Goal: Feedback & Contribution: Submit feedback/report problem

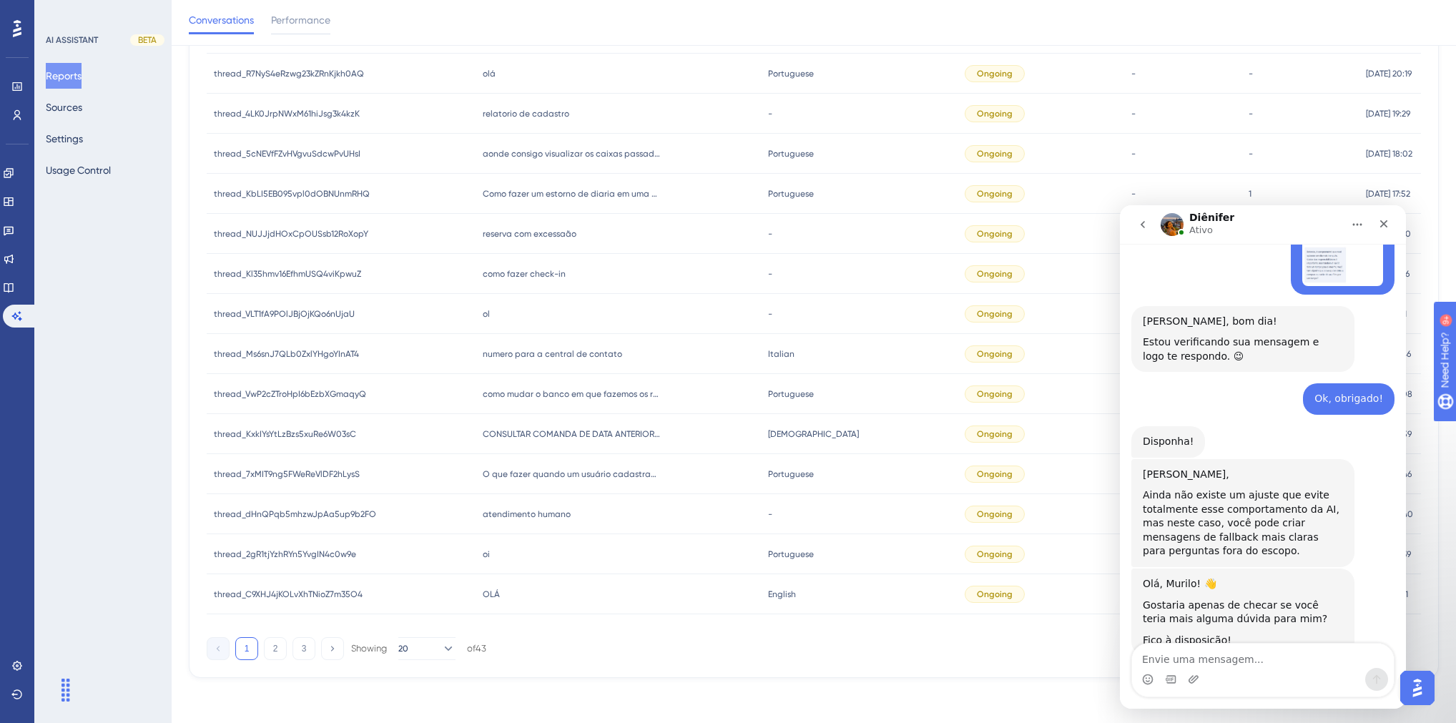
click at [1249, 651] on textarea "Envie uma mensagem..." at bounding box center [1263, 656] width 262 height 24
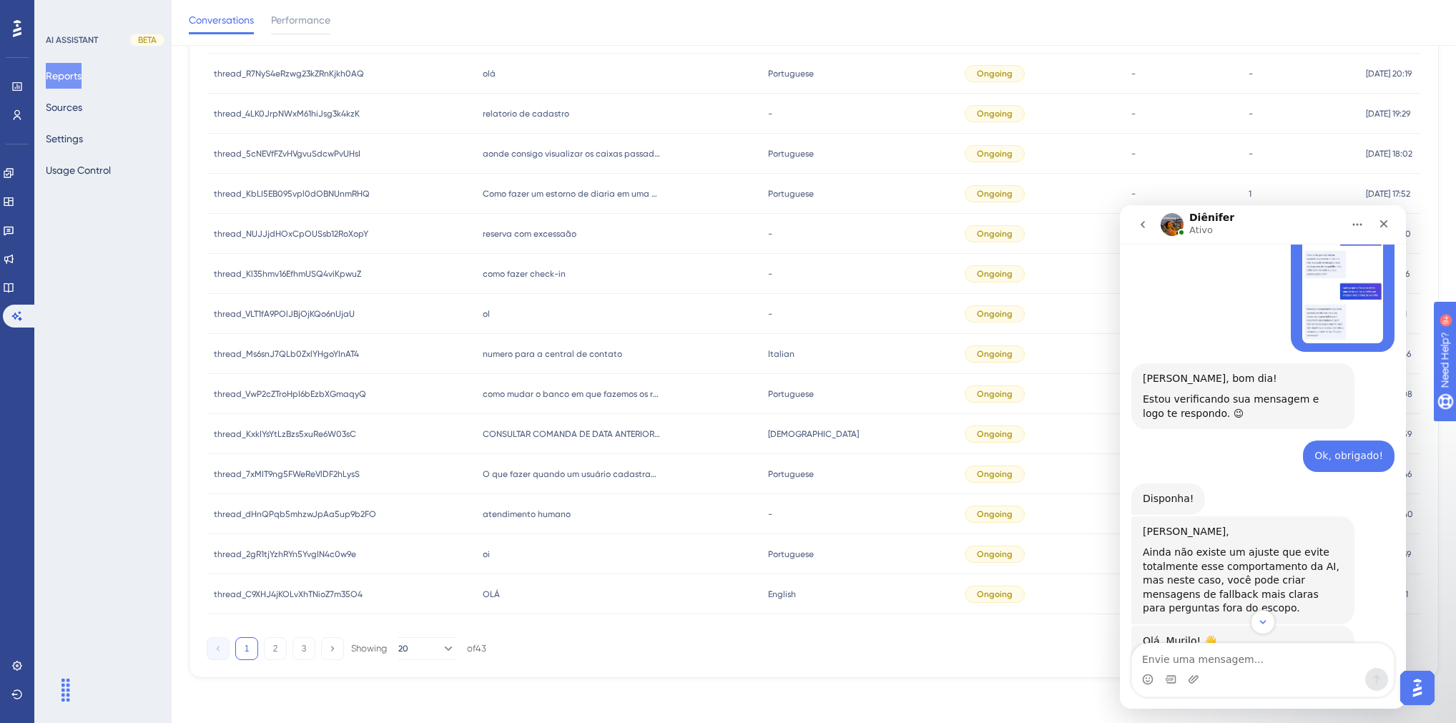
scroll to position [423, 0]
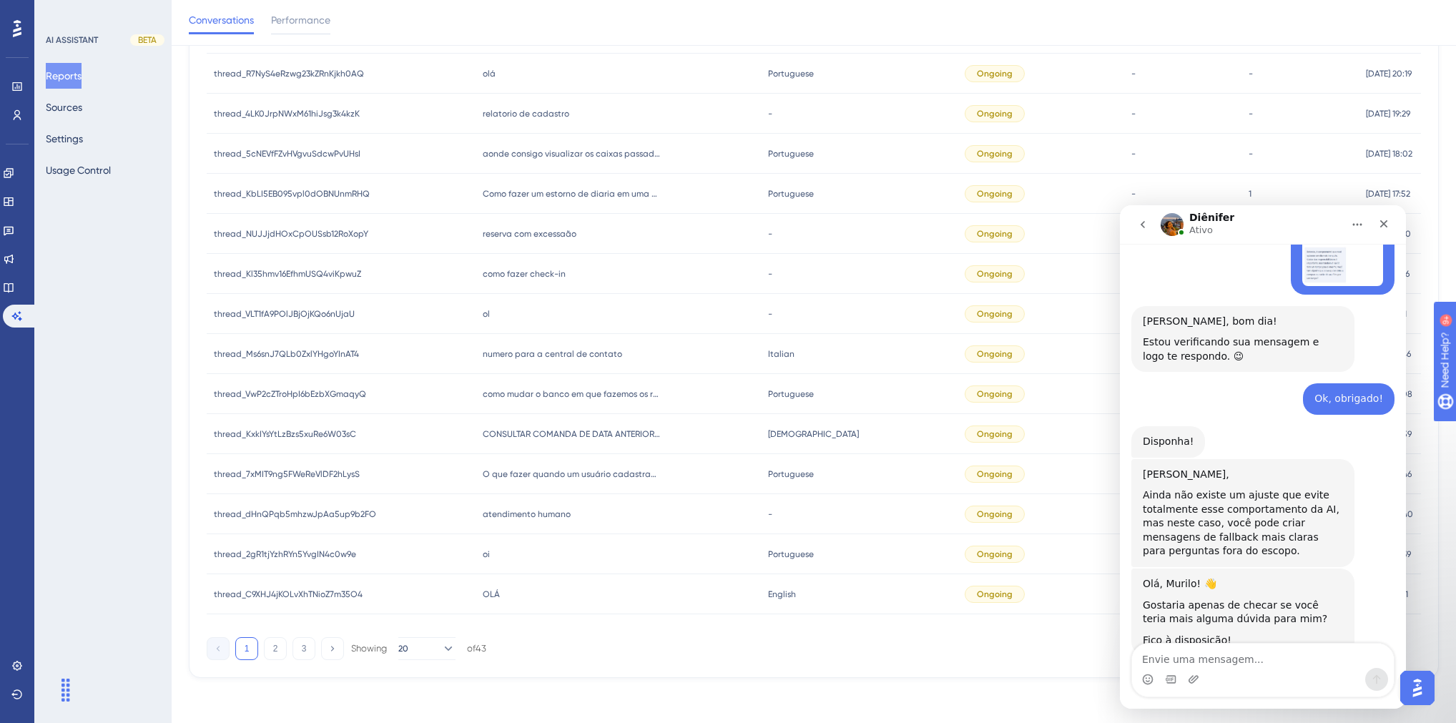
click at [1226, 645] on textarea "Envie uma mensagem..." at bounding box center [1263, 656] width 262 height 24
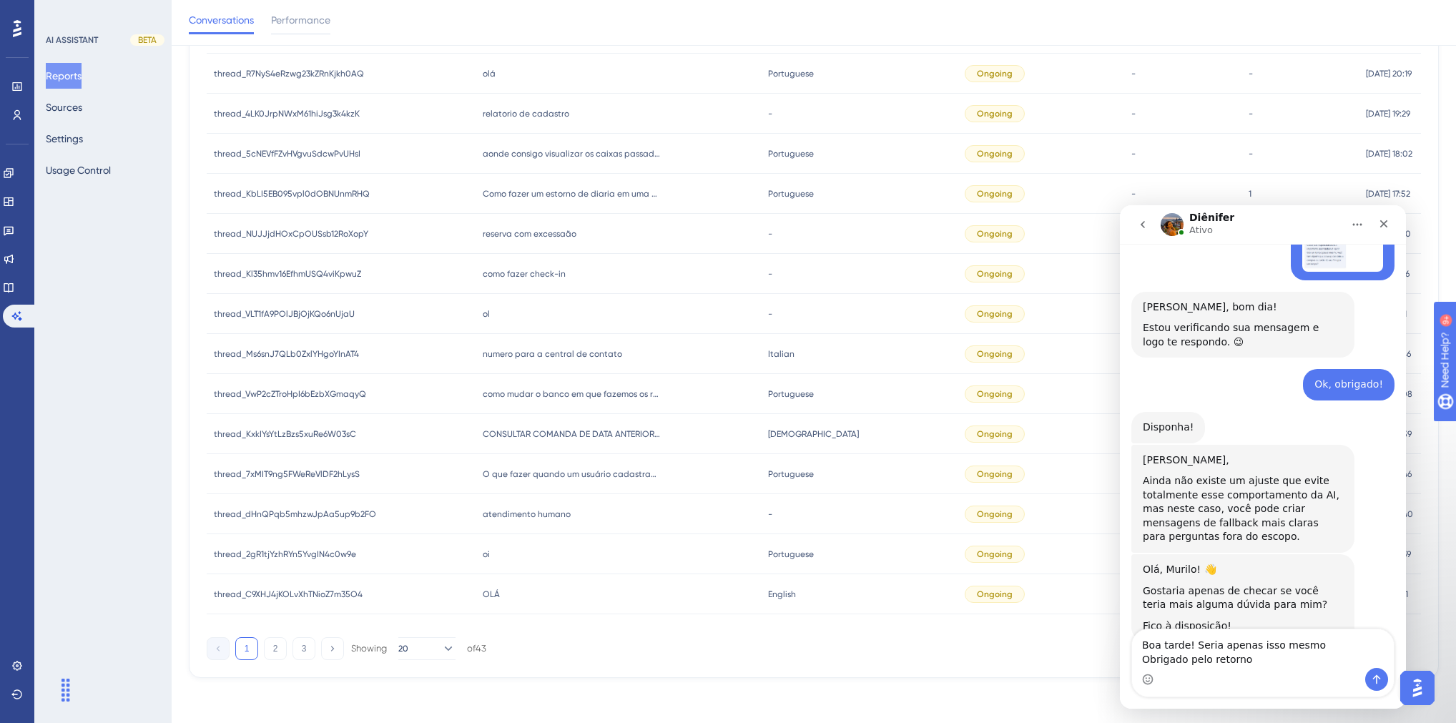
type textarea "Boa tarde! Seria apenas isso mesmo Obrigado pelo retorno!"
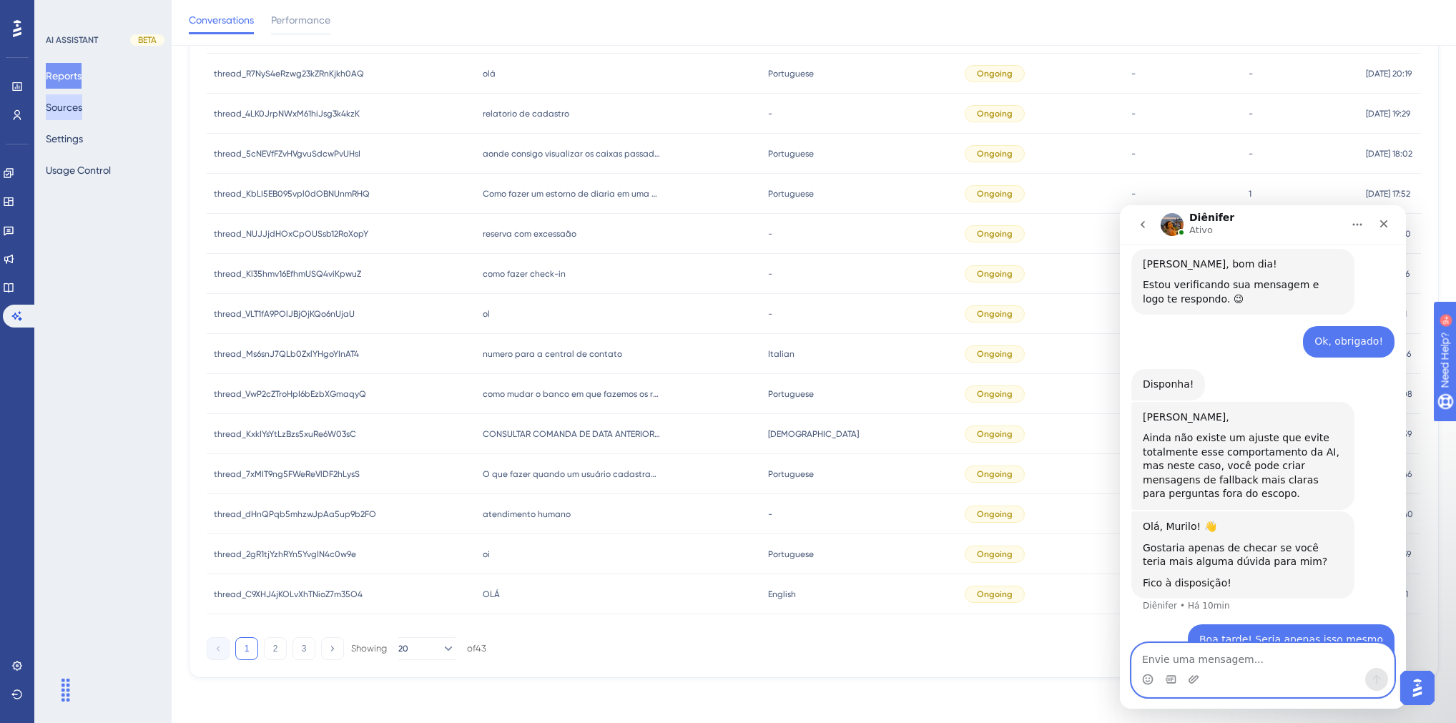
scroll to position [0, 0]
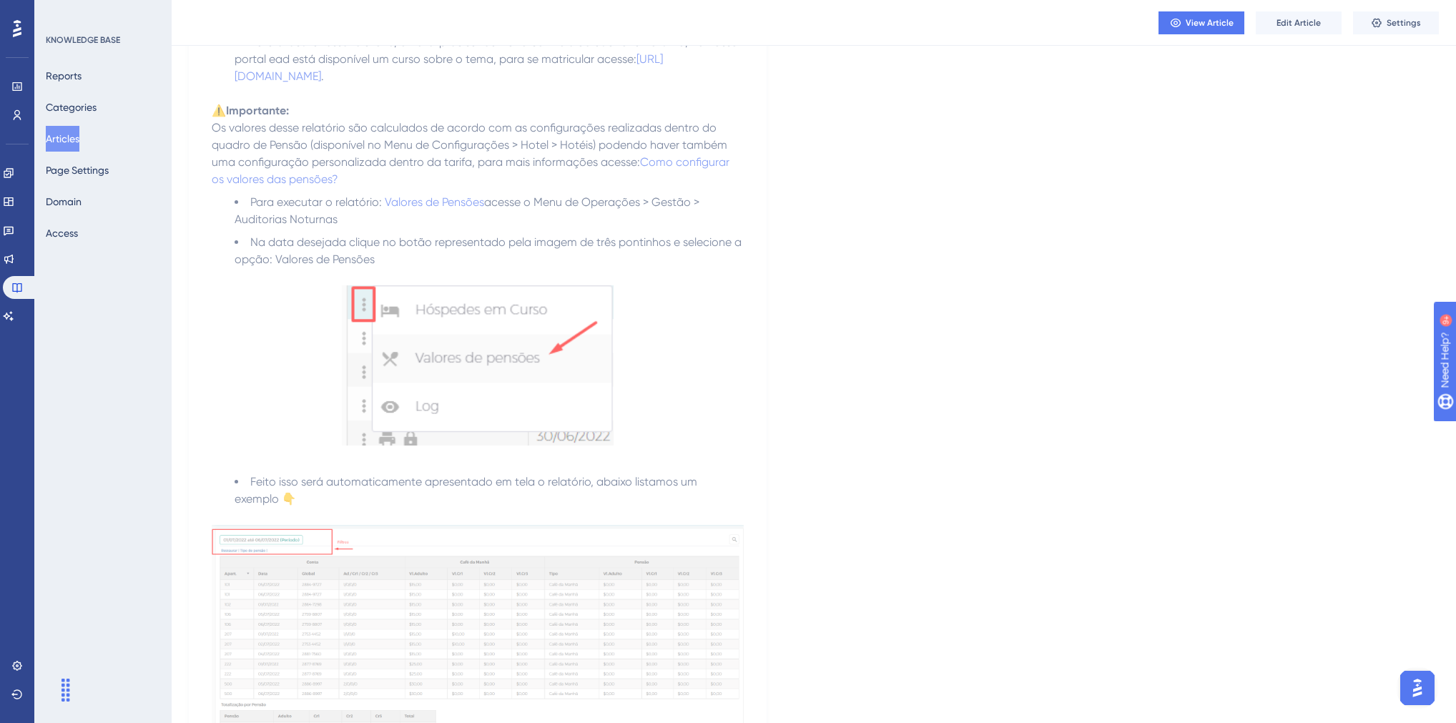
scroll to position [919, 0]
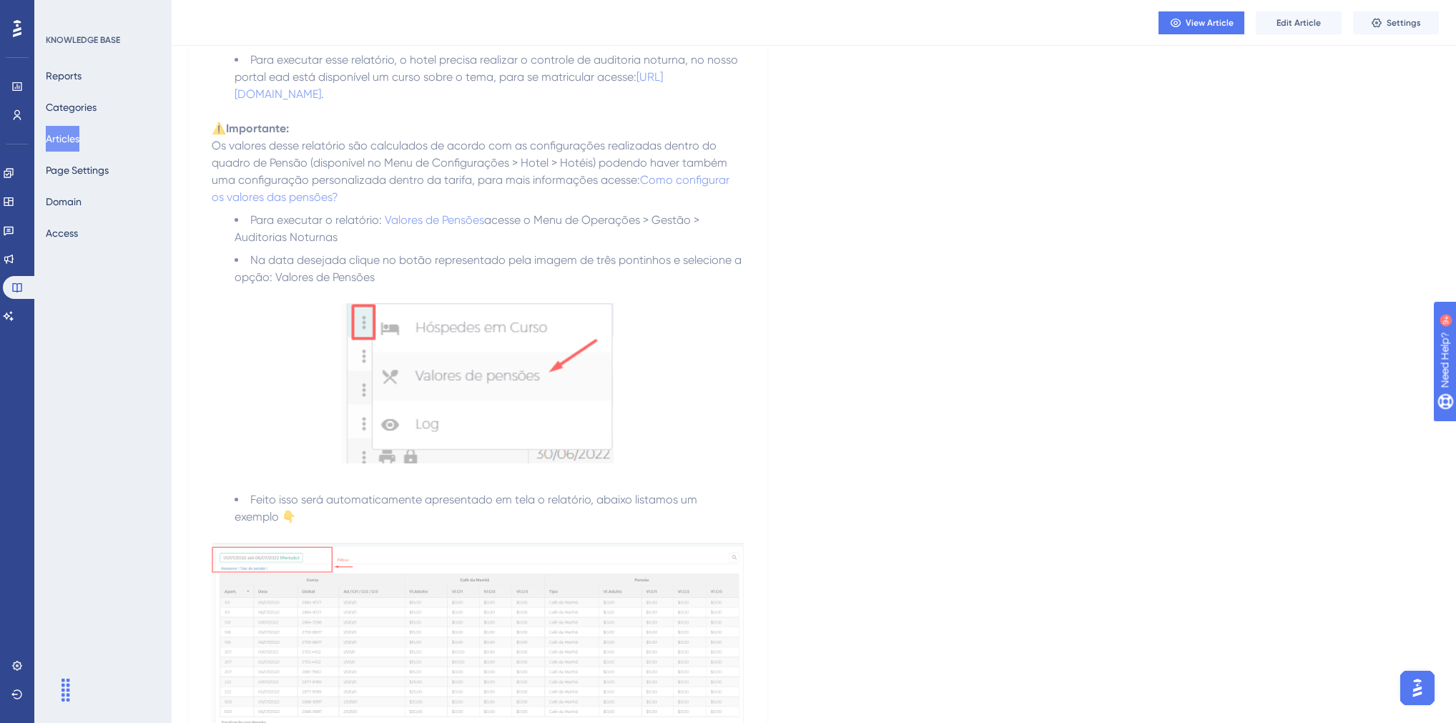
click at [67, 137] on button "Articles" at bounding box center [63, 139] width 34 height 26
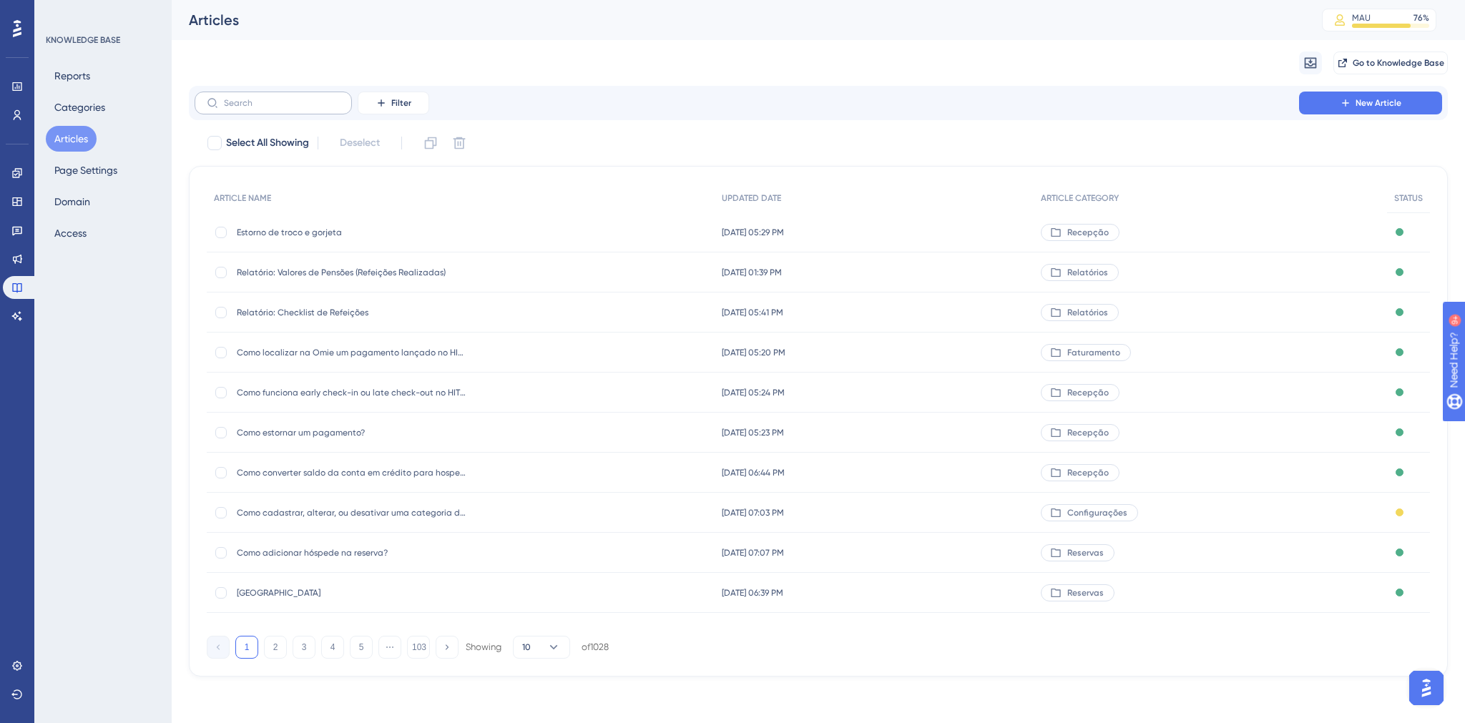
click at [243, 109] on label at bounding box center [273, 103] width 157 height 23
click at [243, 108] on input "text" at bounding box center [282, 103] width 116 height 10
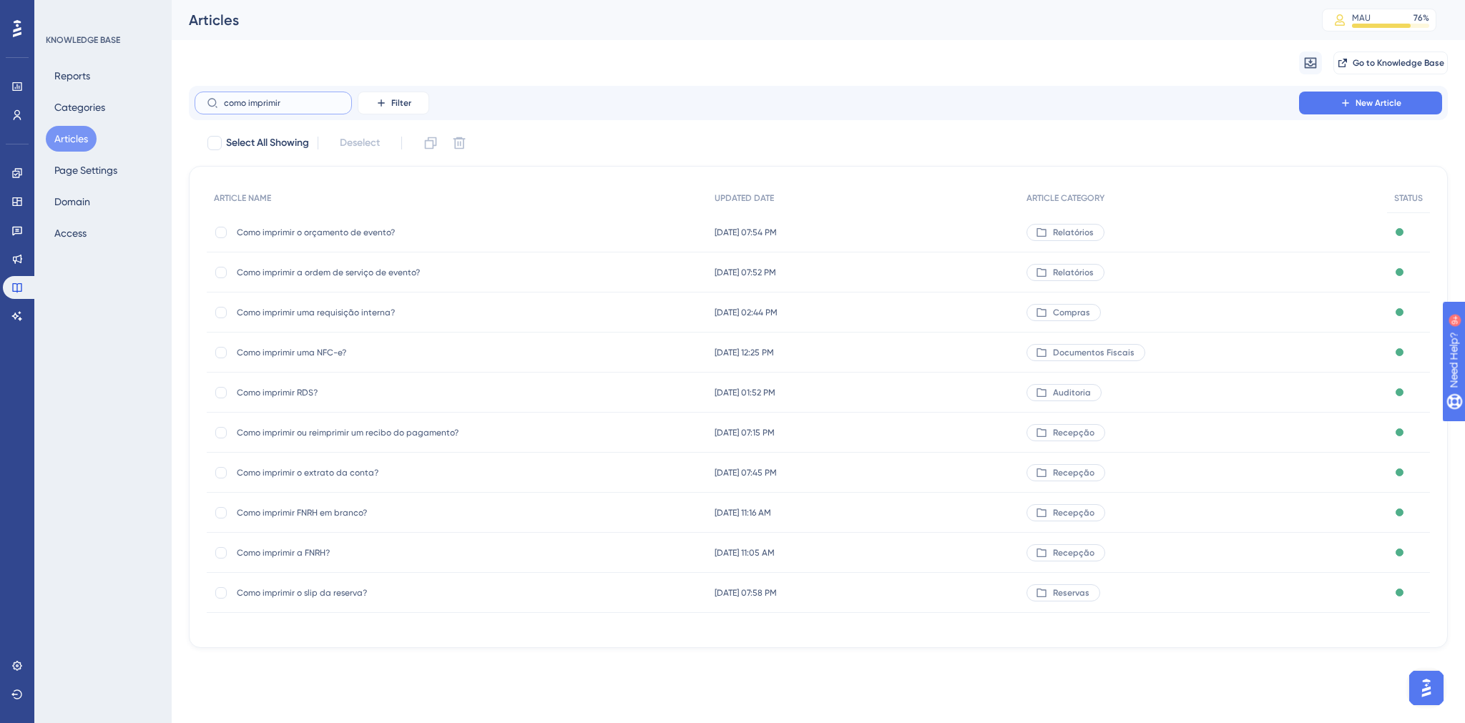
type input "como imprimir"
click at [324, 355] on span "Como imprimir uma NFC-e?" at bounding box center [351, 352] width 229 height 11
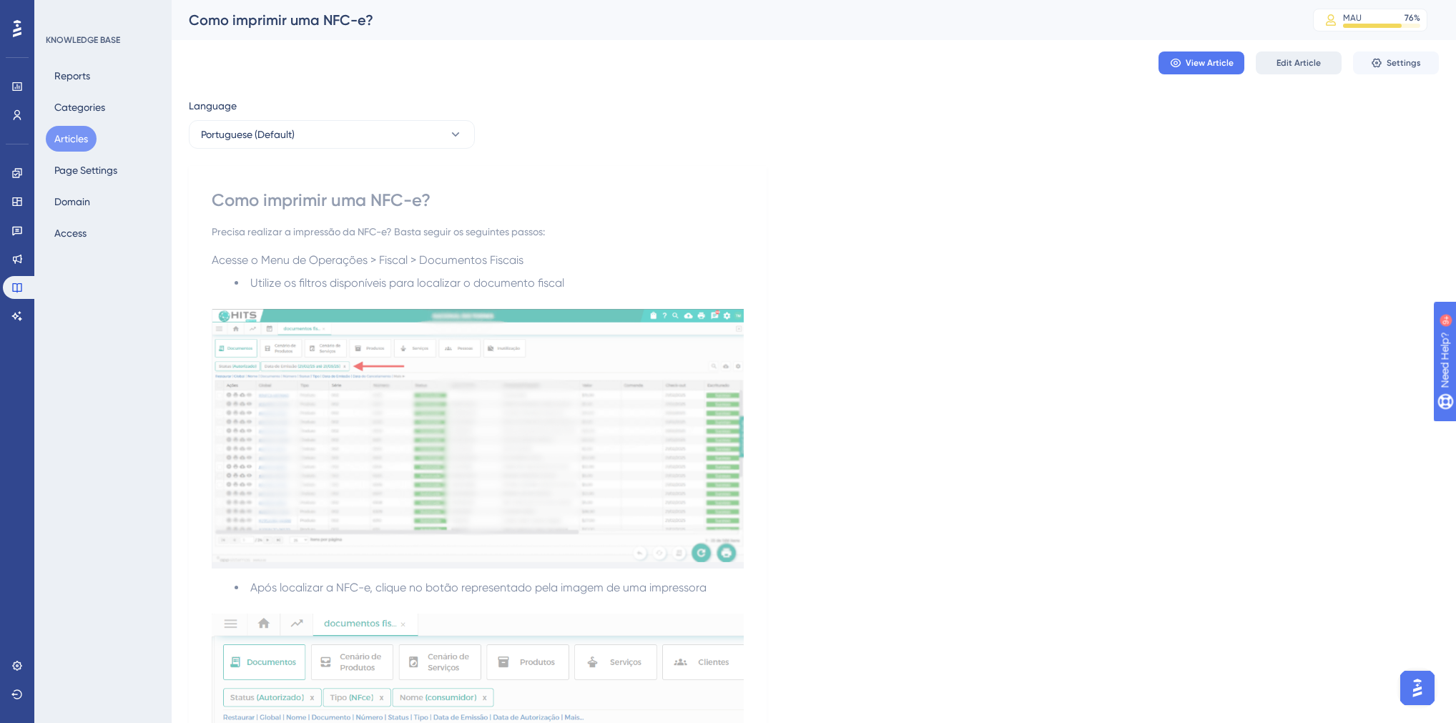
click at [1308, 63] on span "Edit Article" at bounding box center [1299, 62] width 44 height 11
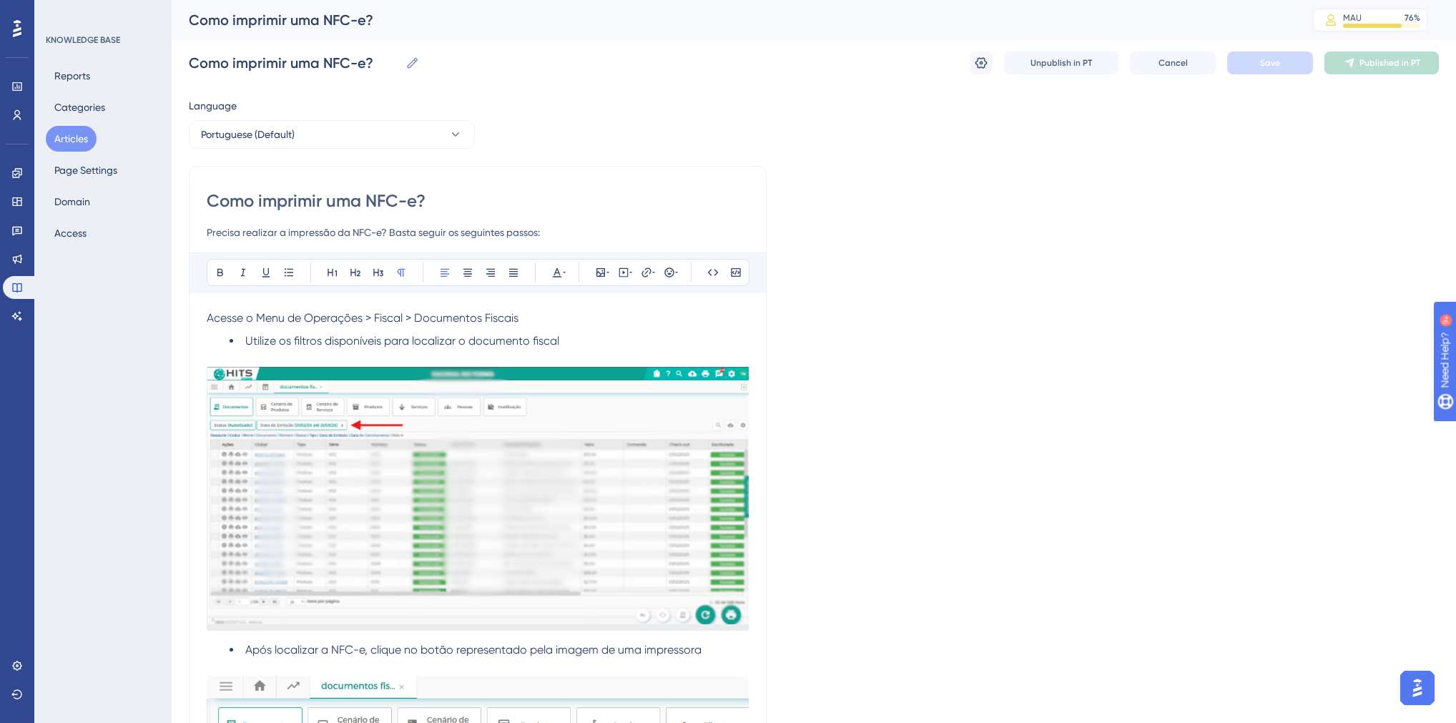
scroll to position [437, 0]
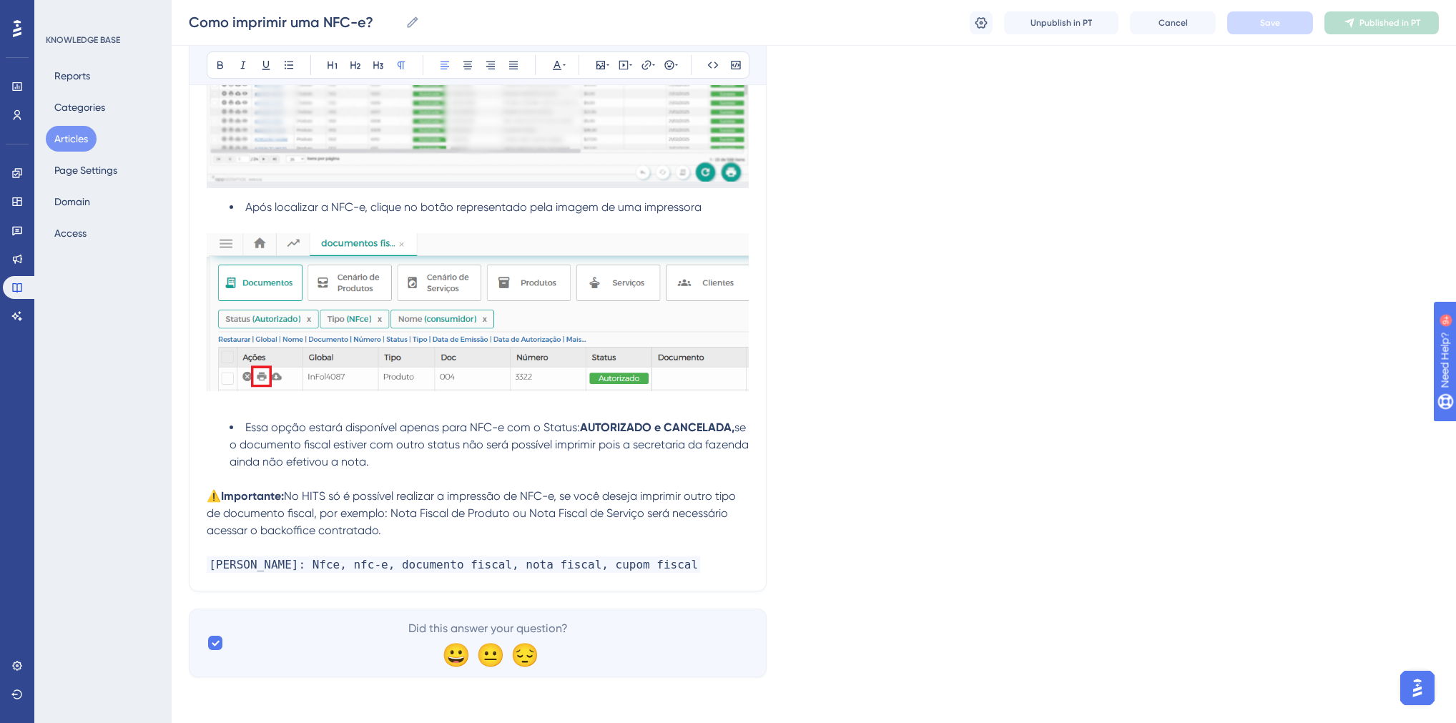
click at [395, 536] on p "⚠️Importante: No HITS só é possível realizar a impressão de NFC-e, se você dese…" at bounding box center [478, 513] width 542 height 51
drag, startPoint x: 395, startPoint y: 533, endPoint x: 207, endPoint y: 501, distance: 190.2
click at [207, 501] on p "⚠️Importante: No HITS só é possível realizar a impressão de NFC-e, se você dese…" at bounding box center [478, 513] width 542 height 51
copy p "⚠️Importante: No HITS só é possível realizar a impressão de NFC-e, se você dese…"
click at [438, 536] on p "⚠️Importante: No HITS só é possível realizar a impressão de NFC-e, se você dese…" at bounding box center [478, 513] width 542 height 51
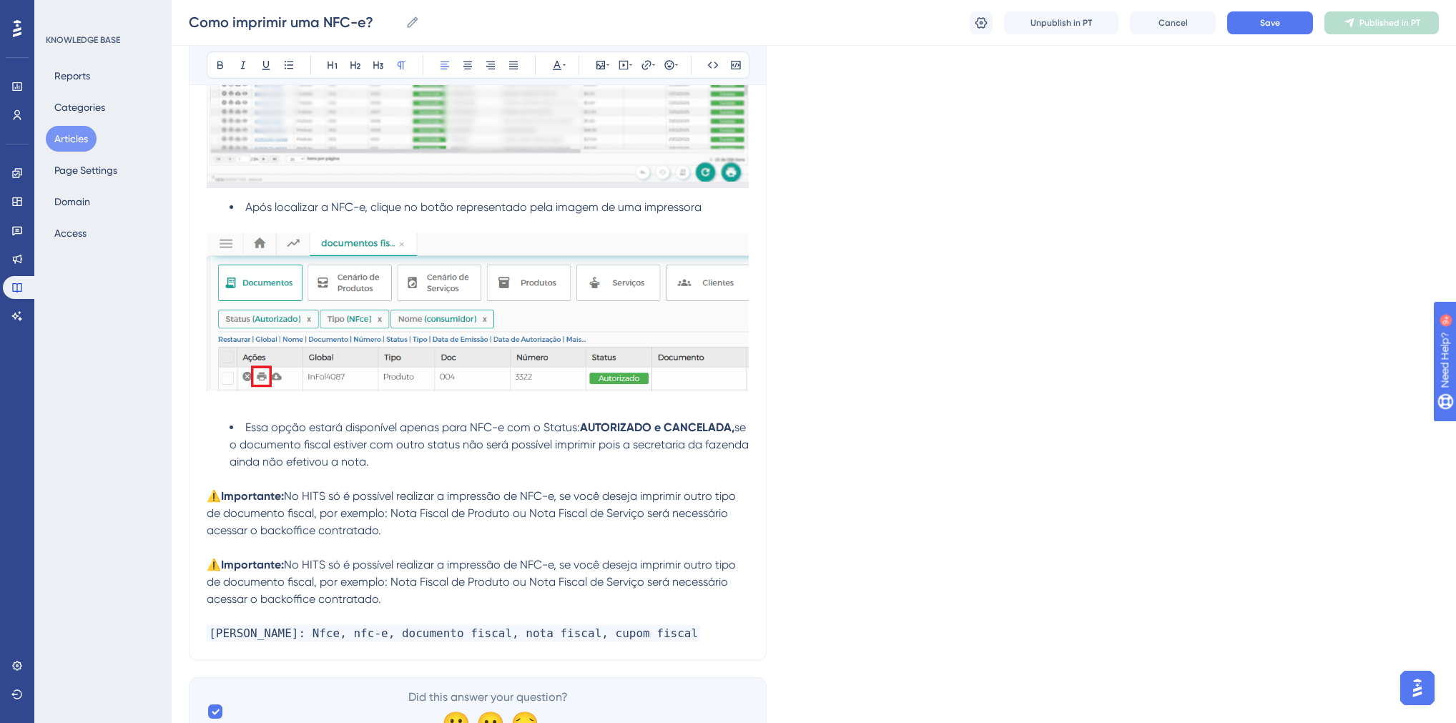
click at [289, 566] on span "No HITS só é possível realizar a impressão de NFC-e, se você deseja imprimir ou…" at bounding box center [473, 582] width 532 height 48
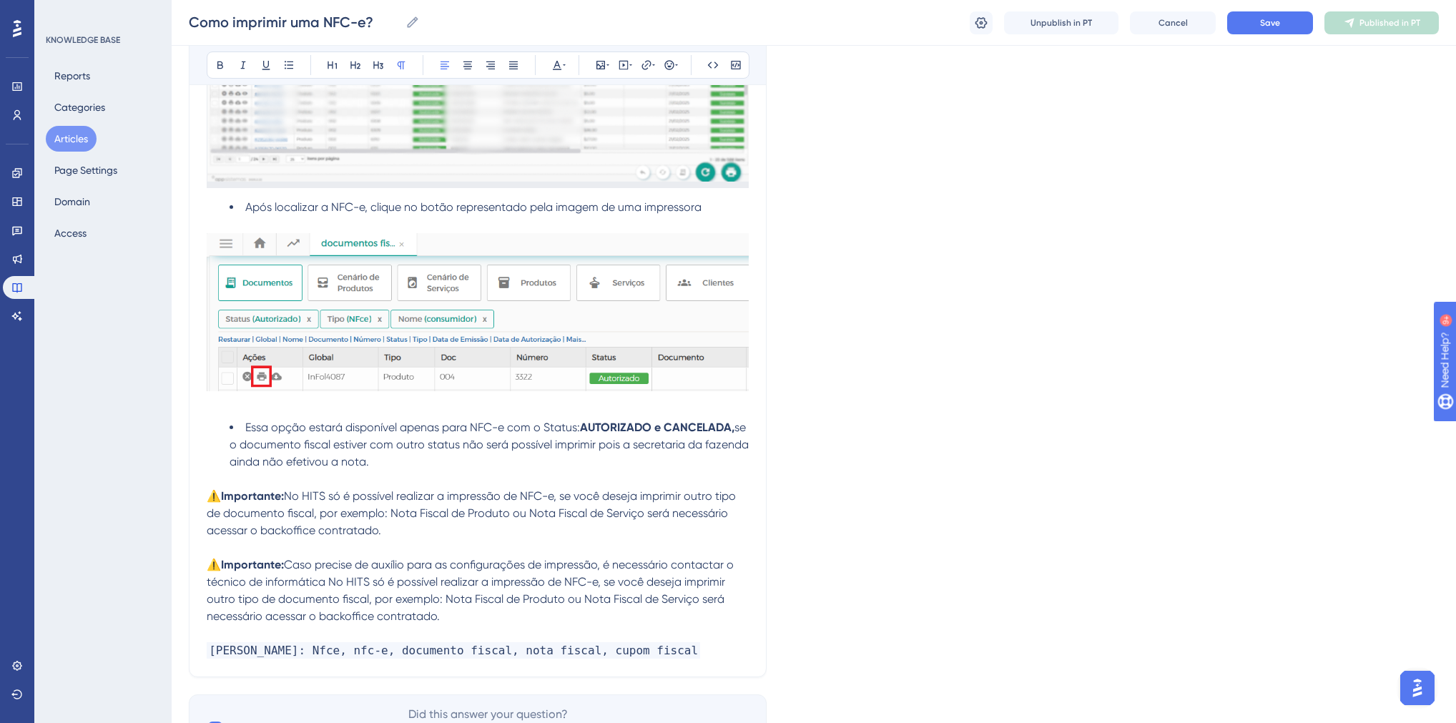
click at [1420, 683] on img "Open AI Assistant Launcher" at bounding box center [1418, 688] width 26 height 26
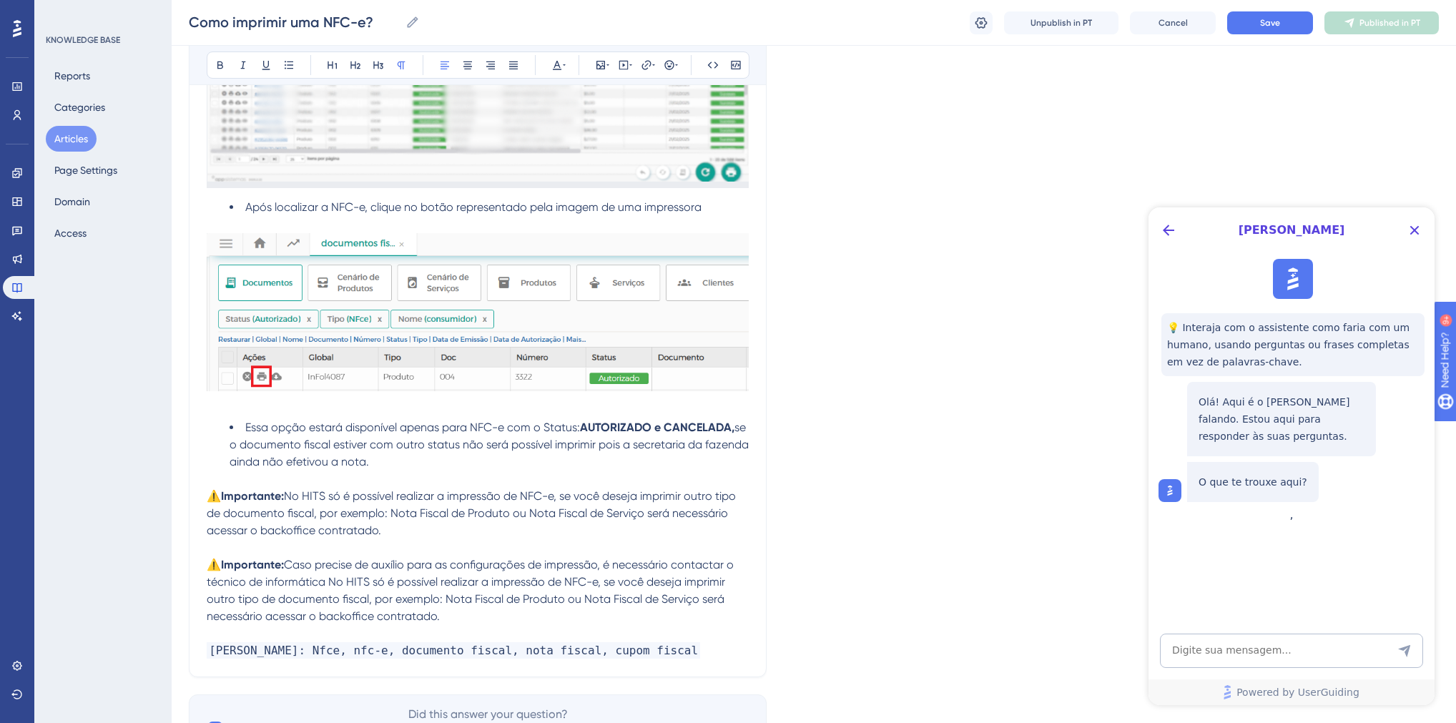
scroll to position [0, 0]
click at [1317, 697] on span "Powered by UserGuiding" at bounding box center [1297, 692] width 123 height 17
click at [1172, 234] on icon "Back Button" at bounding box center [1168, 230] width 17 height 17
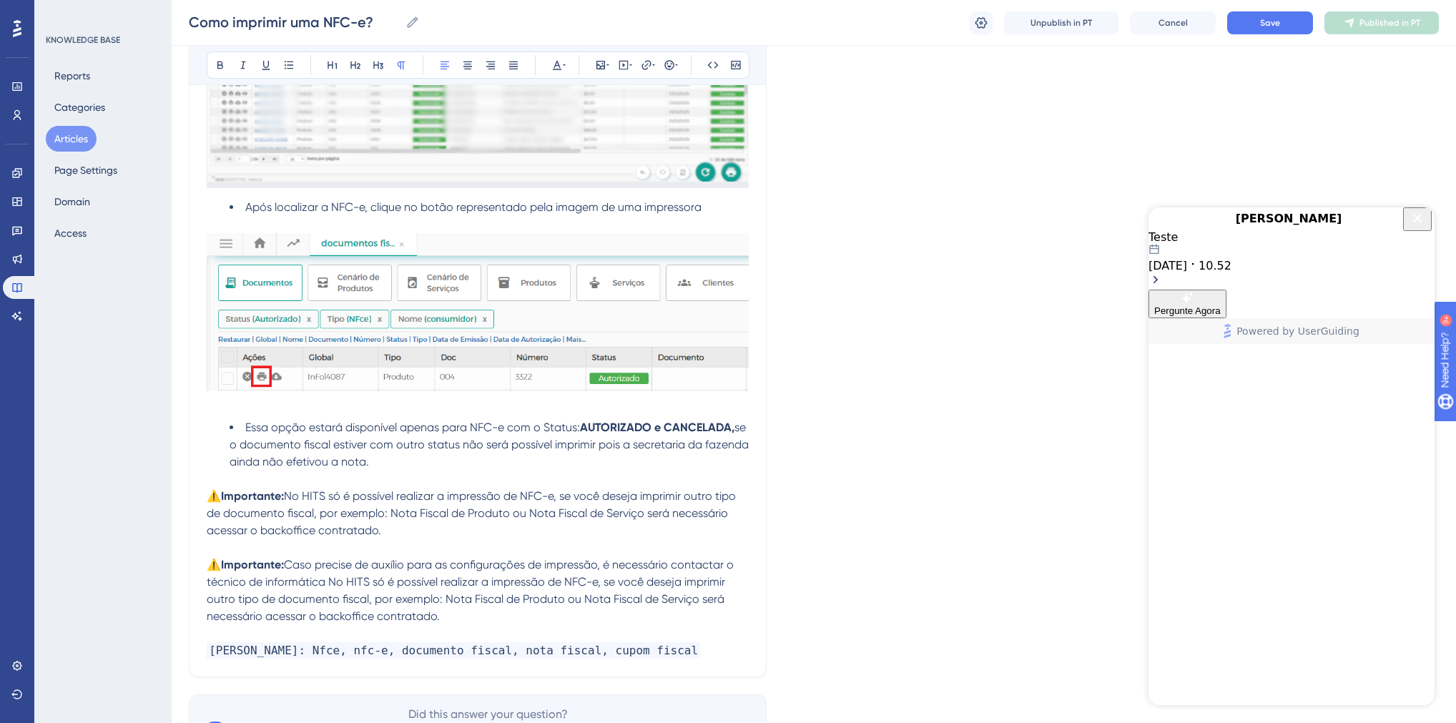
click at [1231, 272] on span "10.52" at bounding box center [1215, 266] width 33 height 14
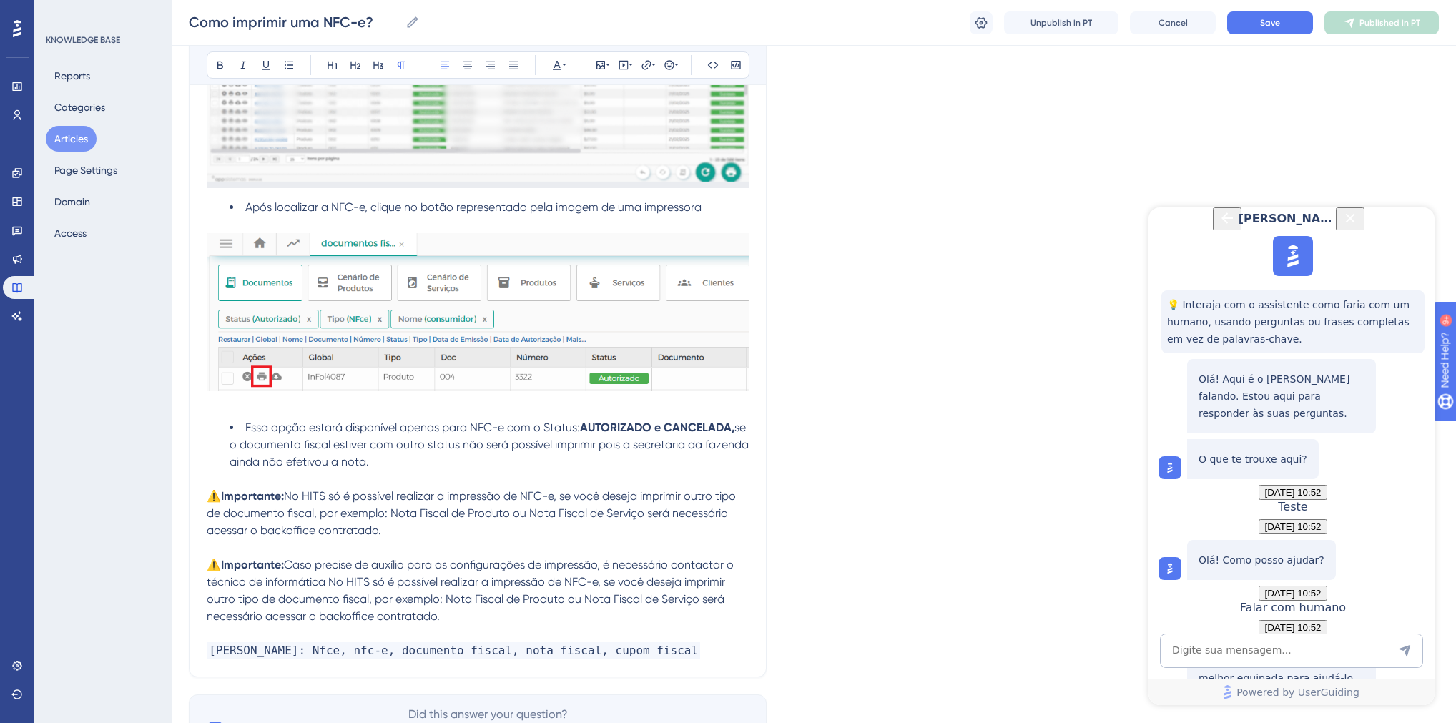
scroll to position [287, 0]
click at [1286, 713] on span "Fale com uma pessoa" at bounding box center [1281, 718] width 94 height 11
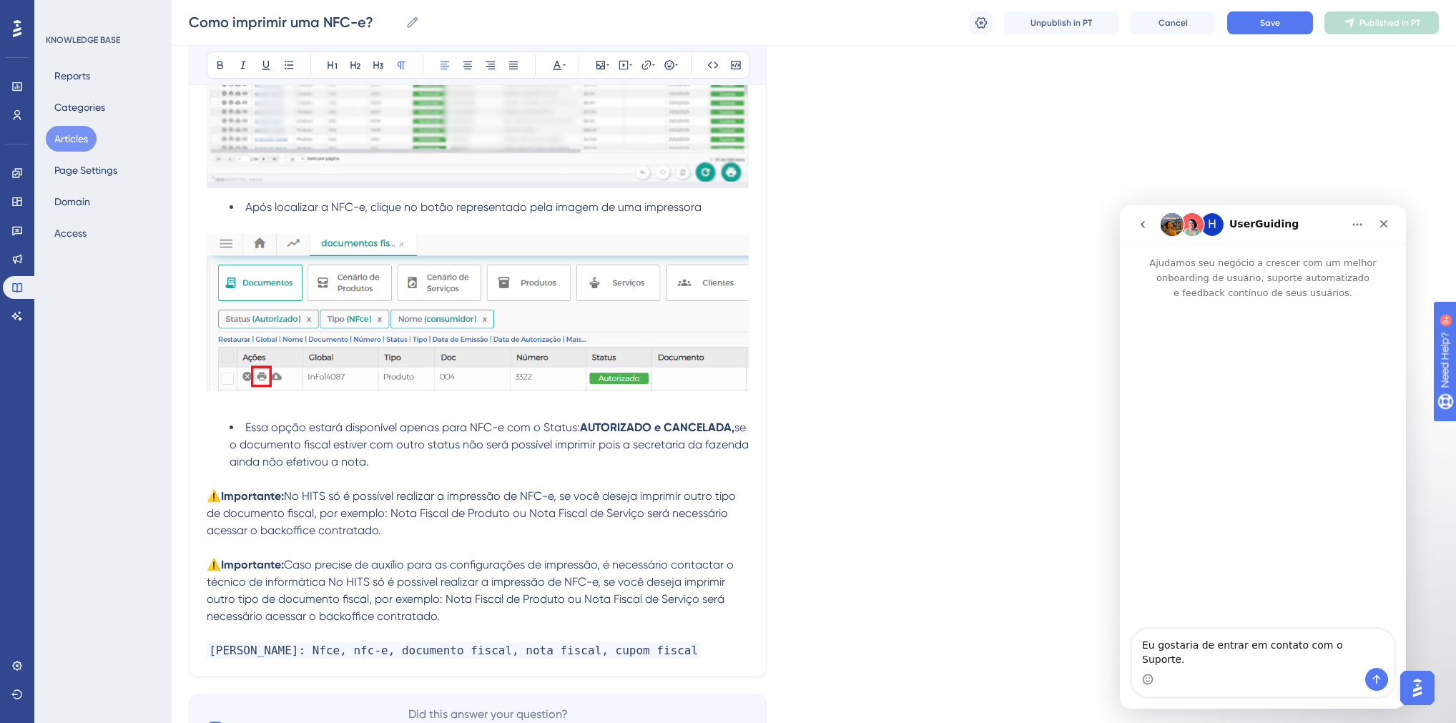
scroll to position [0, 0]
click at [1149, 231] on button "go back" at bounding box center [1142, 224] width 27 height 27
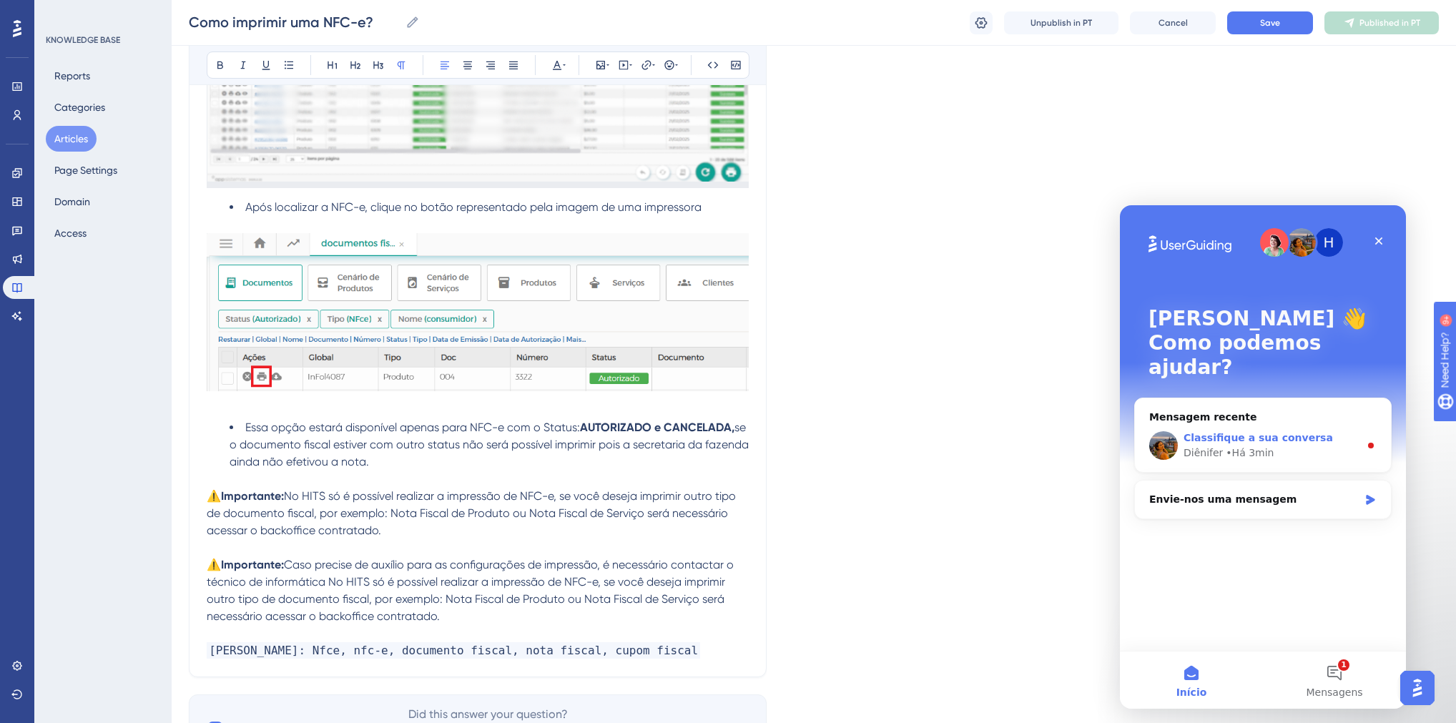
click at [1253, 446] on div "• Há 3min" at bounding box center [1250, 453] width 48 height 15
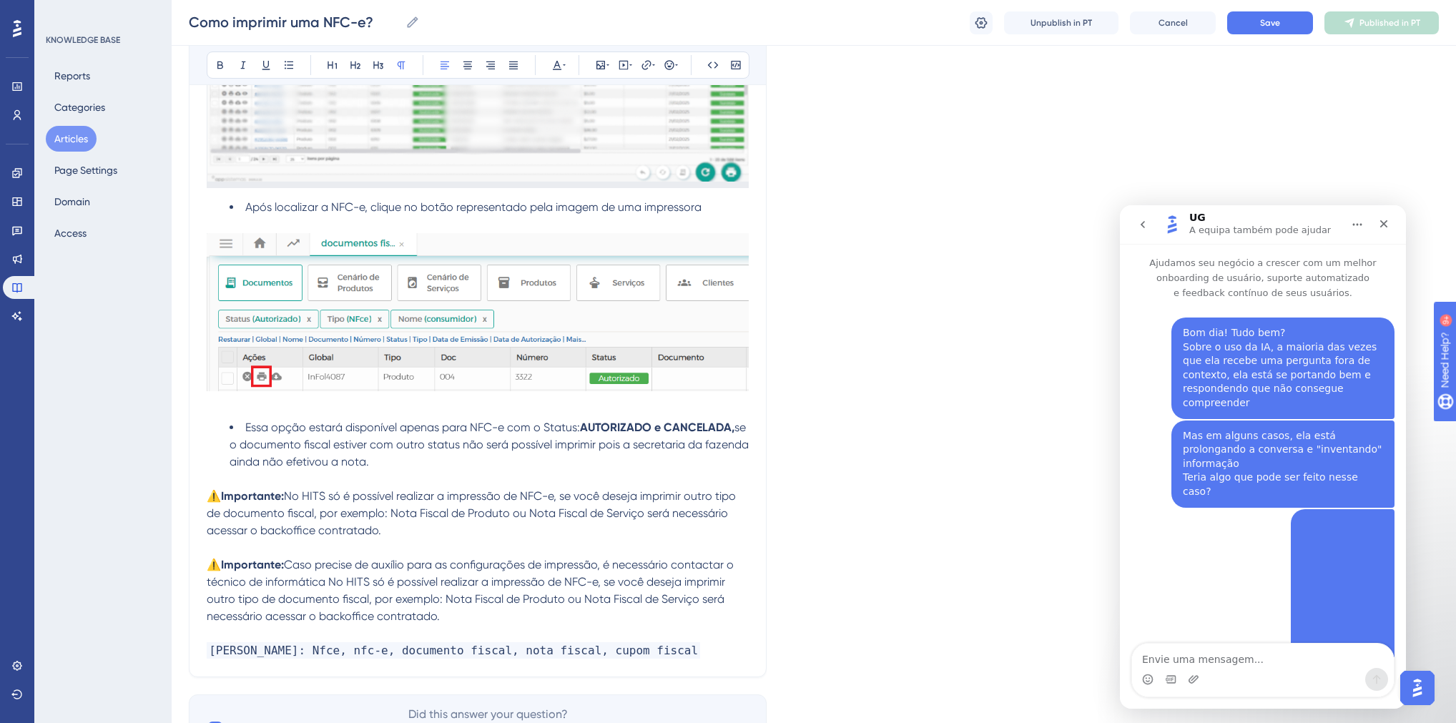
scroll to position [69, 0]
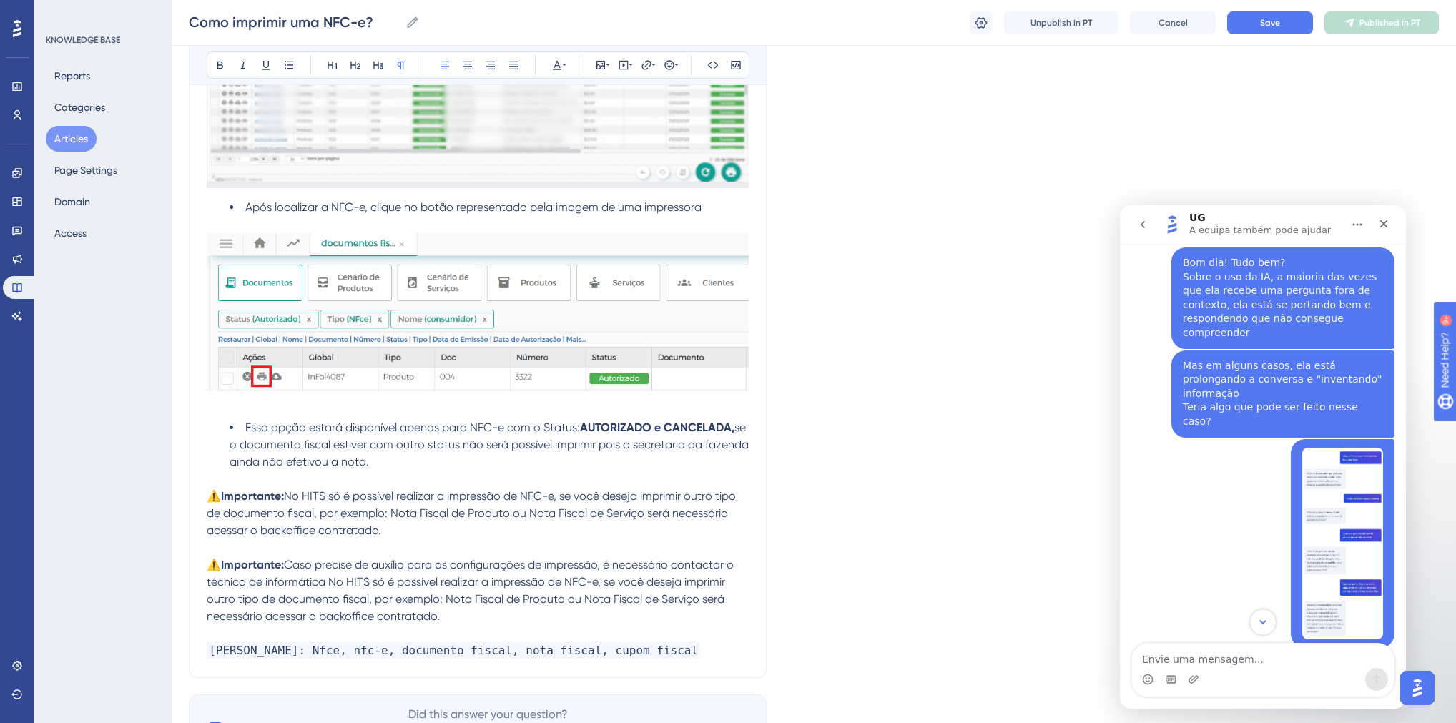
click at [1267, 620] on icon "Scroll to bottom" at bounding box center [1263, 622] width 13 height 13
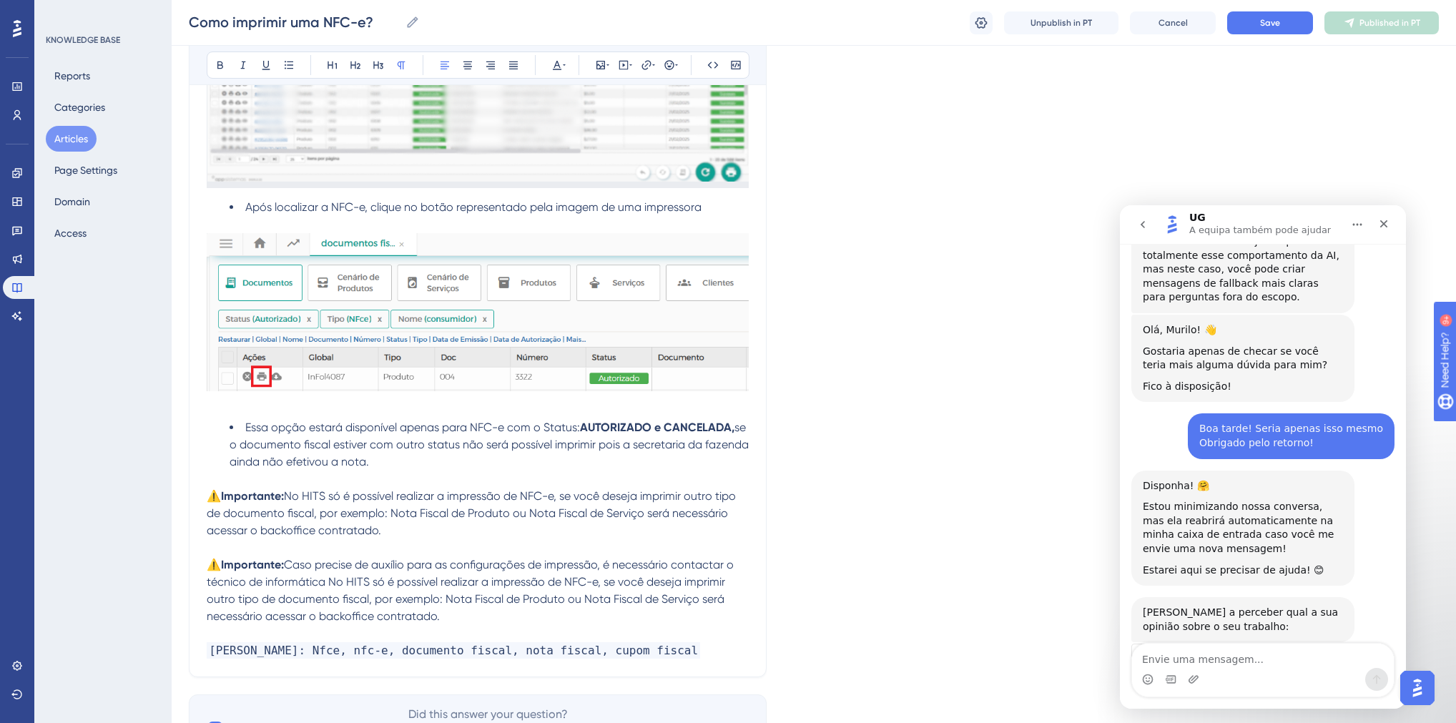
scroll to position [735, 0]
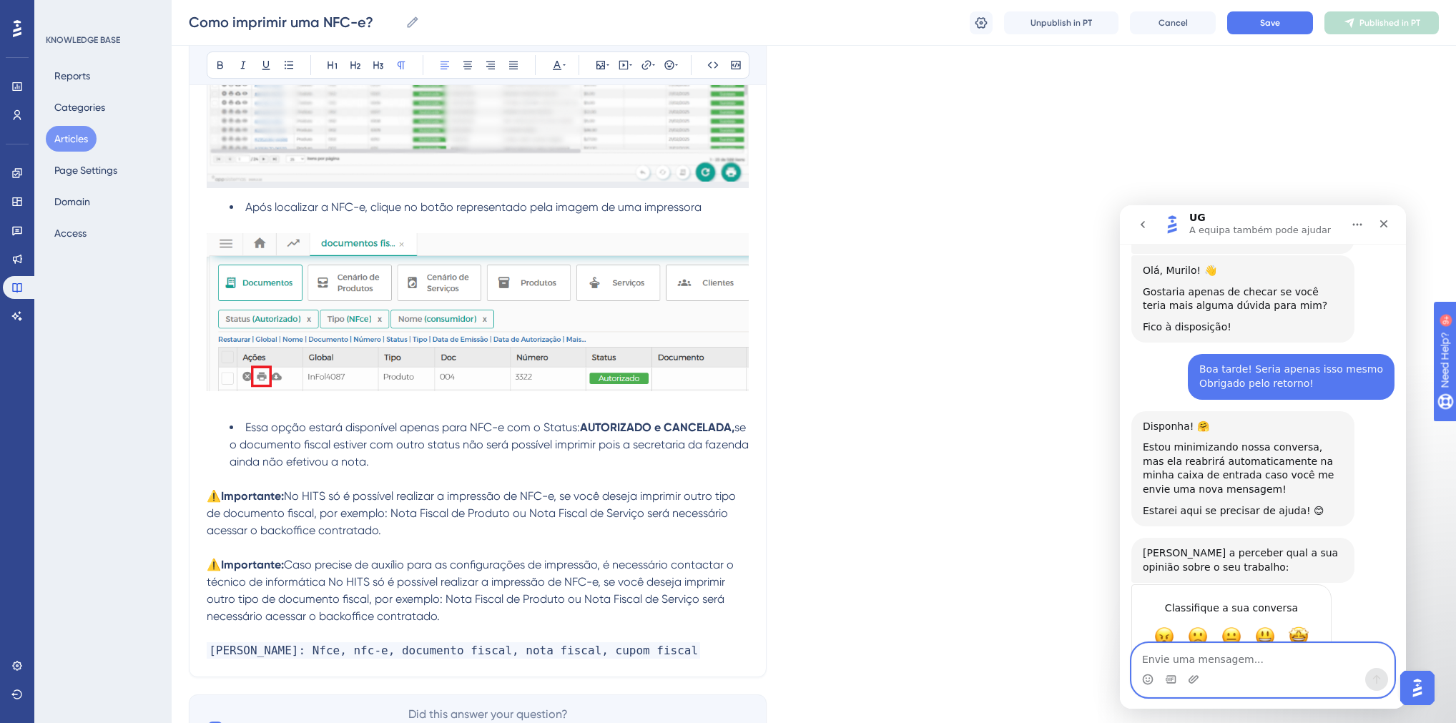
click at [1247, 663] on textarea "Envie uma mensagem..." at bounding box center [1263, 656] width 262 height 24
click at [1264, 657] on textarea "Envie uma mensagem..." at bounding box center [1263, 656] width 262 height 24
type textarea "d"
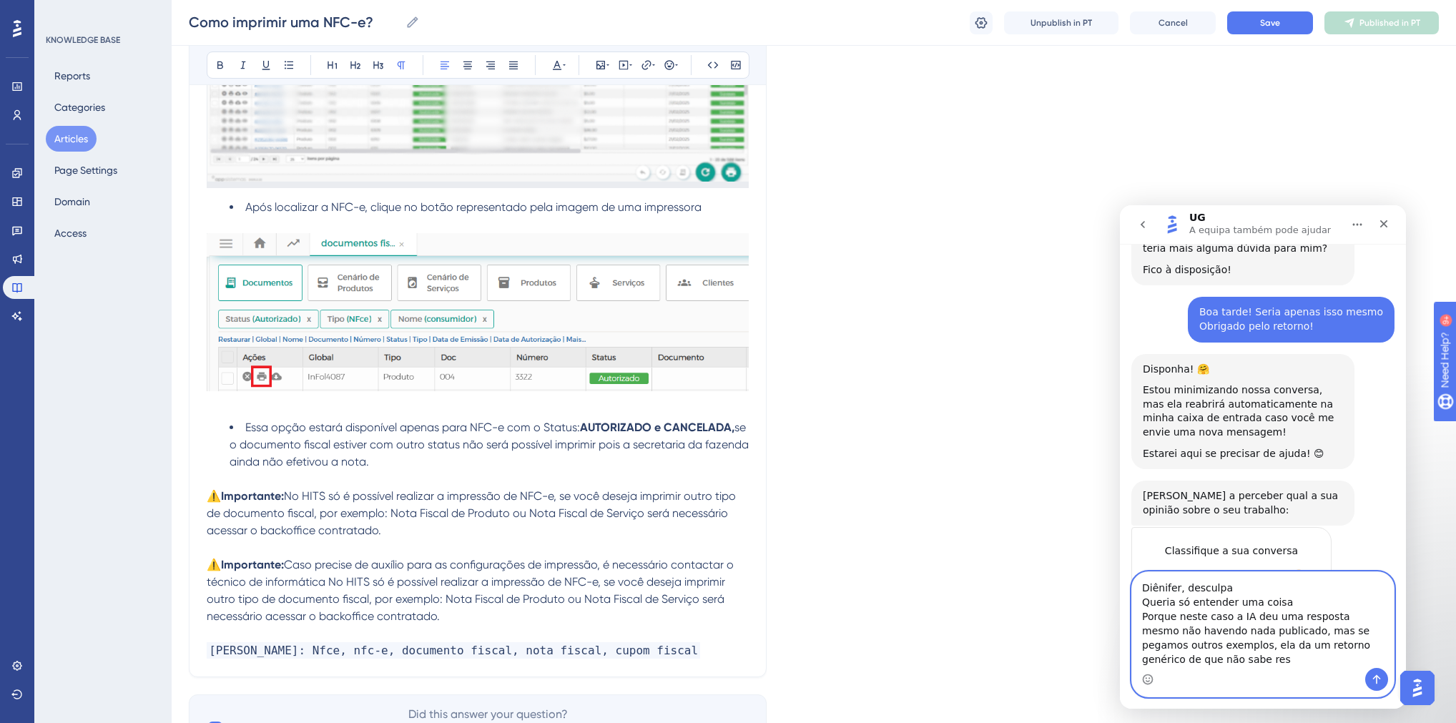
scroll to position [807, 0]
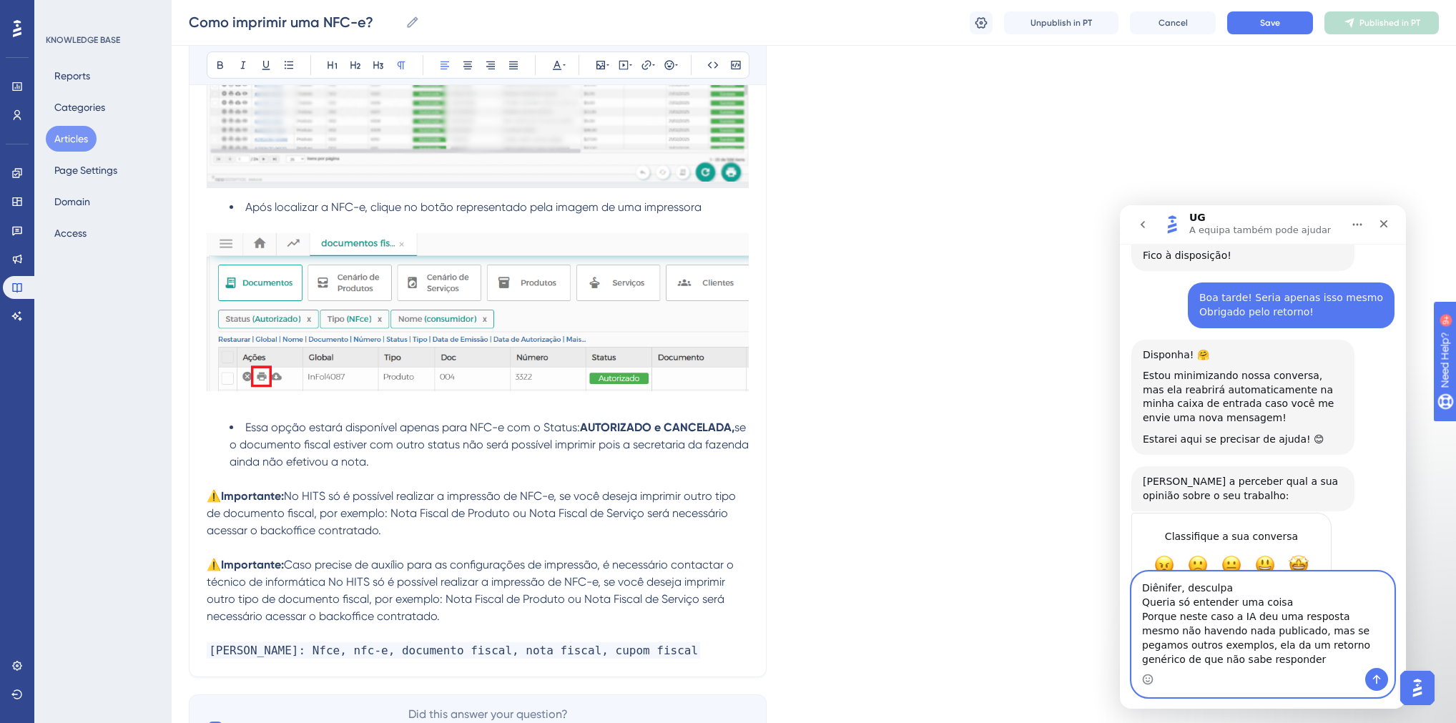
type textarea "Diênifer, desculpa Queria só entender uma coisa Porque neste caso a IA deu uma …"
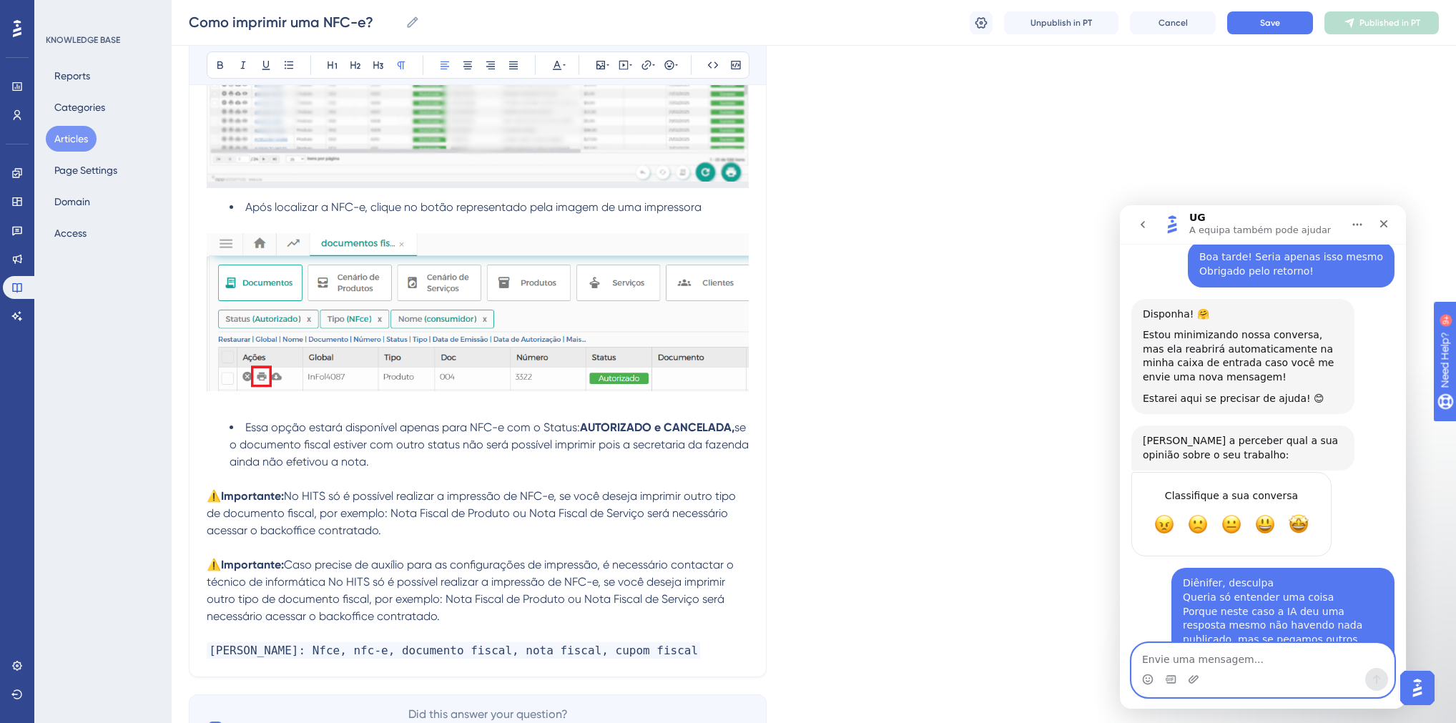
paste textarea "I"
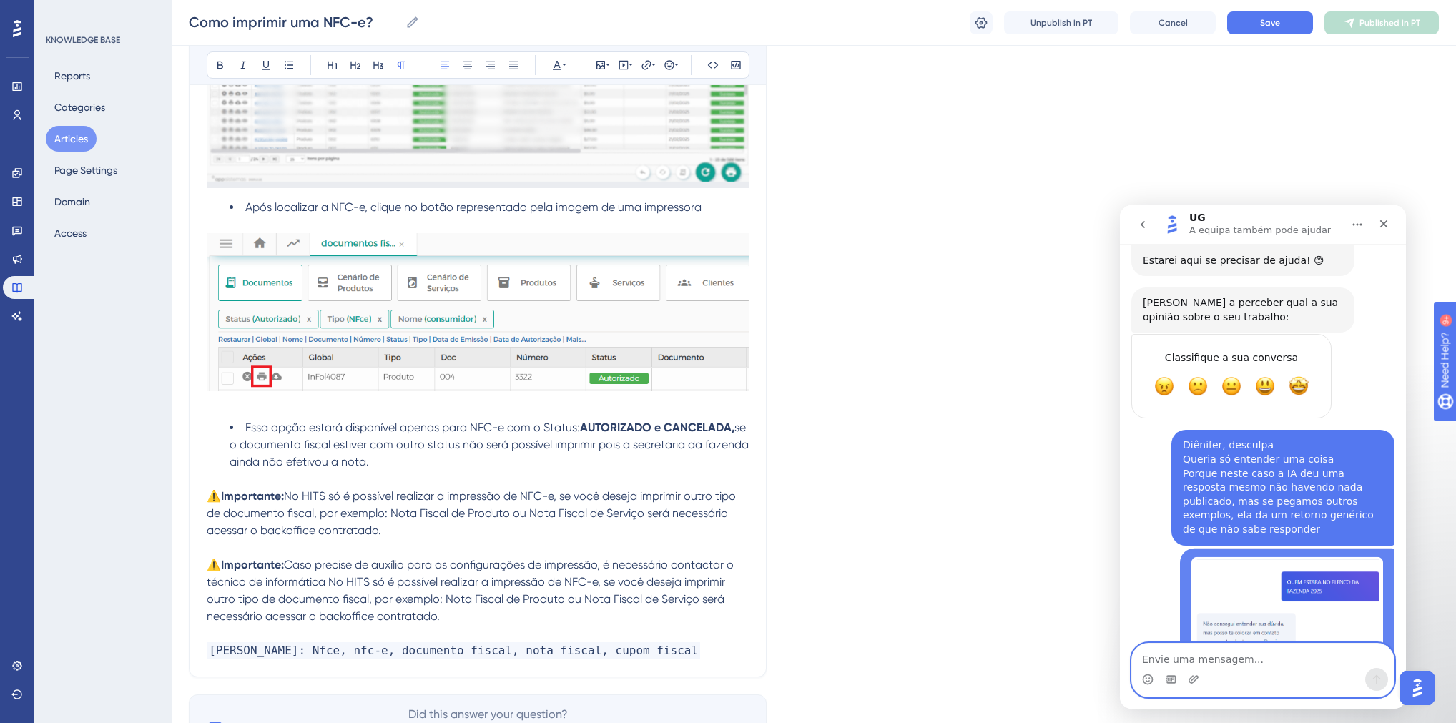
scroll to position [998, 0]
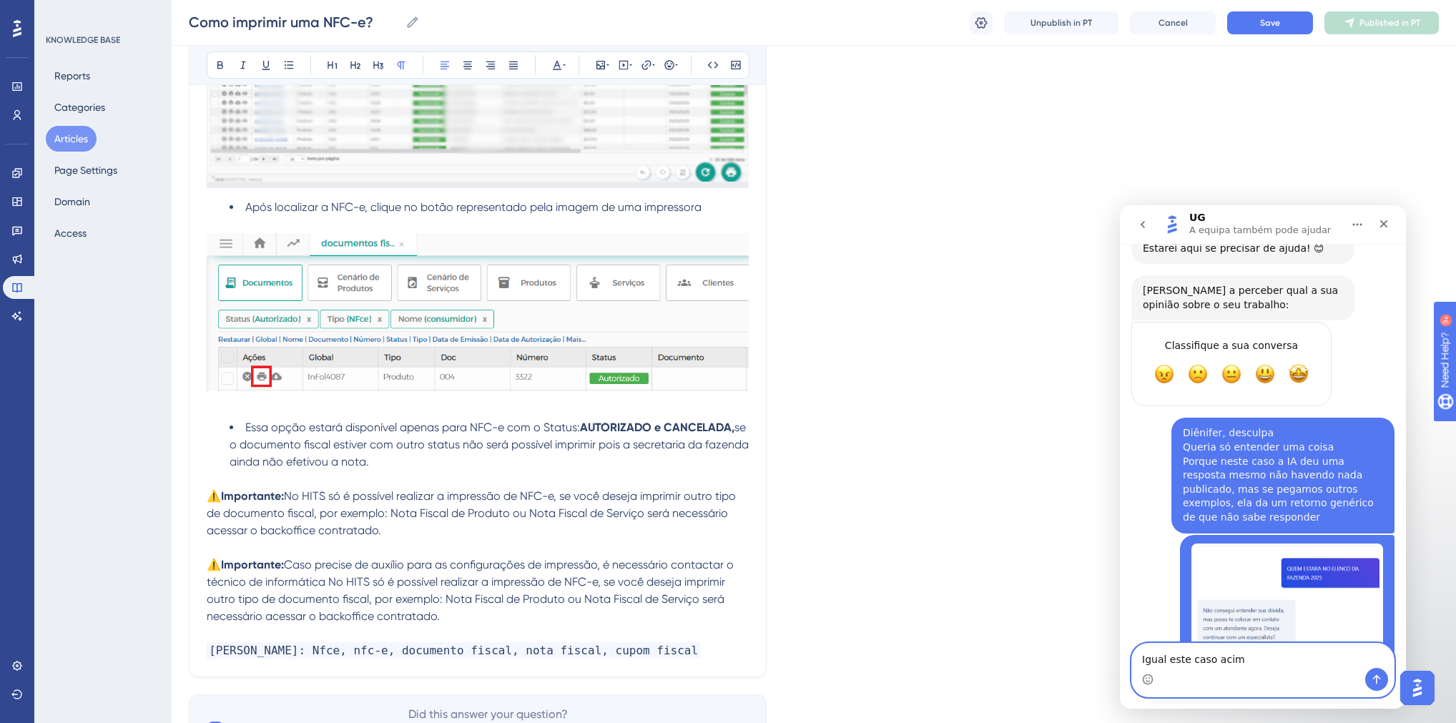
type textarea "Igual este caso acima"
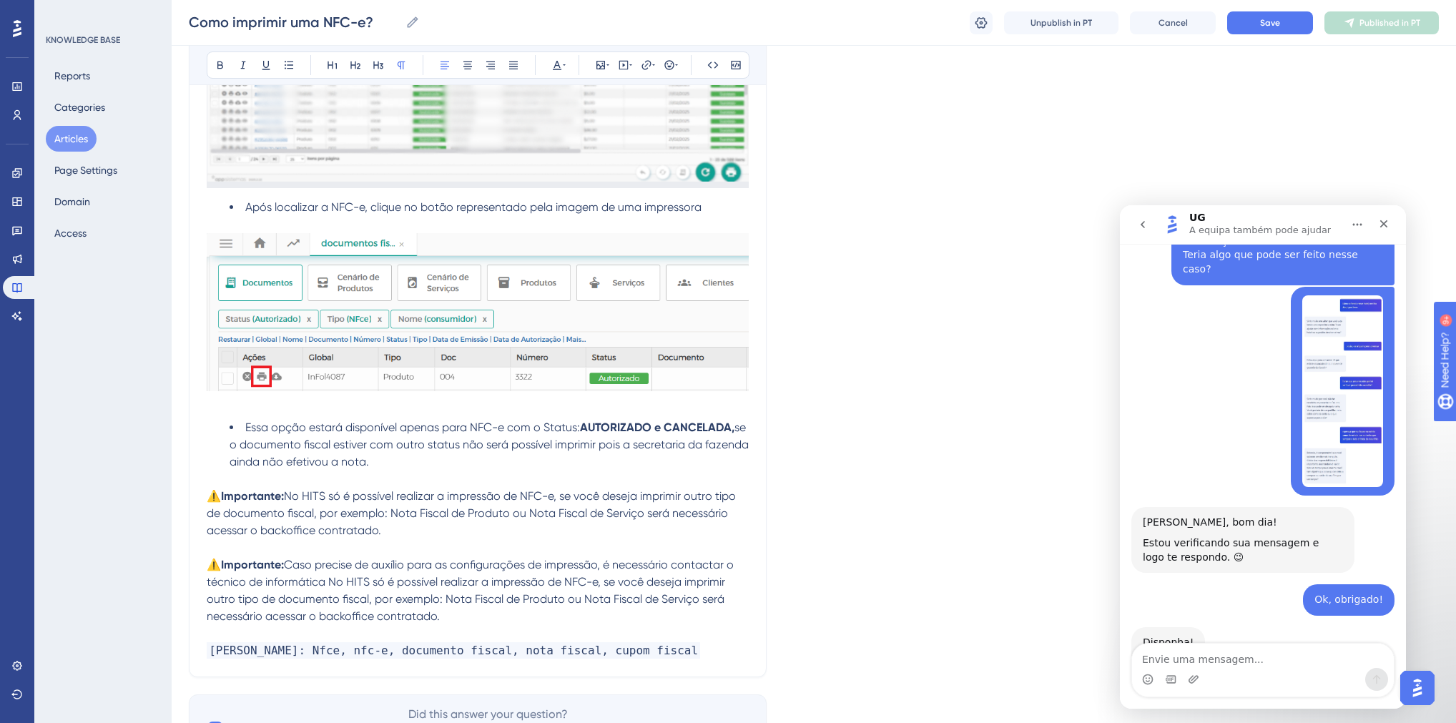
scroll to position [207, 0]
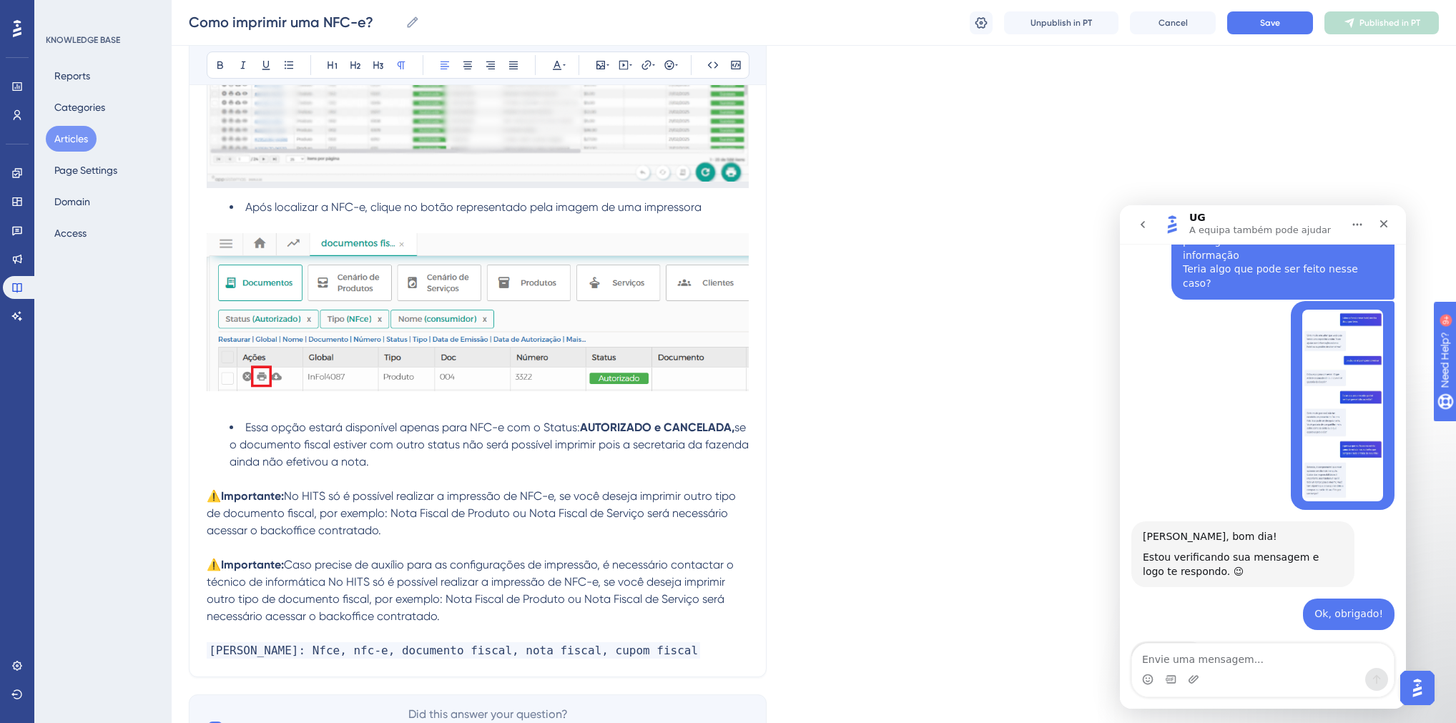
click at [1343, 360] on img "Murilo diz…" at bounding box center [1342, 406] width 81 height 192
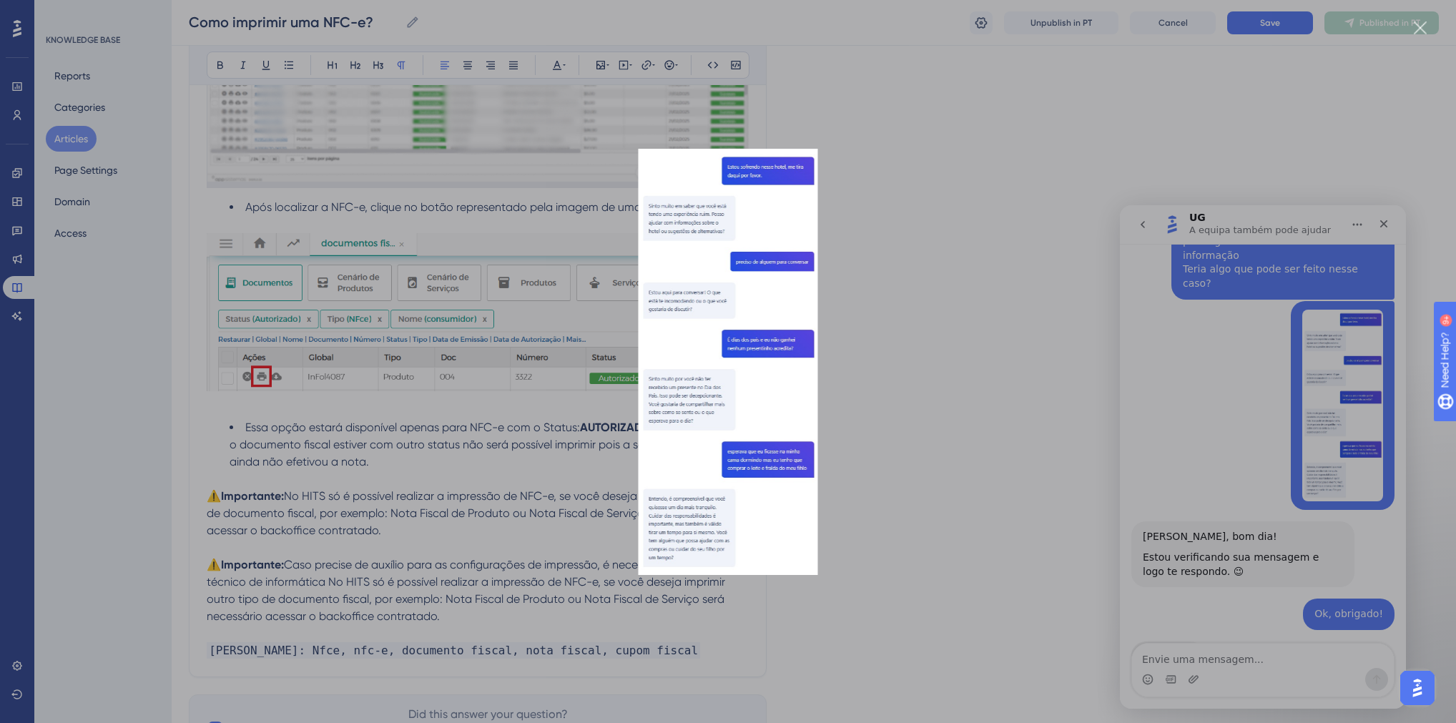
click at [1228, 368] on div "Messenger da Intercom" at bounding box center [728, 361] width 1456 height 723
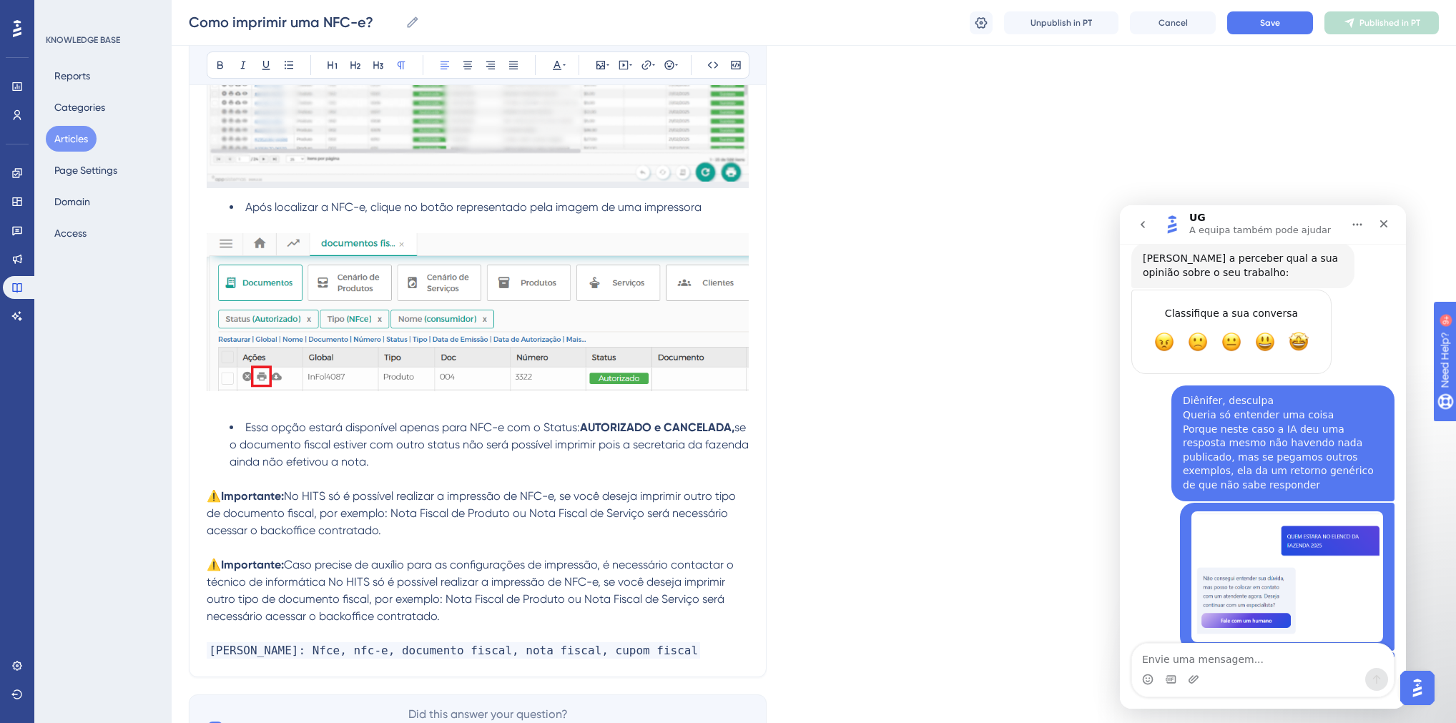
scroll to position [1030, 0]
click at [676, 568] on span "Caso precise de auxílio para as configurações de impressão, é necessário contac…" at bounding box center [472, 590] width 530 height 65
click at [405, 581] on span "Caso precise de auxílio para as configurações de impressão, é necessário entrar…" at bounding box center [475, 590] width 536 height 65
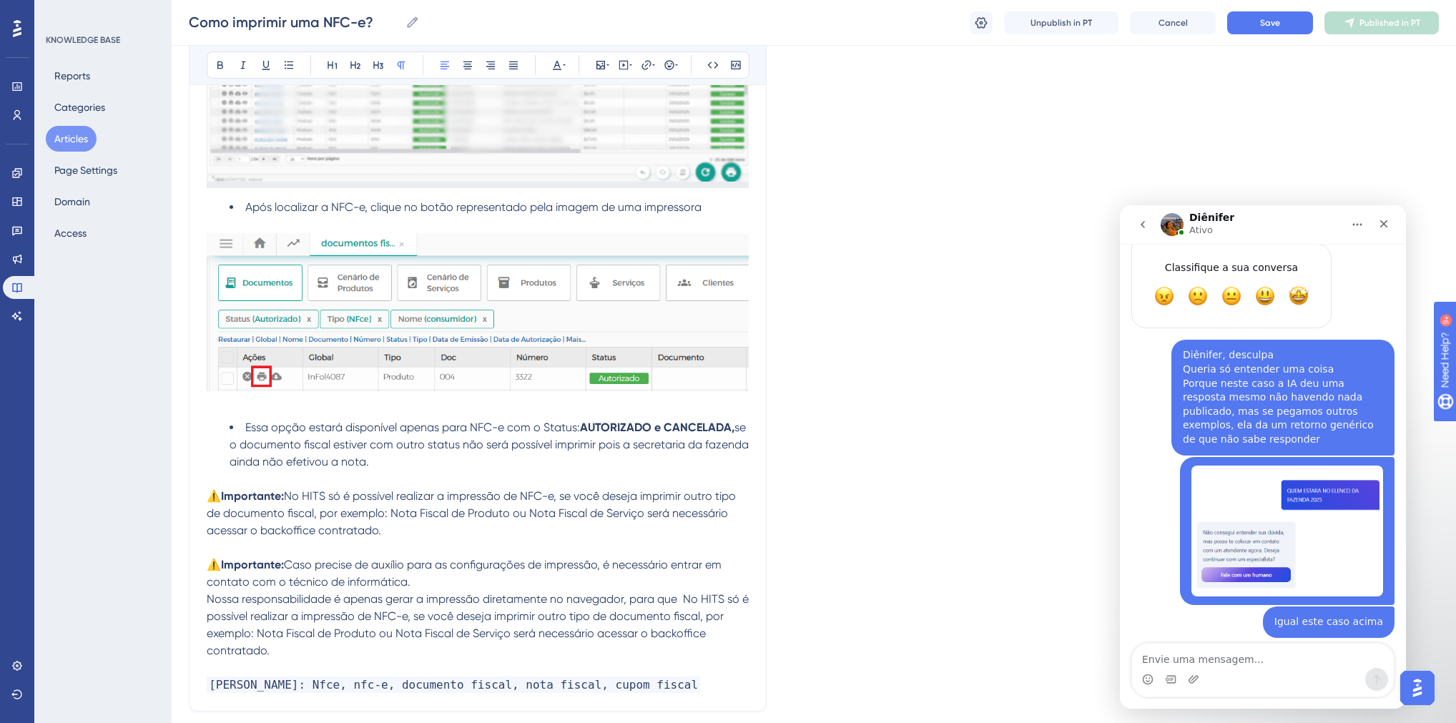
scroll to position [1085, 0]
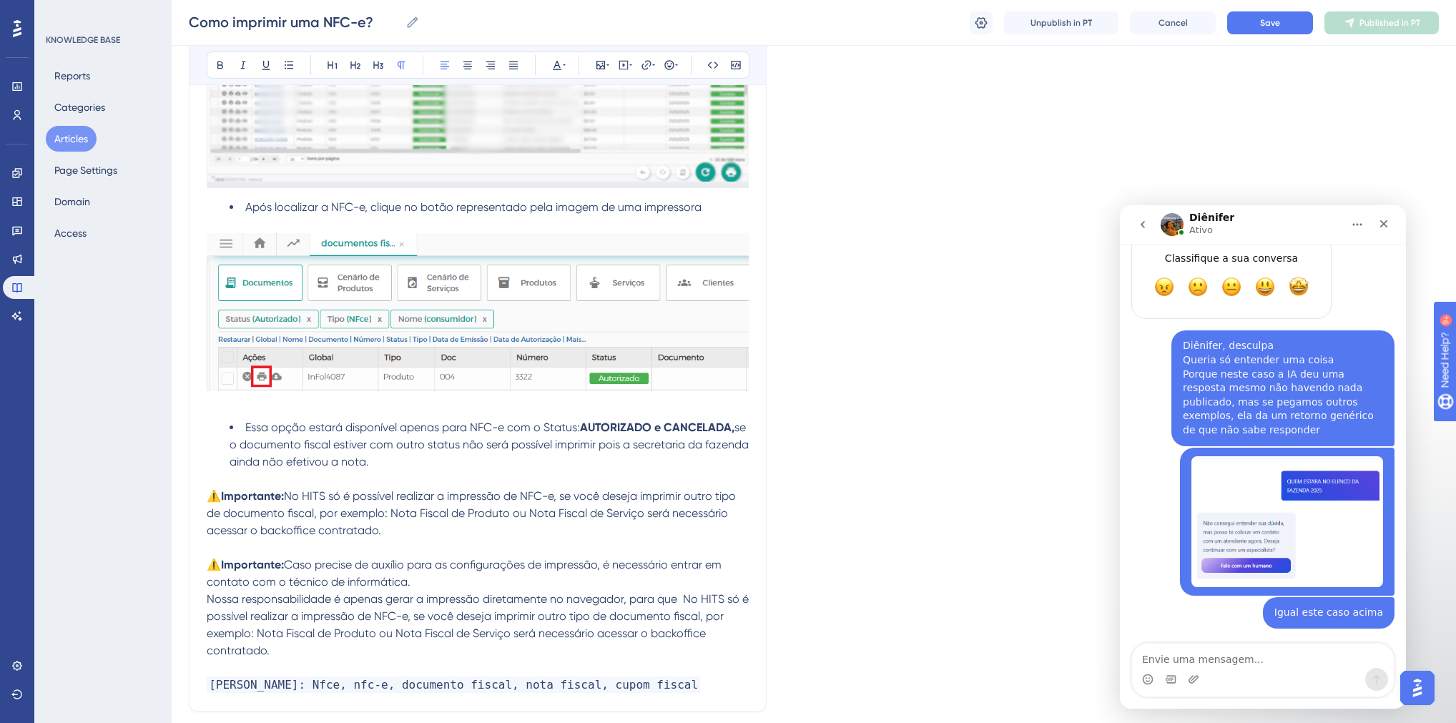
click at [855, 292] on div "Language Portuguese (Default) Como imprimir uma NFC-e? Precisa realizar a impre…" at bounding box center [814, 226] width 1250 height 1143
click at [681, 600] on span "Nossa responsabilidade é apenas gerar a impressão diretamente no navegador, par…" at bounding box center [479, 624] width 545 height 65
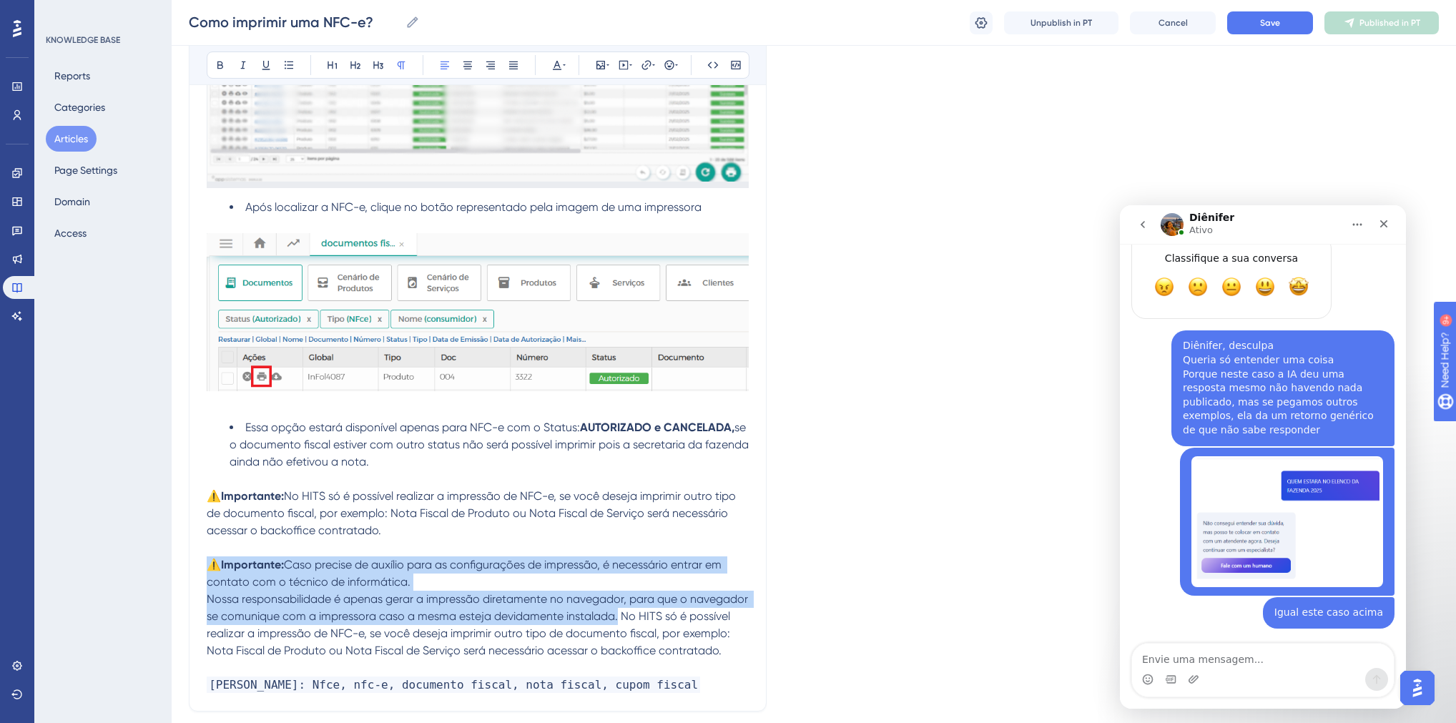
drag, startPoint x: 677, startPoint y: 618, endPoint x: 207, endPoint y: 566, distance: 473.4
click at [207, 566] on div "Acesse o Menu de Operações > Fiscal > Documentos Fiscais Utilize os filtros dis…" at bounding box center [478, 280] width 542 height 827
copy div "⚠️Importante: Caso precise de auxílio para as configurações de impressão, é nec…"
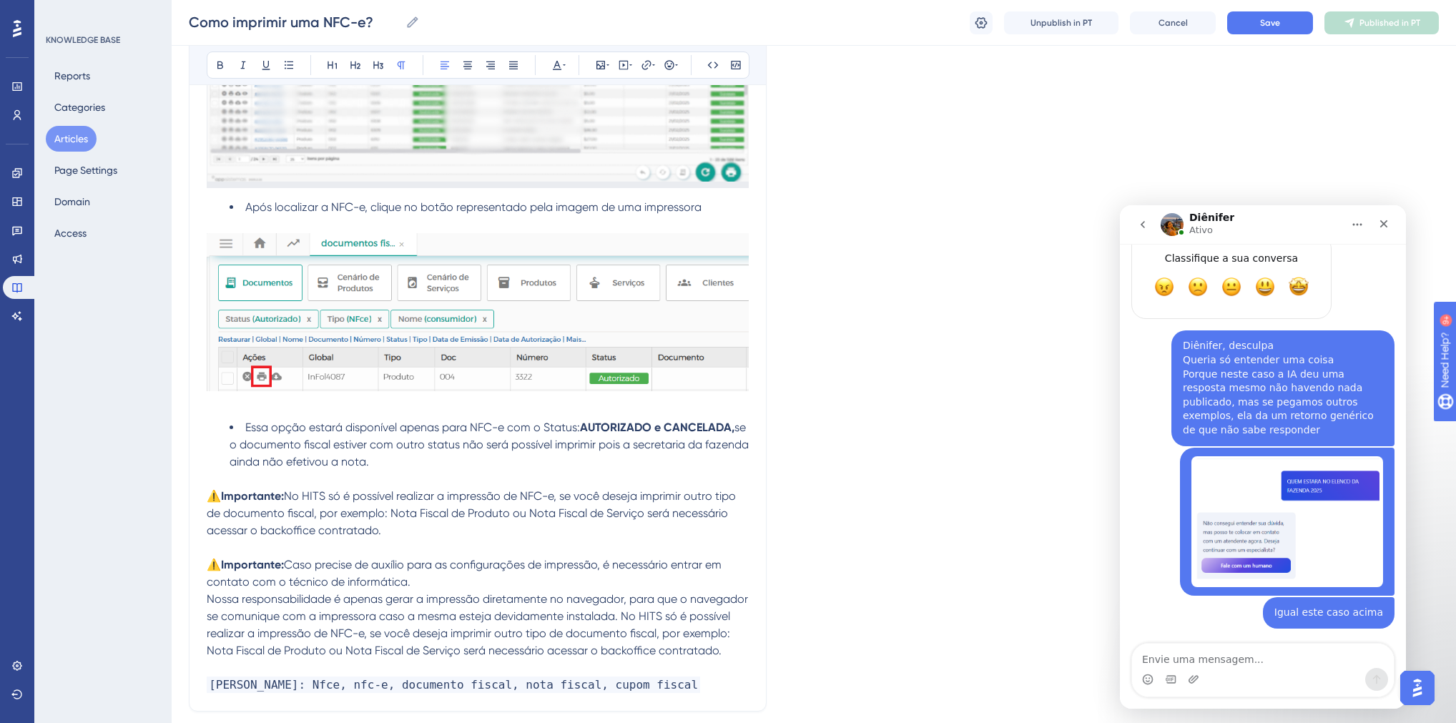
click at [390, 659] on p "Nossa responsabilidade é apenas gerar a impressão diretamente no navegador, par…" at bounding box center [478, 625] width 542 height 69
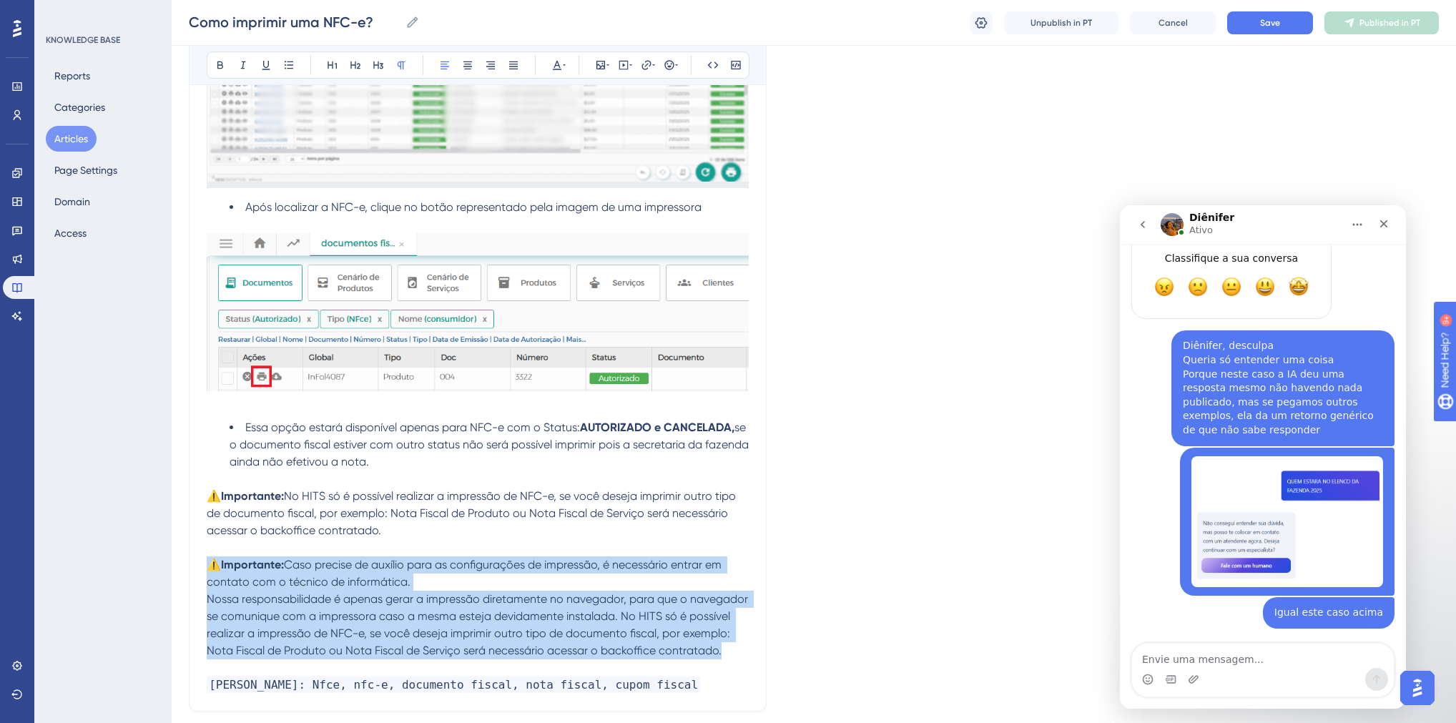
drag, startPoint x: 276, startPoint y: 671, endPoint x: 212, endPoint y: 568, distance: 121.4
click at [212, 568] on div "Acesse o Menu de Operações > Fiscal > Documentos Fiscais Utilize os filtros dis…" at bounding box center [478, 280] width 542 height 827
click at [444, 659] on p "Nossa responsabilidade é apenas gerar a impressão diretamente no navegador, par…" at bounding box center [478, 625] width 542 height 69
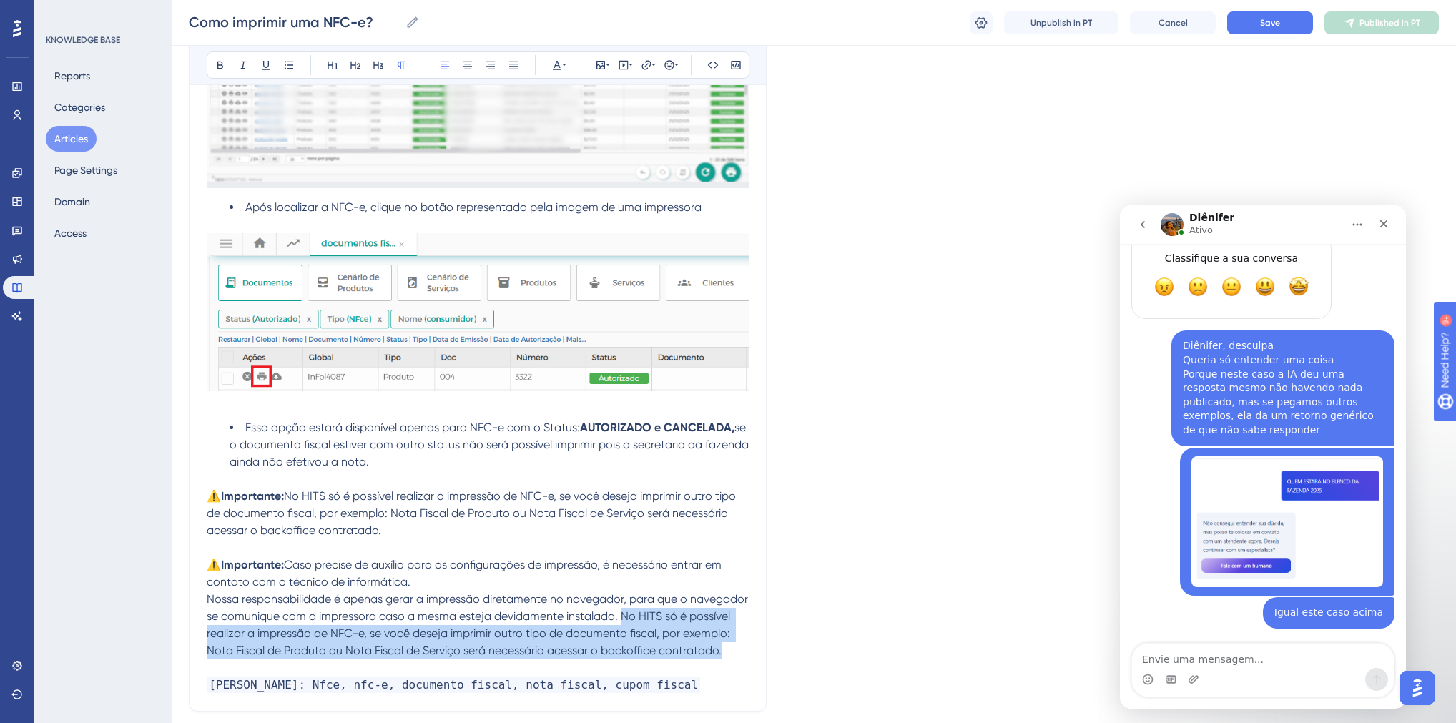
drag, startPoint x: 295, startPoint y: 672, endPoint x: 681, endPoint y: 617, distance: 390.1
click at [681, 617] on p "Nossa responsabilidade é apenas gerar a impressão diretamente no navegador, par…" at bounding box center [478, 625] width 542 height 69
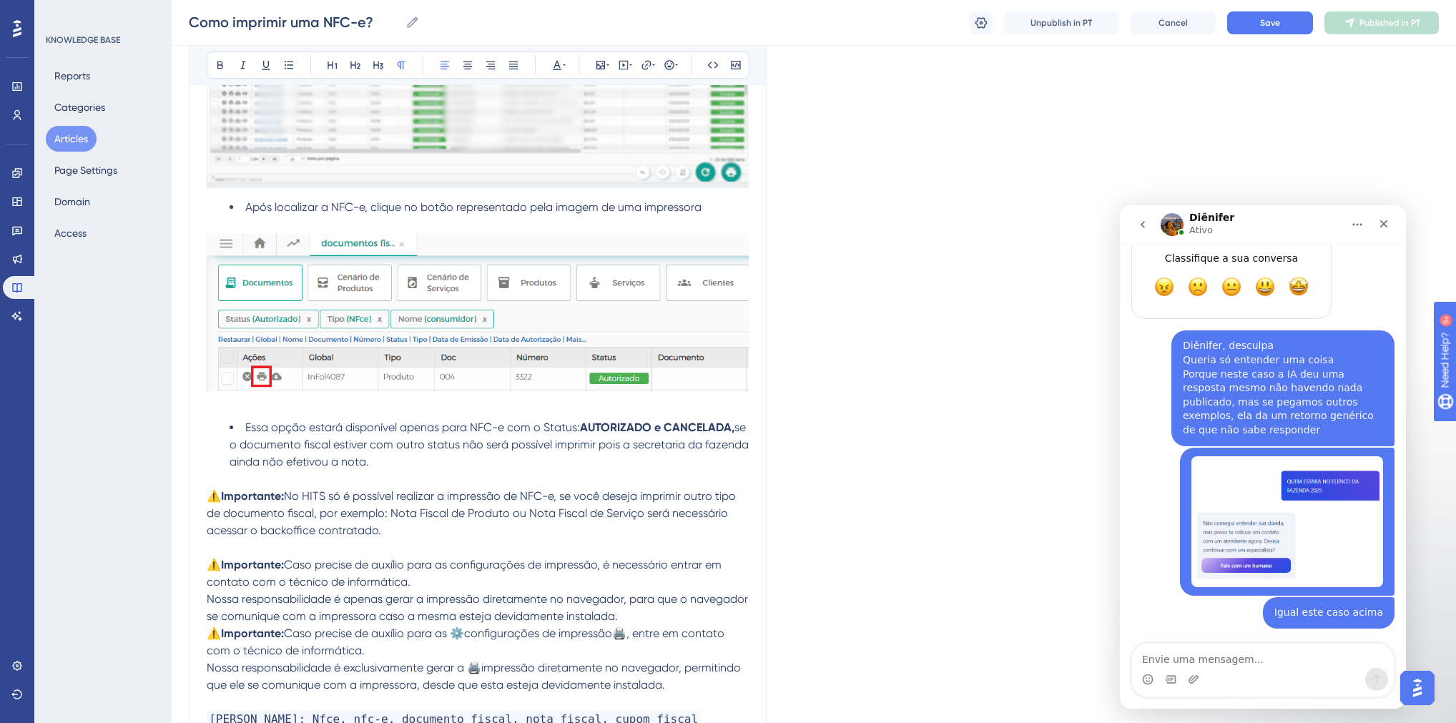
click at [473, 636] on span "Caso precise de auxílio para as ⚙️configurações de impressão🖨️, entre em contat…" at bounding box center [467, 641] width 521 height 31
click at [618, 635] on span "Caso precise de auxílio para as configurações de impressão🖨️, entre em contato …" at bounding box center [478, 641] width 543 height 31
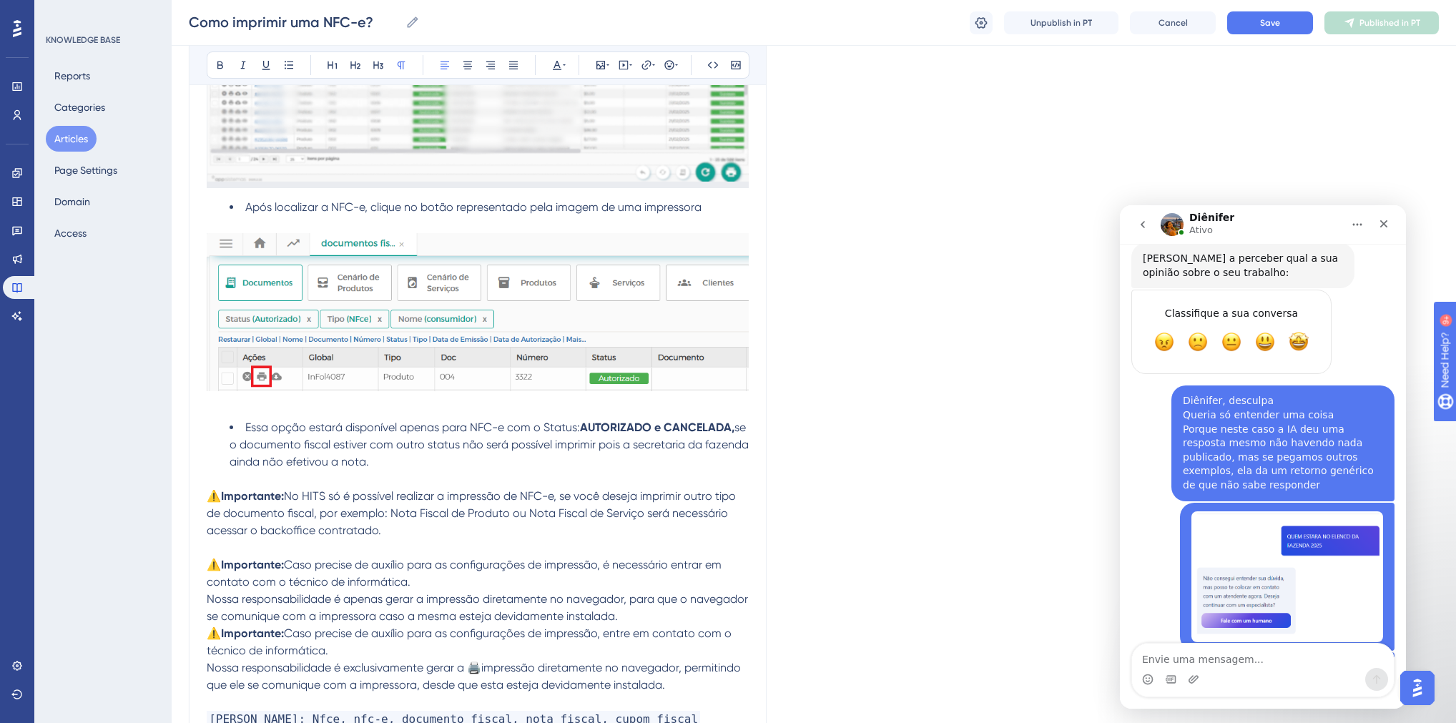
click at [483, 669] on span "Nossa responsabilidade é exclusivamente gerar a 🖨️impressão diretamente no nave…" at bounding box center [475, 676] width 537 height 31
drag, startPoint x: 680, startPoint y: 618, endPoint x: 237, endPoint y: 571, distance: 445.1
click at [209, 568] on div "Acesse o Menu de Operações > Fiscal > Documentos Fiscais Utilize os filtros dis…" at bounding box center [478, 297] width 542 height 861
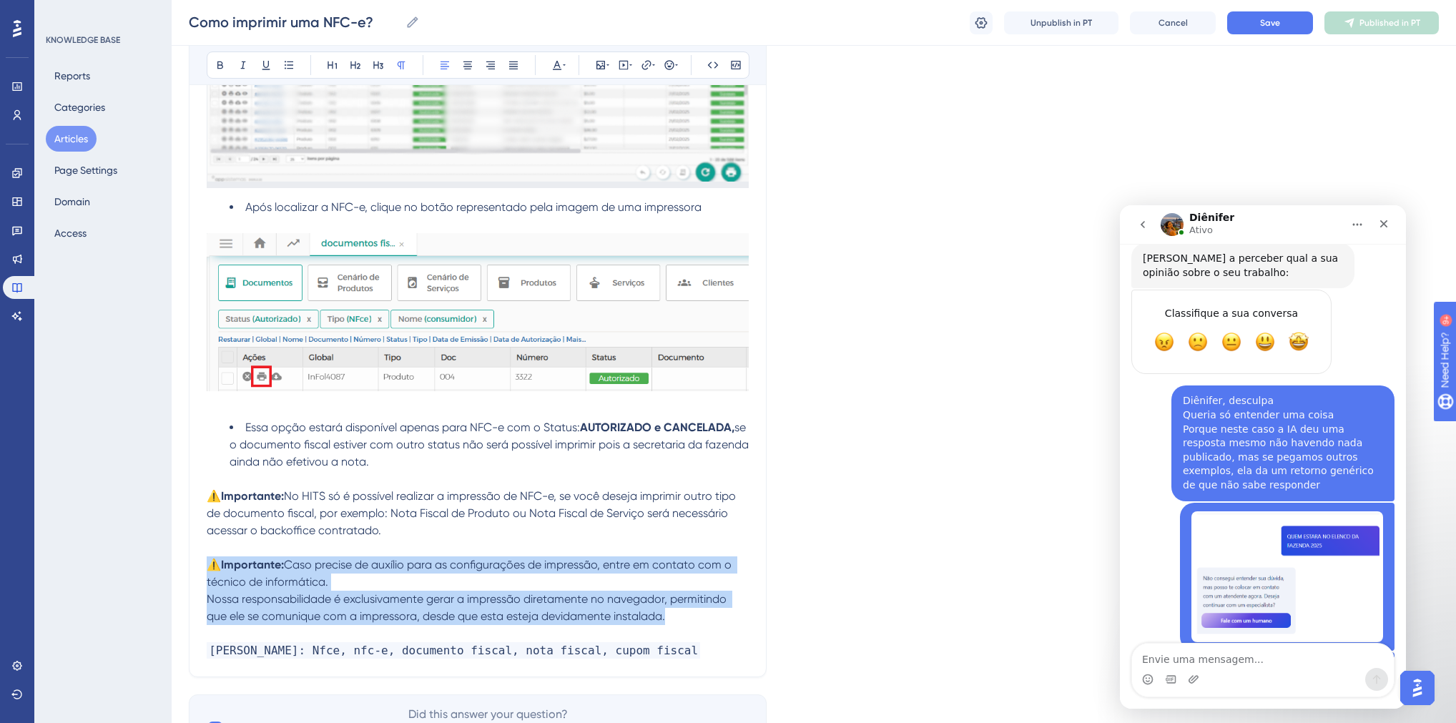
drag, startPoint x: 680, startPoint y: 618, endPoint x: 212, endPoint y: 566, distance: 471.2
click at [212, 566] on p "⚠️ Importante: Caso precise de auxílio para as configurações de impressão, entr…" at bounding box center [478, 590] width 542 height 69
copy p "⚠️ Importante: Caso precise de auxílio para as configurações de impressão, entr…"
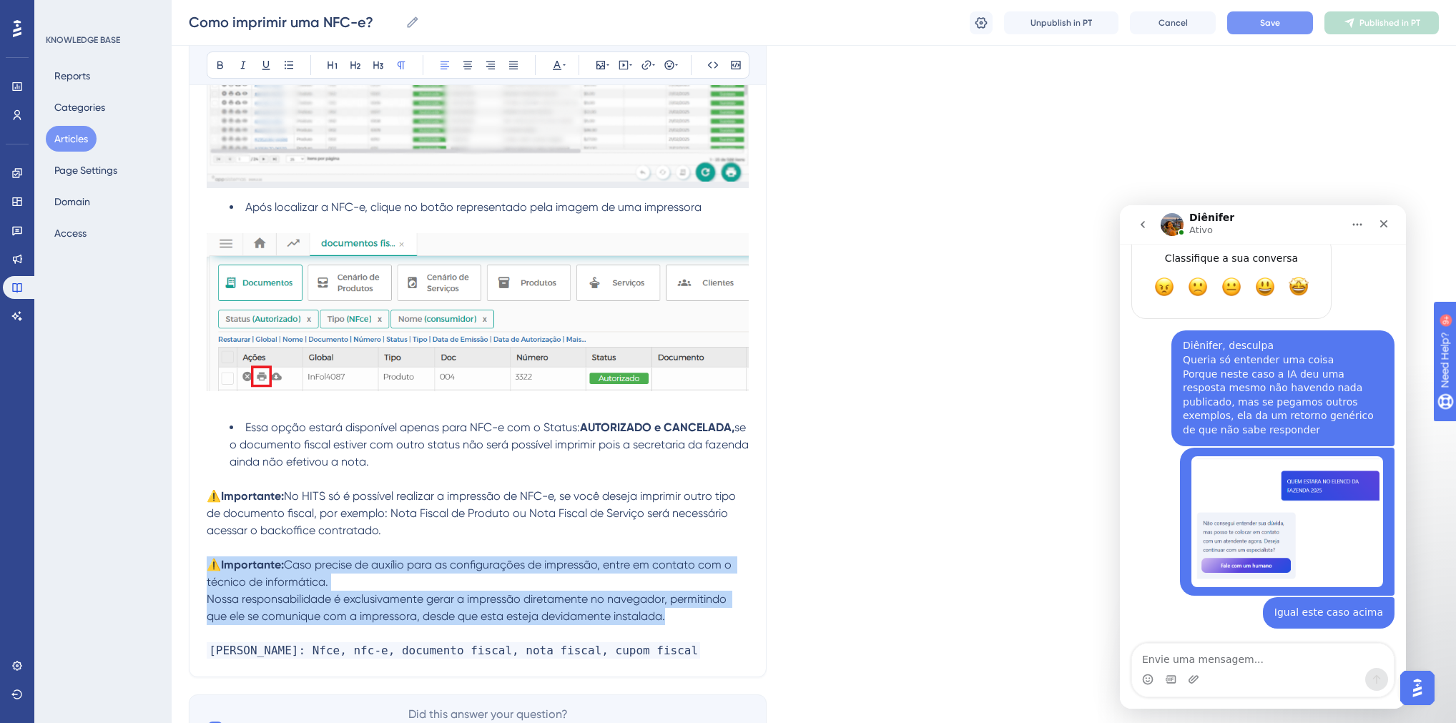
click at [1276, 20] on span "Save" at bounding box center [1270, 22] width 20 height 11
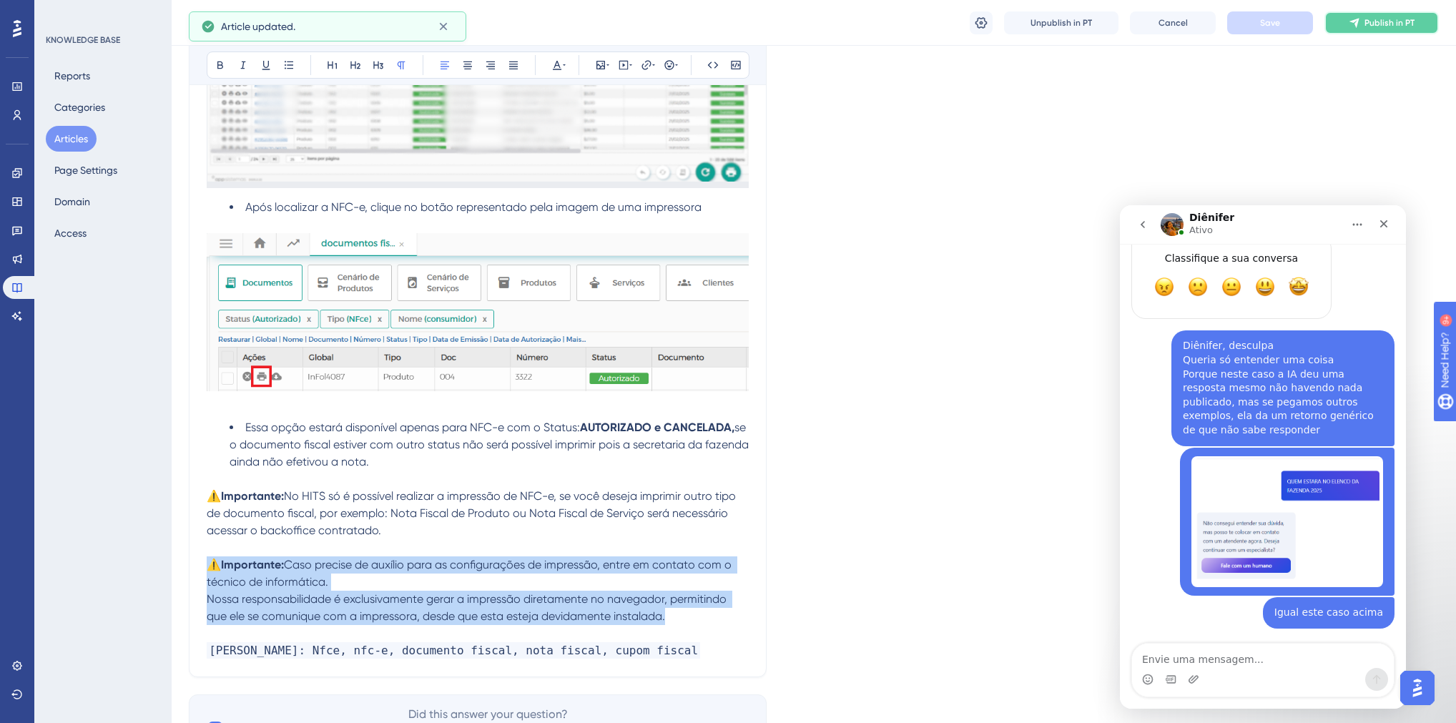
click at [1358, 24] on icon at bounding box center [1354, 22] width 11 height 11
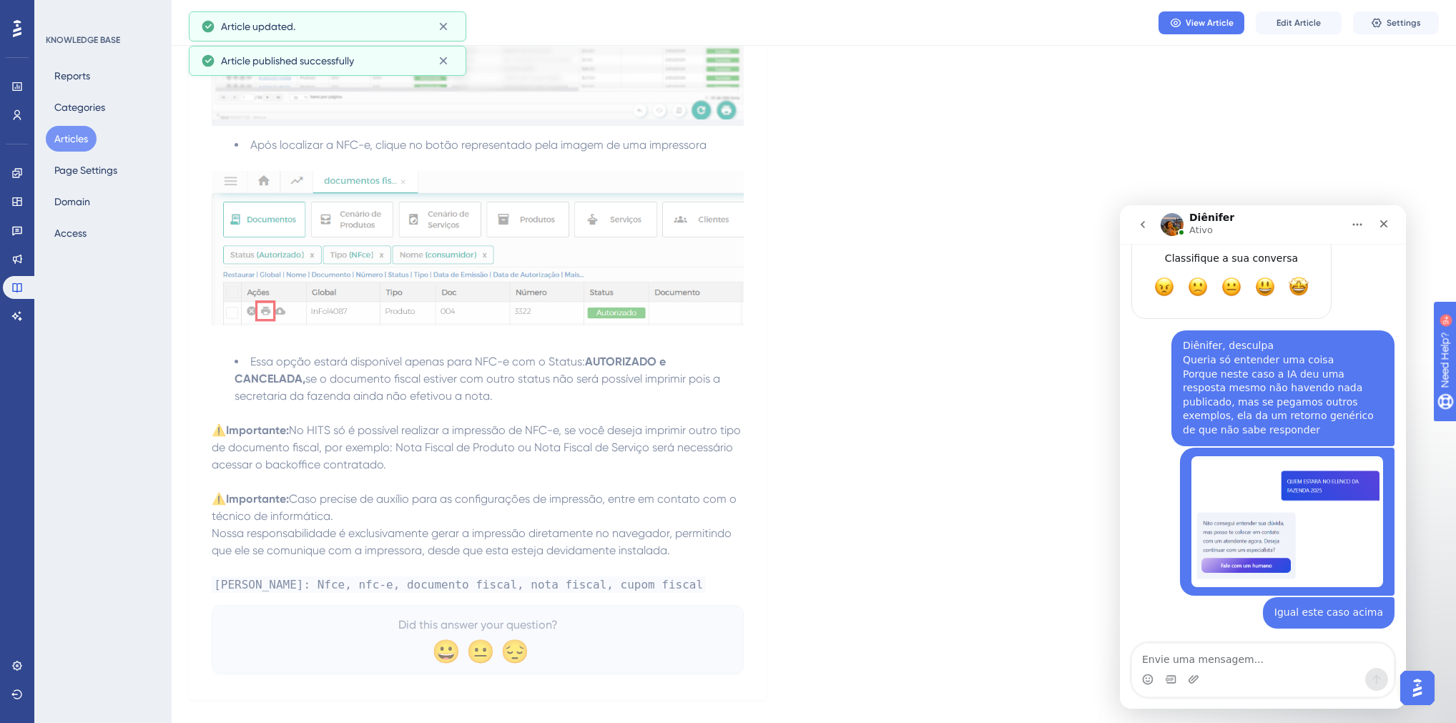
click at [64, 137] on button "Articles" at bounding box center [71, 139] width 51 height 26
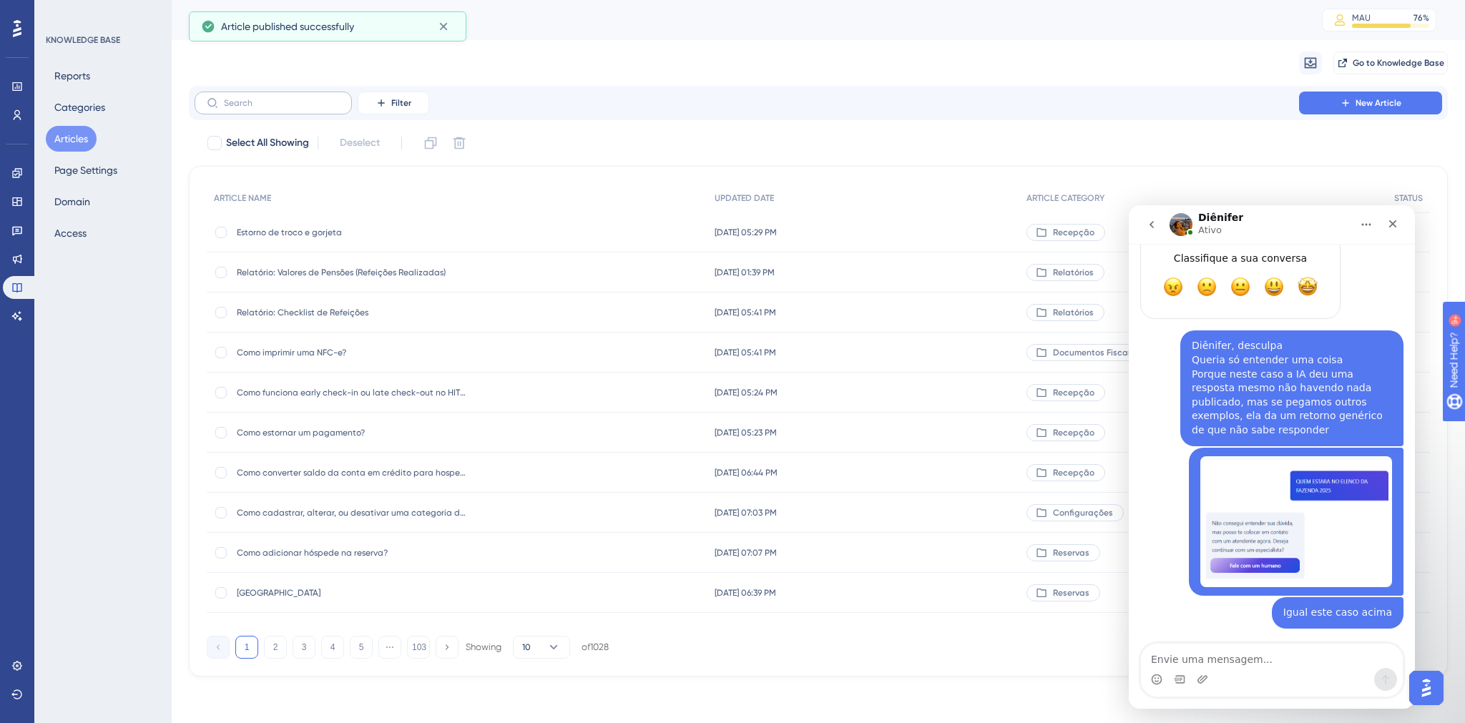
click at [263, 112] on label at bounding box center [273, 103] width 157 height 23
click at [263, 108] on input "text" at bounding box center [282, 103] width 116 height 10
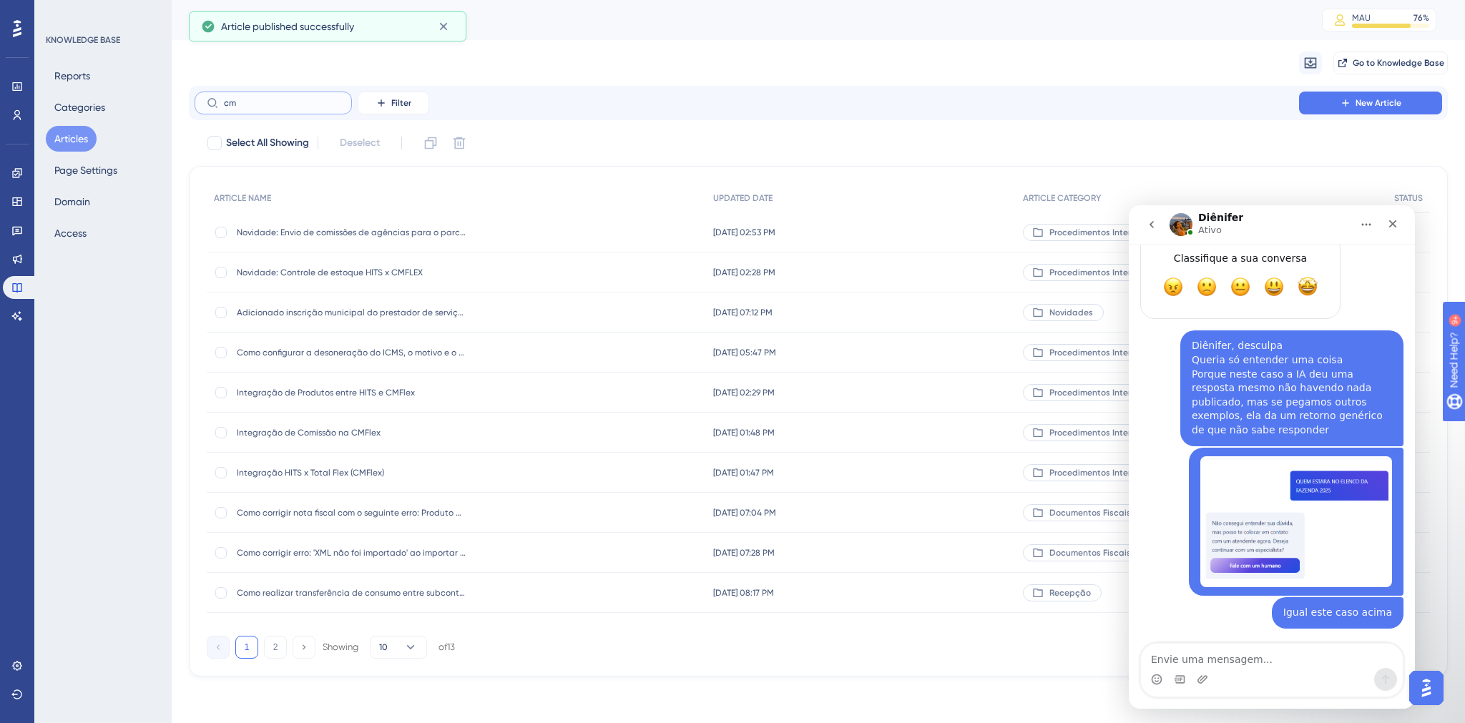
type input "cmo"
checkbox input "true"
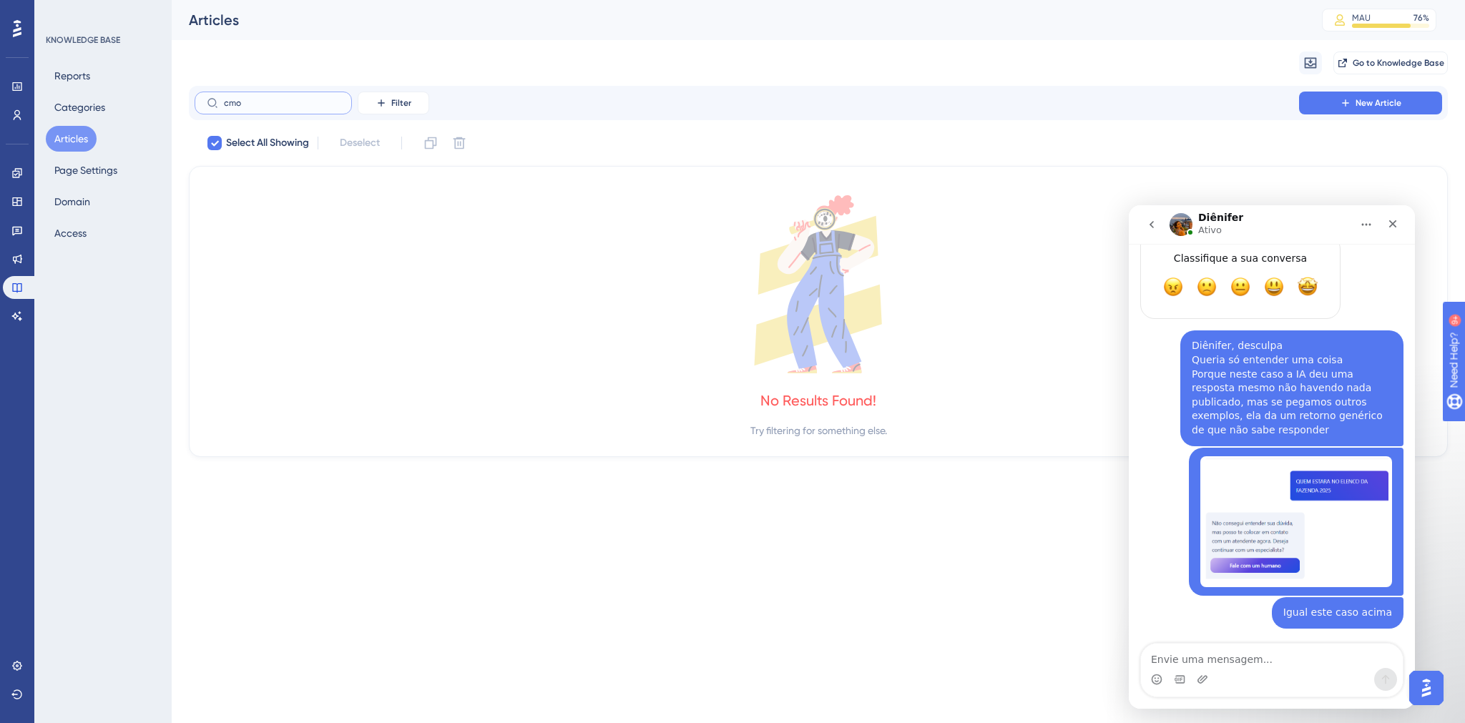
type input "cm"
checkbox input "false"
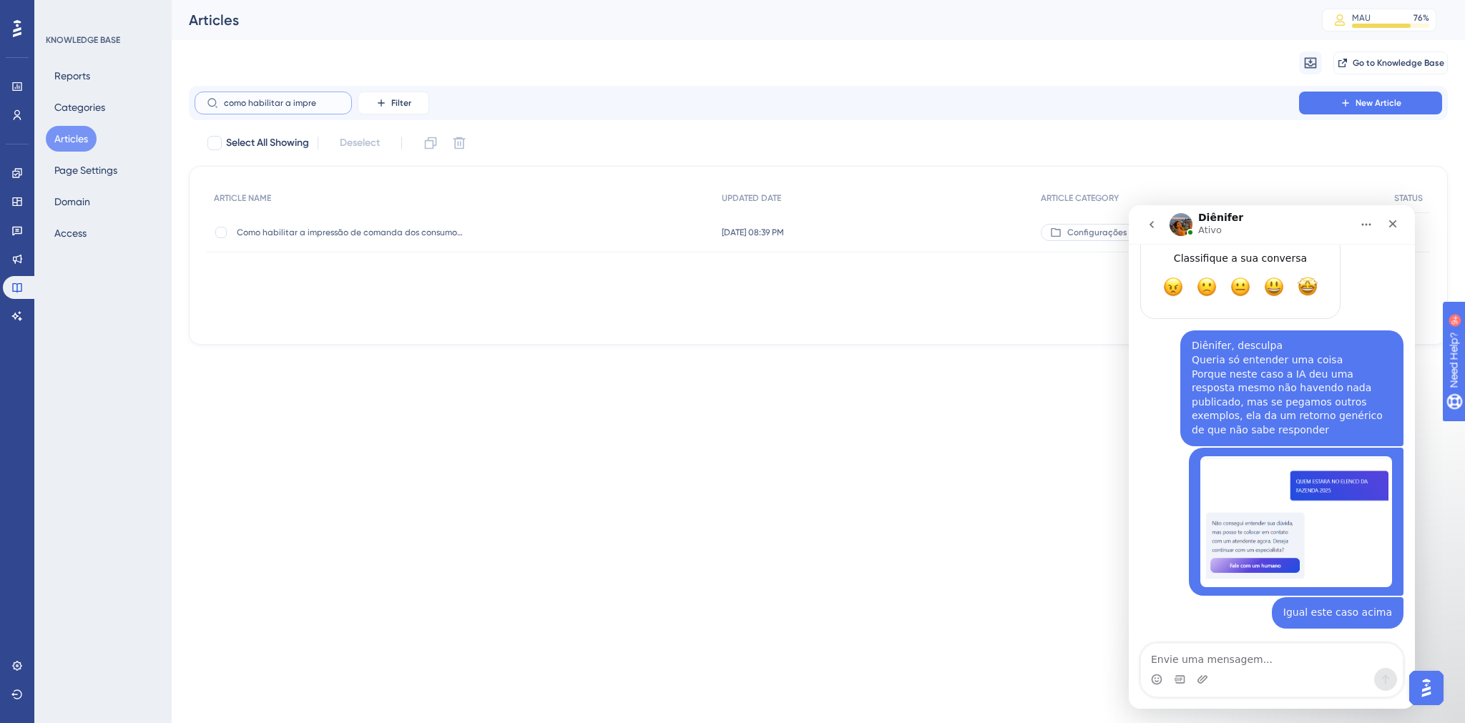
type input "como habilitar a impre"
click at [372, 240] on div "Como habilitar a impressão de comanda dos consumos lançados? Como habilitar a i…" at bounding box center [351, 232] width 229 height 40
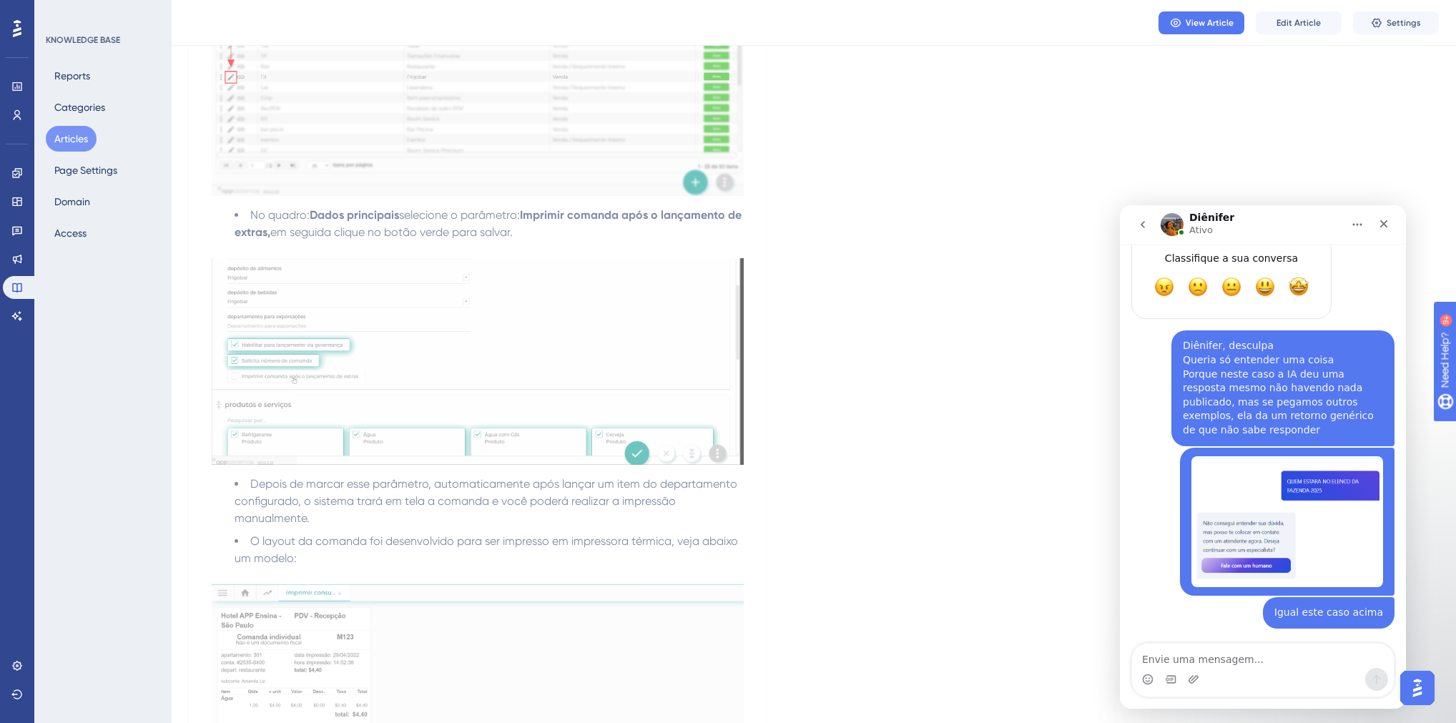
scroll to position [1030, 0]
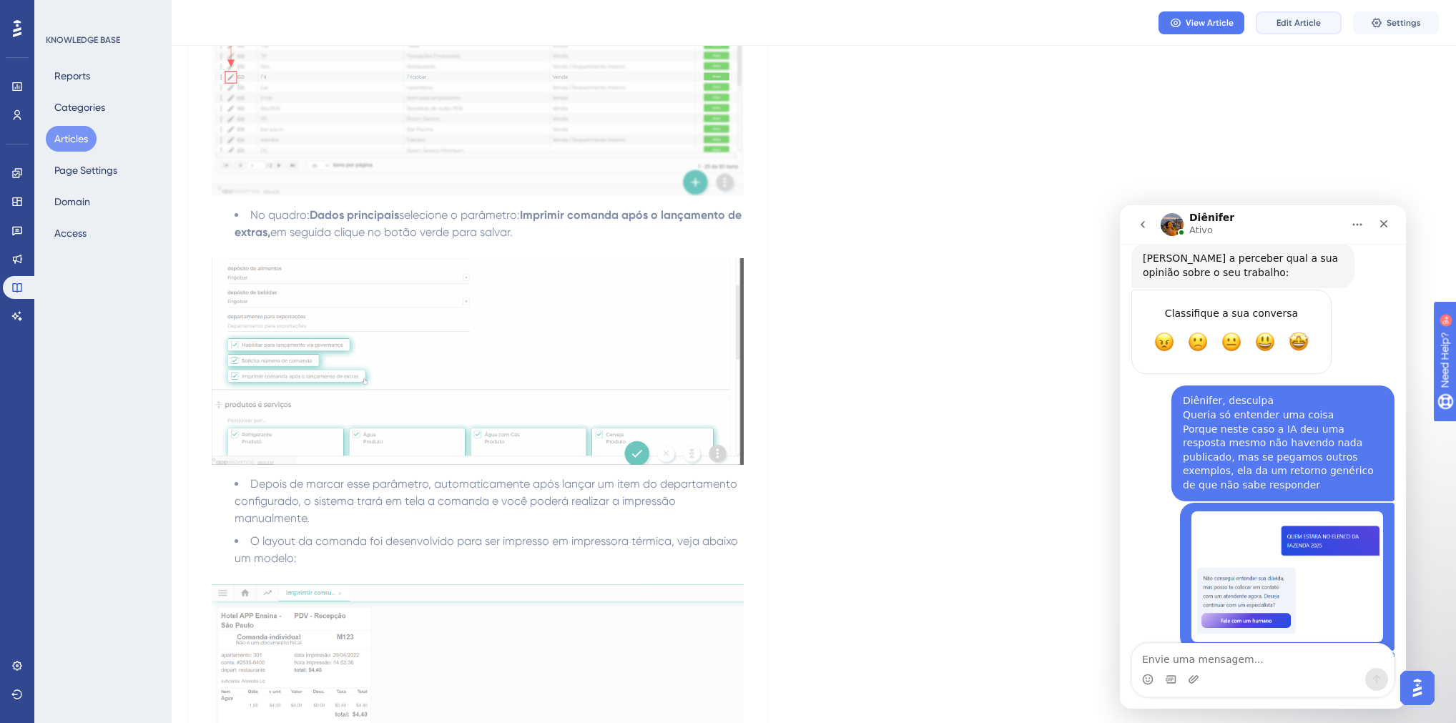
click at [1279, 22] on span "Edit Article" at bounding box center [1299, 22] width 44 height 11
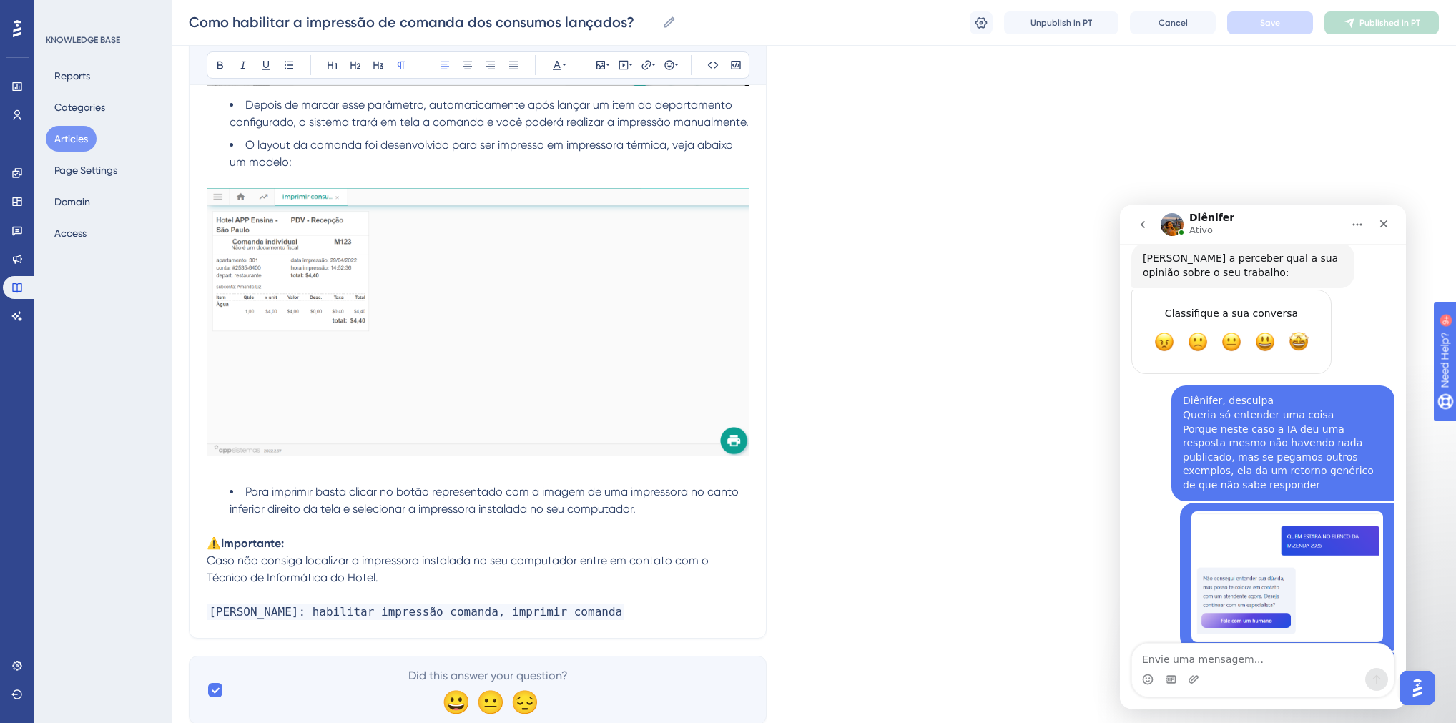
scroll to position [911, 0]
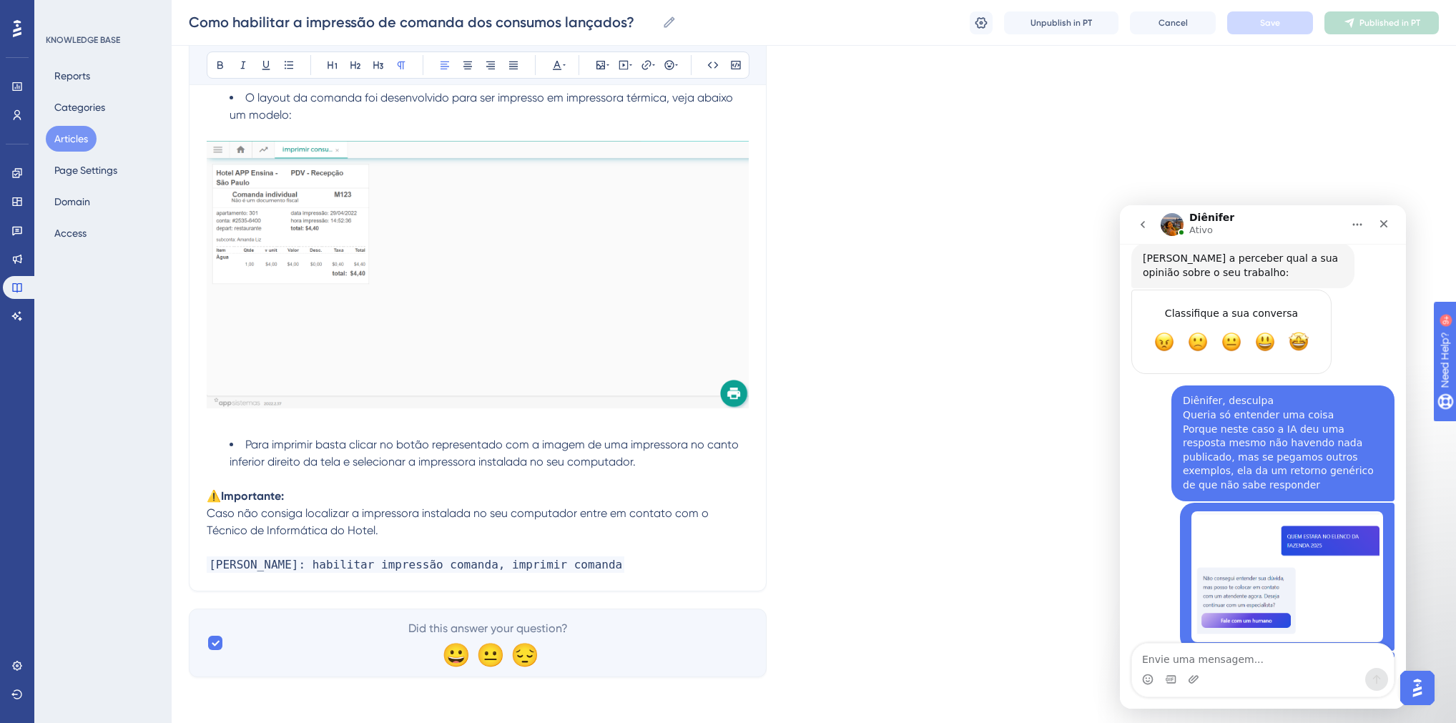
click at [372, 538] on p "Caso não consiga localizar a impressora instalada no seu computador entre em co…" at bounding box center [478, 522] width 542 height 34
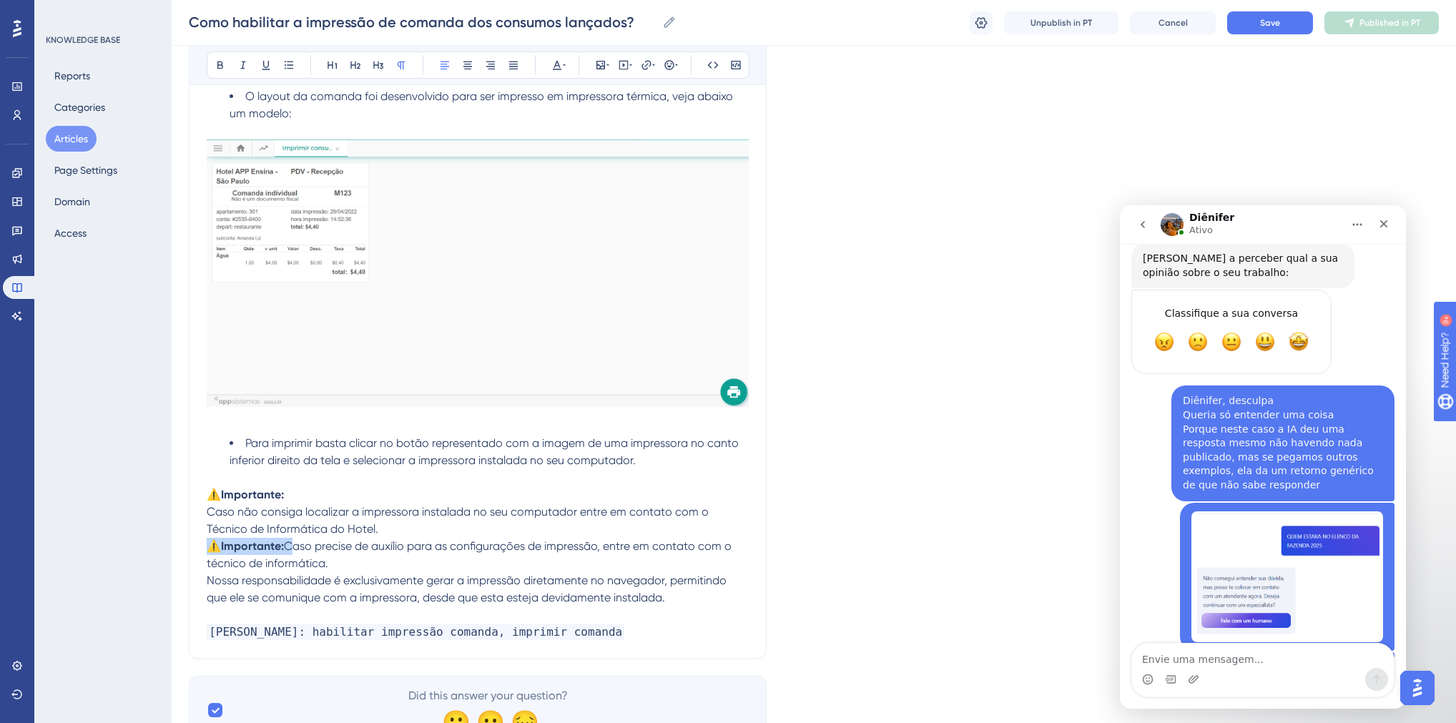
drag, startPoint x: 291, startPoint y: 549, endPoint x: 200, endPoint y: 549, distance: 90.8
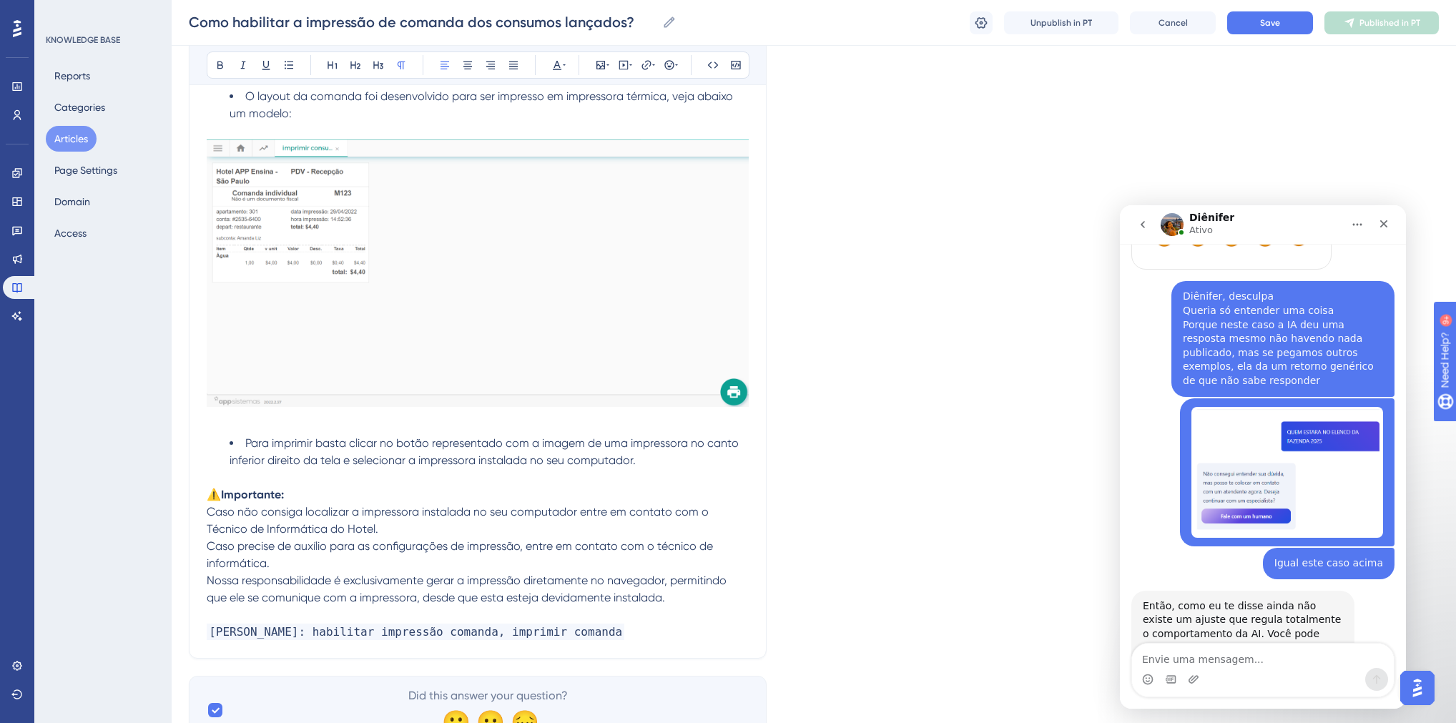
scroll to position [1150, 0]
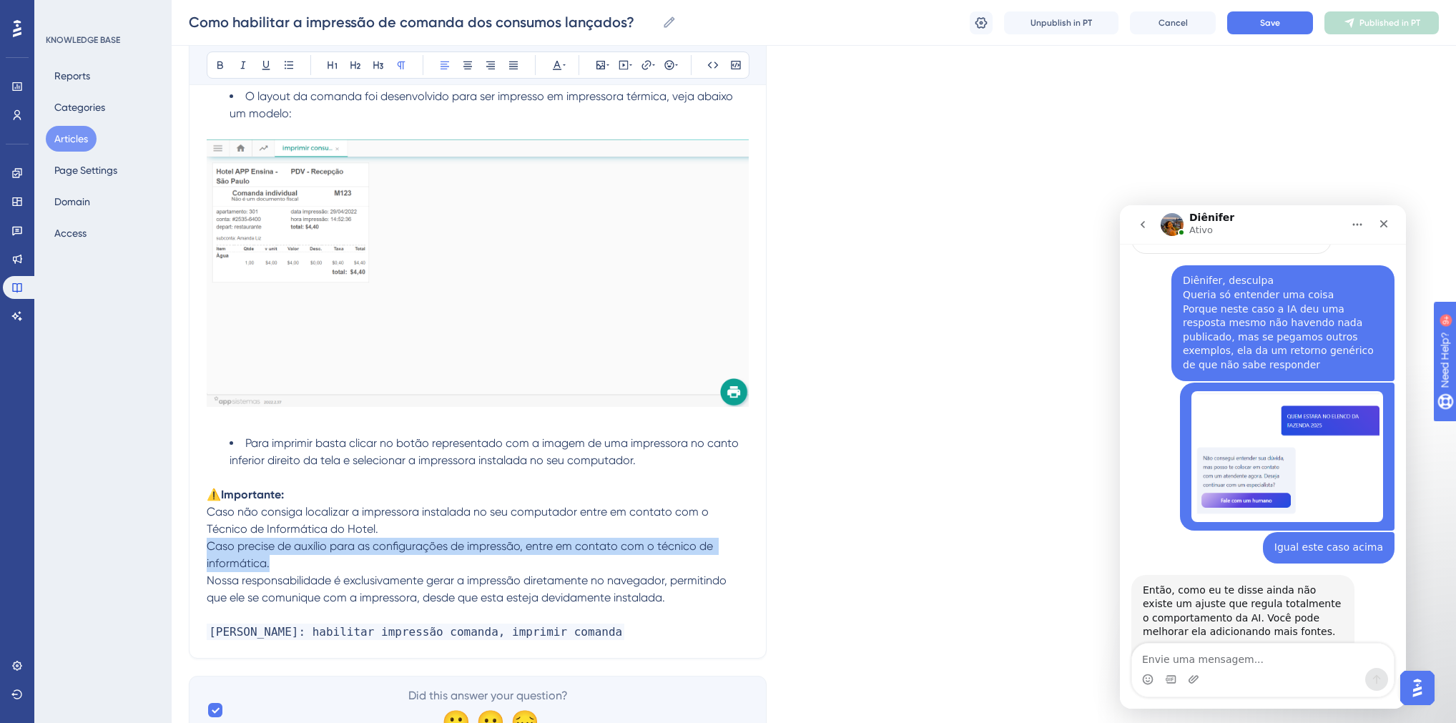
drag, startPoint x: 277, startPoint y: 564, endPoint x: 209, endPoint y: 549, distance: 69.6
click at [209, 549] on p "Caso precise de auxílio para as configurações de impressão, entre em contato co…" at bounding box center [478, 572] width 542 height 69
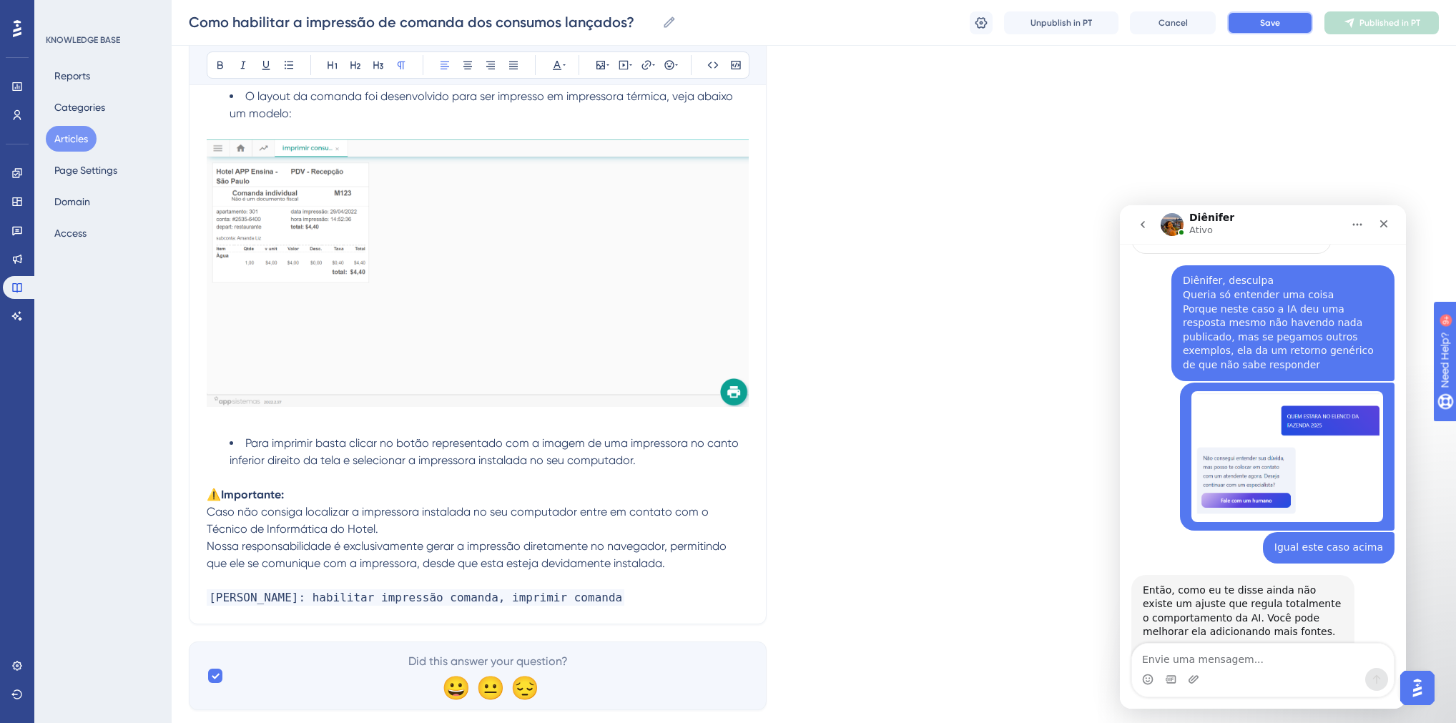
click at [1257, 19] on button "Save" at bounding box center [1270, 22] width 86 height 23
click at [1362, 24] on button "Publish in PT" at bounding box center [1381, 22] width 114 height 23
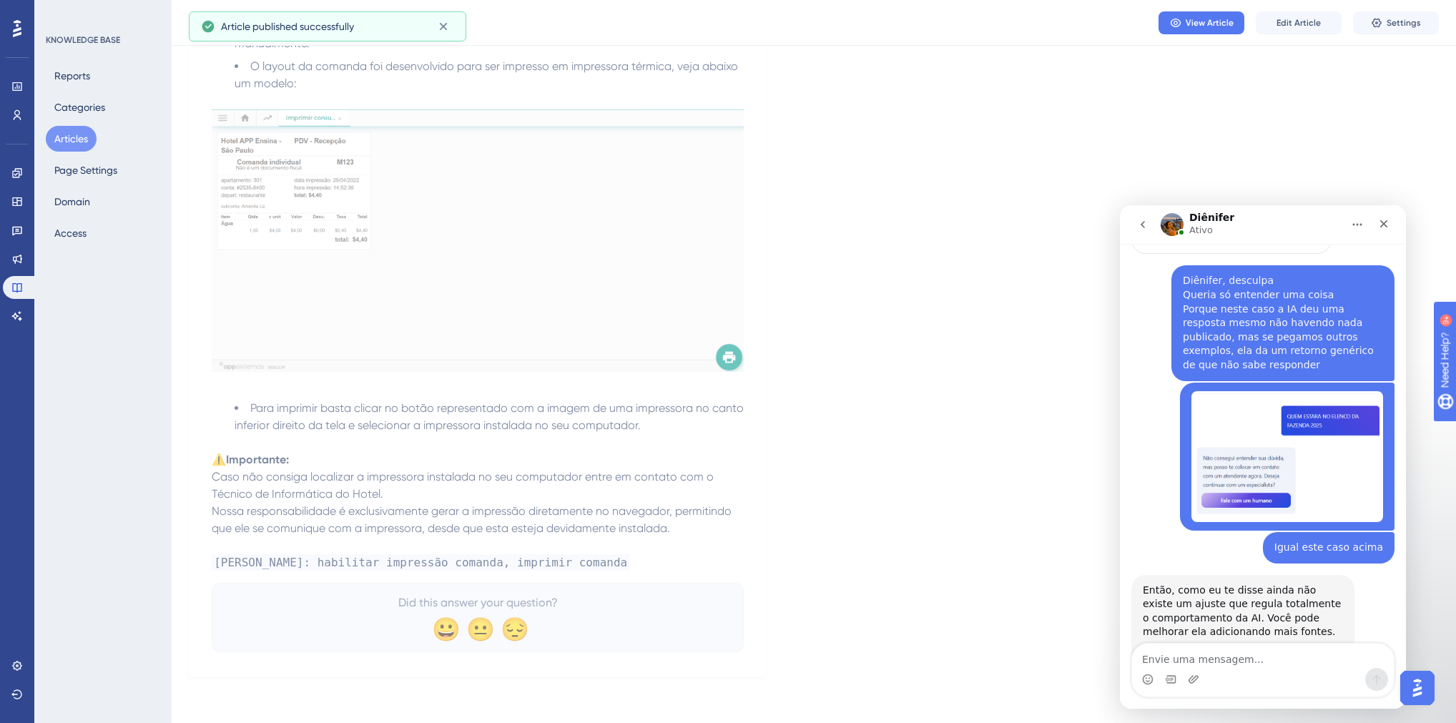
scroll to position [877, 0]
click at [1287, 647] on link "aqui" at bounding box center [1297, 652] width 21 height 11
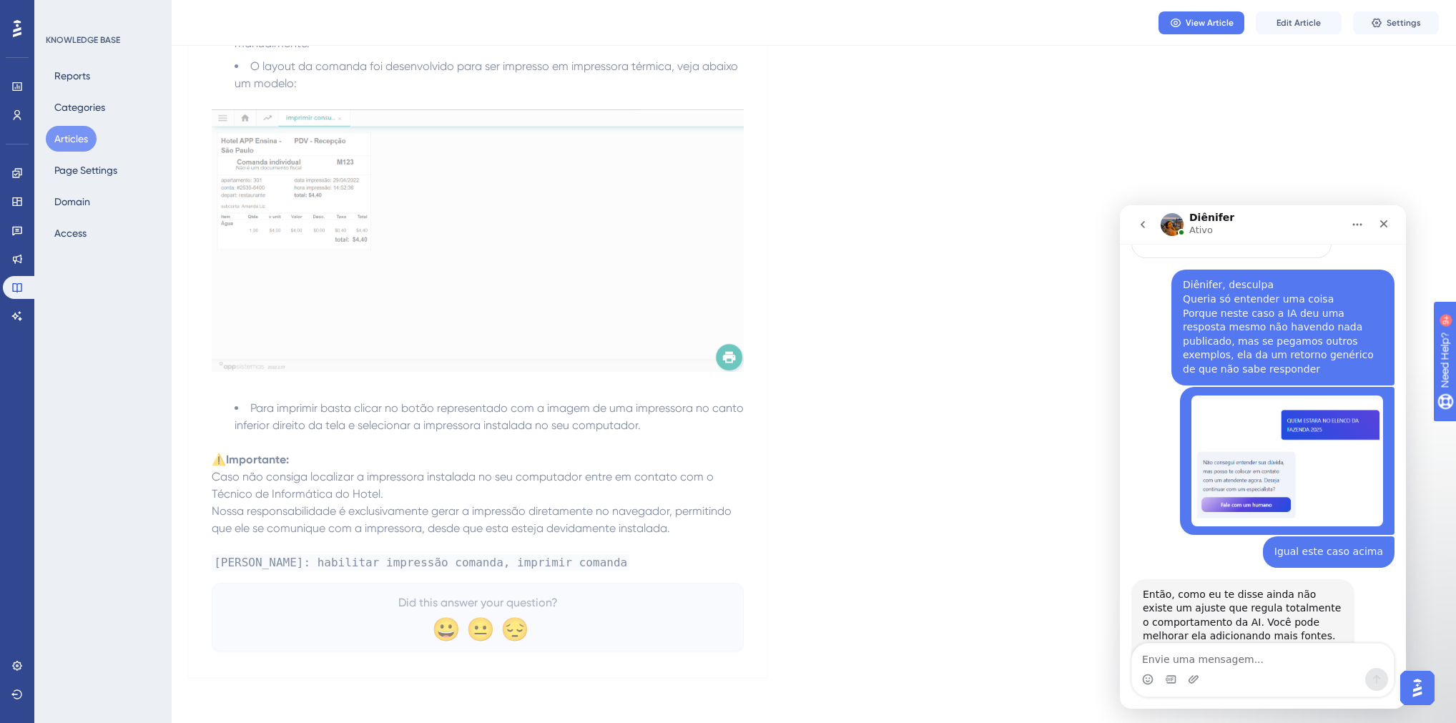
scroll to position [1148, 0]
click at [11, 326] on link at bounding box center [17, 316] width 29 height 23
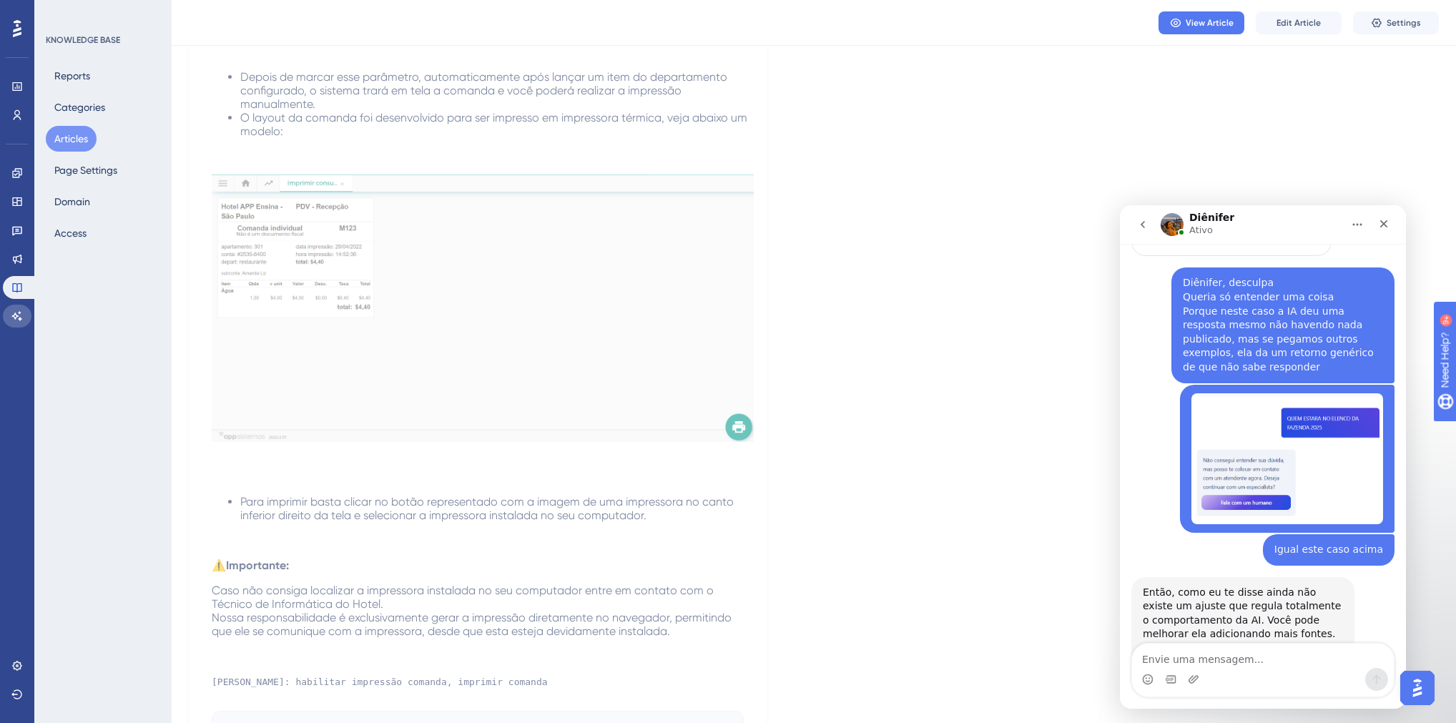
click at [18, 318] on icon at bounding box center [16, 315] width 11 height 11
click at [17, 312] on icon at bounding box center [16, 315] width 11 height 11
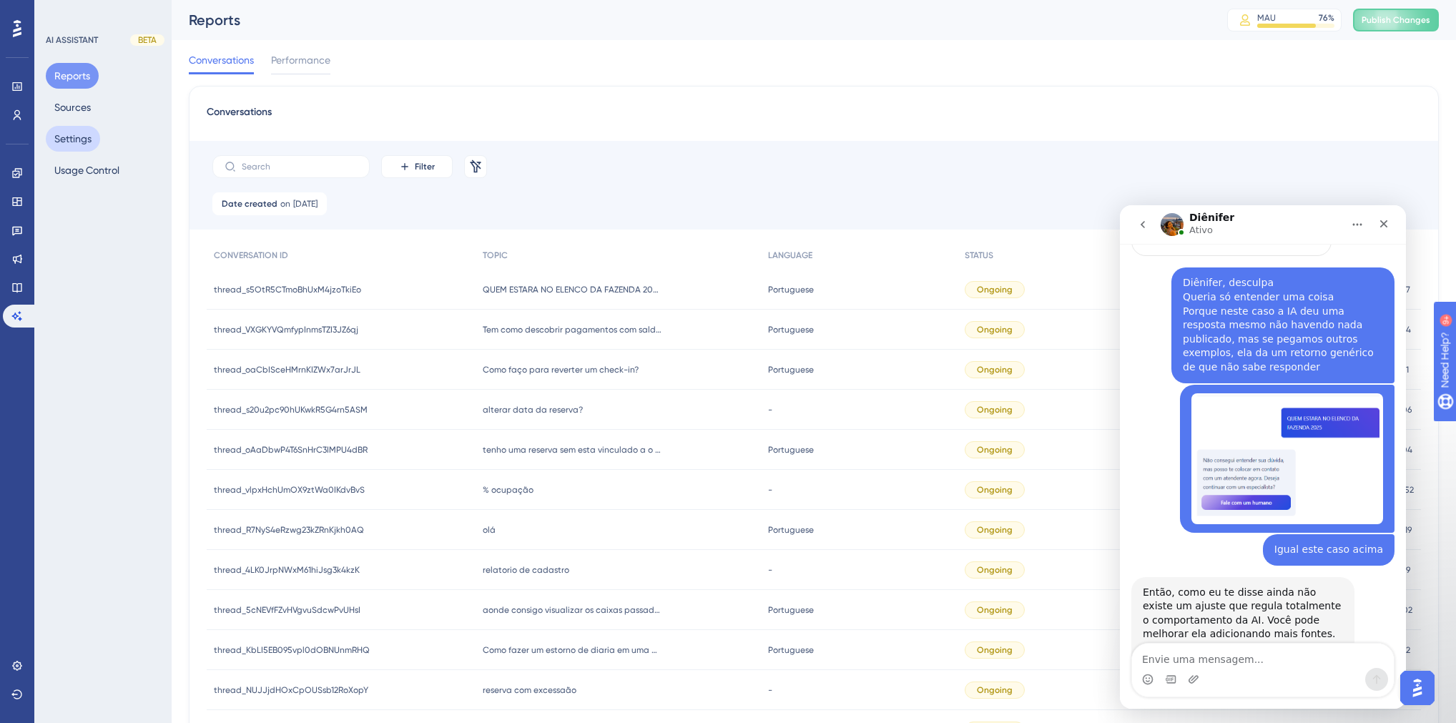
click at [77, 139] on button "Settings" at bounding box center [73, 139] width 54 height 26
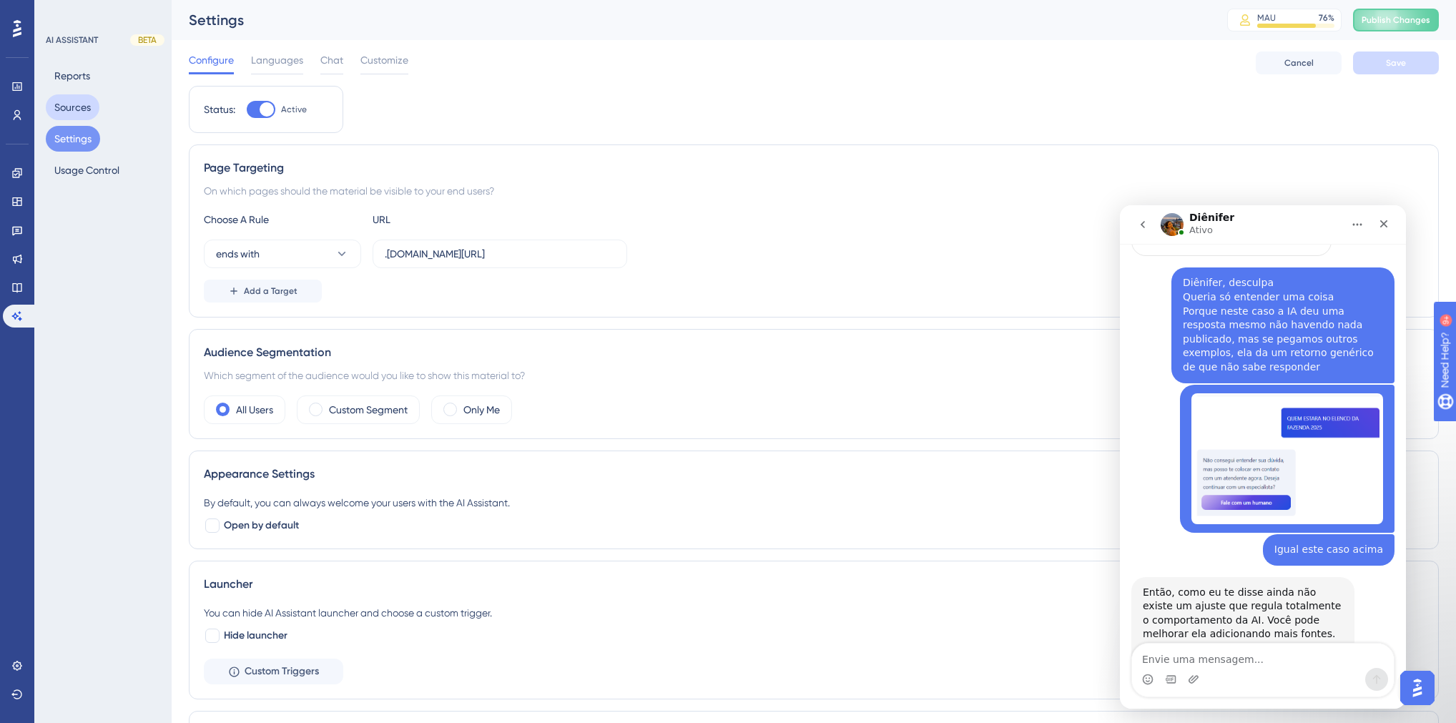
click at [74, 112] on button "Sources" at bounding box center [73, 107] width 54 height 26
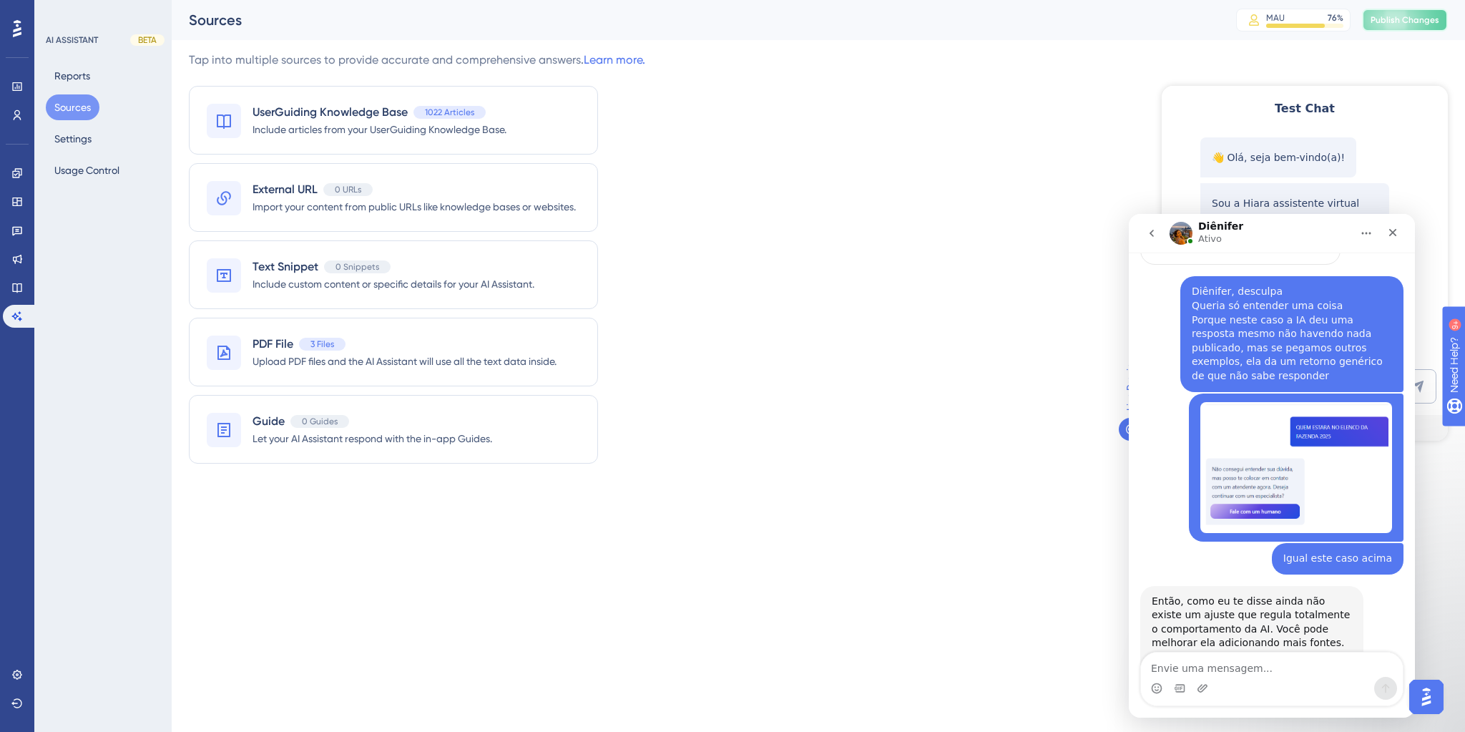
click at [1390, 17] on button "Publish Changes" at bounding box center [1405, 20] width 86 height 23
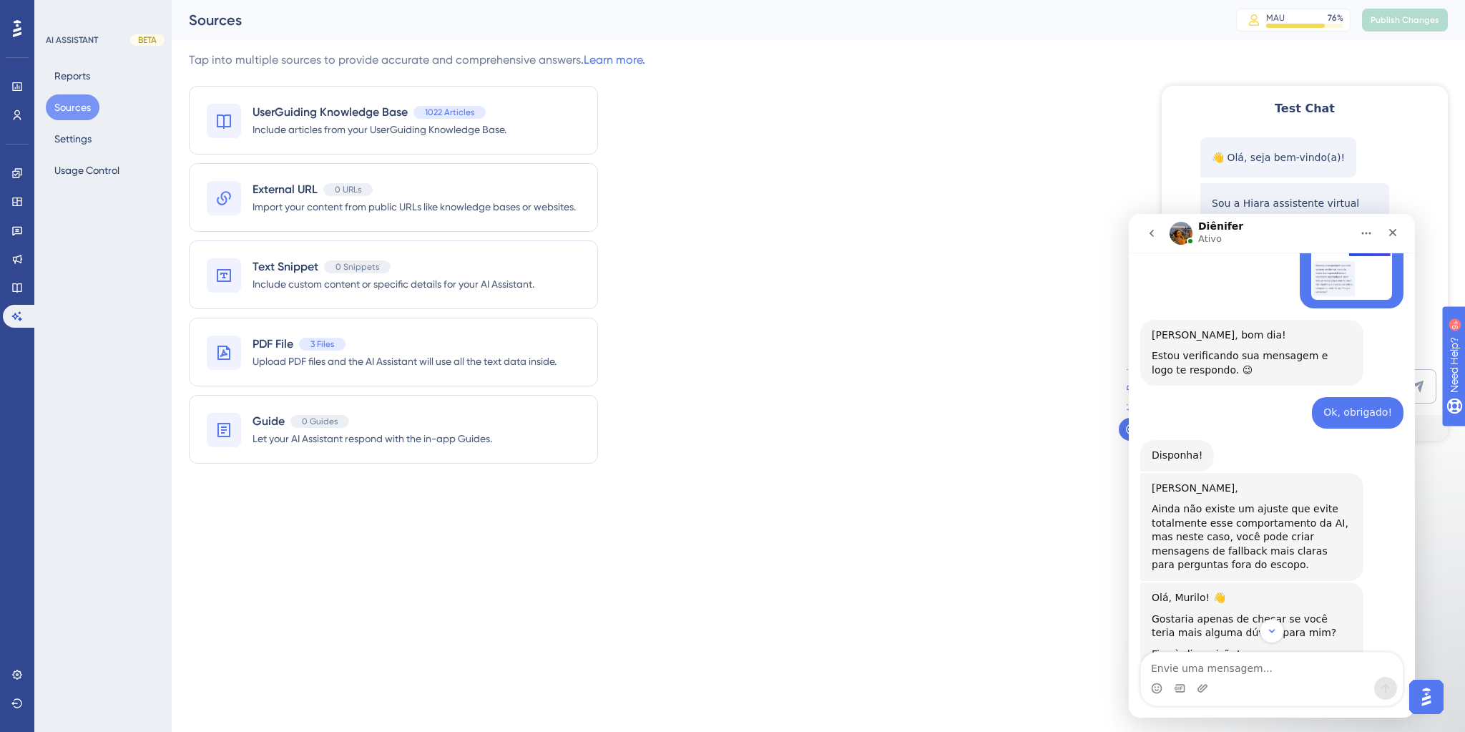
scroll to position [290, 0]
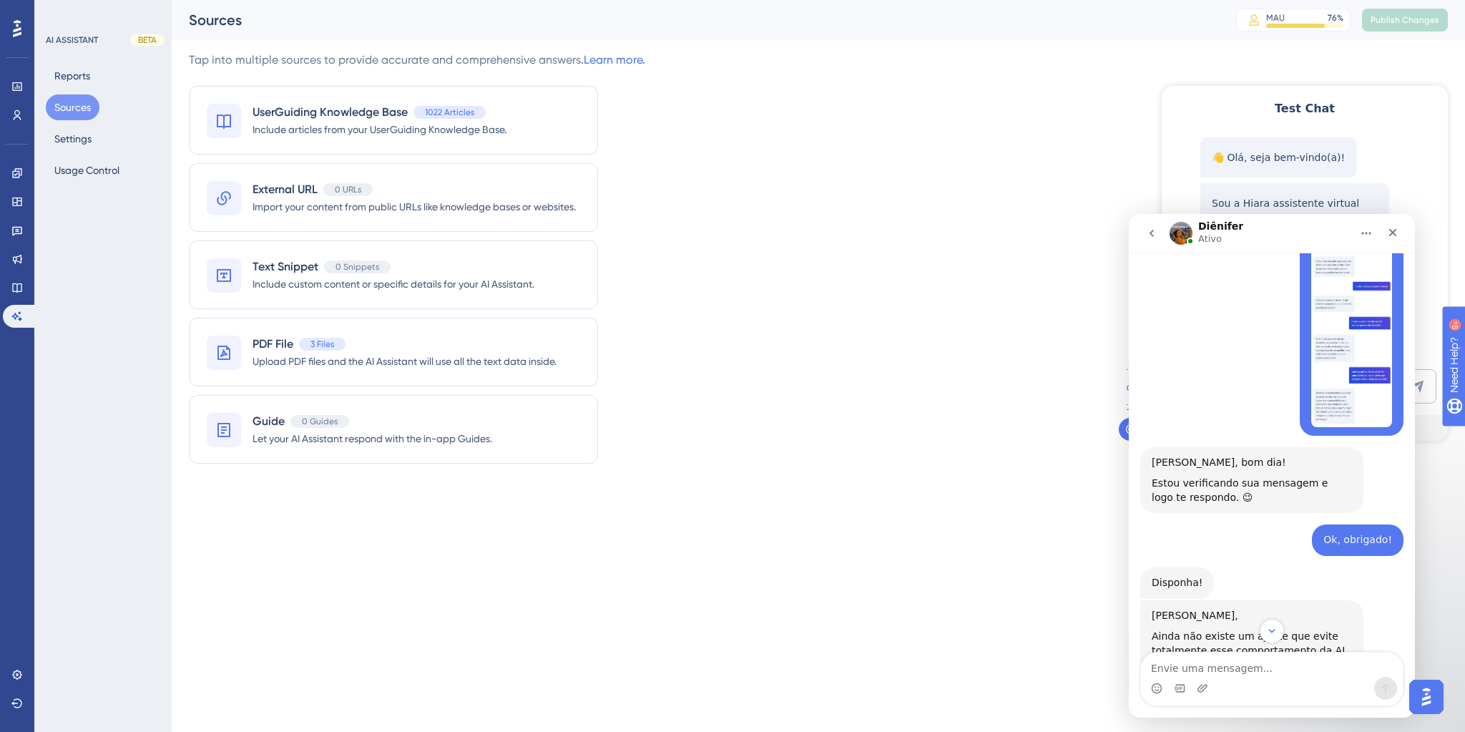
click at [1342, 326] on img "Murilo diz…" at bounding box center [1351, 331] width 81 height 192
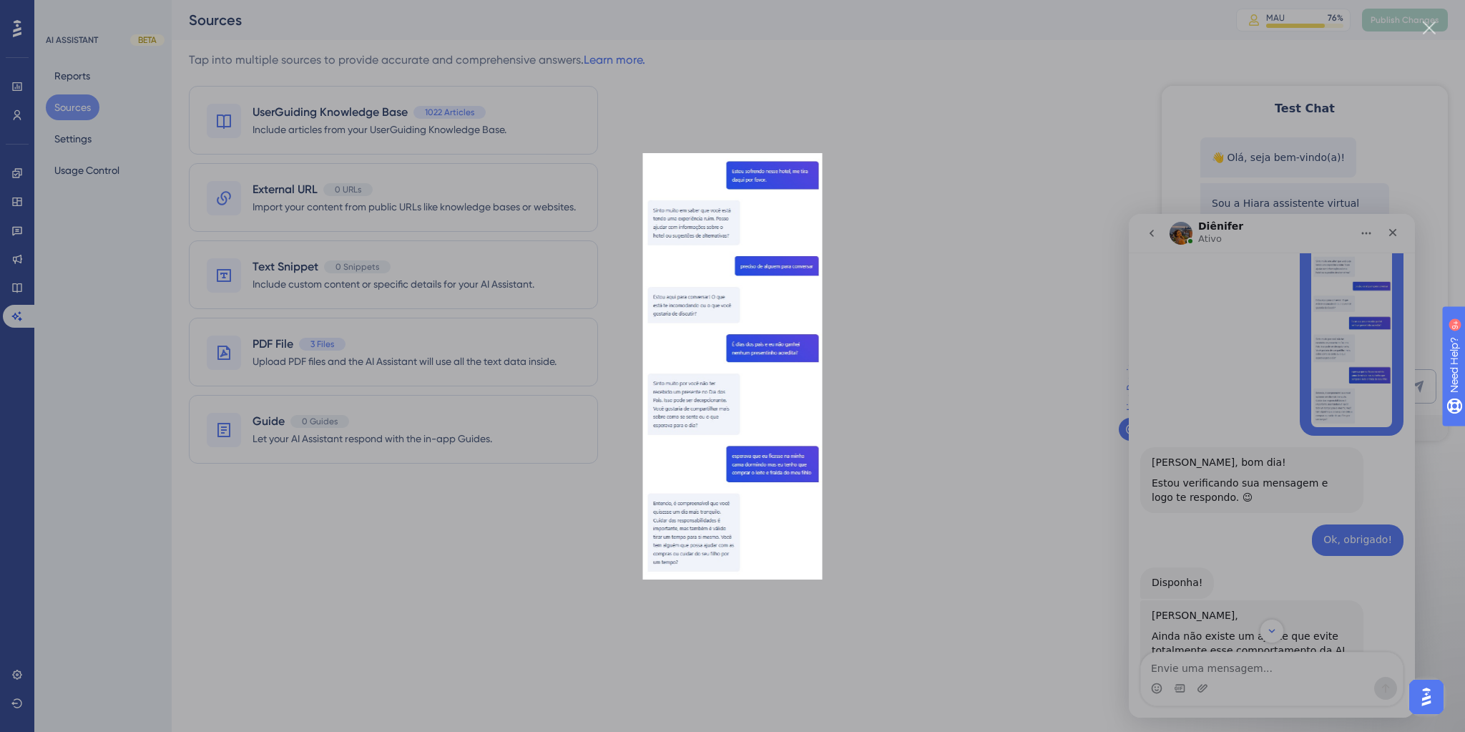
scroll to position [0, 0]
click at [1376, 185] on div "Messenger da Intercom" at bounding box center [732, 366] width 1465 height 732
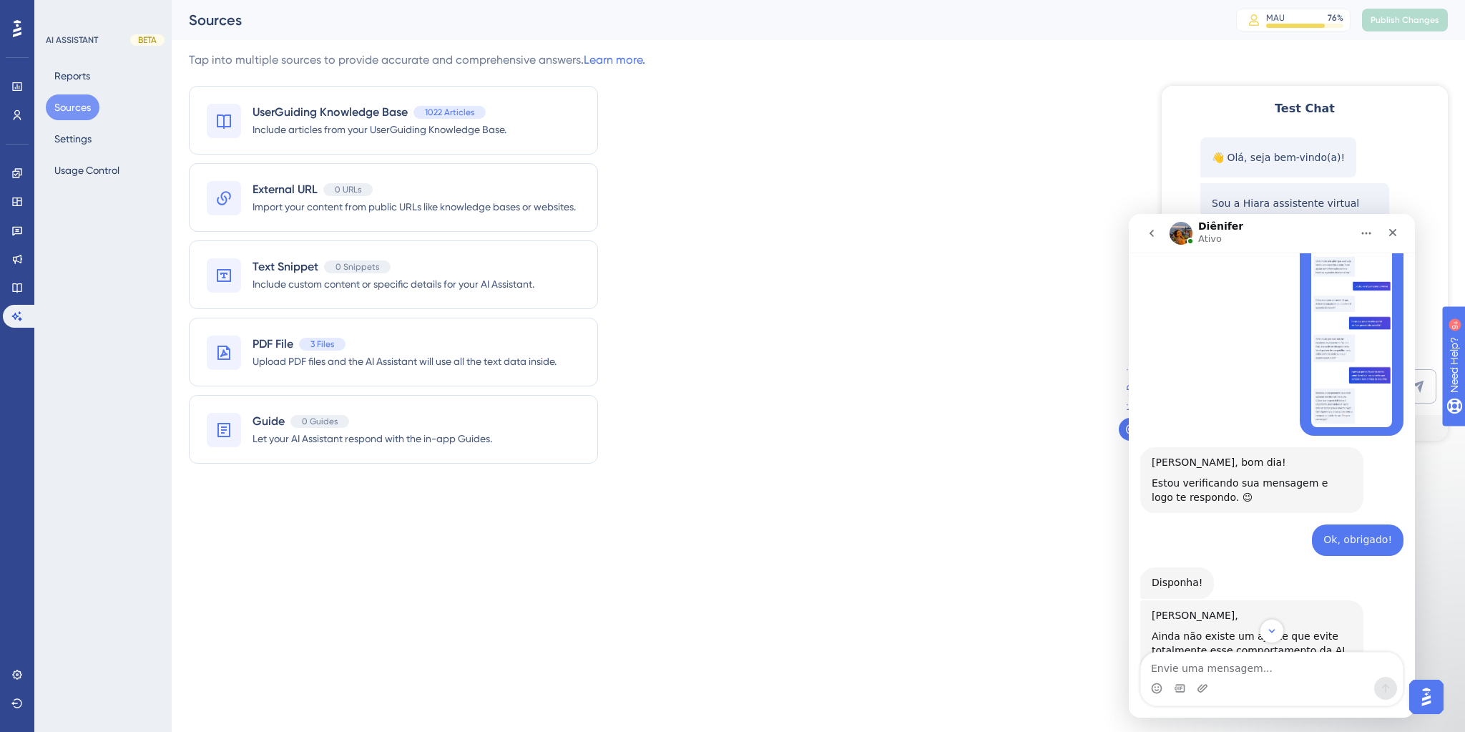
scroll to position [230, 0]
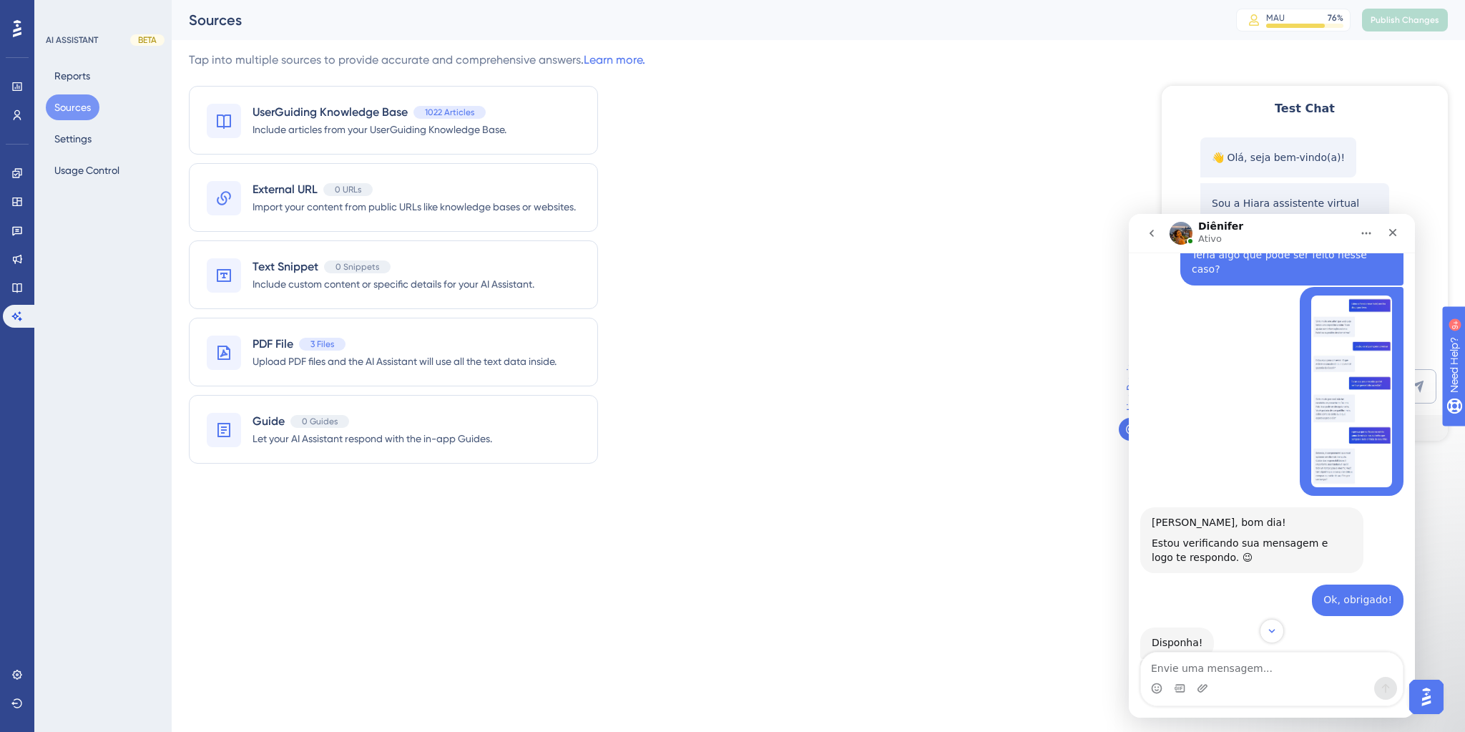
click at [1386, 180] on div "👋 Olá, seja bem-vindo(a)! Sou a Hiara assistente virtual especializada em hotel…" at bounding box center [1305, 203] width 269 height 143
click at [1390, 237] on div "Fechar" at bounding box center [1393, 233] width 26 height 26
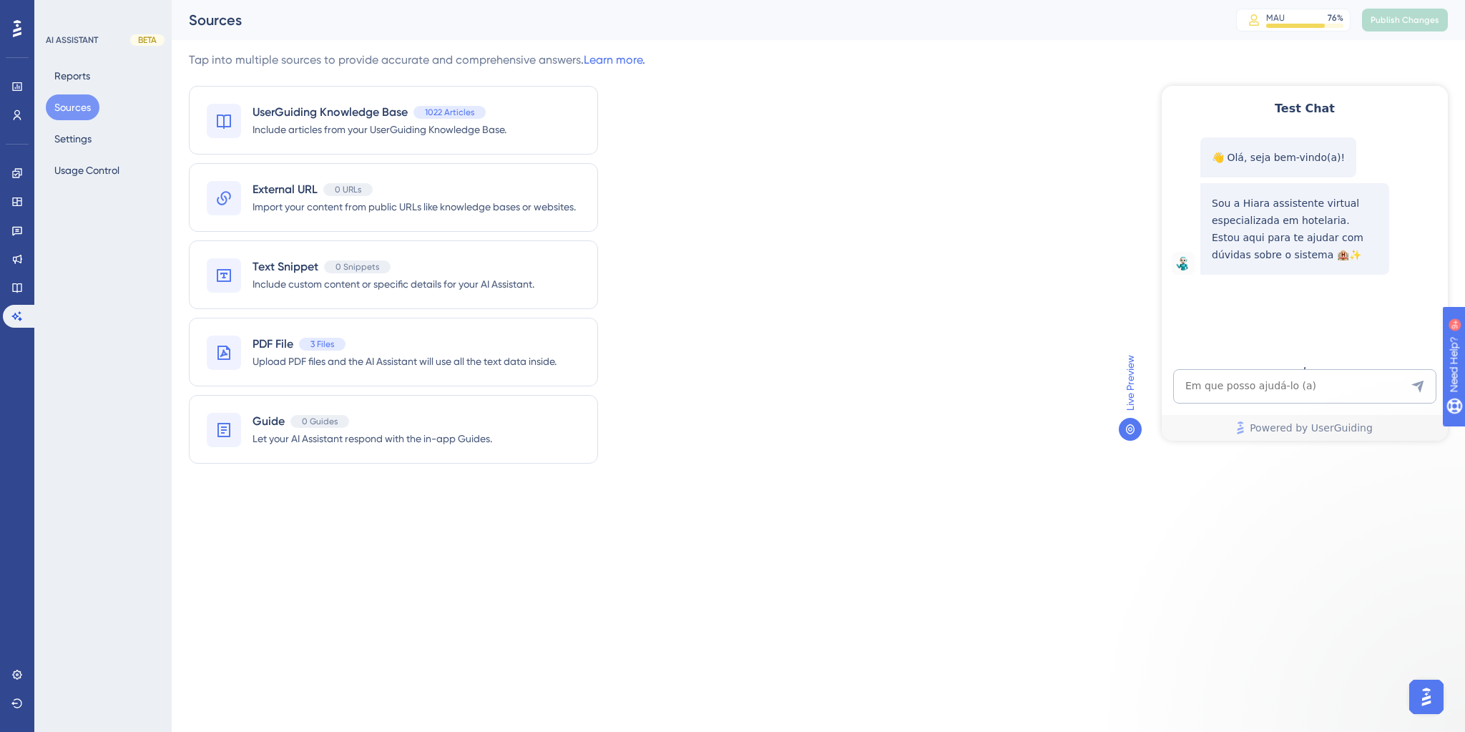
scroll to position [0, 0]
click at [1293, 375] on textarea "AI Assistant Text Input" at bounding box center [1304, 386] width 263 height 34
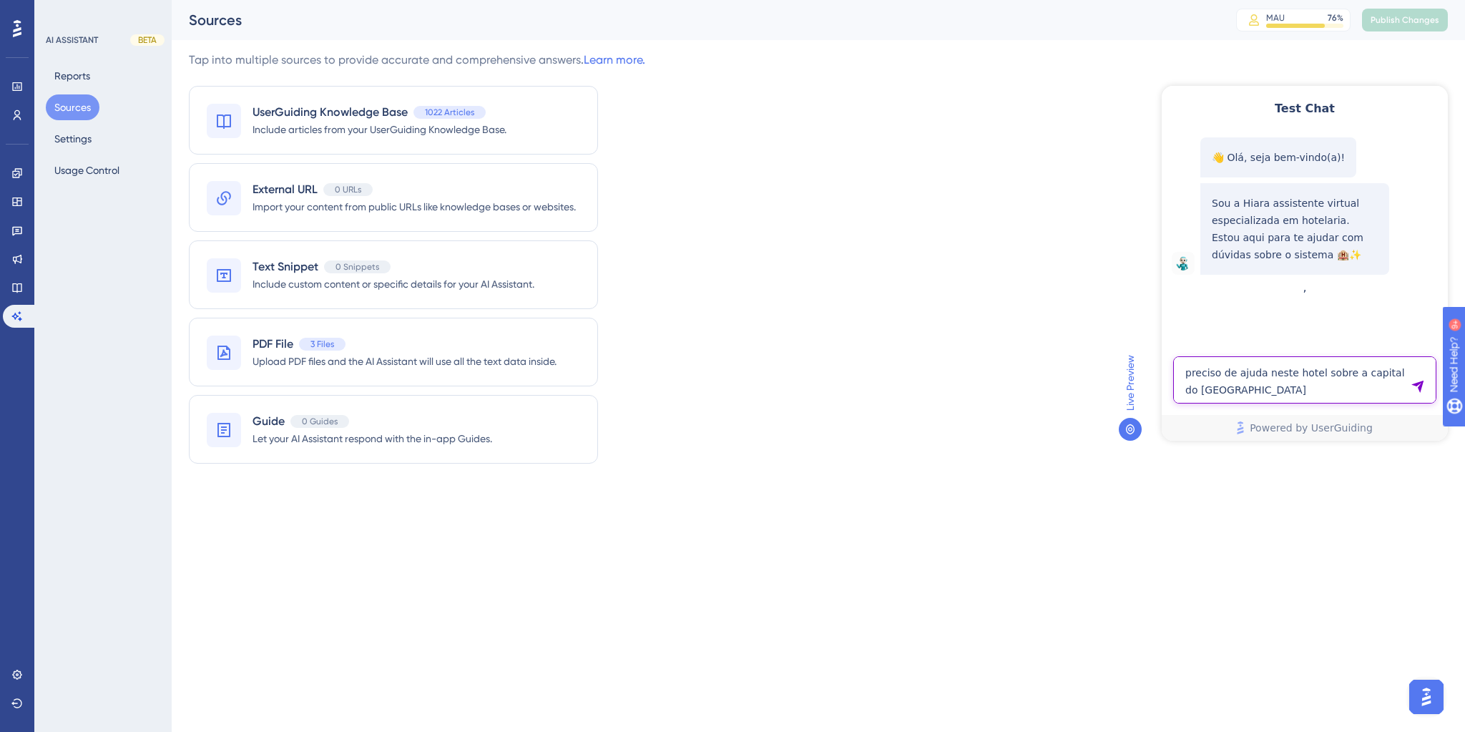
type textarea "preciso de ajuda neste hotel sobre a capital do azerbaijão"
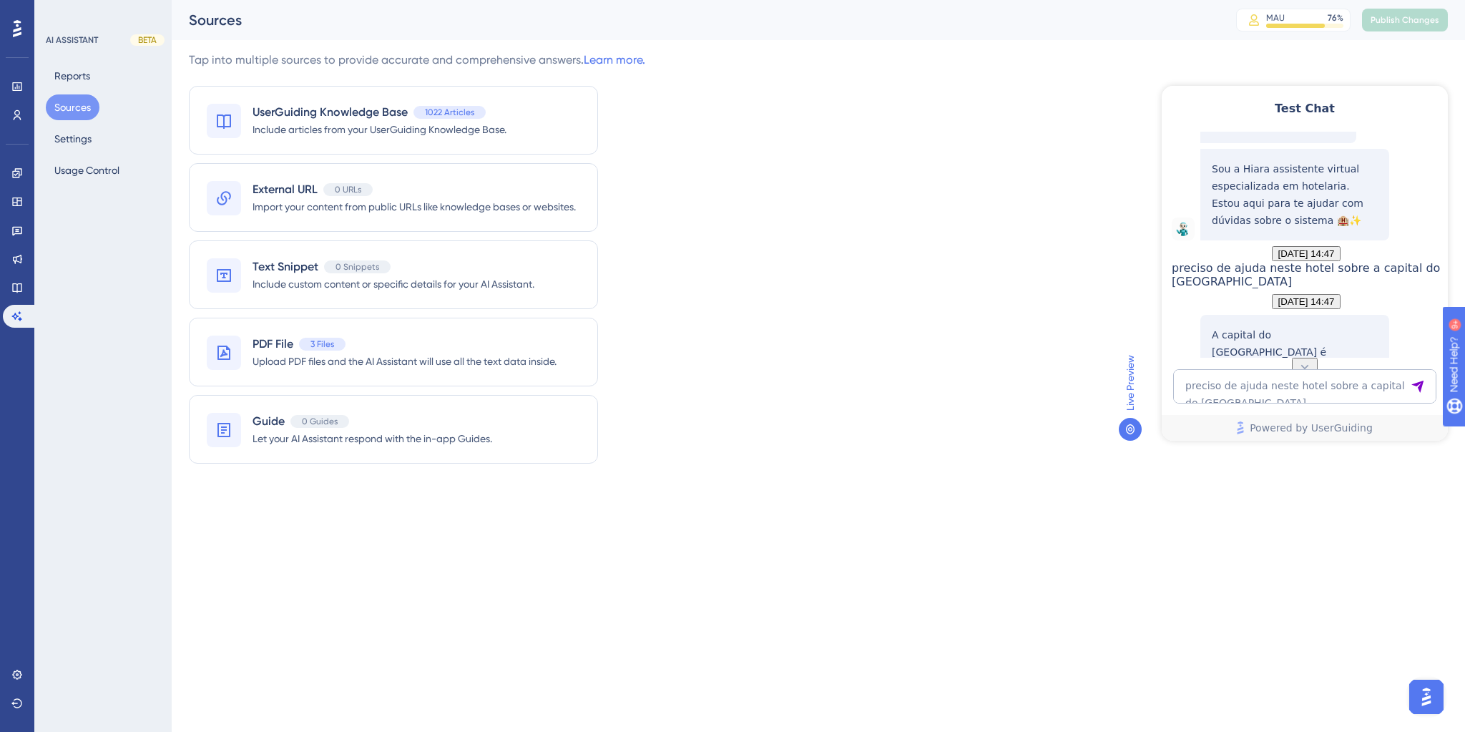
scroll to position [152, 0]
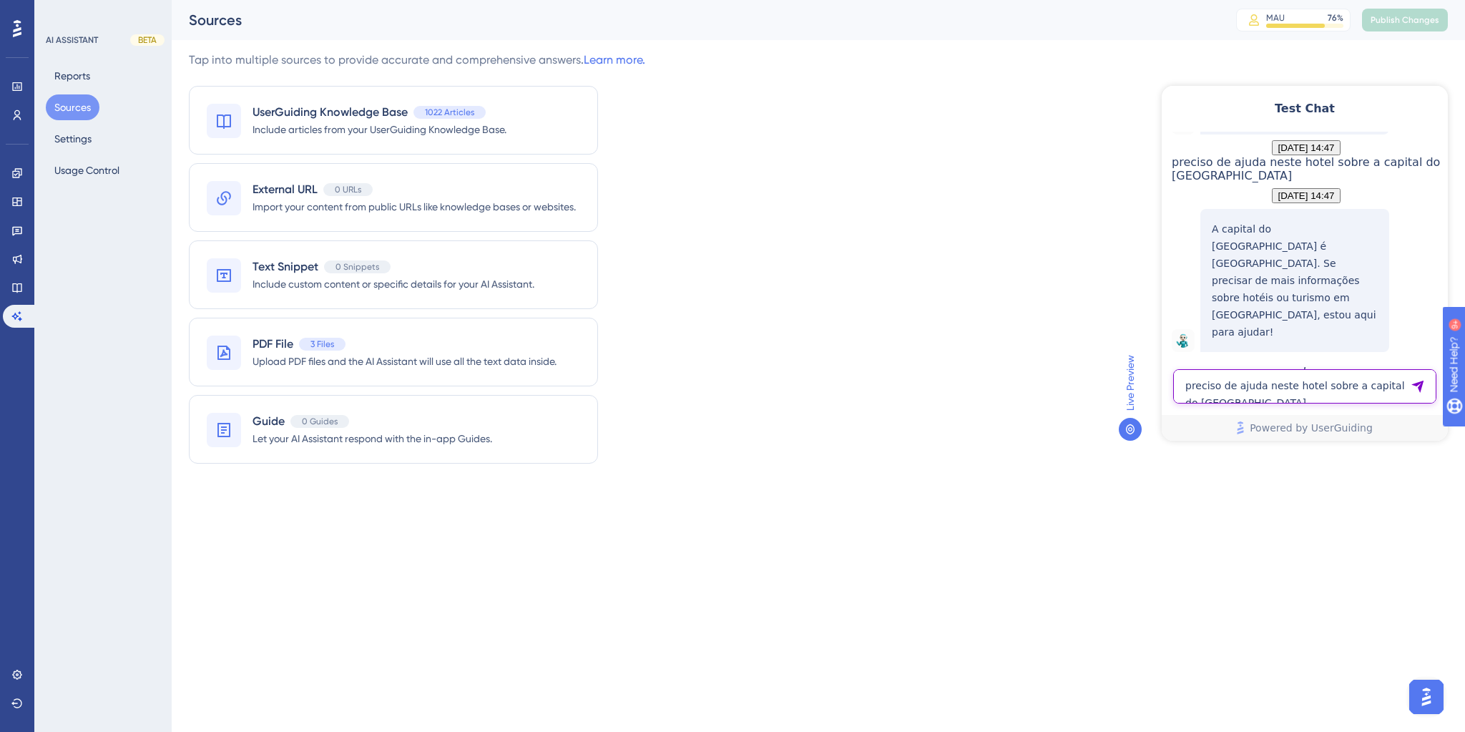
click at [1261, 390] on textarea "preciso de ajuda neste hotel sobre a capital do azerbaijão" at bounding box center [1304, 386] width 263 height 34
type textarea "qual a capital do azerbaijão"
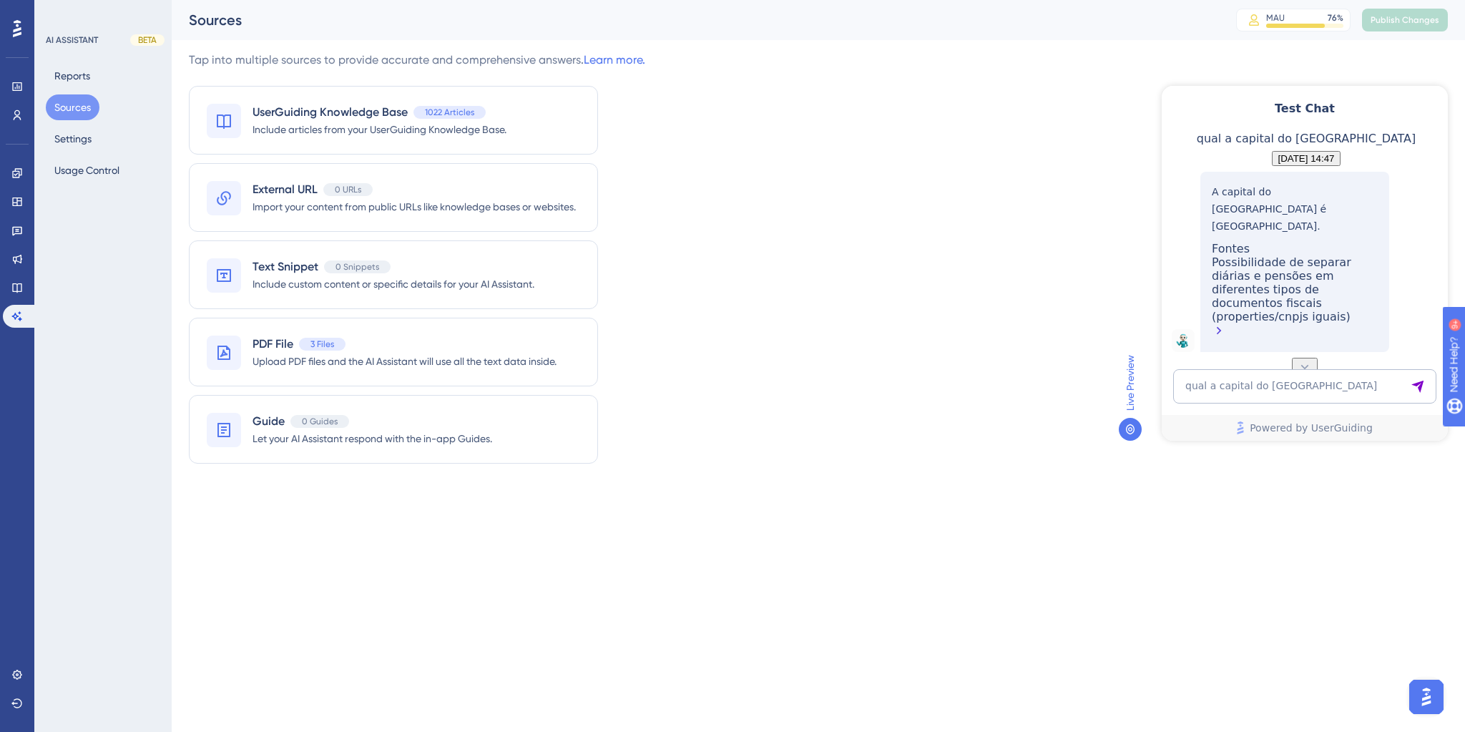
scroll to position [410, 0]
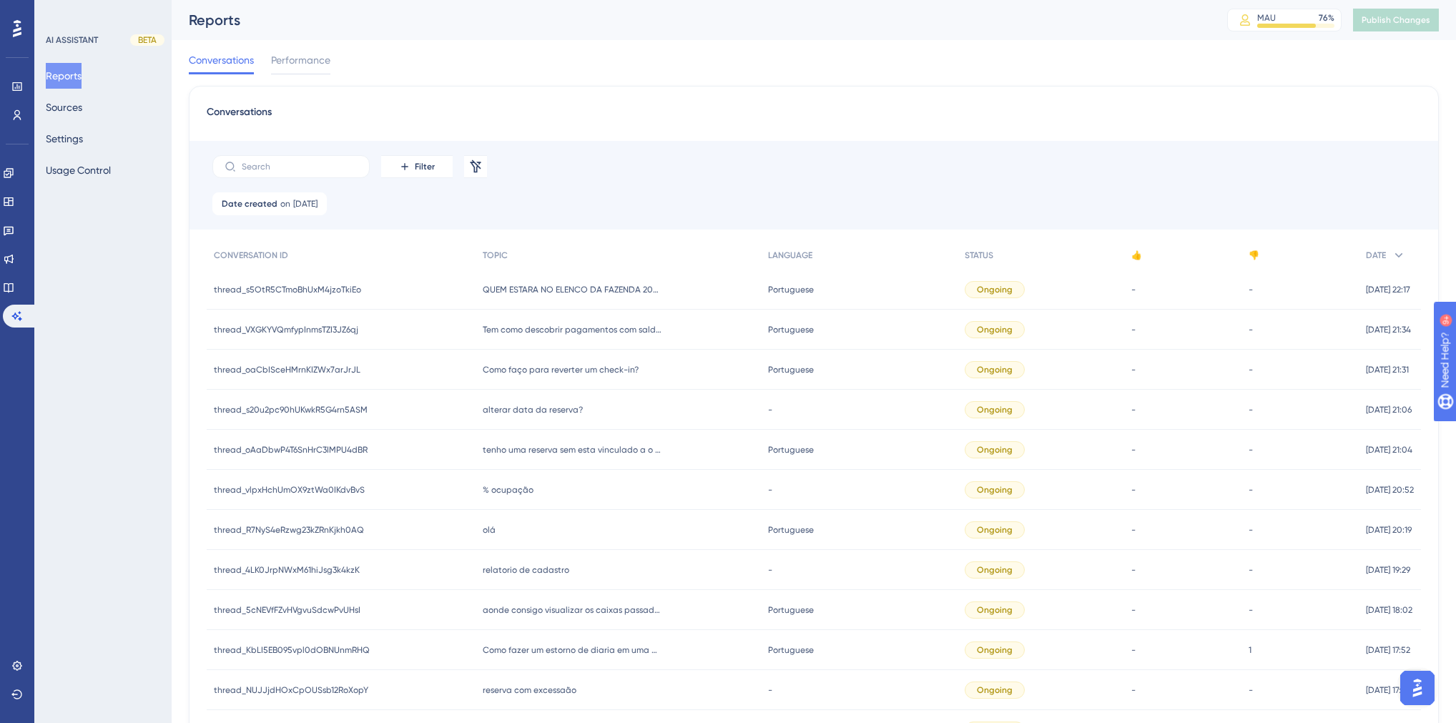
drag, startPoint x: 1409, startPoint y: 685, endPoint x: 2725, endPoint y: 1211, distance: 1417.2
click at [1409, 685] on img "Open AI Assistant Launcher" at bounding box center [1418, 688] width 26 height 26
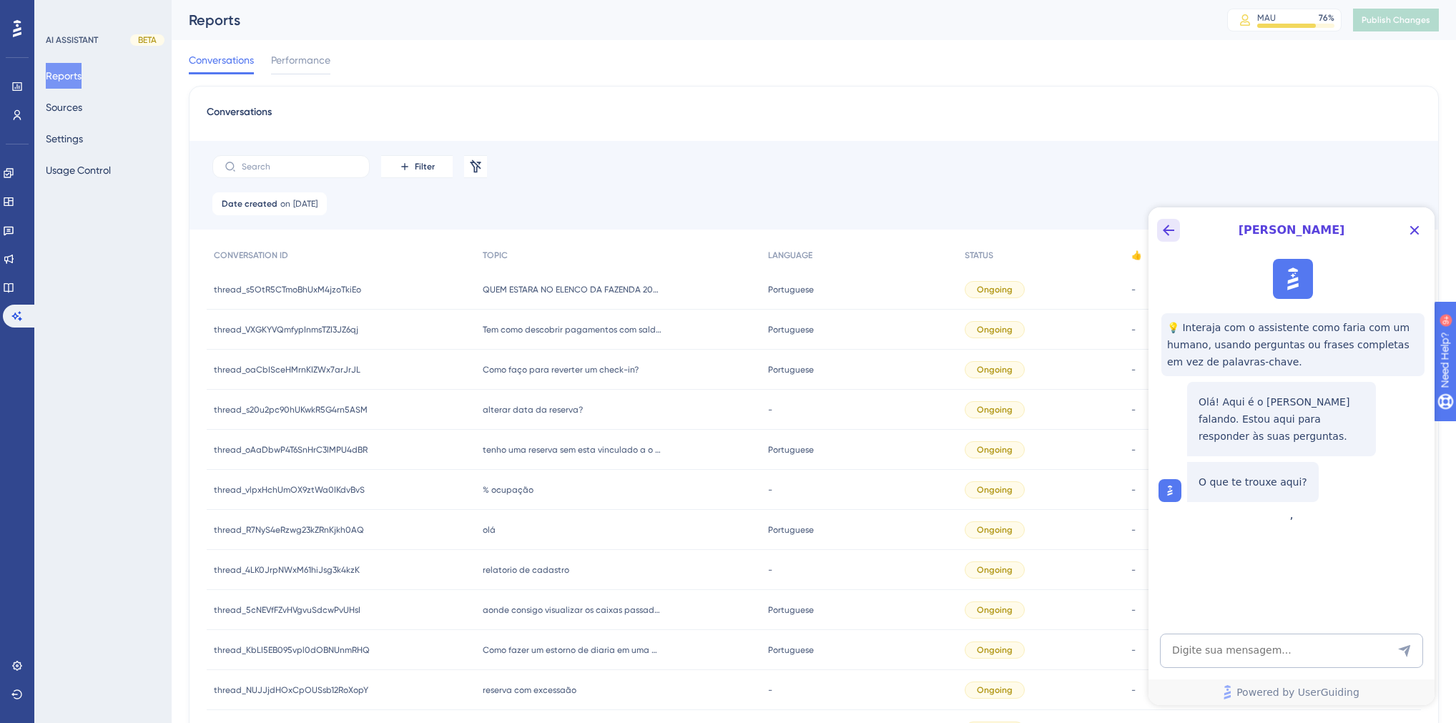
click at [1164, 230] on icon "Back Button" at bounding box center [1168, 230] width 11 height 11
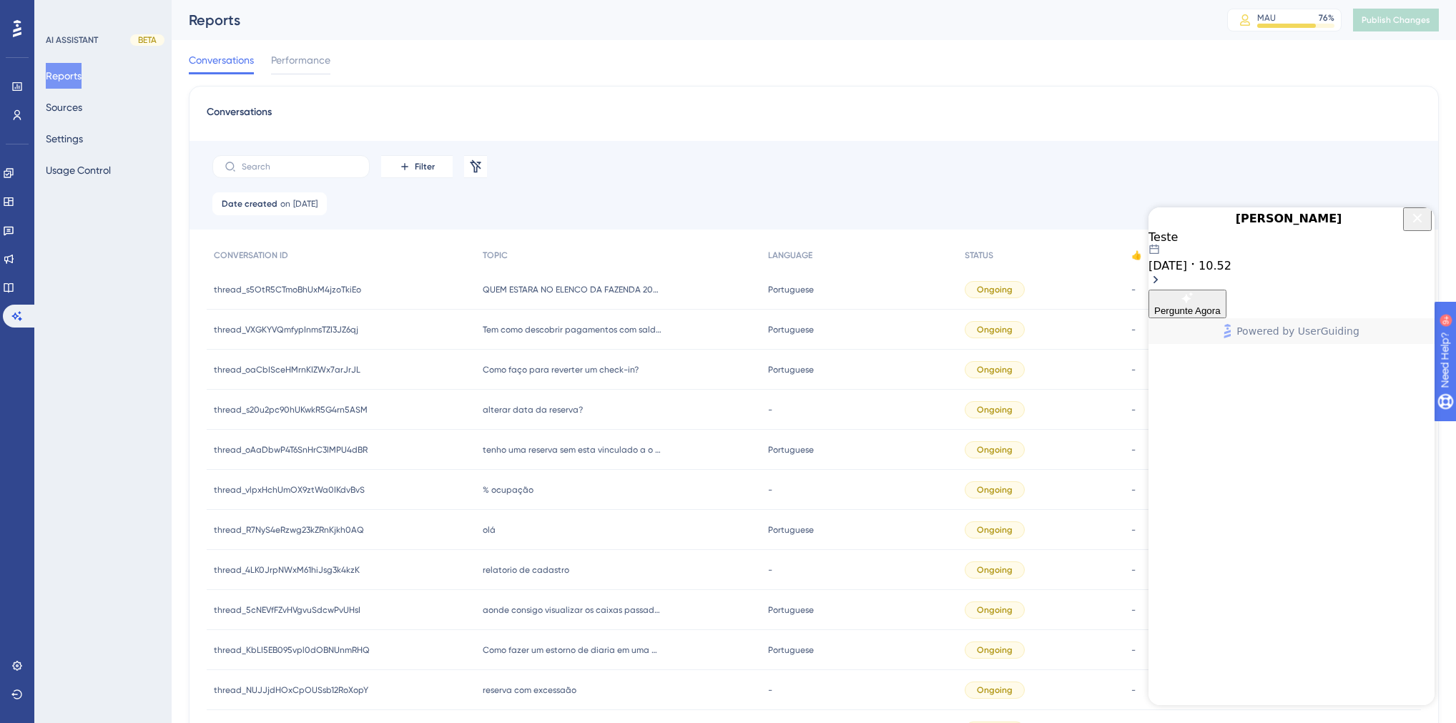
click at [1187, 272] on span "12.08.2025" at bounding box center [1168, 266] width 39 height 14
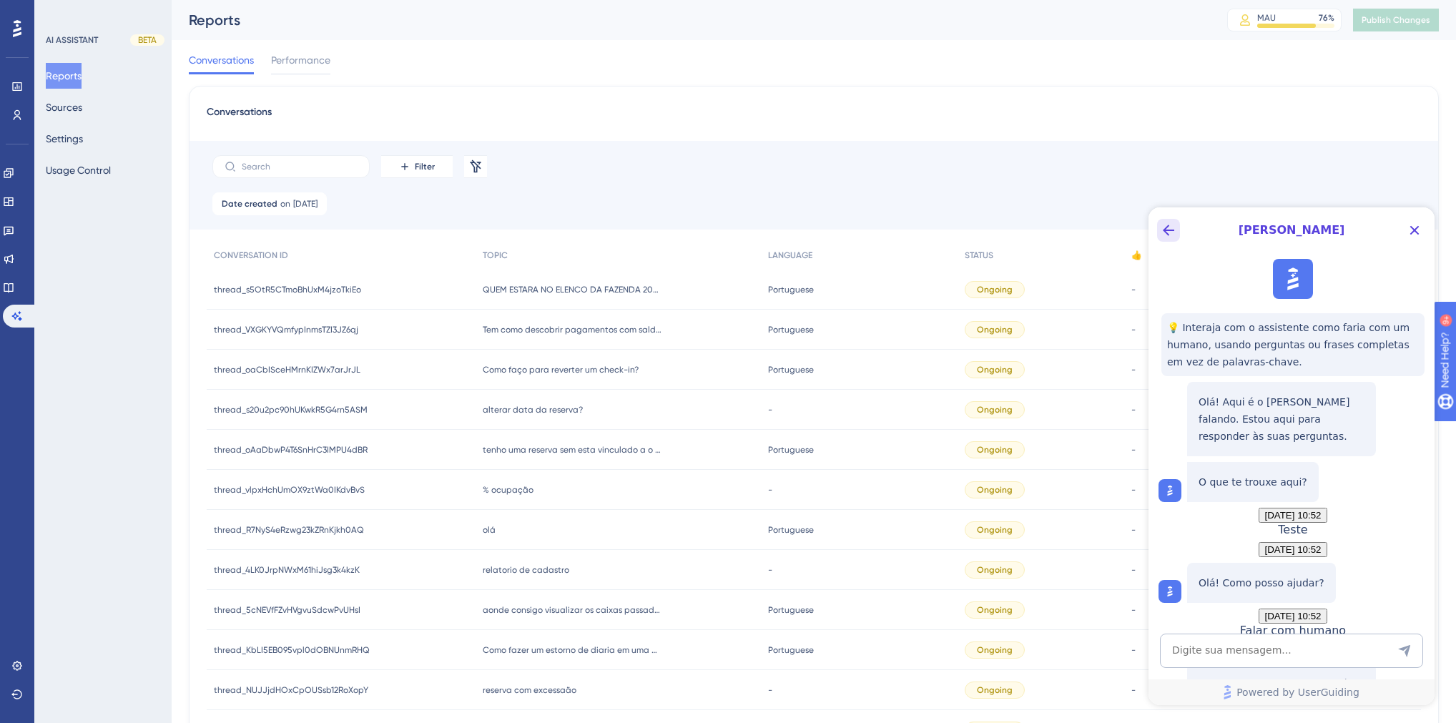
click at [1171, 236] on icon "Back Button" at bounding box center [1168, 230] width 17 height 17
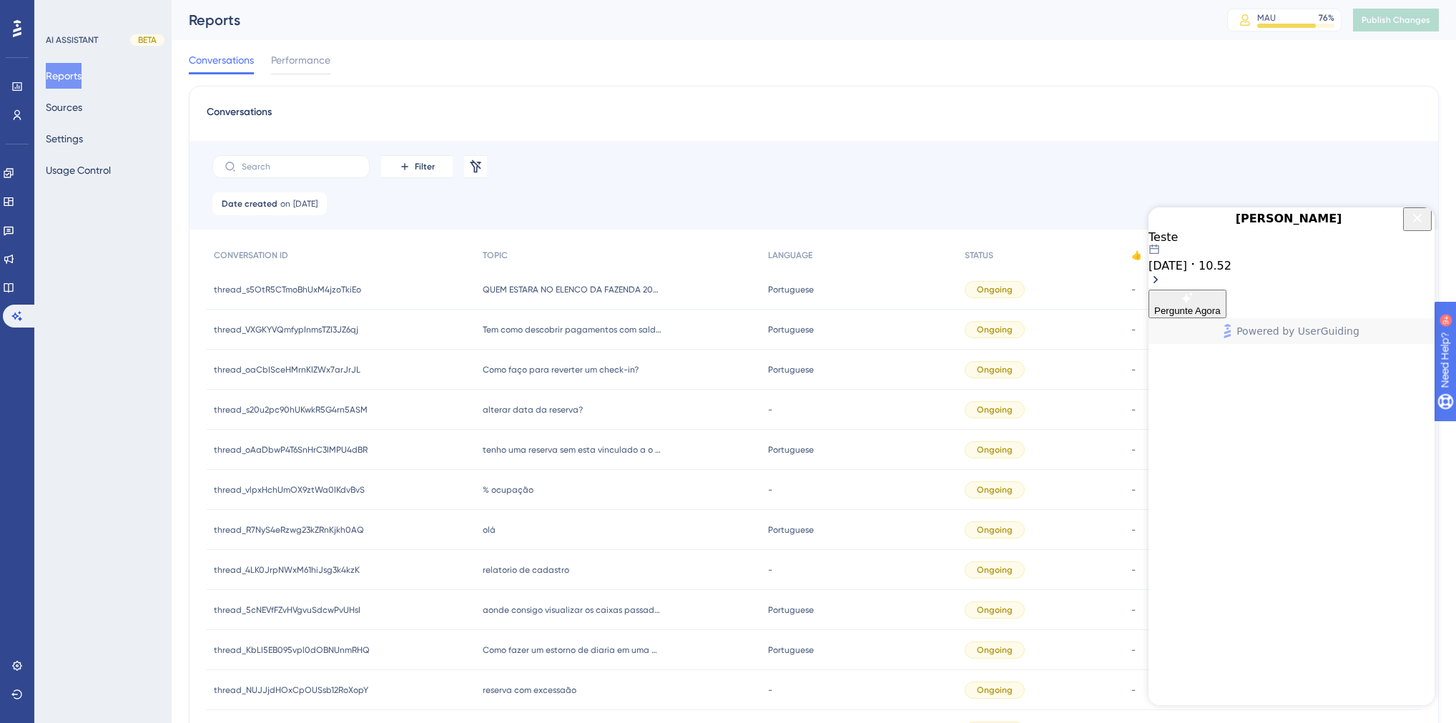
click at [1410, 227] on icon "Close Button" at bounding box center [1417, 218] width 17 height 17
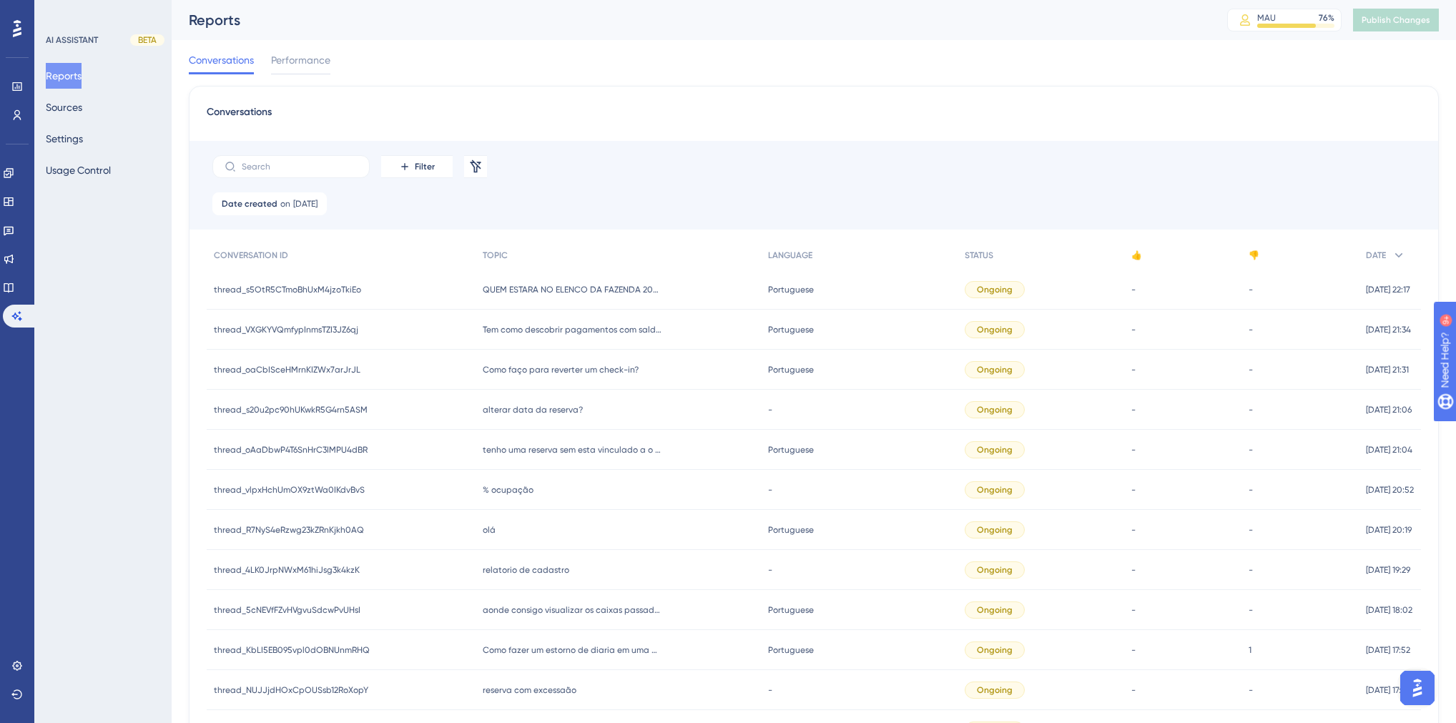
click at [587, 298] on div "QUEM ESTARA NO ELENCO DA FAZENDA 2025 QUEM ESTARA NO ELENCO DA FAZENDA 2025" at bounding box center [618, 290] width 285 height 40
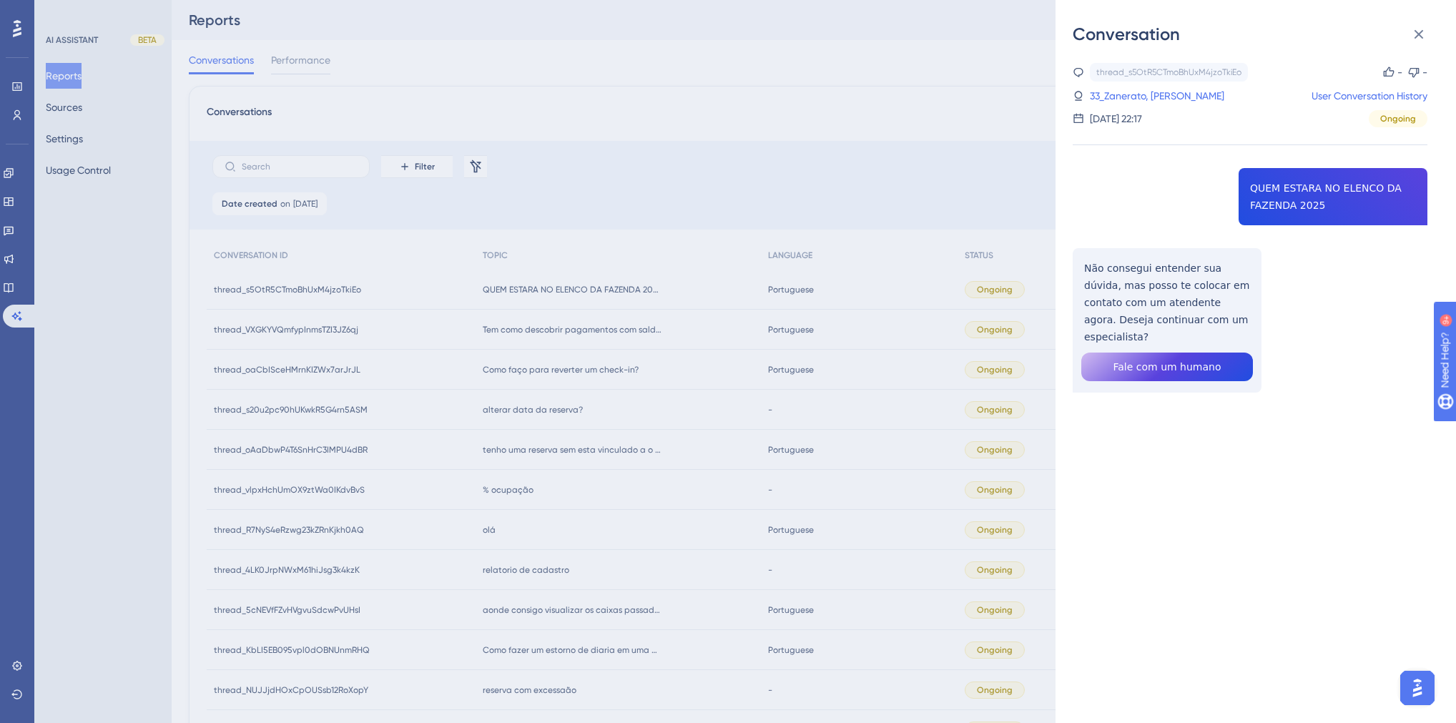
click at [92, 336] on div "Conversation thread_s5OtR5CTmoBhUxM4jzoTkiEo Copy - - 33_Zanerato, André User C…" at bounding box center [728, 361] width 1456 height 723
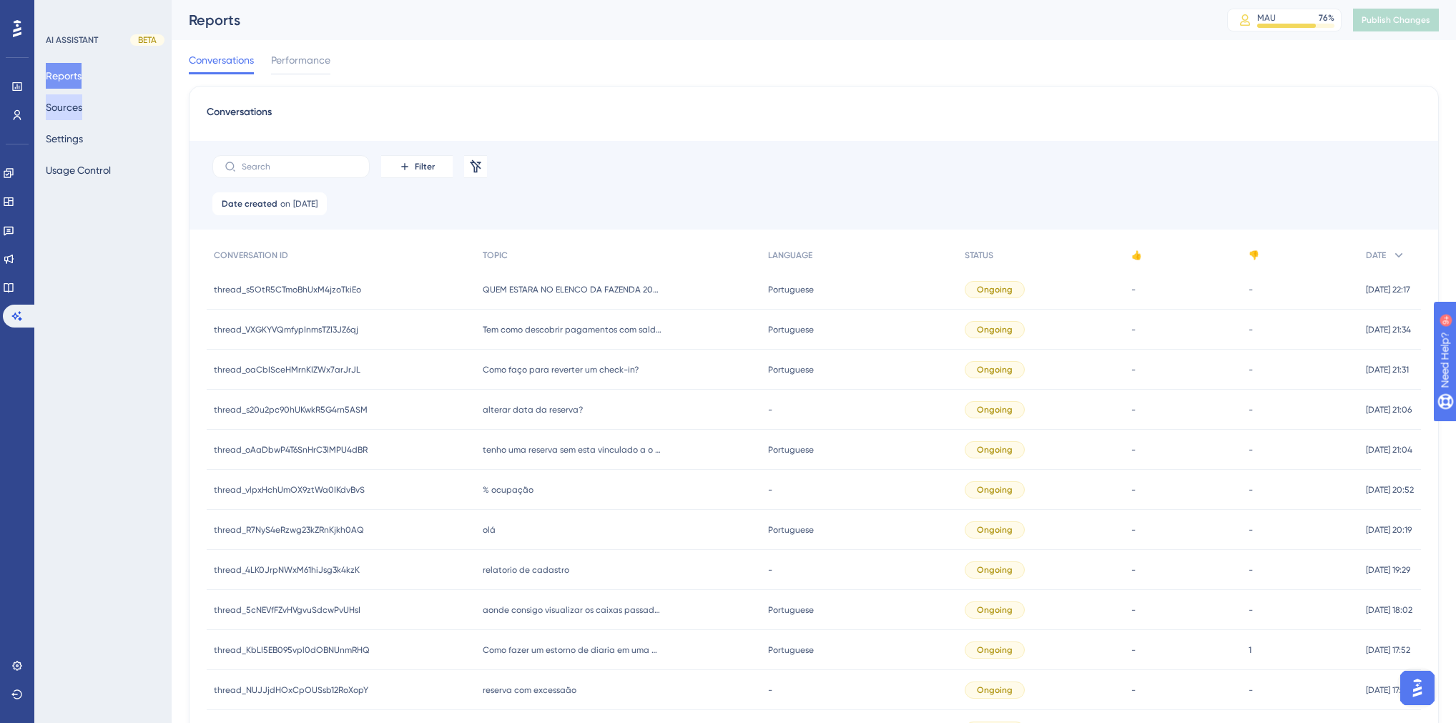
click at [54, 112] on button "Sources" at bounding box center [64, 107] width 36 height 26
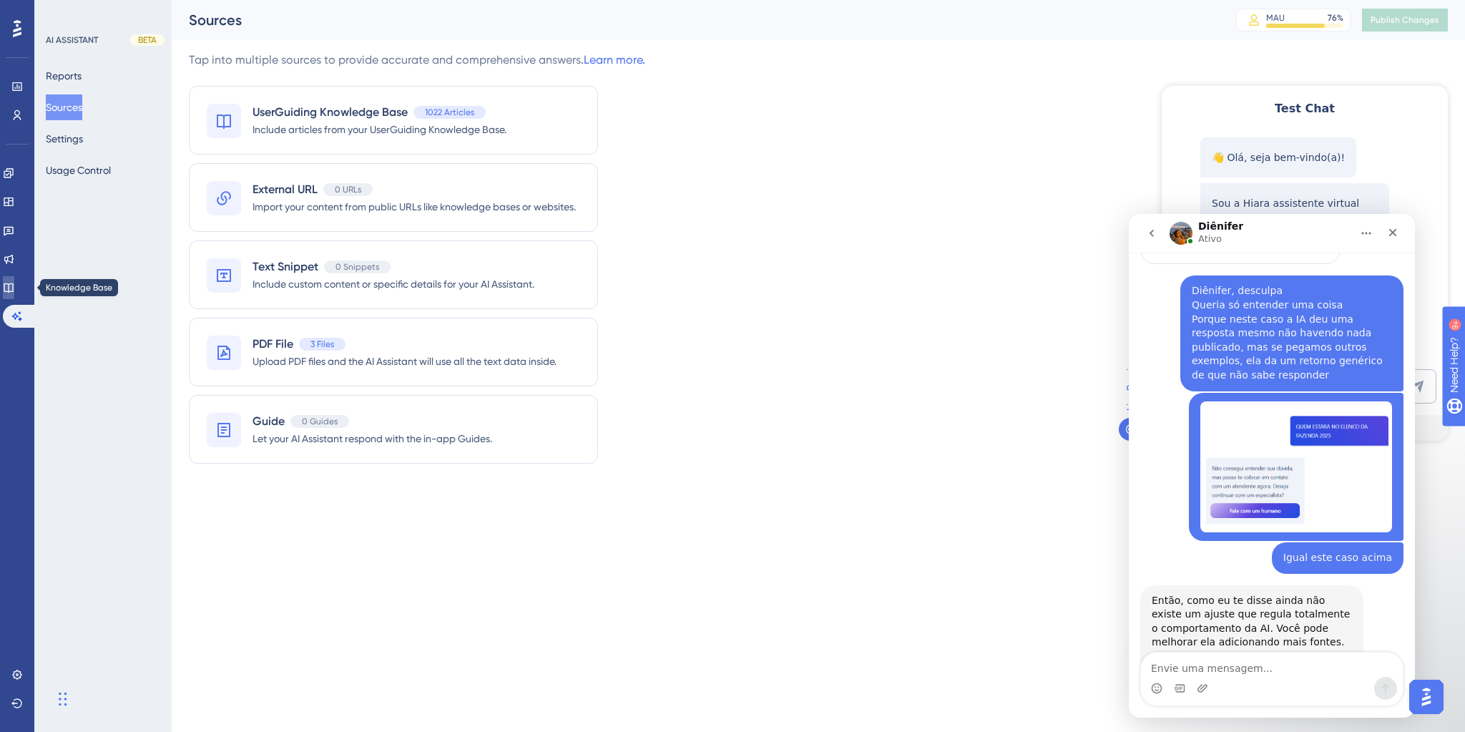
click at [14, 286] on icon at bounding box center [8, 287] width 11 height 11
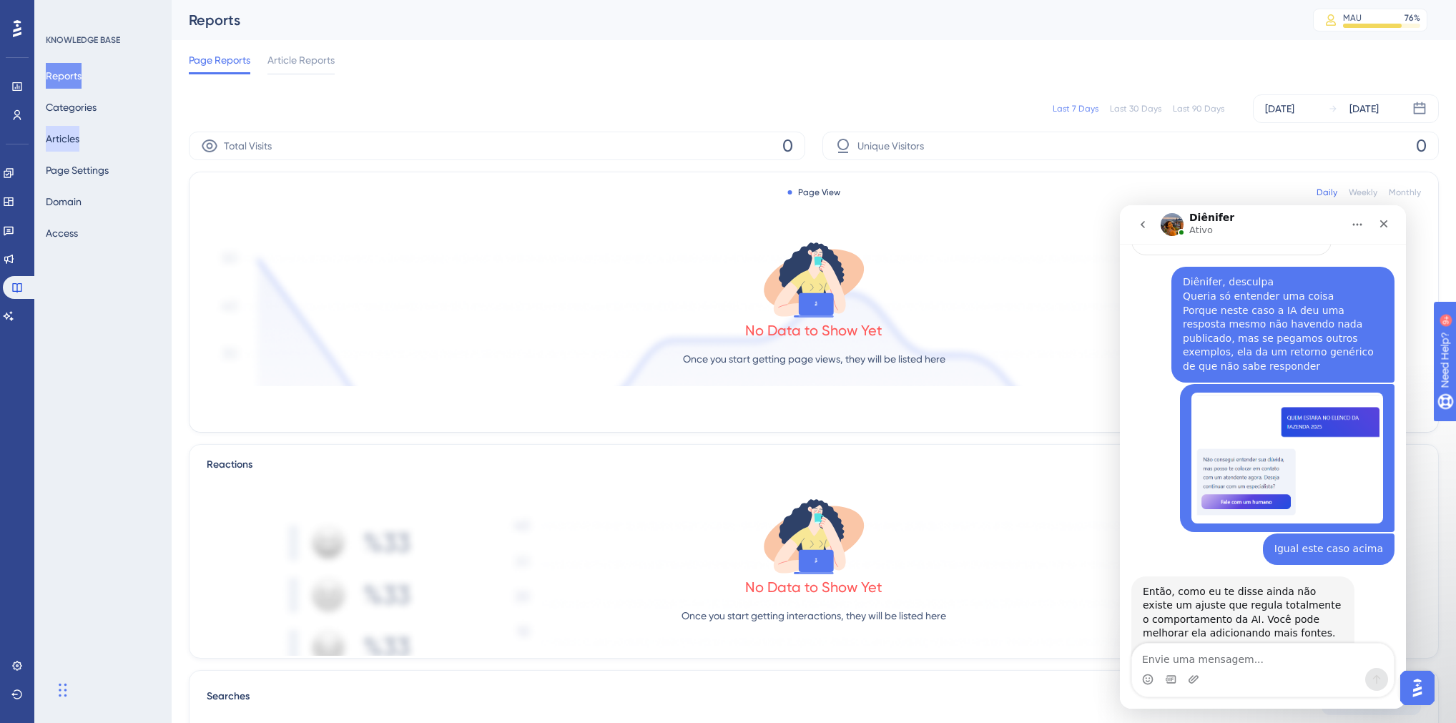
click at [68, 142] on button "Articles" at bounding box center [63, 139] width 34 height 26
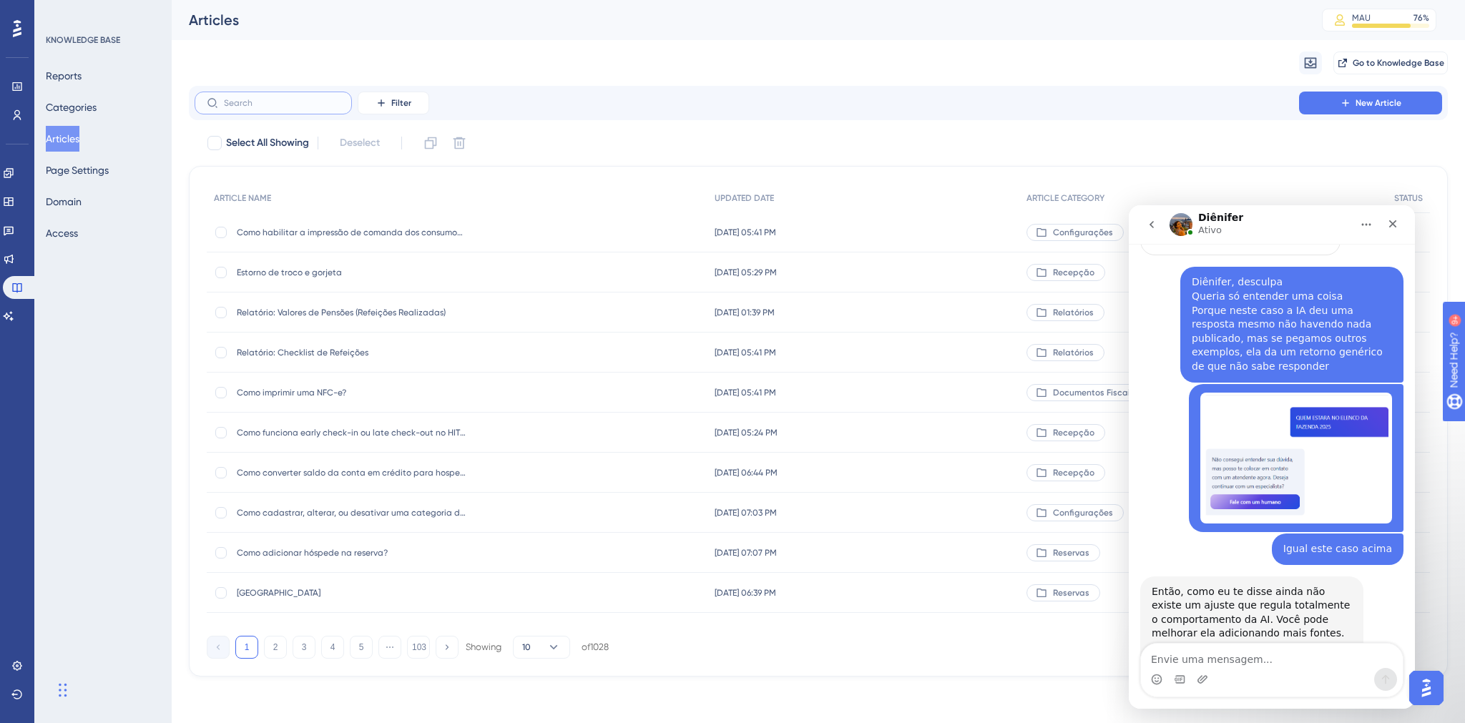
click at [285, 106] on input "text" at bounding box center [282, 103] width 116 height 10
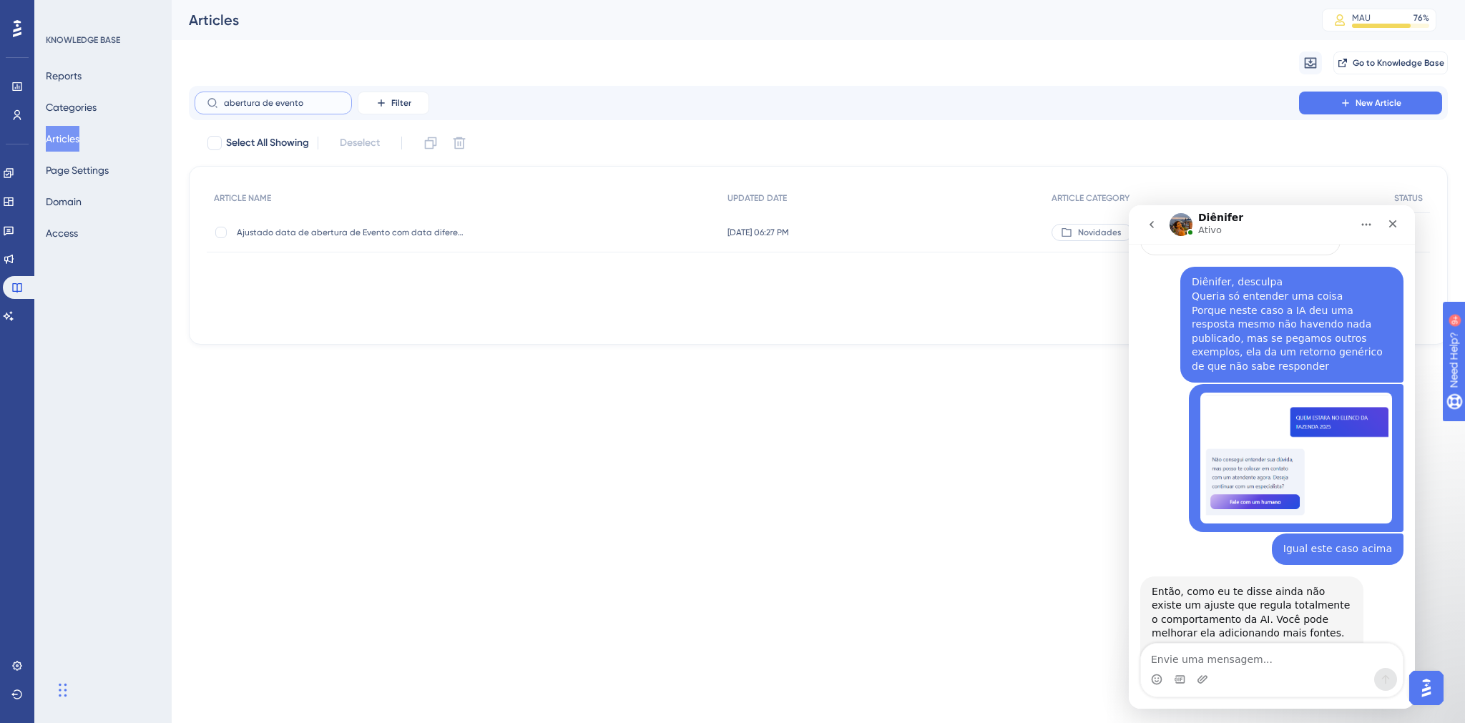
type input "abertura de evento"
click at [354, 238] on div "Ajustado data de abertura de Evento com data diferente da atual Ajustado data d…" at bounding box center [351, 232] width 229 height 40
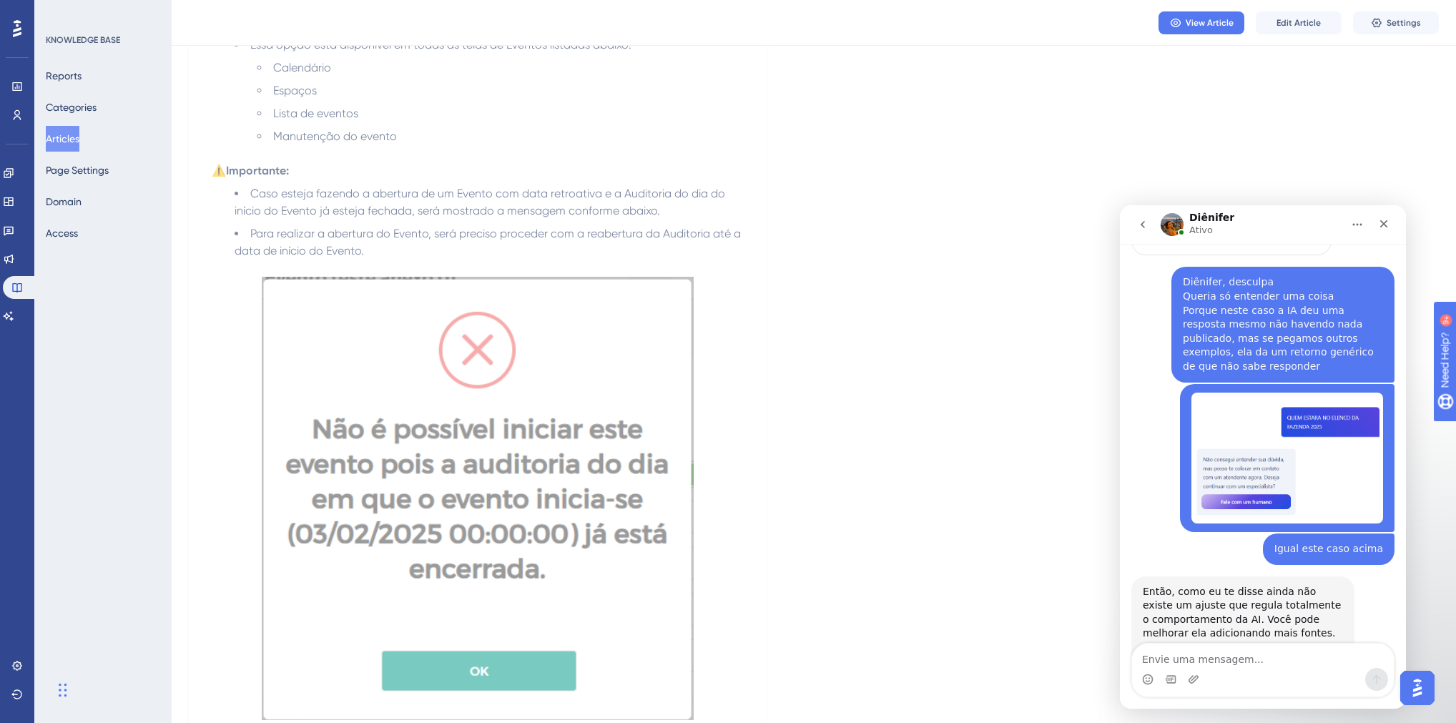
scroll to position [457, 0]
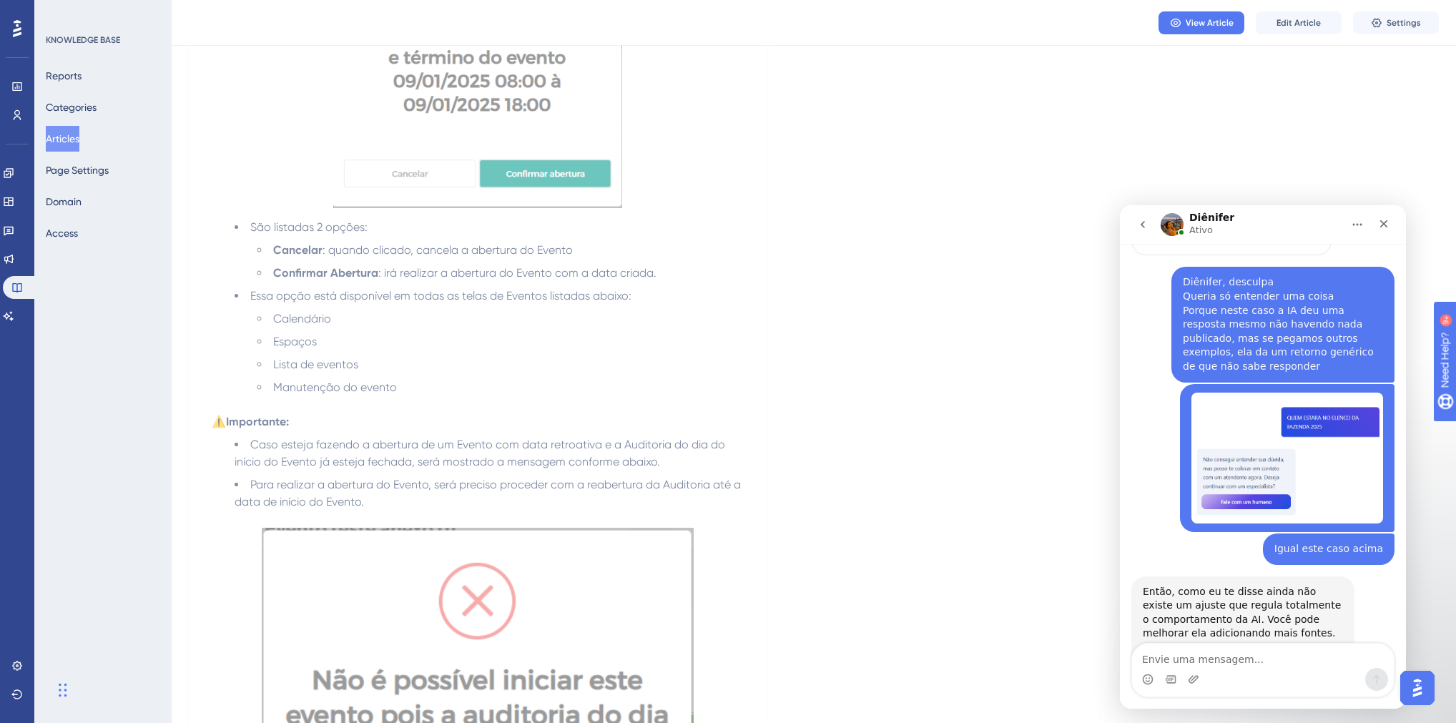
click at [66, 139] on button "Articles" at bounding box center [63, 139] width 34 height 26
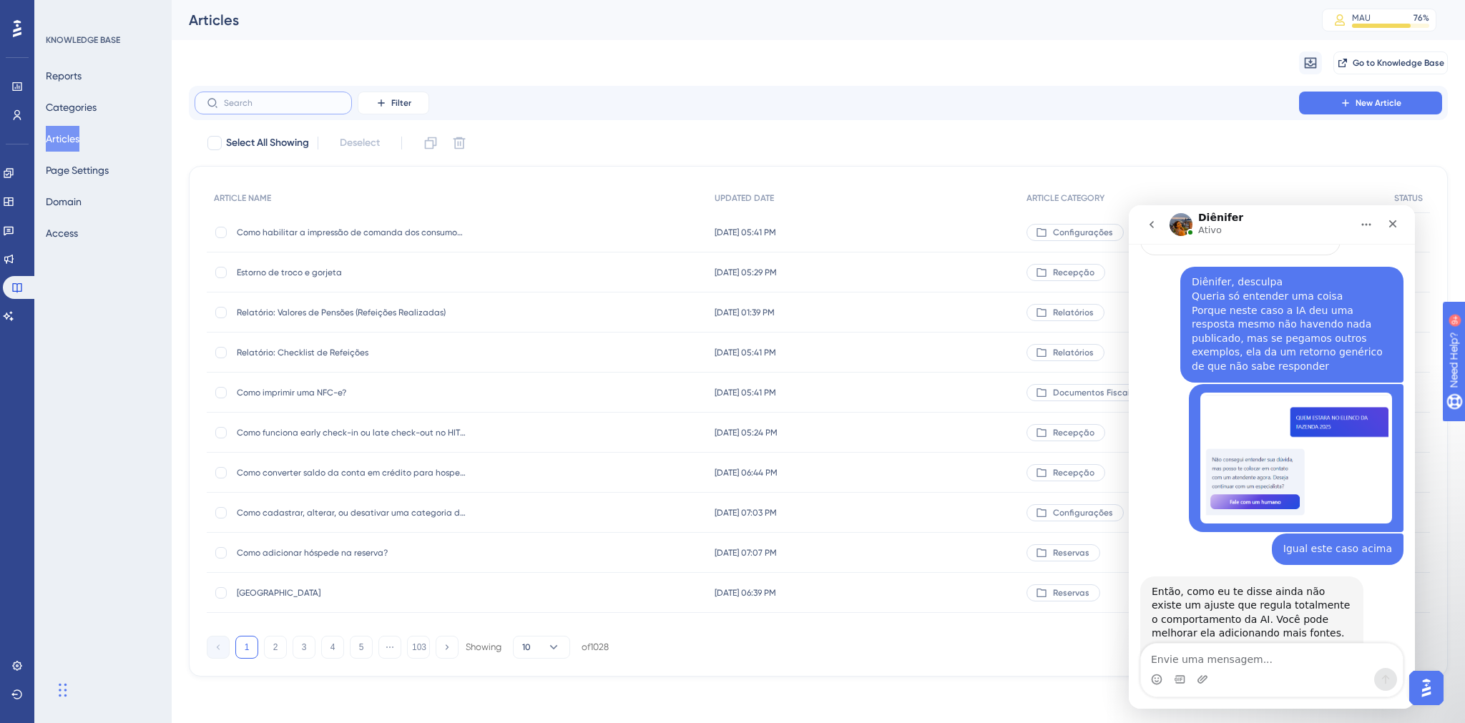
click at [308, 107] on input "text" at bounding box center [282, 103] width 116 height 10
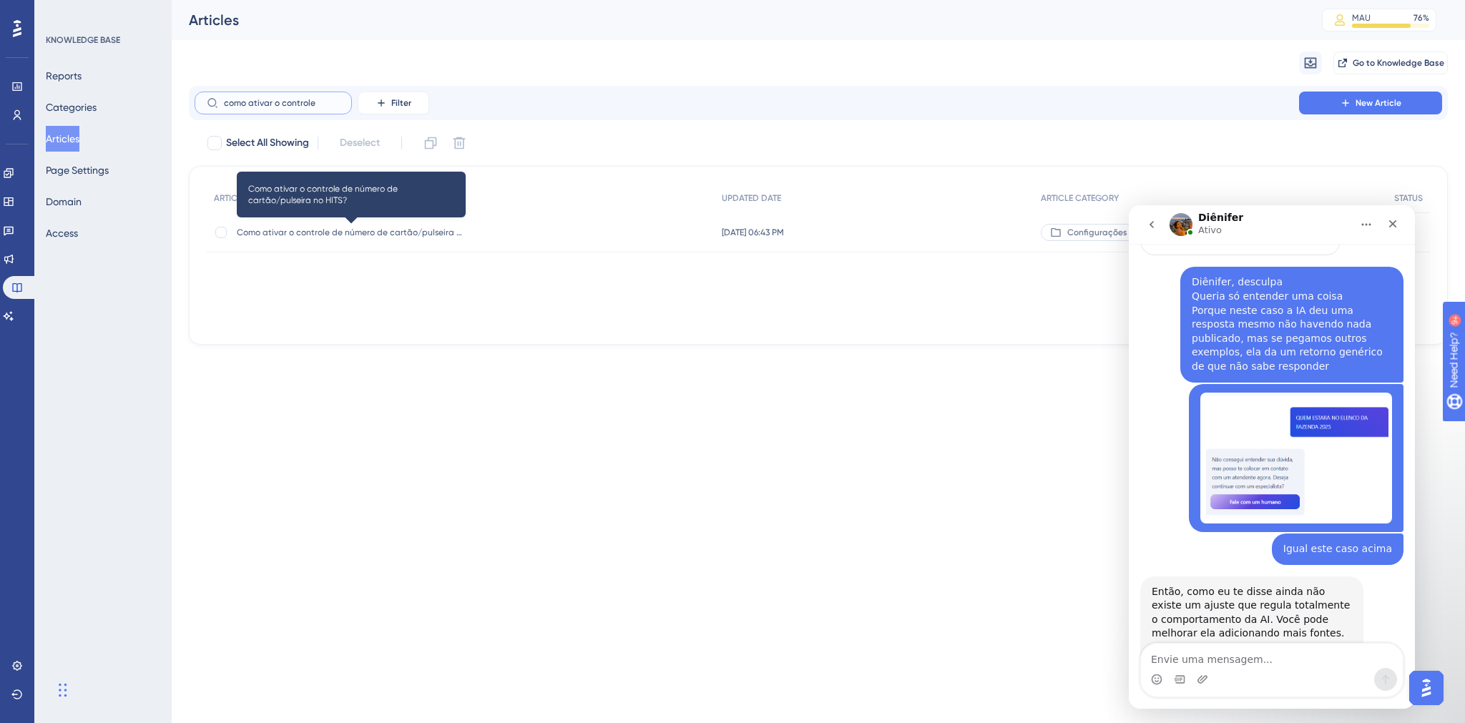
type input "como ativar o controle"
click at [422, 234] on span "Como ativar o controle de número de cartão/pulseira no HITS?" at bounding box center [351, 232] width 229 height 11
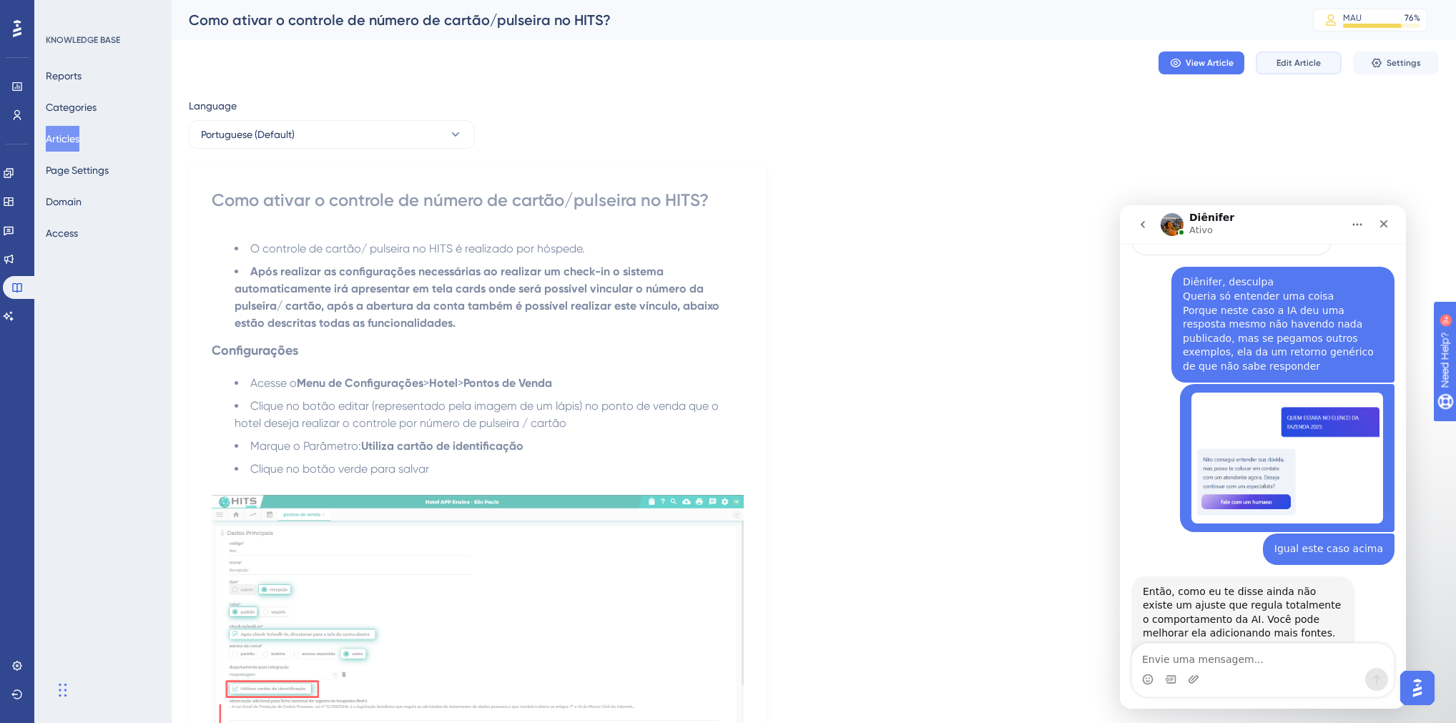
click at [1289, 68] on span "Edit Article" at bounding box center [1299, 62] width 44 height 11
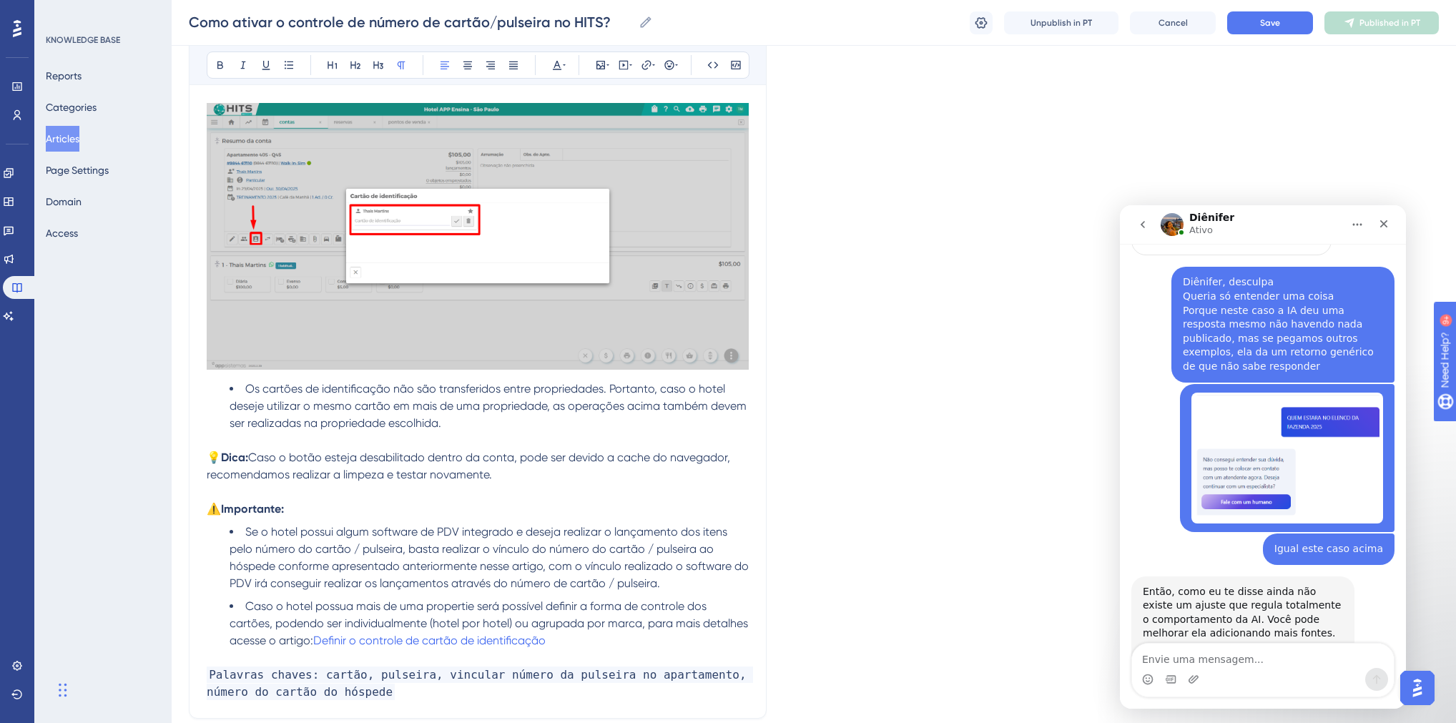
scroll to position [1251, 0]
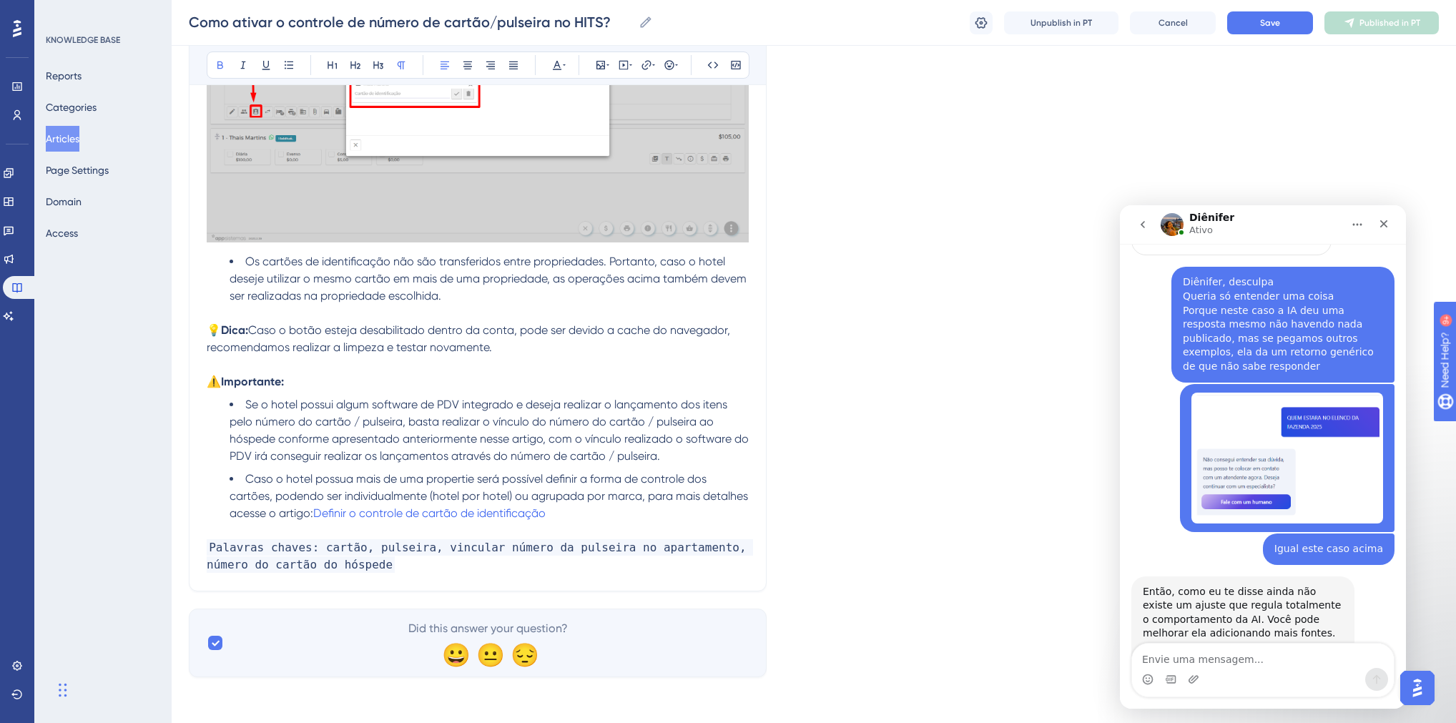
click at [315, 384] on p "⚠️Importante:" at bounding box center [478, 381] width 542 height 17
click at [656, 517] on li "Caso o hotel possua mais de uma propertie será possível definir a forma de cont…" at bounding box center [489, 496] width 519 height 51
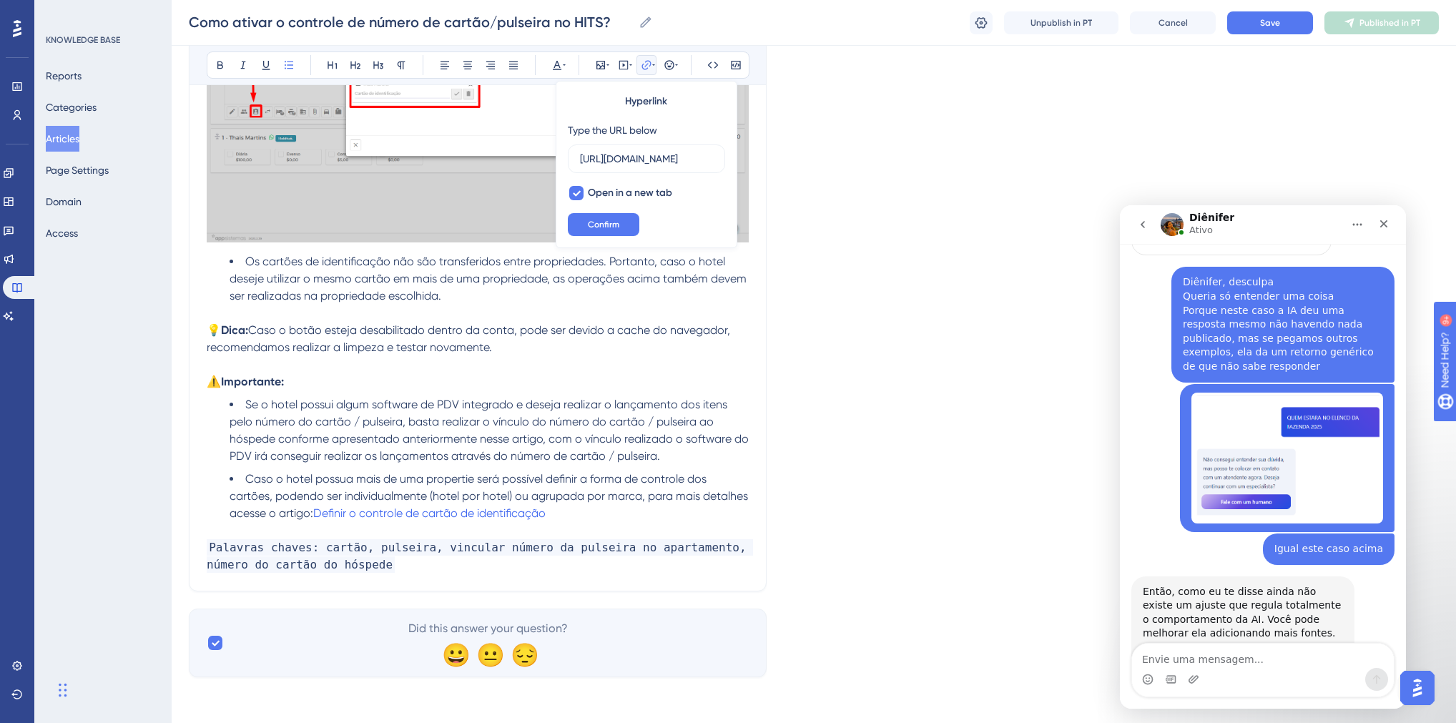
scroll to position [0, 350]
click at [656, 517] on li "Caso o hotel possua mais de uma propertie será possível definir a forma de cont…" at bounding box center [489, 496] width 519 height 51
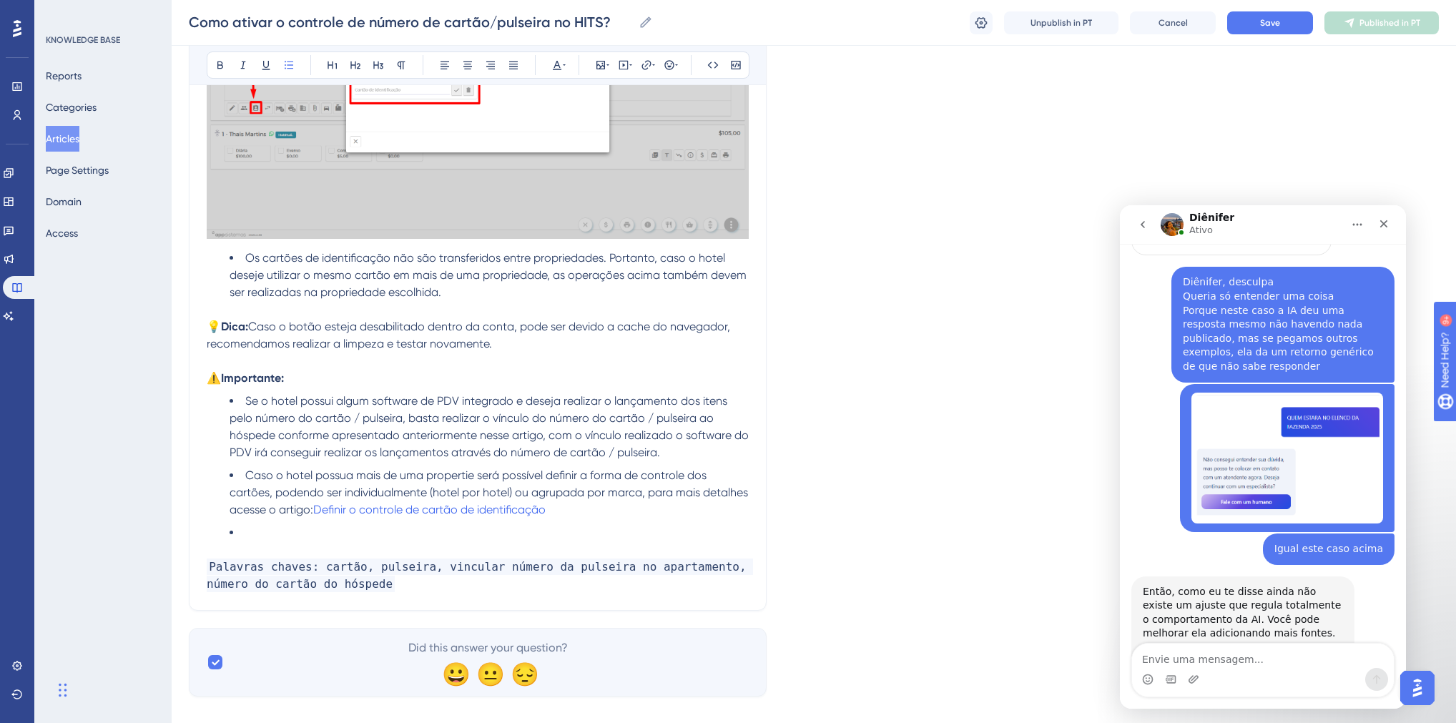
click at [315, 534] on li at bounding box center [489, 532] width 519 height 17
click at [402, 537] on span "O tipo de leitor RFID utilizado precisa ser visto com o técnico de informática …" at bounding box center [452, 533] width 414 height 14
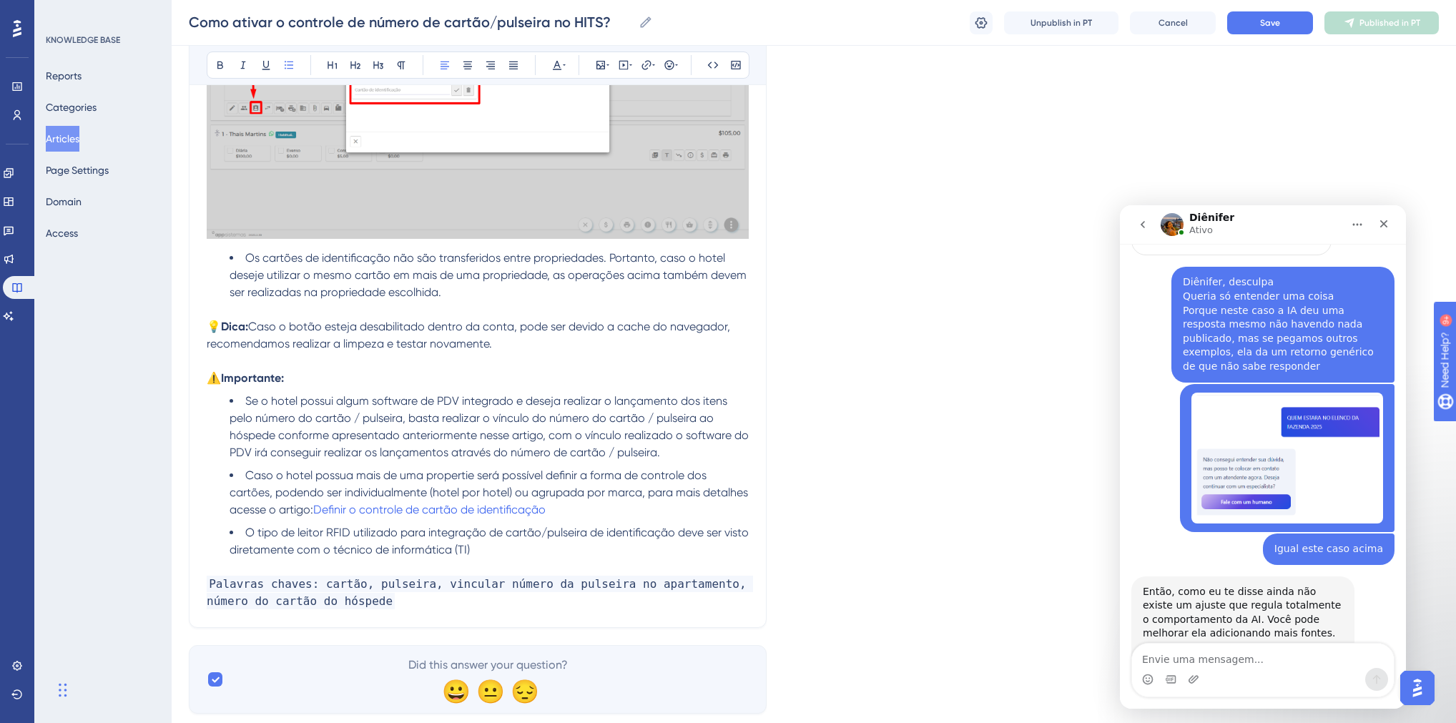
click at [512, 552] on li "O tipo de leitor RFID utilizado para integração de cartão/pulseira de identific…" at bounding box center [489, 541] width 519 height 34
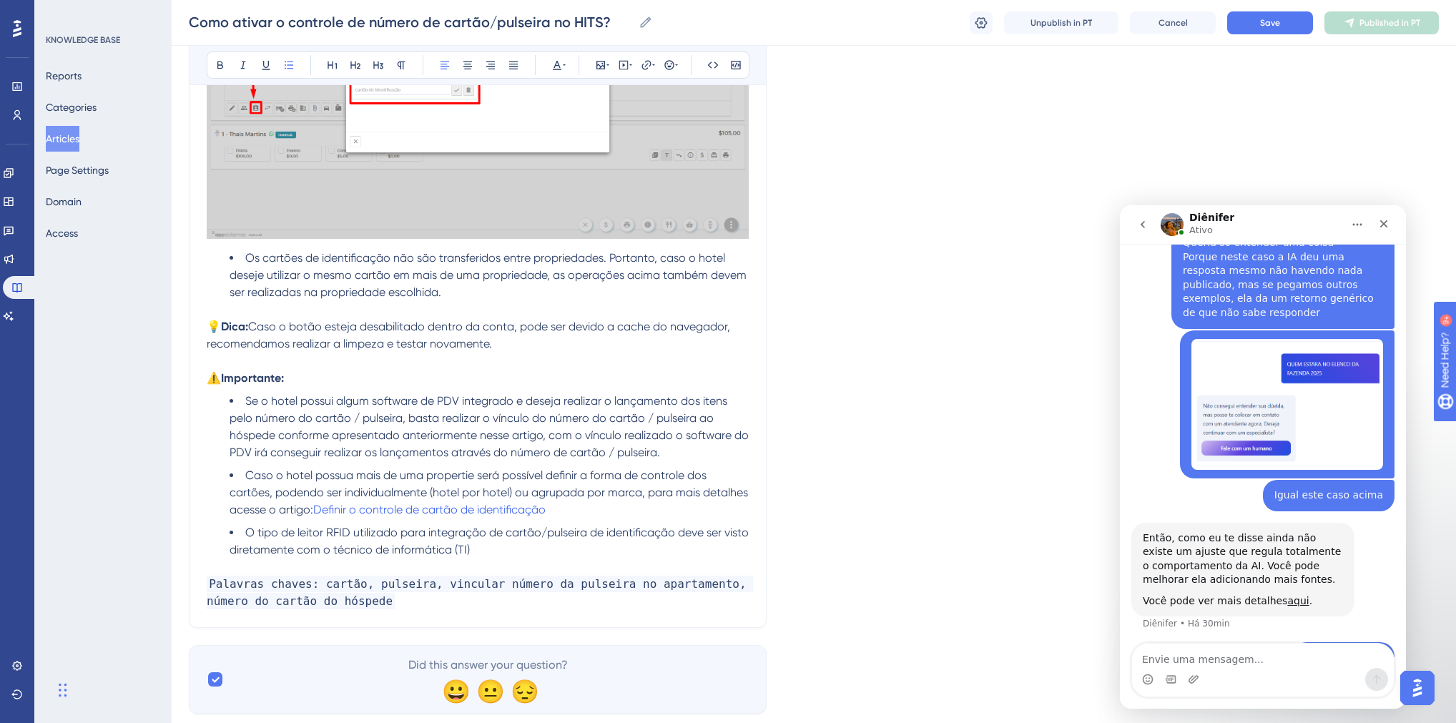
scroll to position [1207, 0]
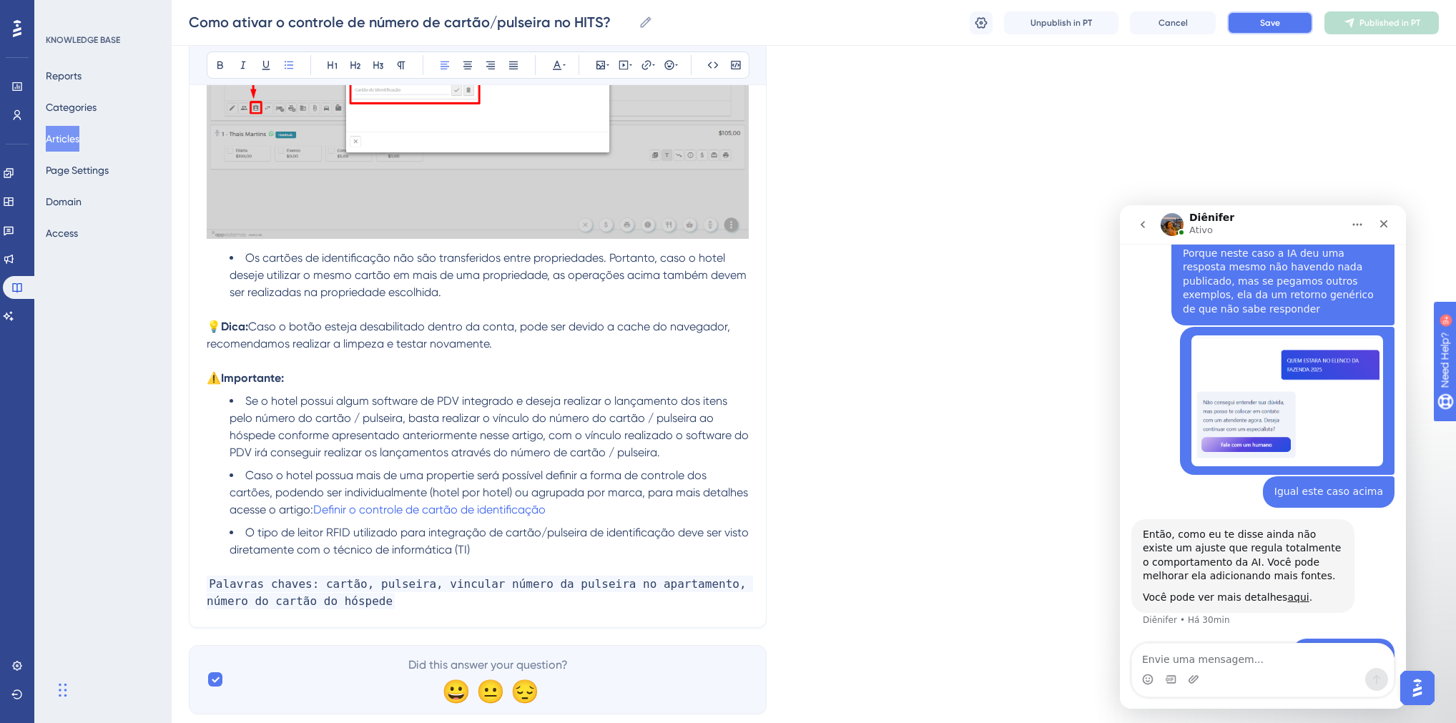
click at [1274, 21] on span "Save" at bounding box center [1270, 22] width 20 height 11
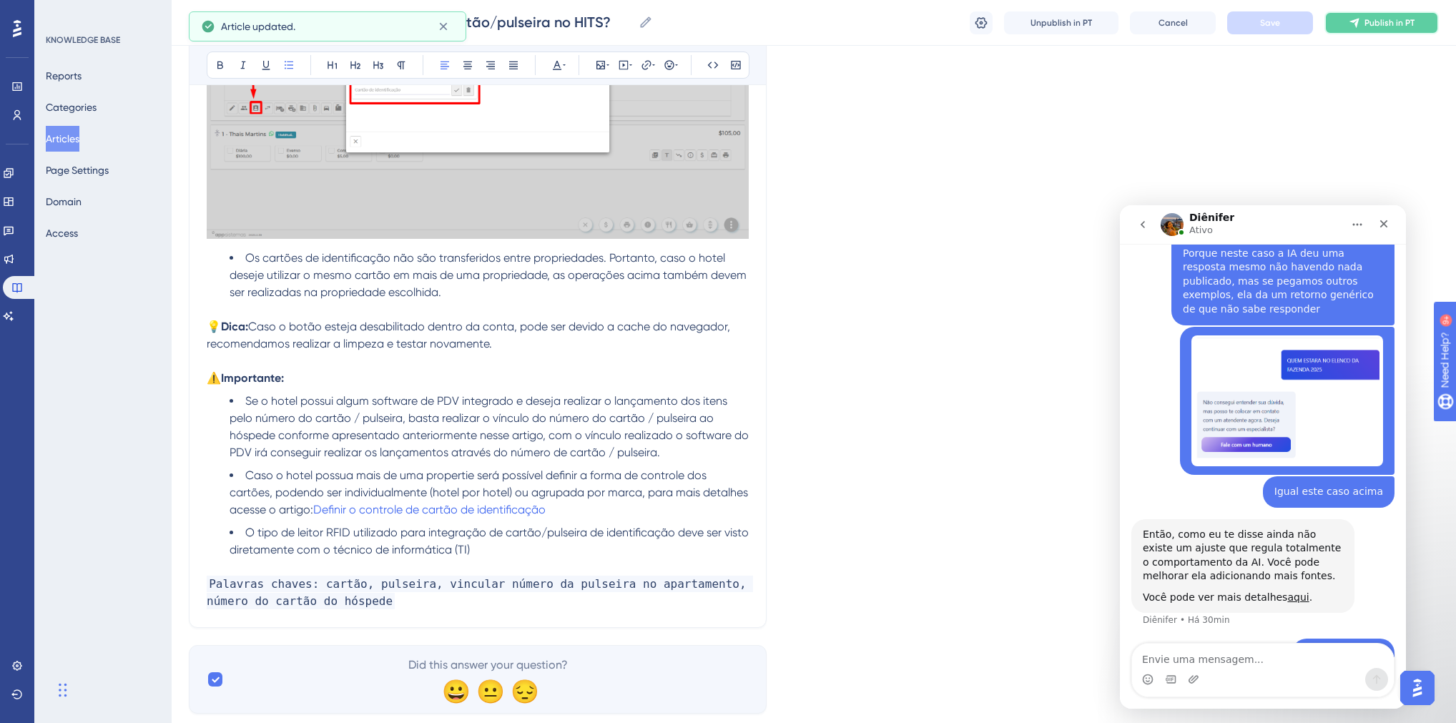
click at [1335, 18] on button "Publish in PT" at bounding box center [1381, 22] width 114 height 23
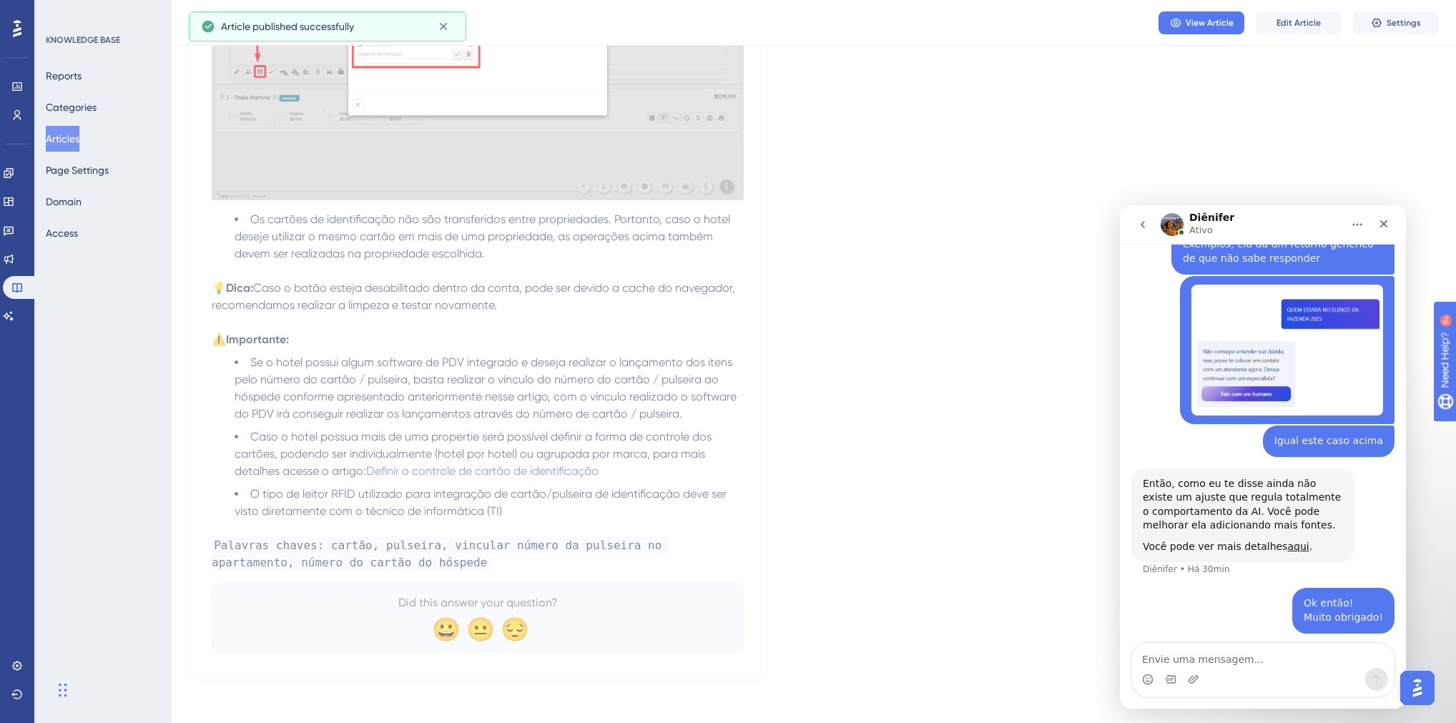
scroll to position [1262, 0]
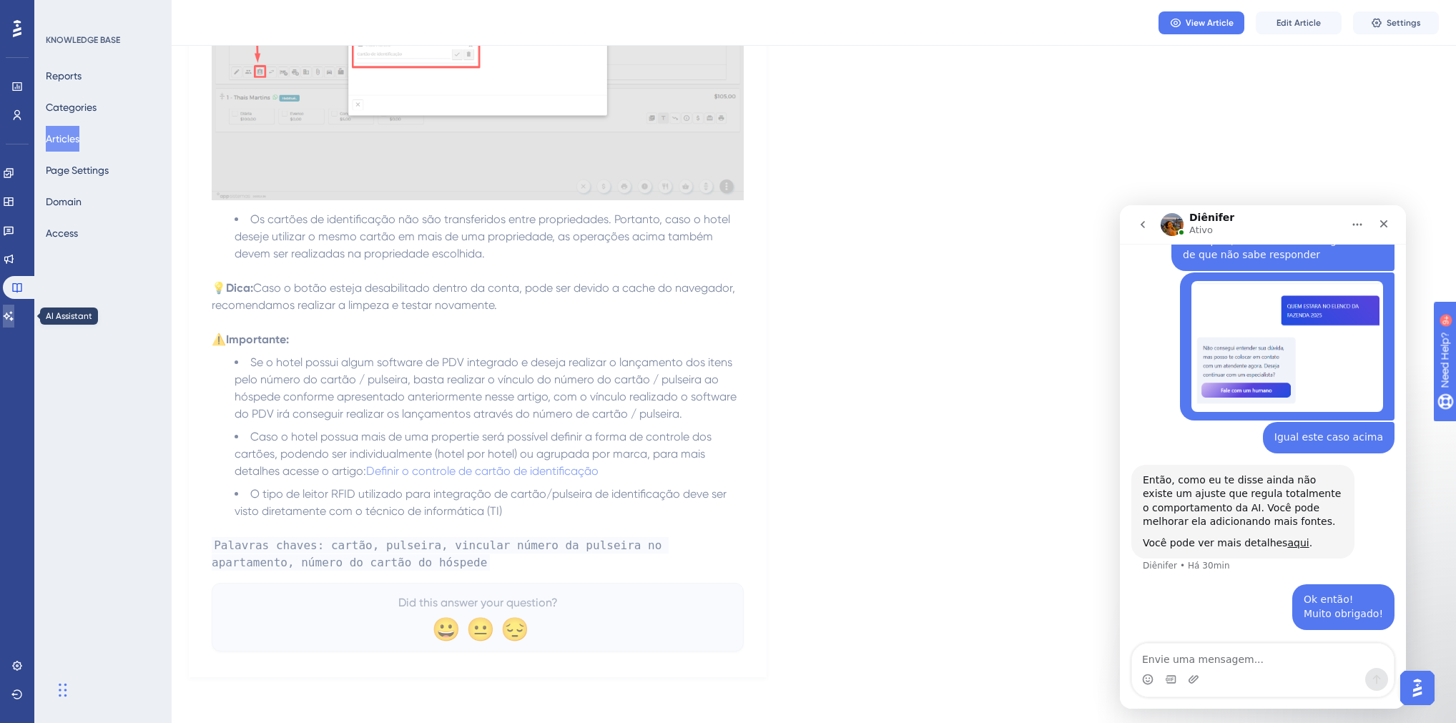
click at [11, 318] on icon at bounding box center [8, 315] width 11 height 11
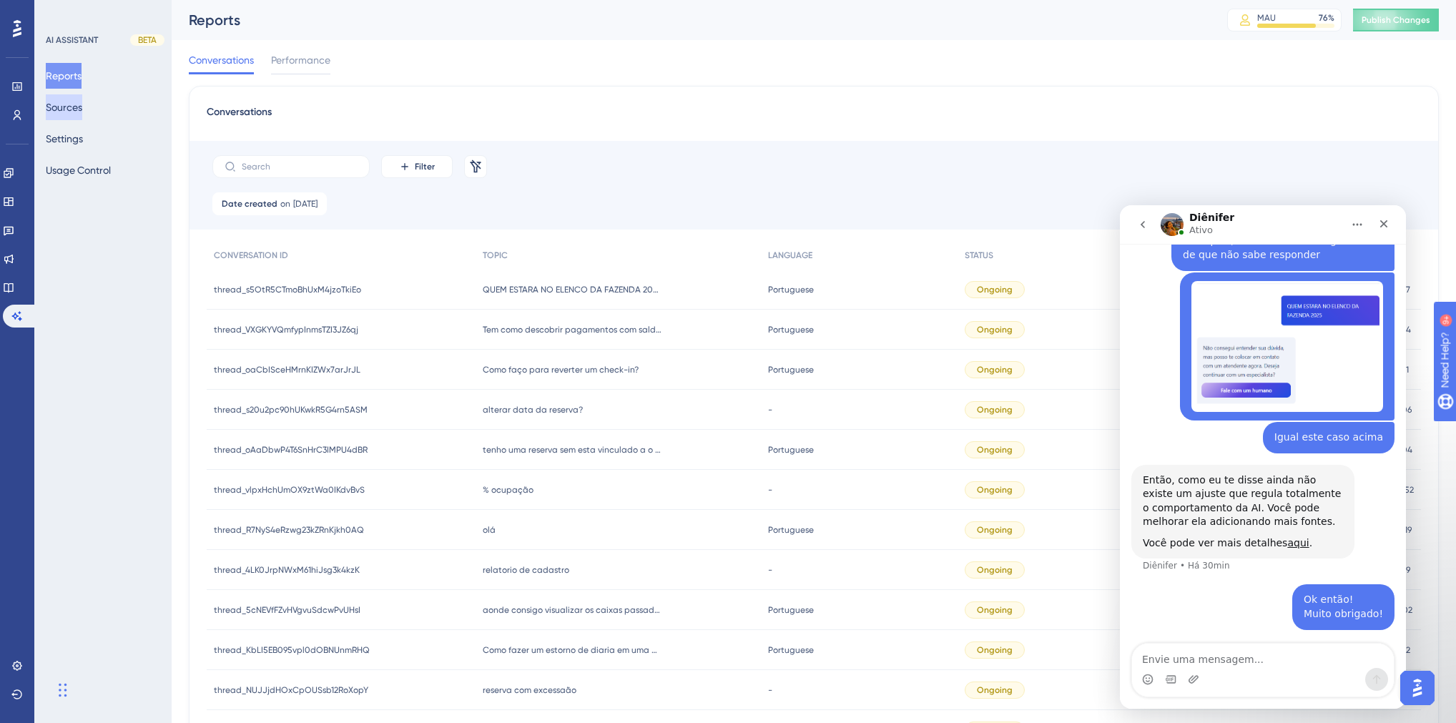
click at [66, 109] on button "Sources" at bounding box center [64, 107] width 36 height 26
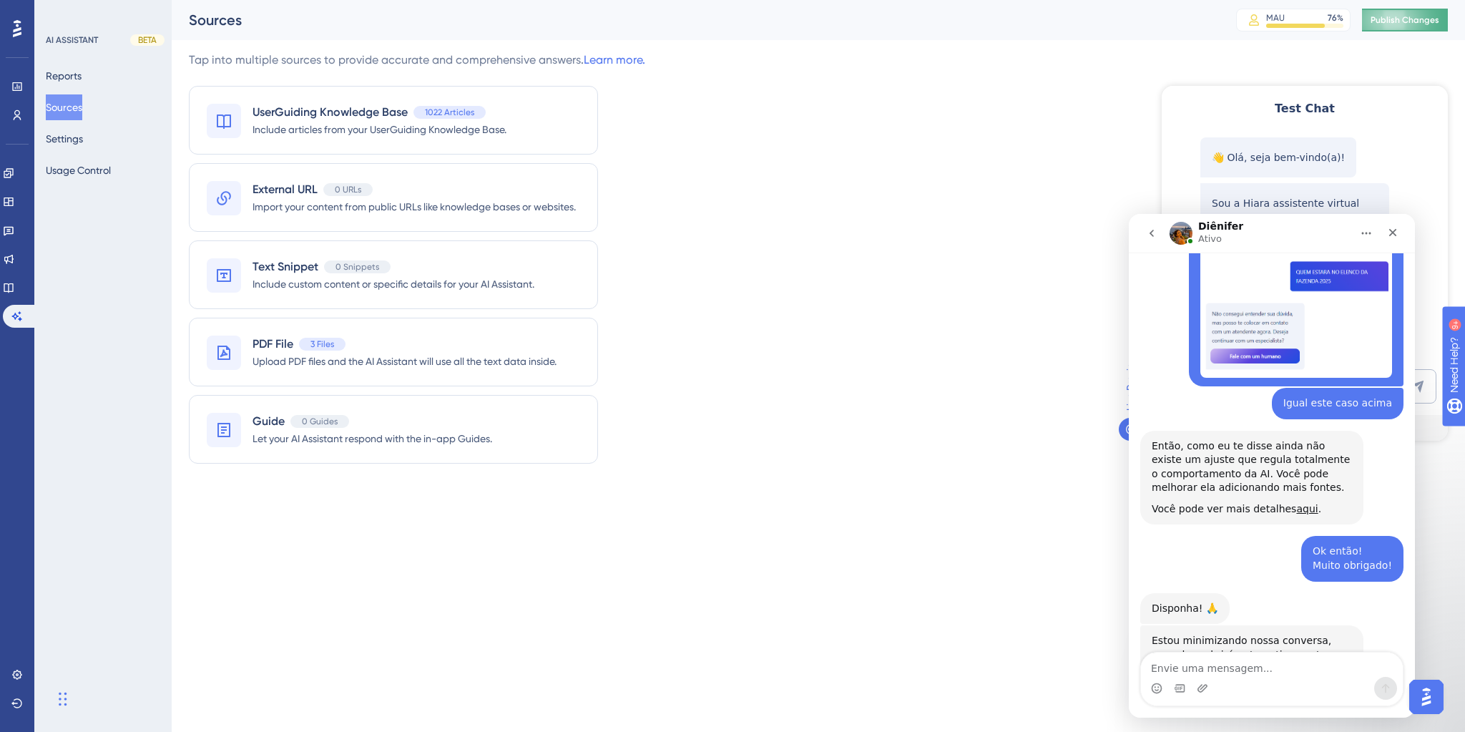
scroll to position [1345, 0]
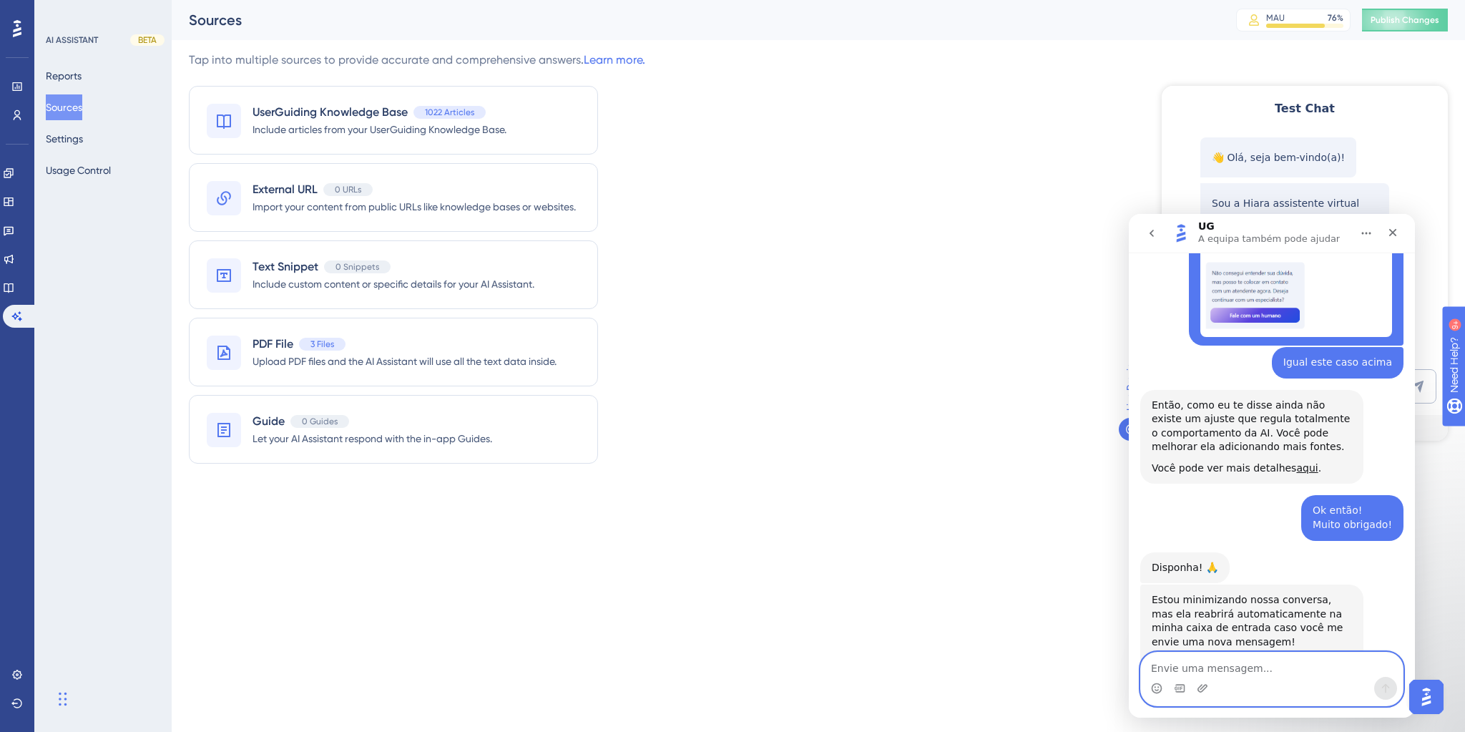
click at [1262, 667] on textarea "Envie uma mensagem..." at bounding box center [1272, 664] width 262 height 24
type textarea "Combinado, obrigado!"
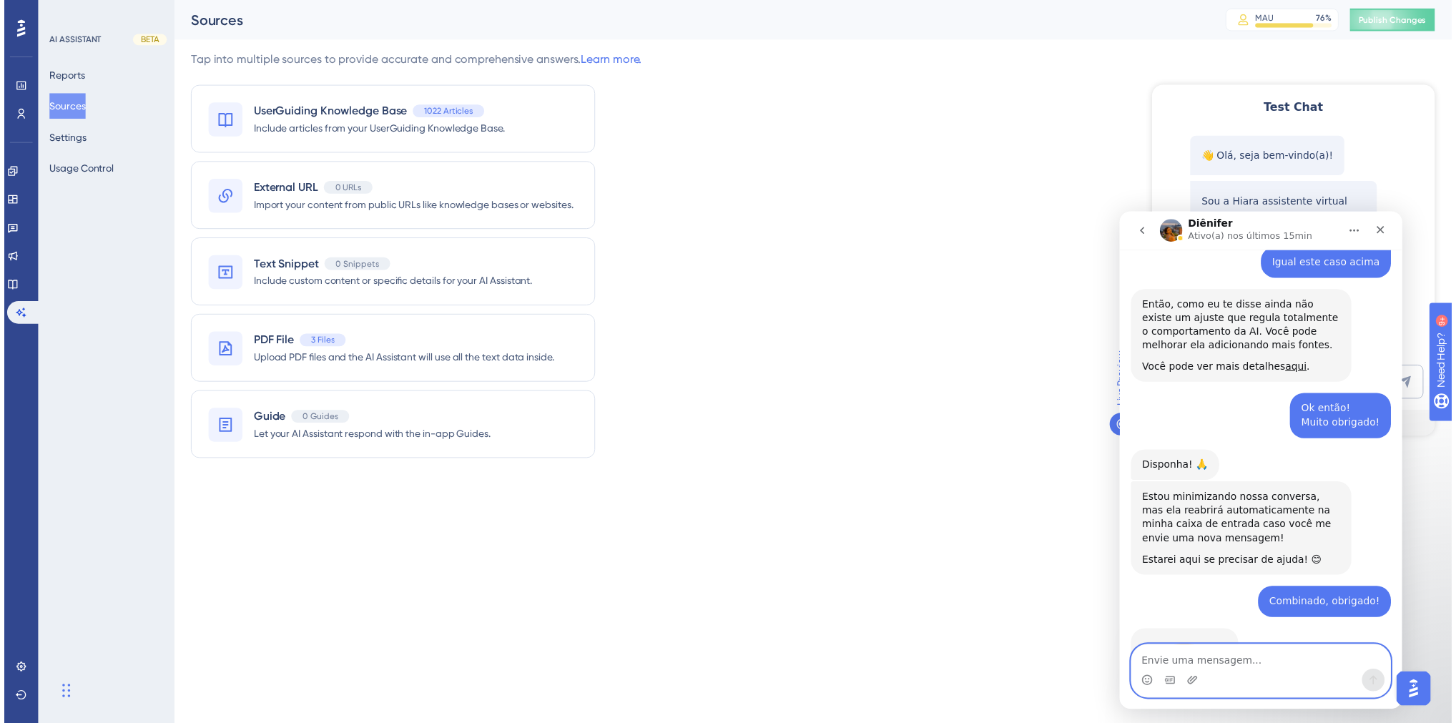
scroll to position [1493, 0]
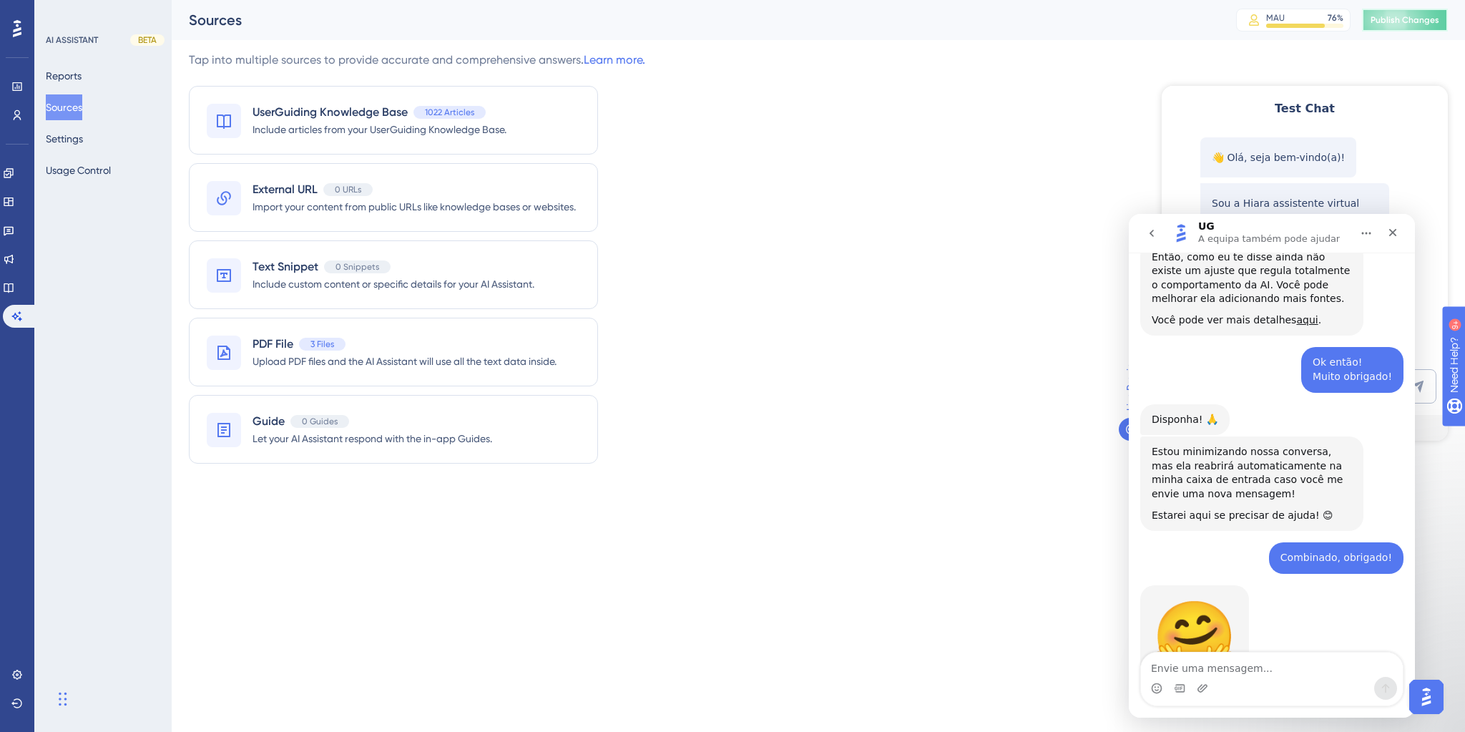
drag, startPoint x: 1372, startPoint y: 26, endPoint x: 337, endPoint y: 0, distance: 1035.1
click at [1372, 26] on button "Publish Changes" at bounding box center [1405, 20] width 86 height 23
click at [12, 292] on icon at bounding box center [8, 287] width 11 height 11
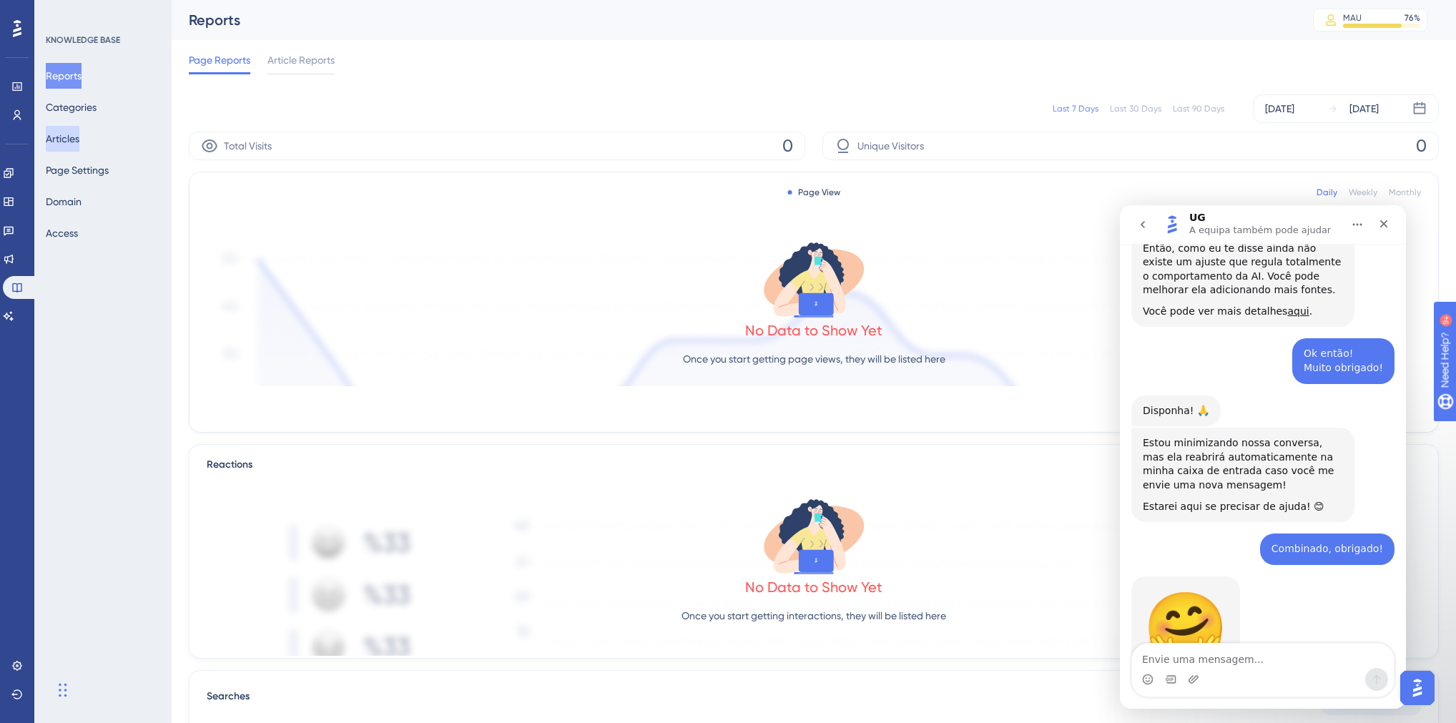
drag, startPoint x: 84, startPoint y: 136, endPoint x: 344, endPoint y: 58, distance: 271.0
click at [79, 136] on button "Articles" at bounding box center [63, 139] width 34 height 26
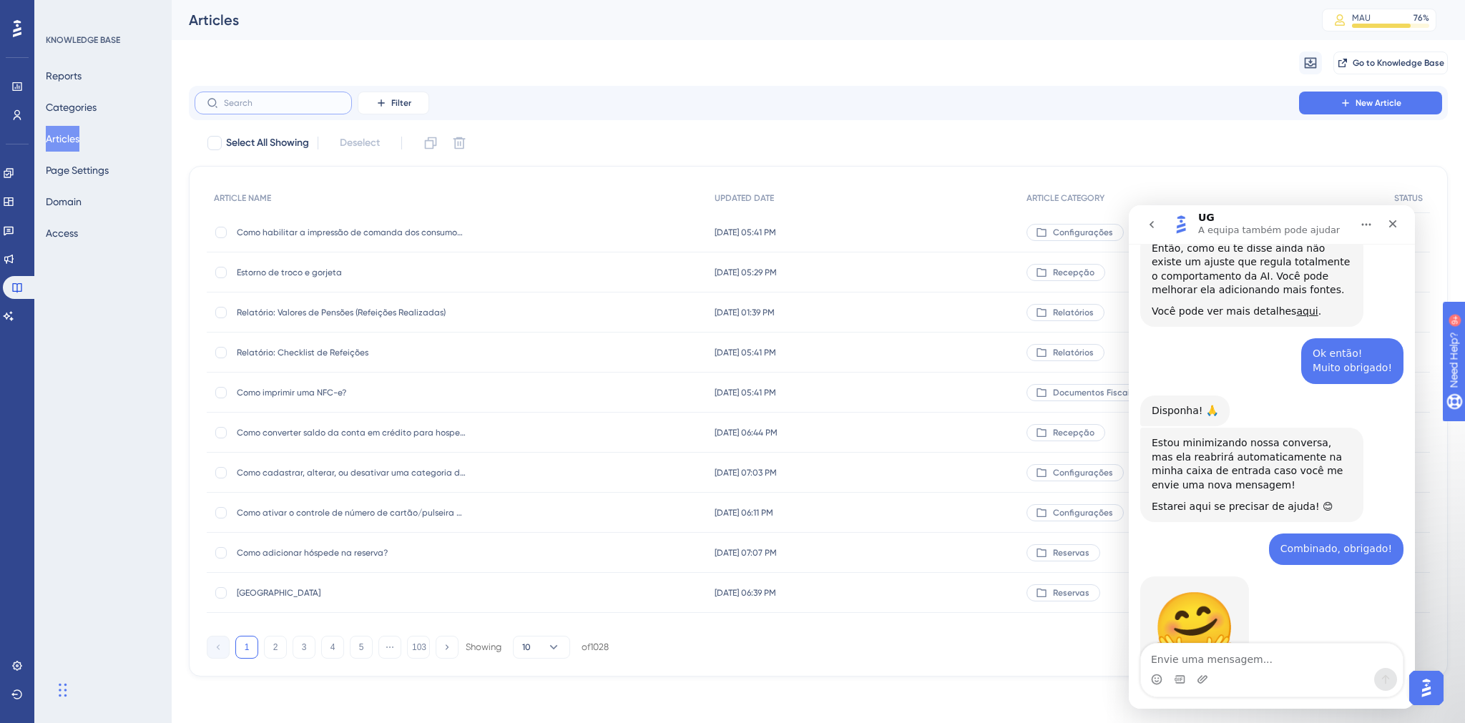
click at [310, 107] on input "text" at bounding box center [282, 103] width 116 height 10
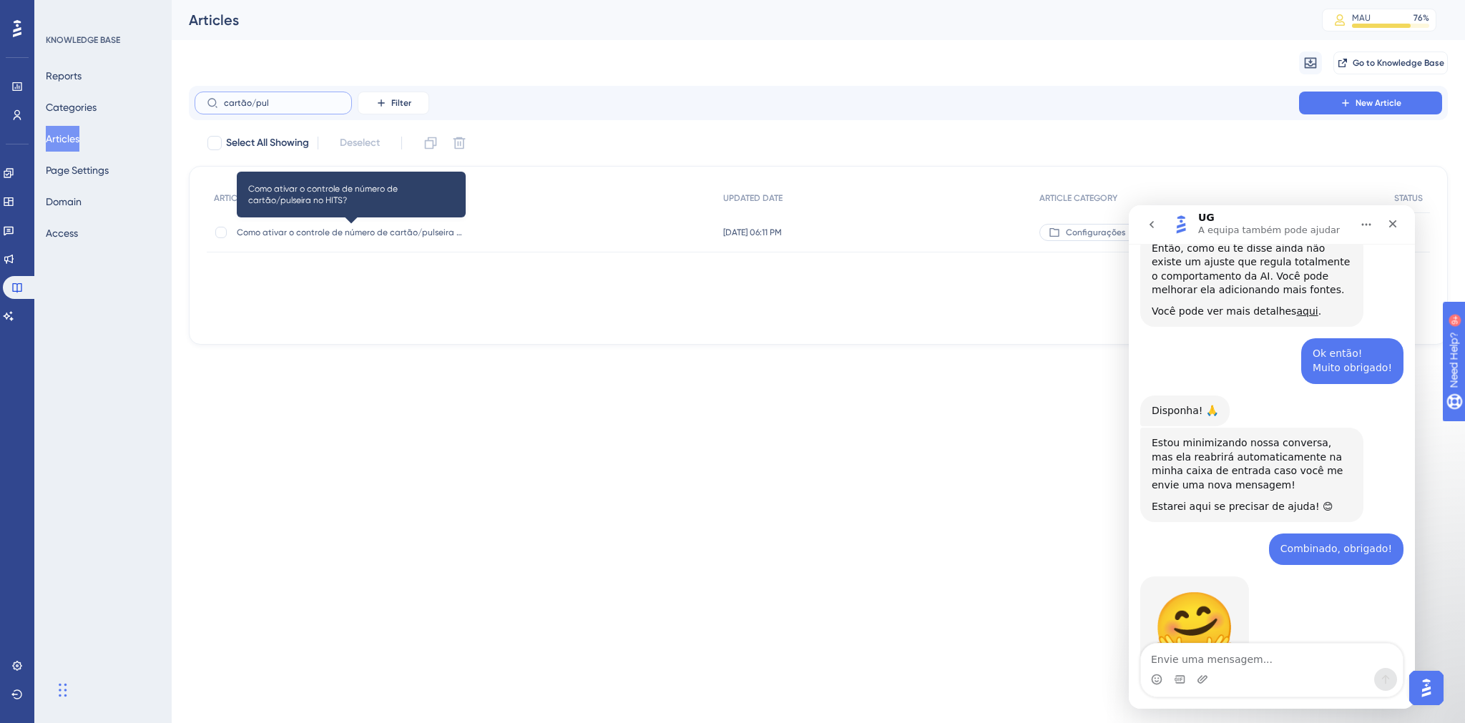
type input "cartão/pul"
click at [404, 229] on span "Como ativar o controle de número de cartão/pulseira no HITS?" at bounding box center [351, 232] width 229 height 11
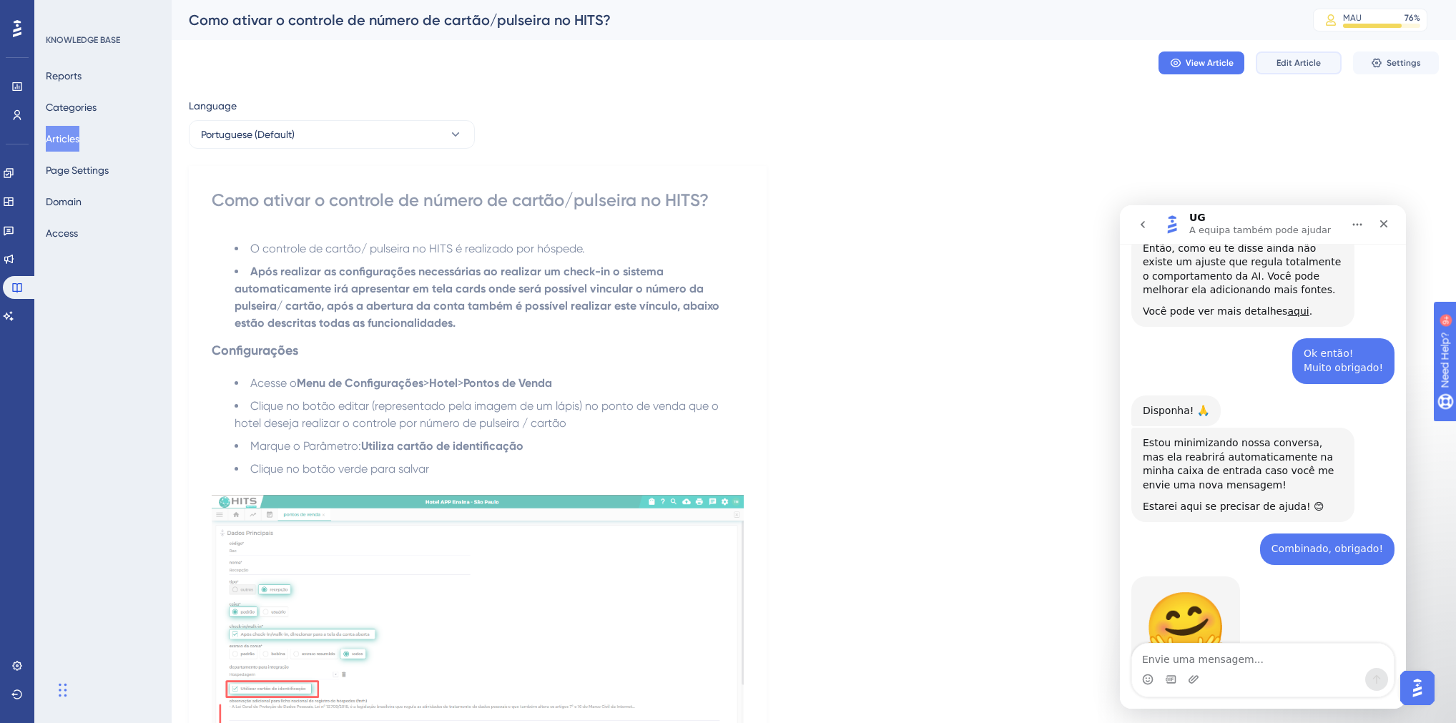
click at [1275, 67] on button "Edit Article" at bounding box center [1299, 62] width 86 height 23
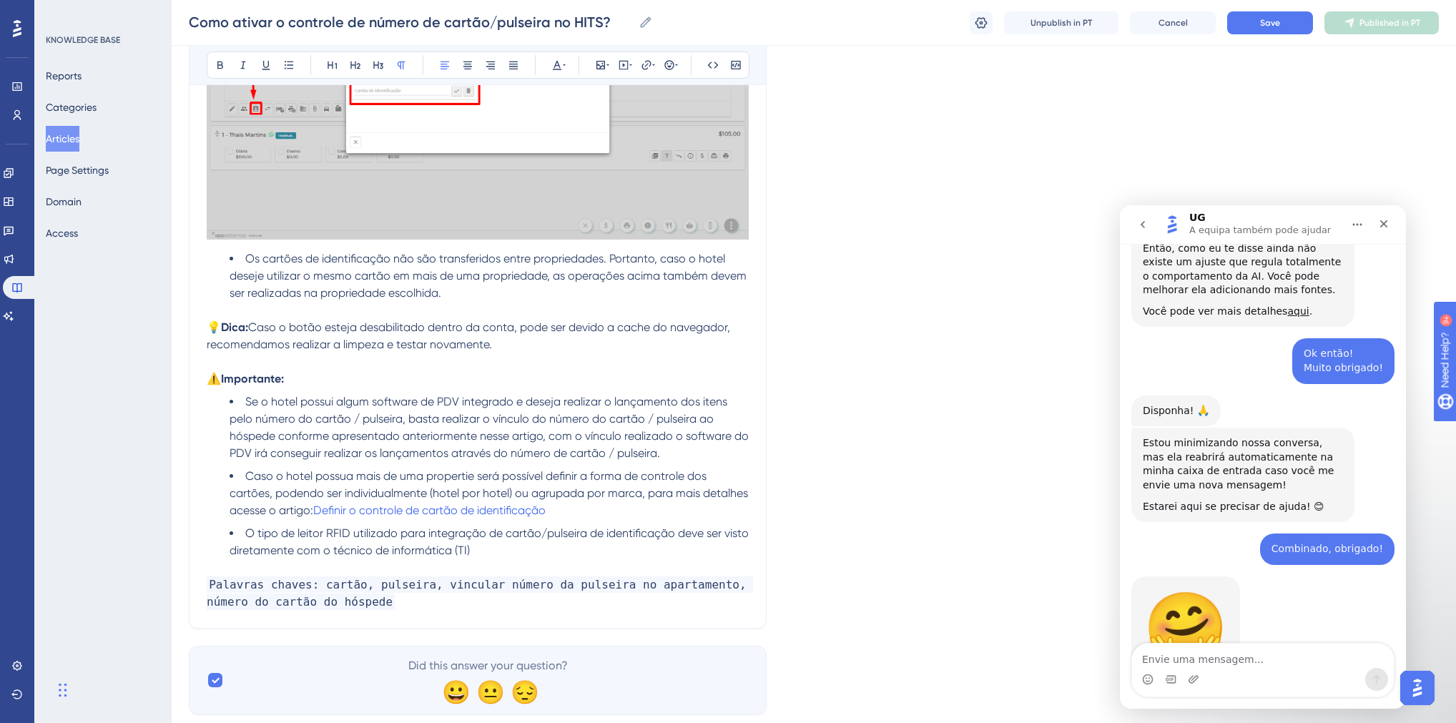
scroll to position [1291, 0]
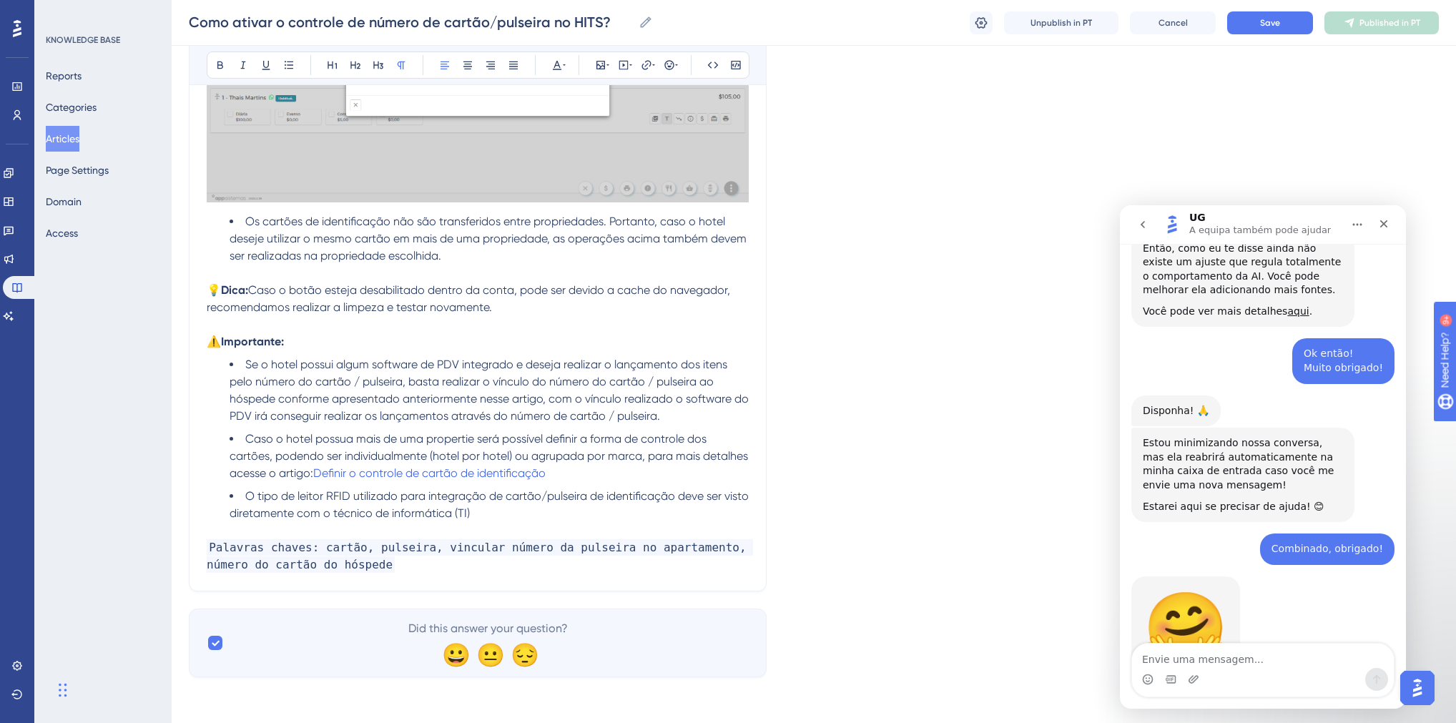
click at [516, 511] on li "O tipo de leitor RFID utilizado para integração de cartão/pulseira de identific…" at bounding box center [489, 505] width 519 height 34
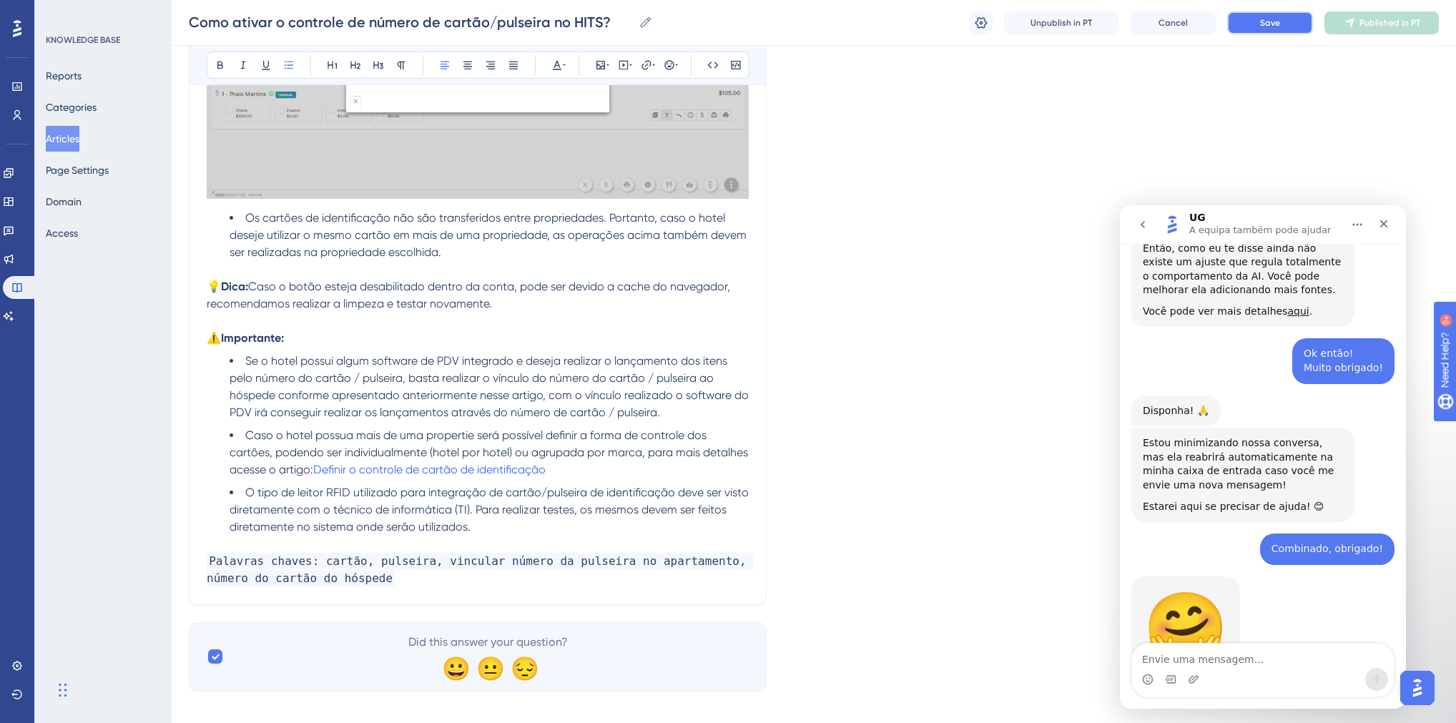
click at [1262, 29] on button "Save" at bounding box center [1270, 22] width 86 height 23
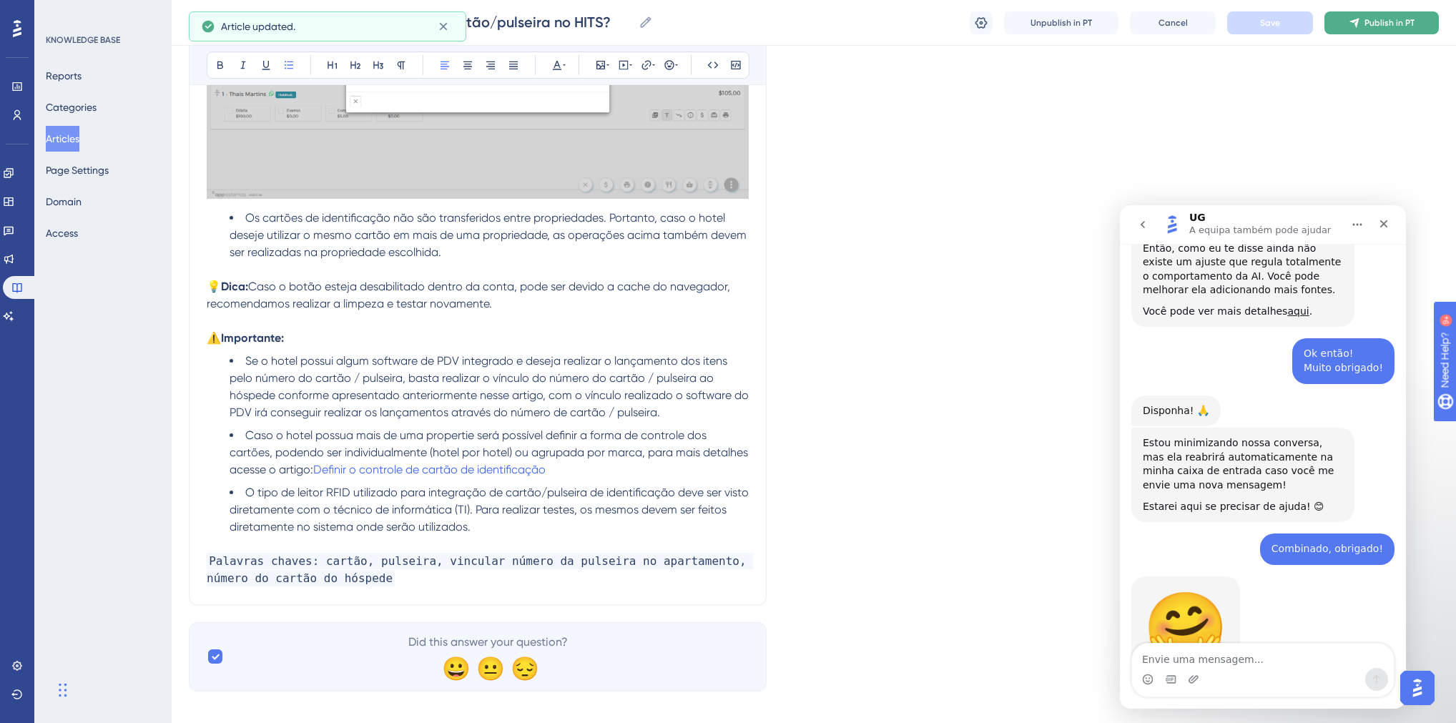
click at [1370, 26] on span "Publish in PT" at bounding box center [1390, 22] width 50 height 11
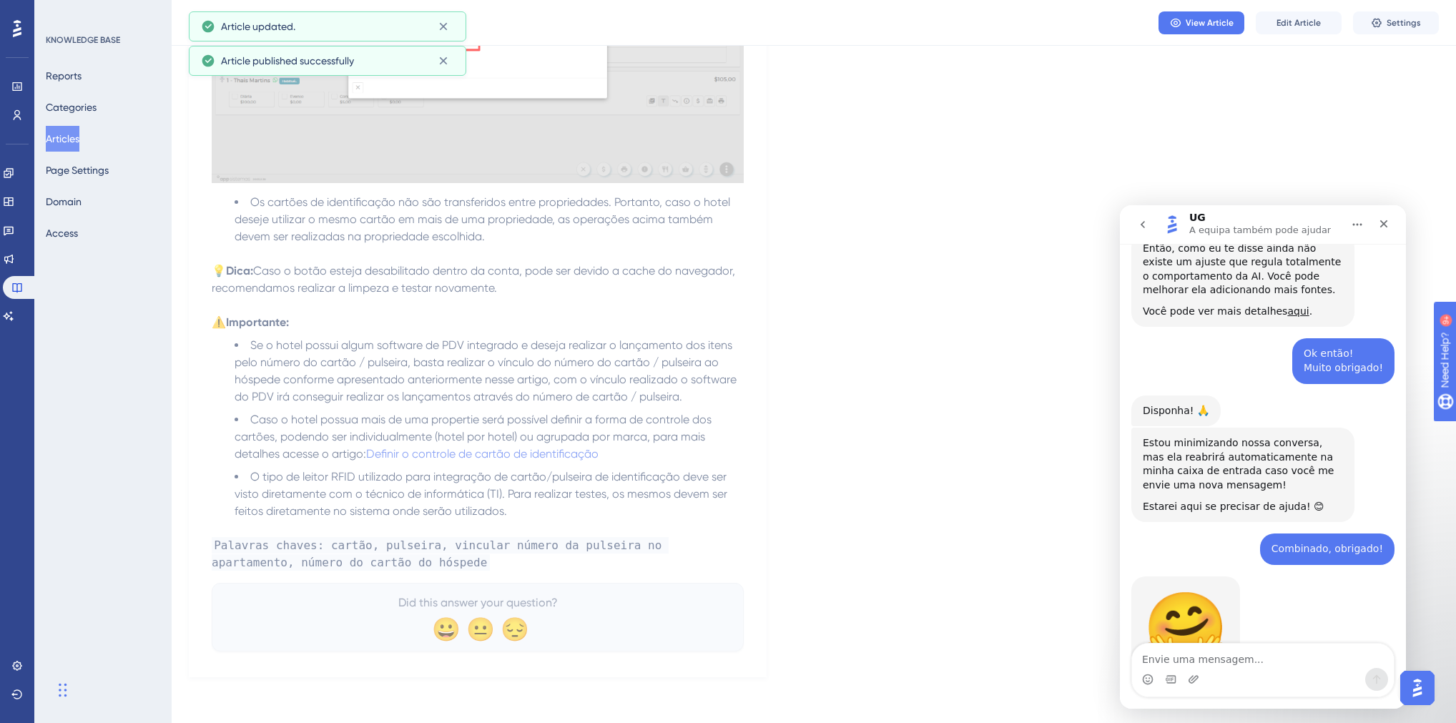
scroll to position [1221, 0]
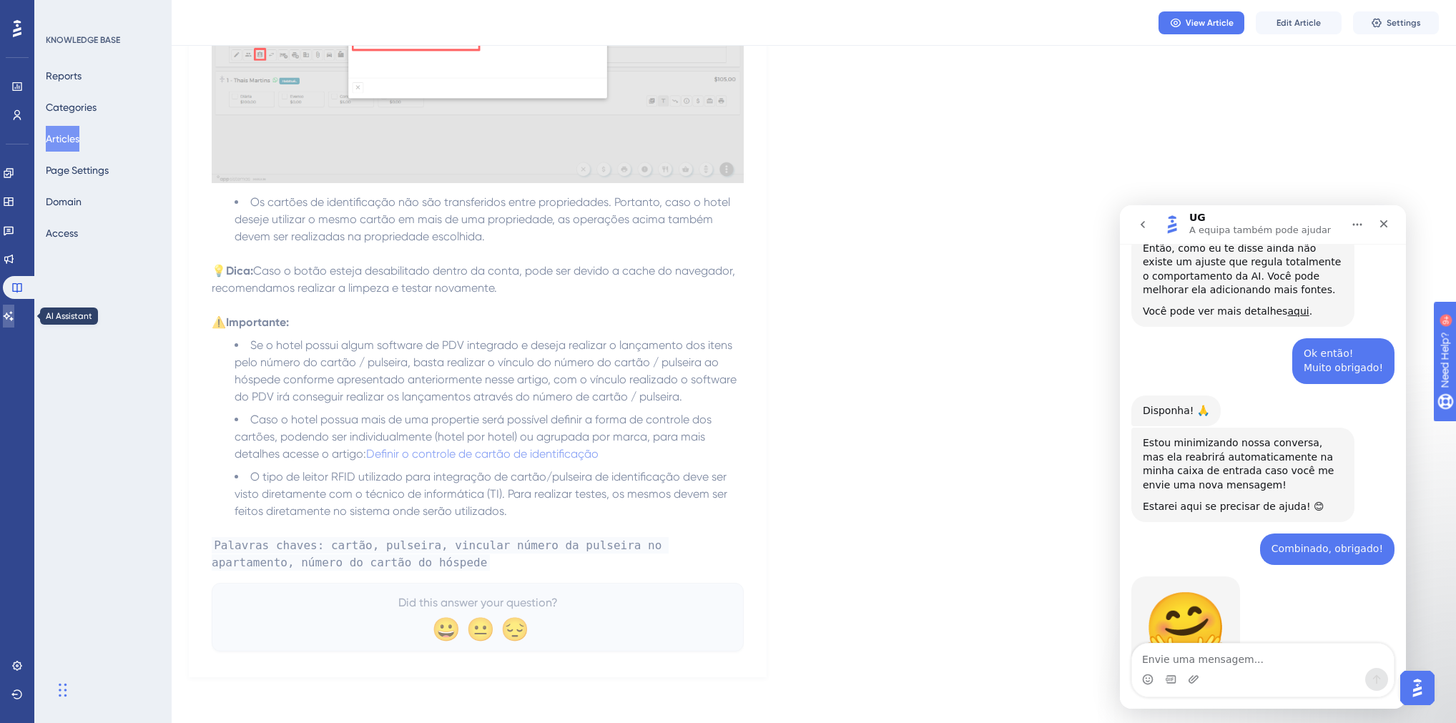
click at [9, 315] on link at bounding box center [8, 316] width 11 height 23
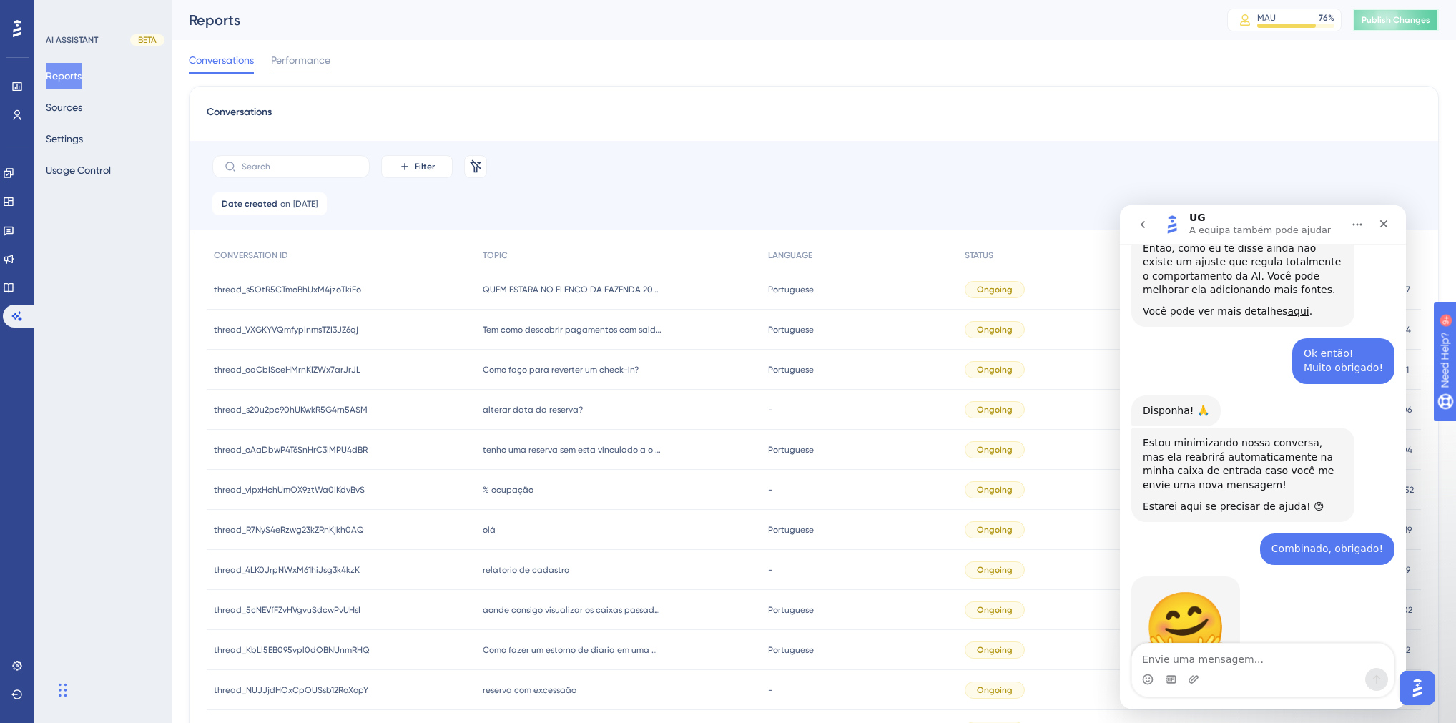
click at [1405, 19] on span "Publish Changes" at bounding box center [1396, 19] width 69 height 11
click at [80, 102] on button "Sources" at bounding box center [64, 107] width 36 height 26
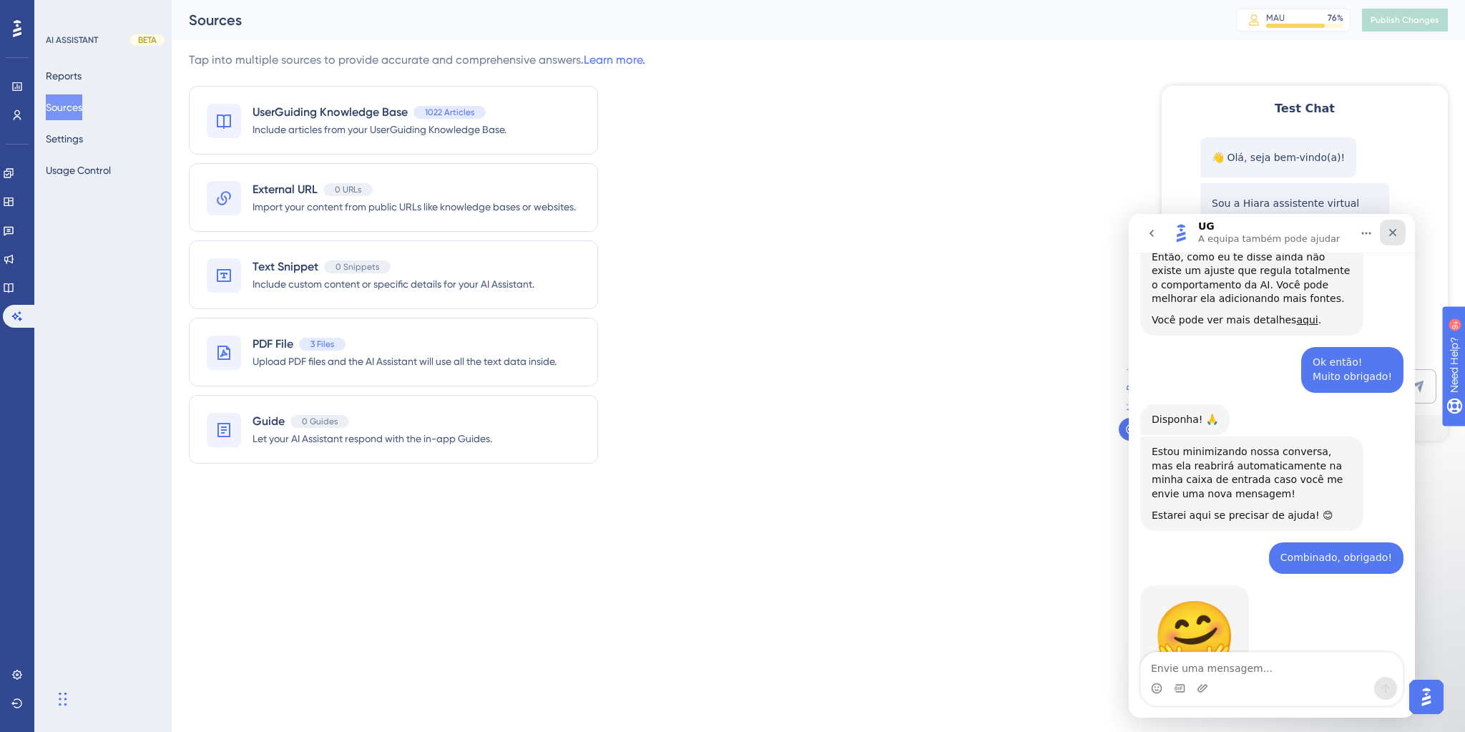
click at [1395, 238] on div "Fechar" at bounding box center [1393, 233] width 26 height 26
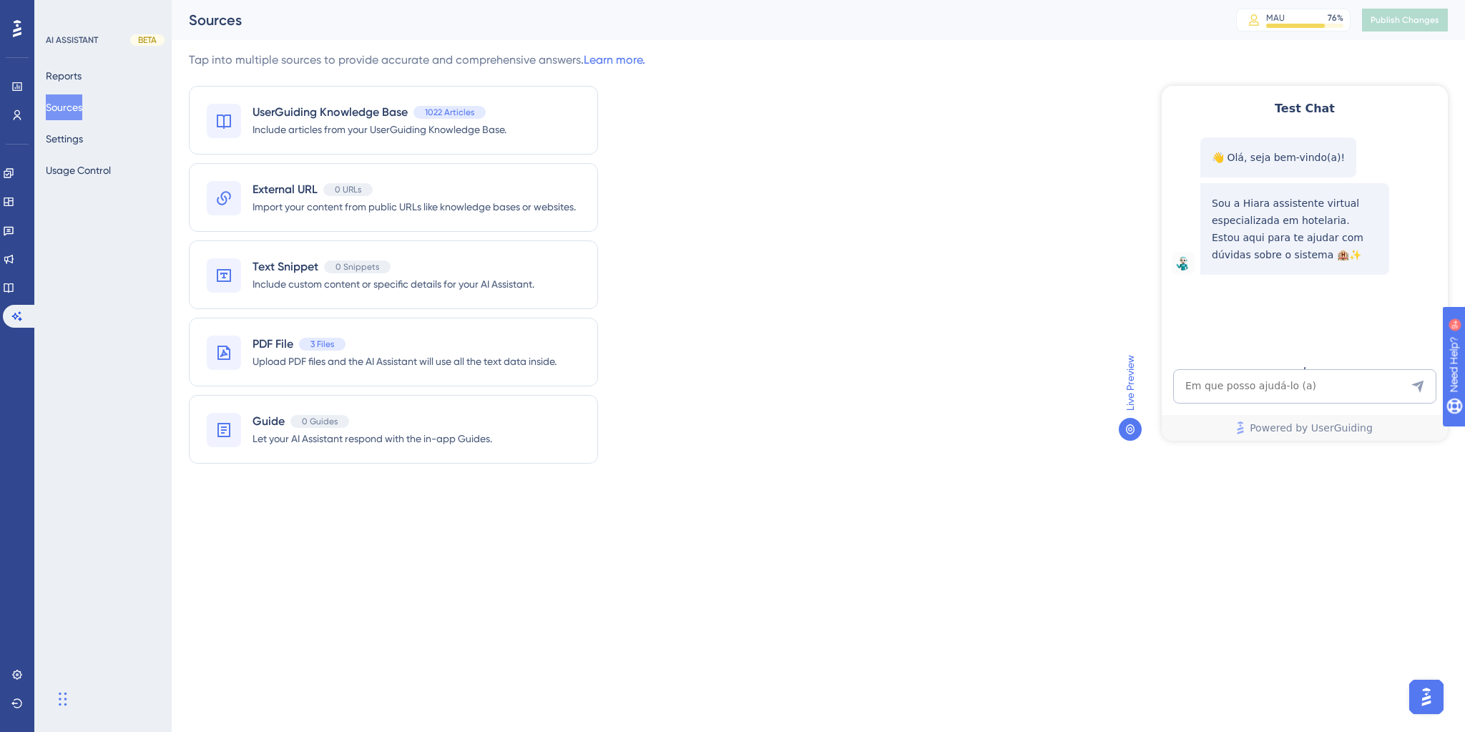
scroll to position [1493, 0]
click at [1241, 383] on textarea "AI Assistant Text Input" at bounding box center [1304, 386] width 263 height 34
type textarea "Como faço para testar a pulseira ou cartão RFID?"
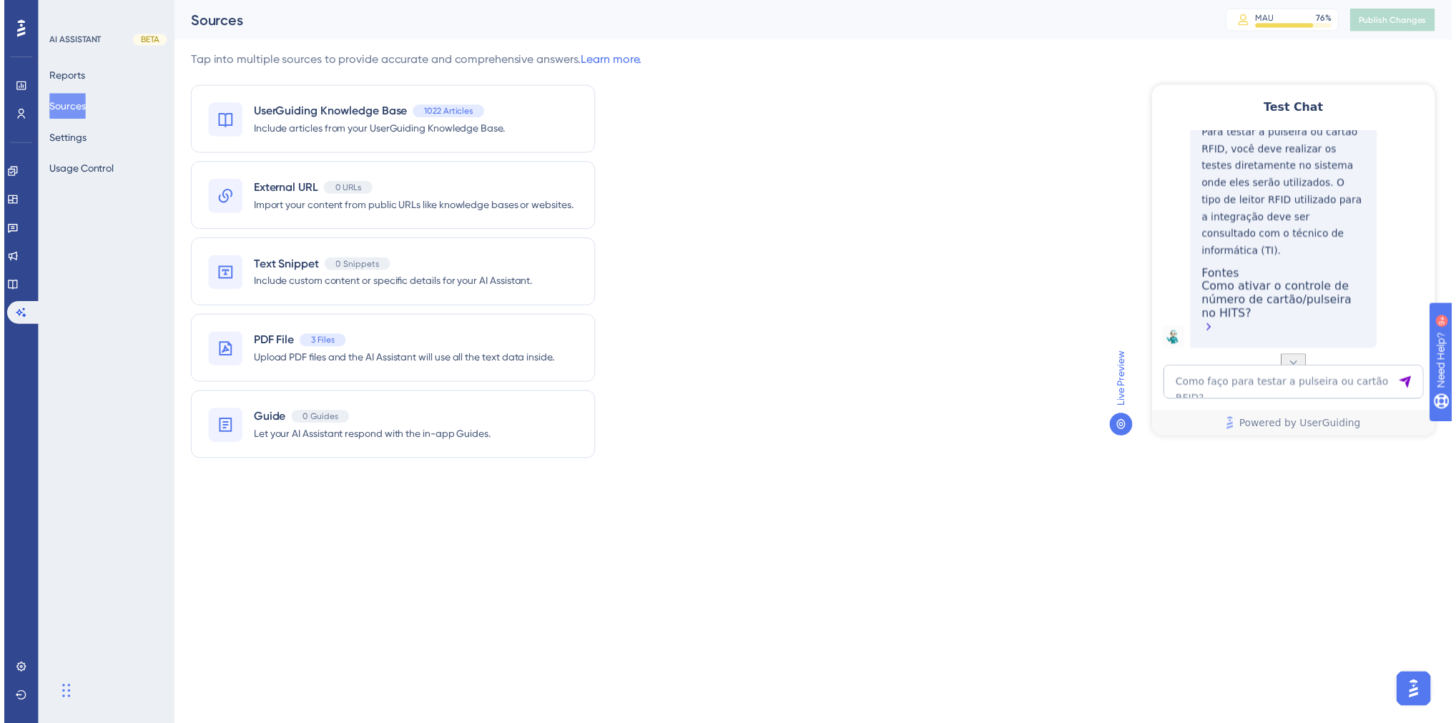
scroll to position [285, 0]
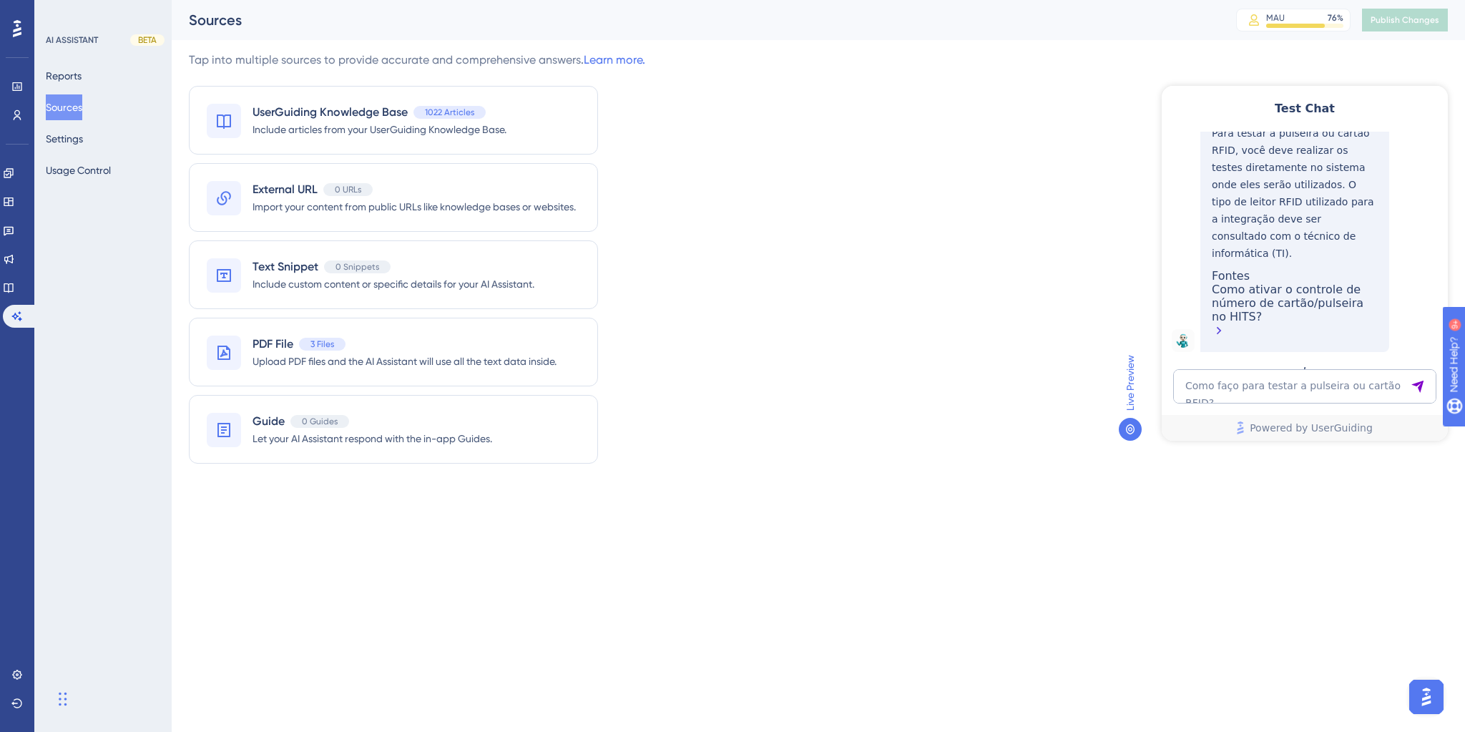
click at [71, 100] on button "Sources" at bounding box center [64, 107] width 36 height 26
click at [11, 298] on link at bounding box center [8, 287] width 11 height 23
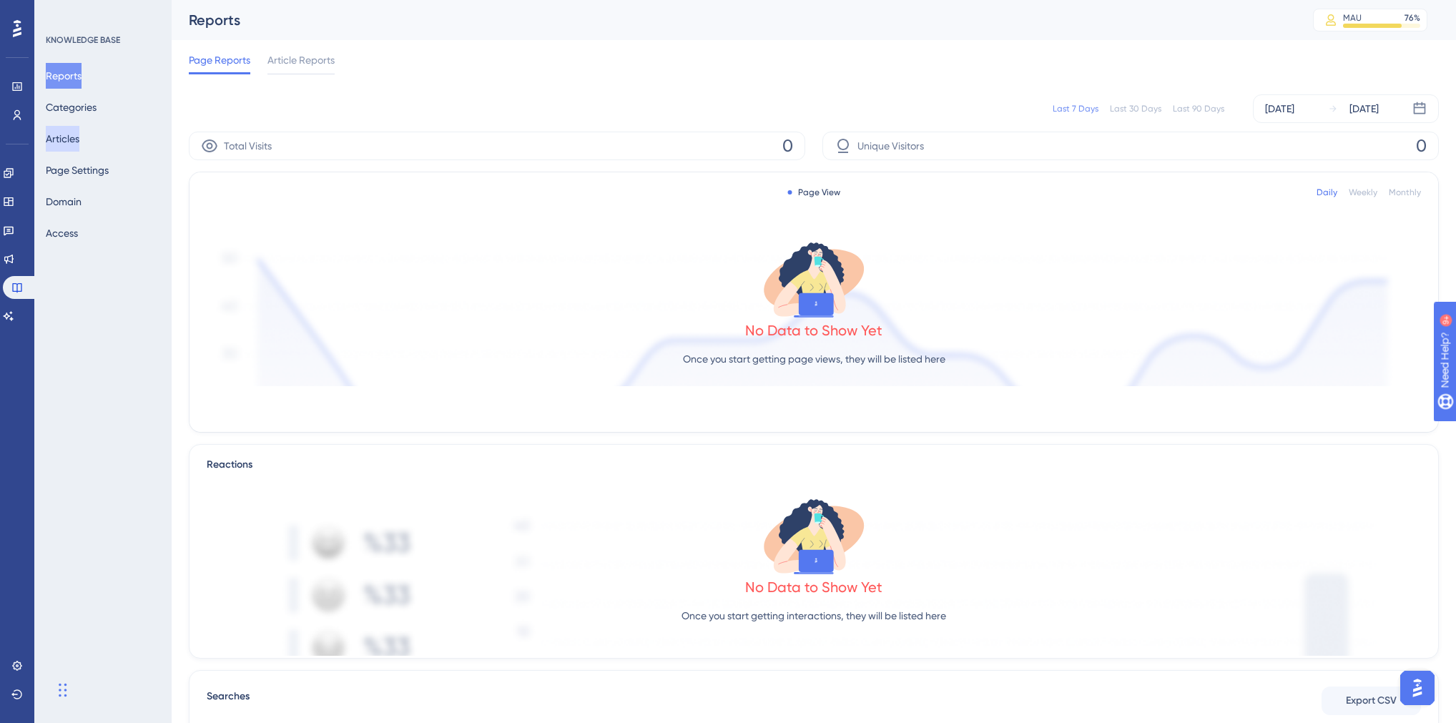
click at [79, 134] on button "Articles" at bounding box center [63, 139] width 34 height 26
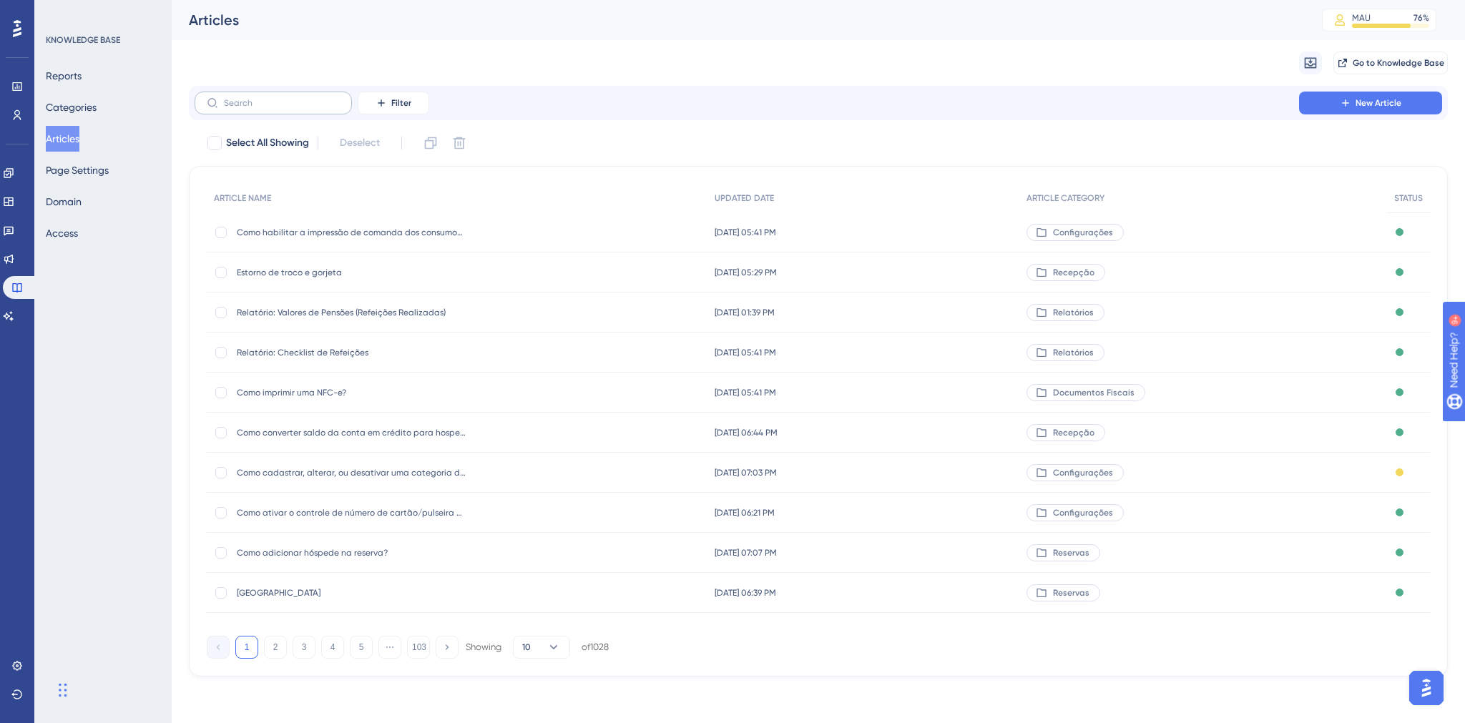
click at [292, 113] on label at bounding box center [273, 103] width 157 height 23
click at [292, 108] on input "text" at bounding box center [282, 103] width 116 height 10
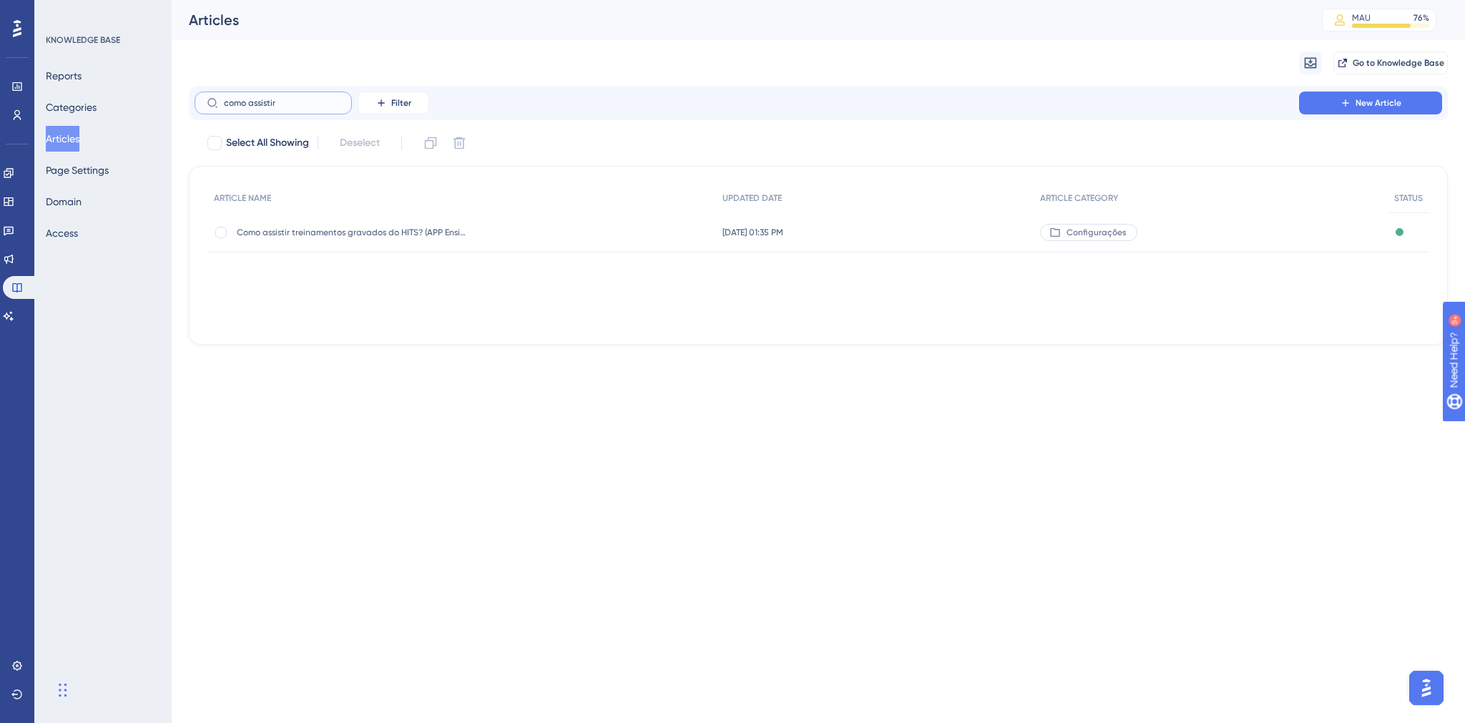
type input "como assistir"
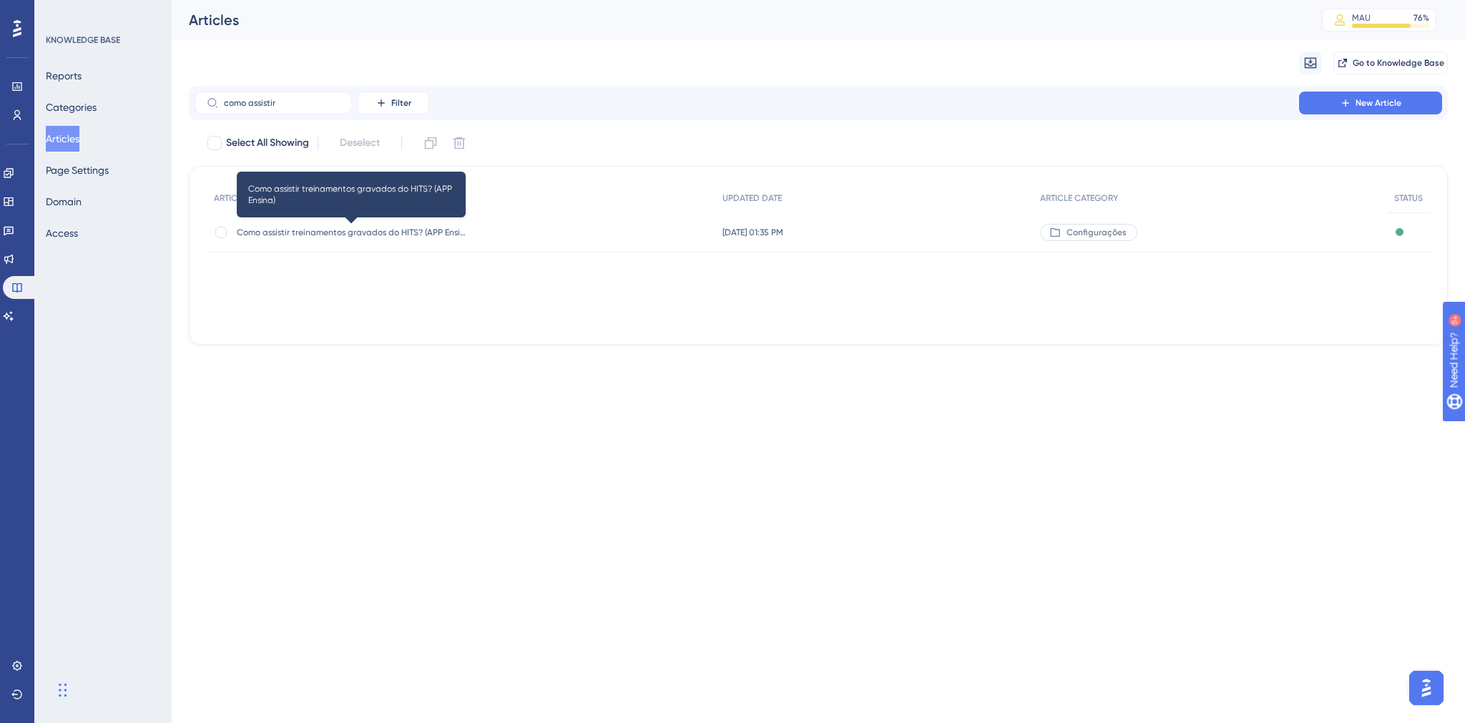
click at [433, 227] on span "Como assistir treinamentos gravados do HITS? (APP Ensina)" at bounding box center [351, 232] width 229 height 11
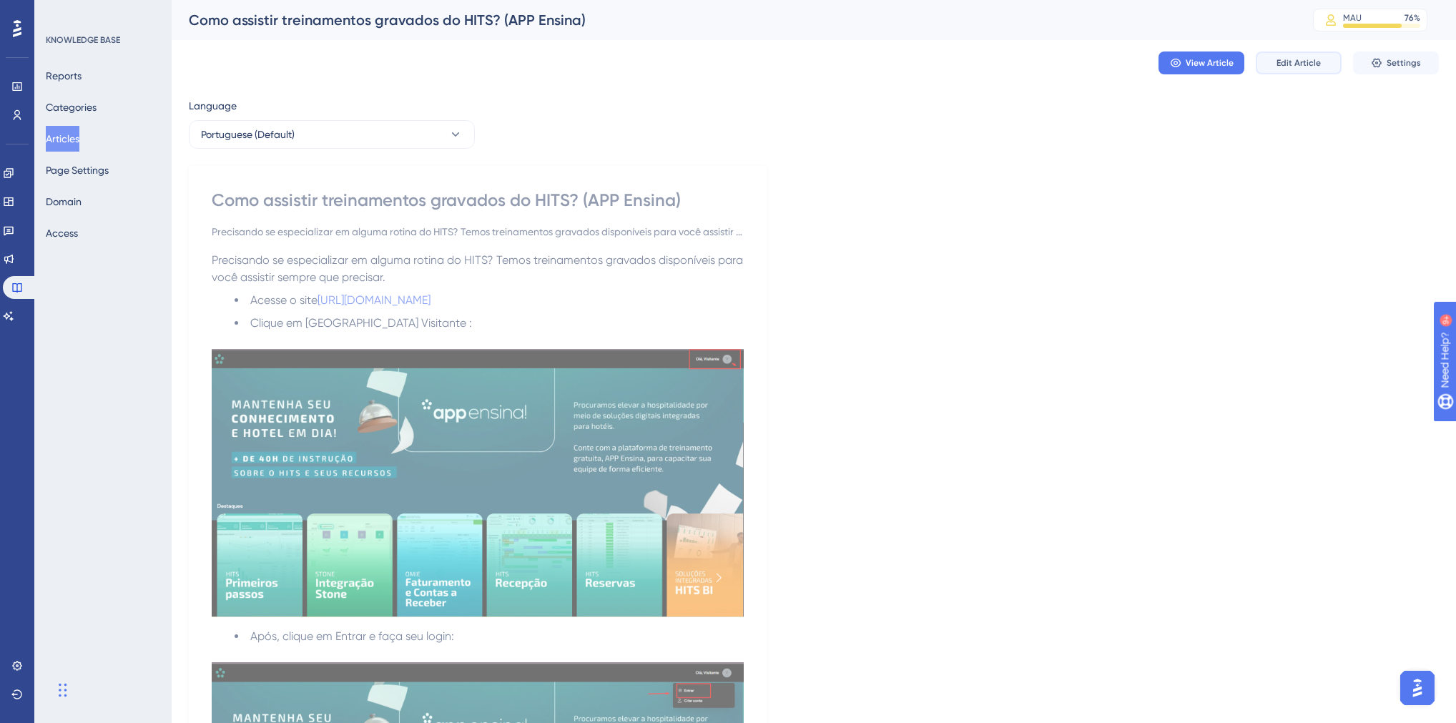
click at [1302, 61] on span "Edit Article" at bounding box center [1299, 62] width 44 height 11
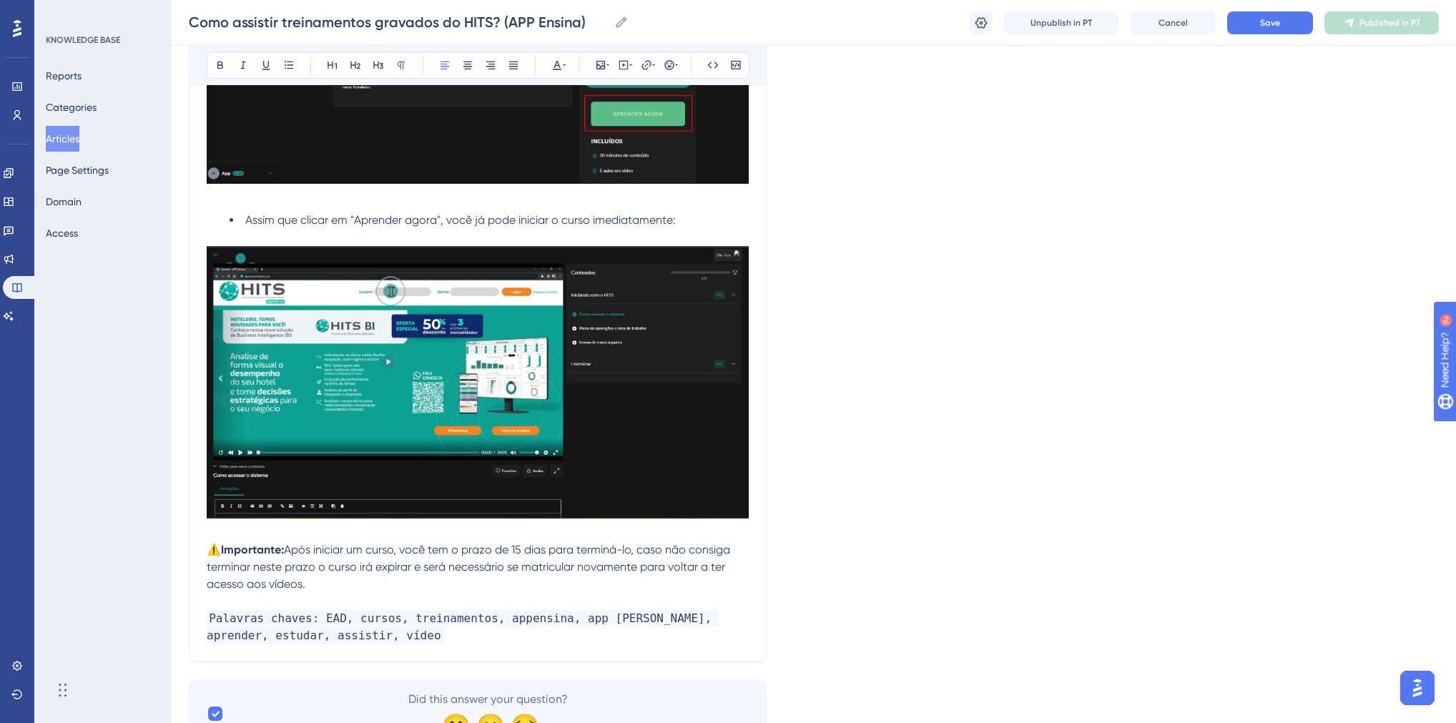
scroll to position [2791, 0]
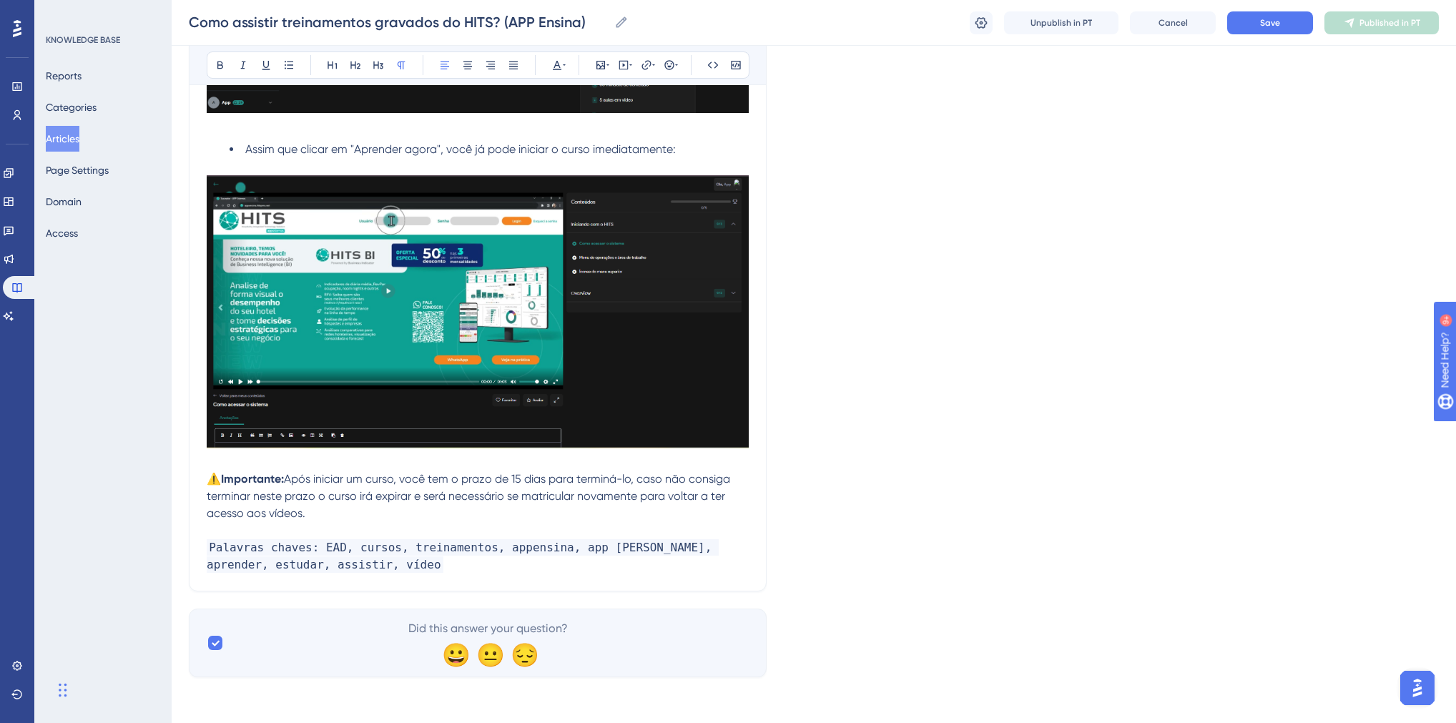
click at [306, 571] on p "Palavras chaves: EAD, cursos, treinamentos, appensina, app ensina, aprender, es…" at bounding box center [478, 556] width 542 height 34
click at [472, 566] on span "Palavras chaves: EAD, cursos, treinamentos, appensina, app ensina, aprender, es…" at bounding box center [473, 556] width 533 height 34
click at [1279, 18] on span "Save" at bounding box center [1270, 22] width 20 height 11
click at [1422, 28] on button "Publish in PT" at bounding box center [1381, 22] width 114 height 23
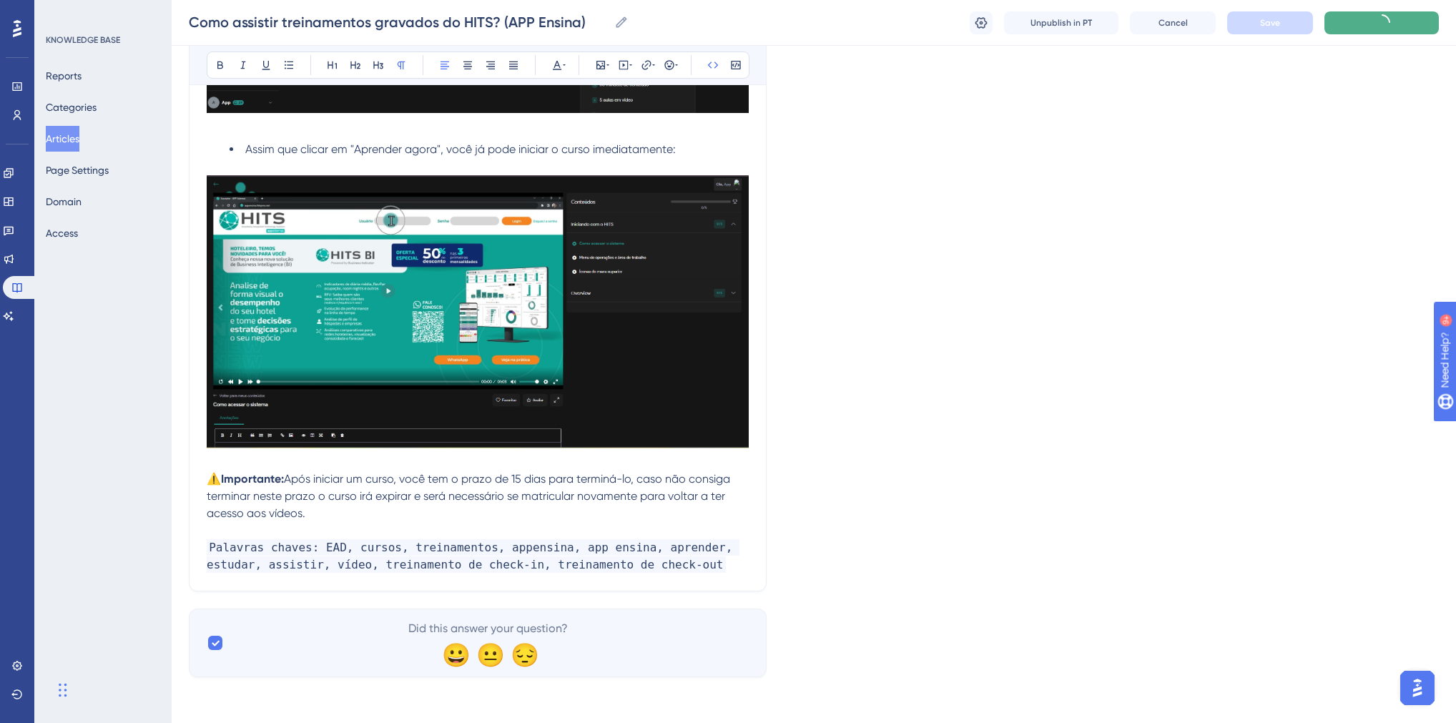
scroll to position [2706, 0]
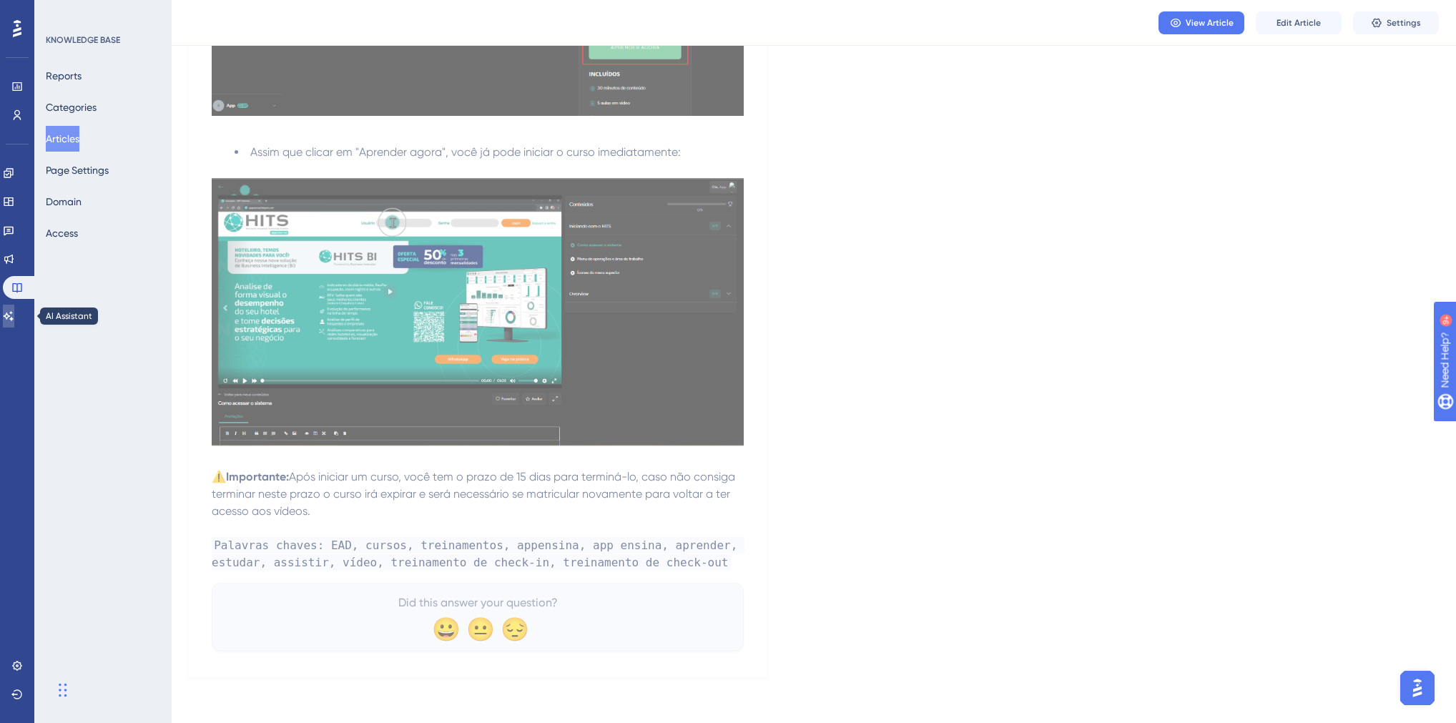
click at [14, 319] on icon at bounding box center [9, 315] width 10 height 9
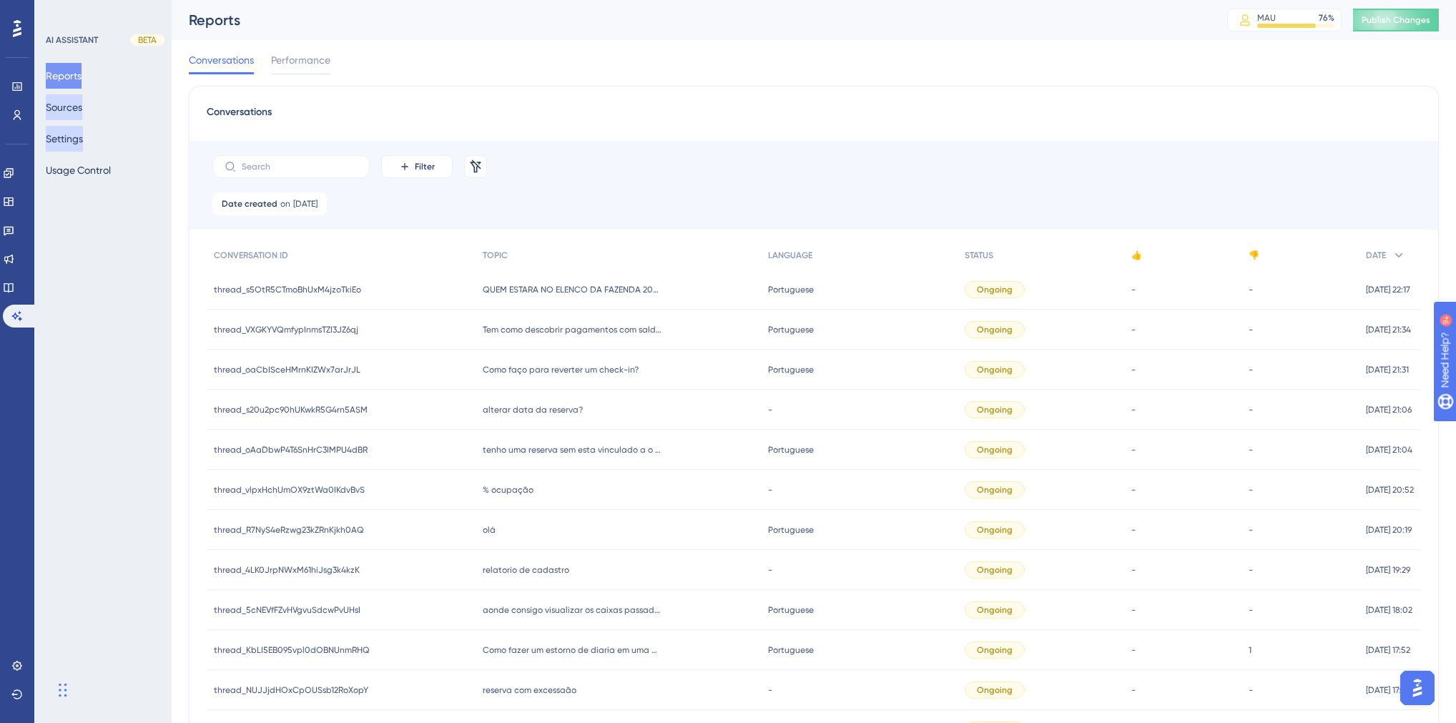
click at [72, 114] on button "Sources" at bounding box center [64, 107] width 36 height 26
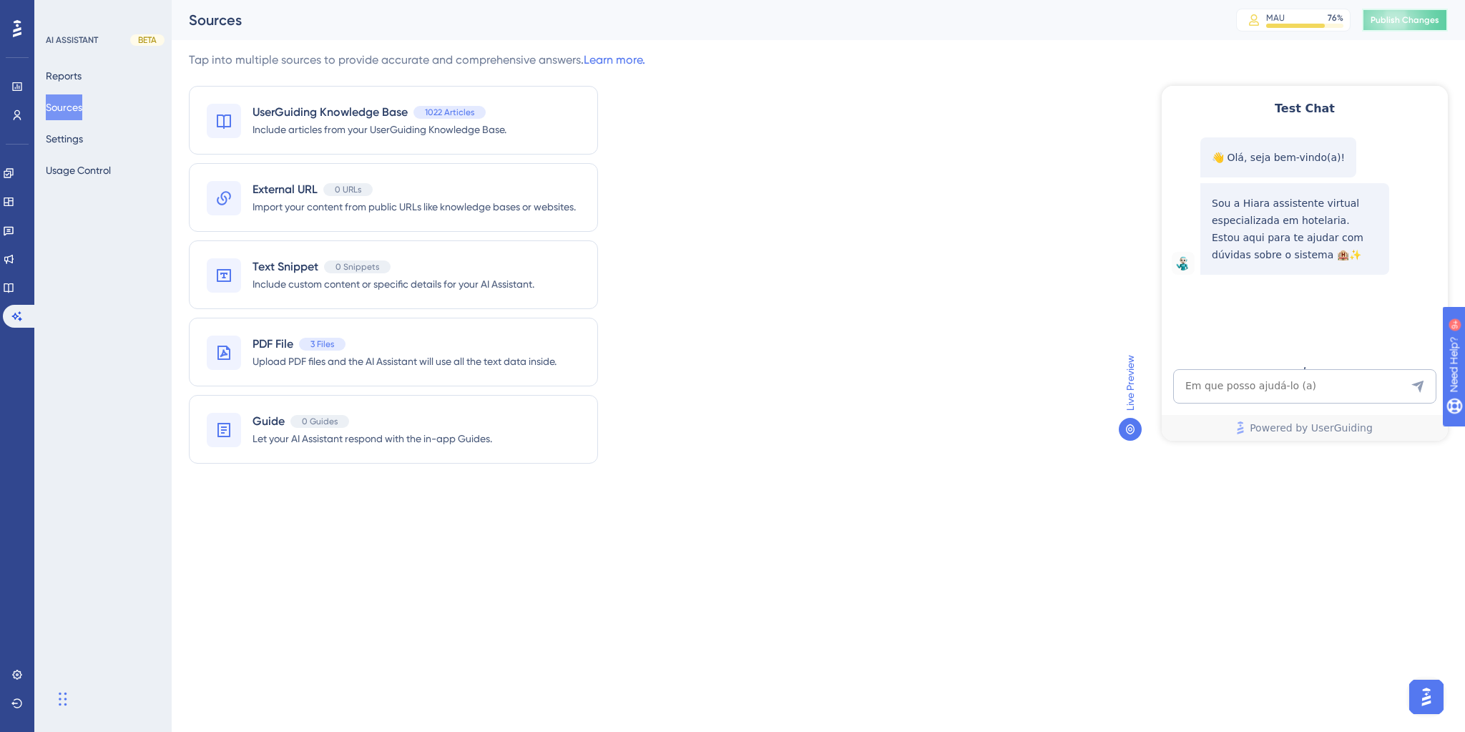
click at [1380, 24] on span "Publish Changes" at bounding box center [1404, 19] width 69 height 11
click at [1264, 390] on textarea "AI Assistant Text Input" at bounding box center [1304, 386] width 263 height 34
paste textarea "hiara voces tem treinamento de check in e check out aqui em pdf?"
type textarea "hiara voces tem treinamento de check in e check out aqui em pdf?"
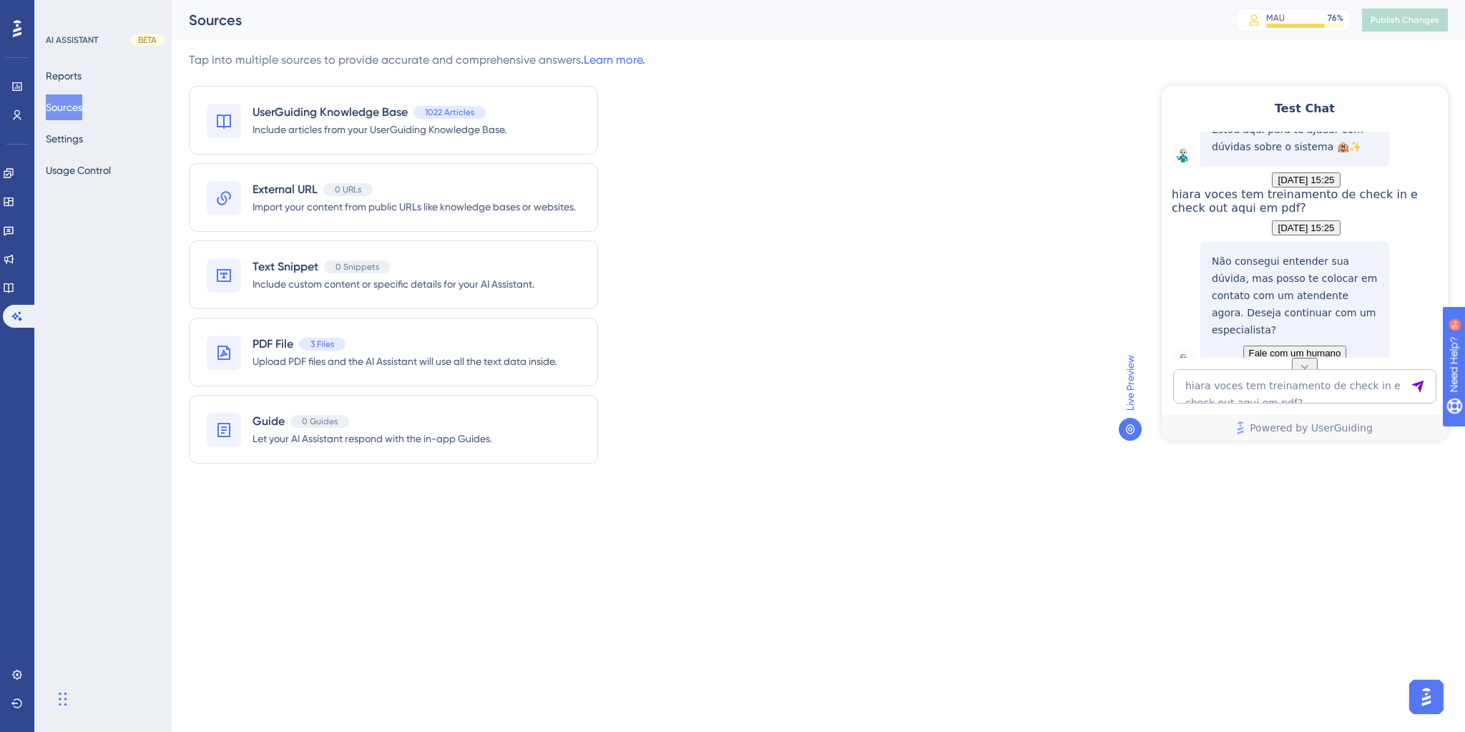
scroll to position [187, 0]
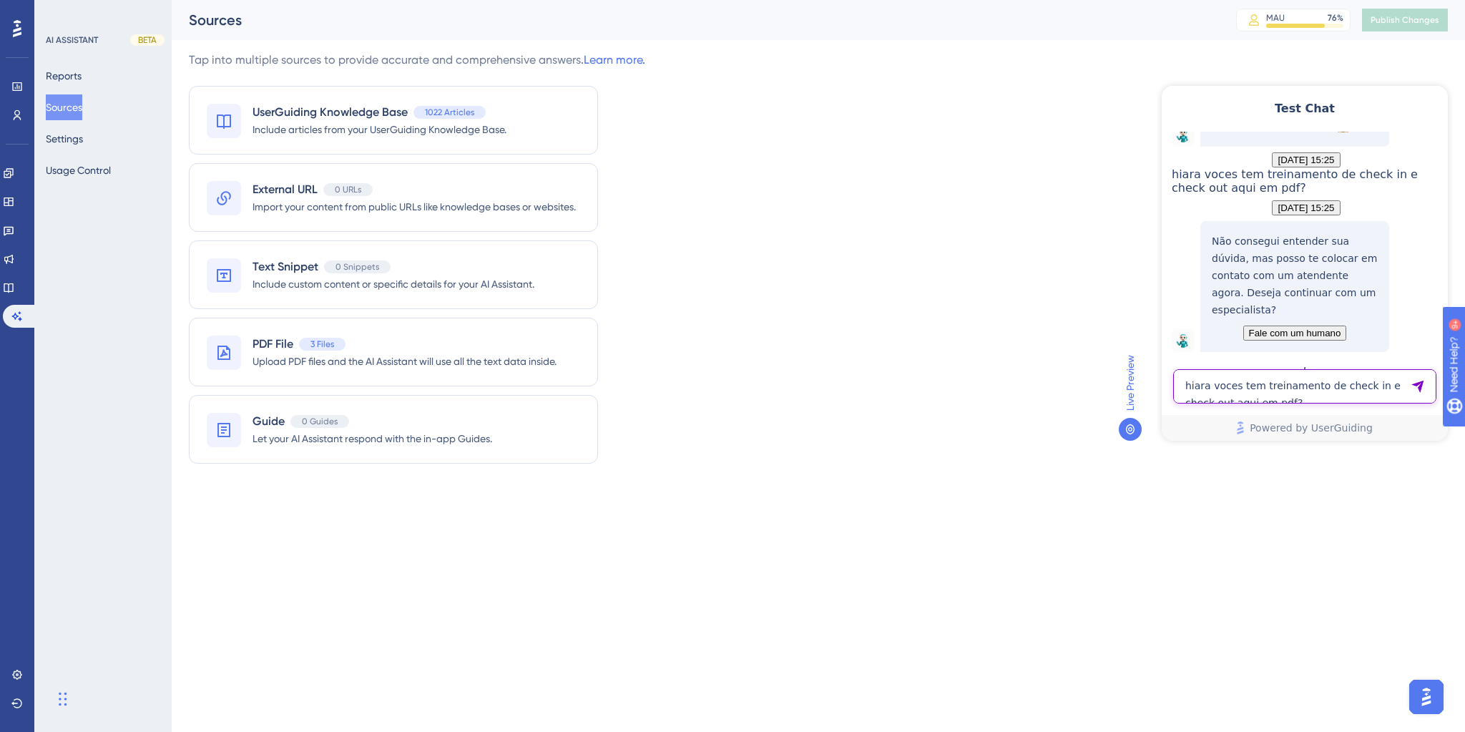
click at [1247, 377] on textarea "hiara voces tem treinamento de check in e check out aqui em pdf?" at bounding box center [1304, 386] width 263 height 34
paste textarea "tem treinamento de check in e check out"
type textarea "tem treinamento de check in e check out"
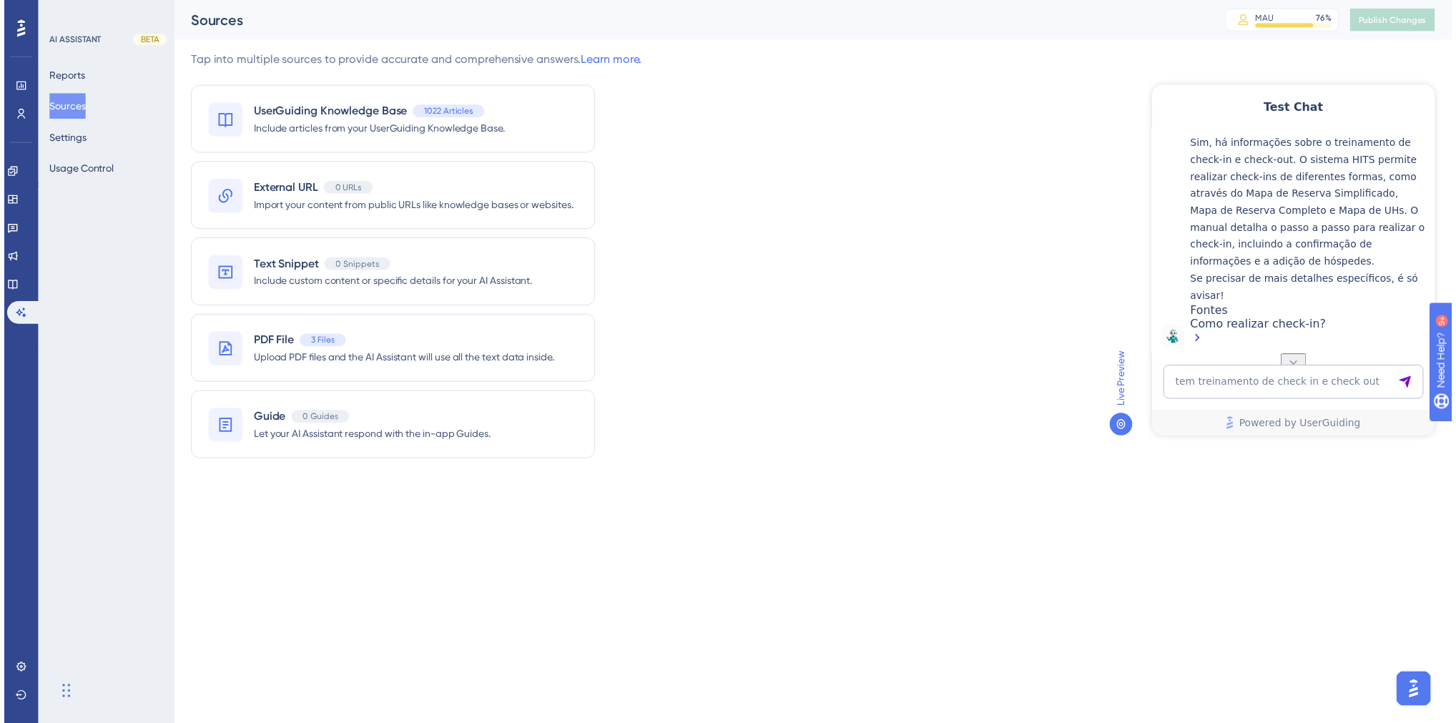
scroll to position [452, 0]
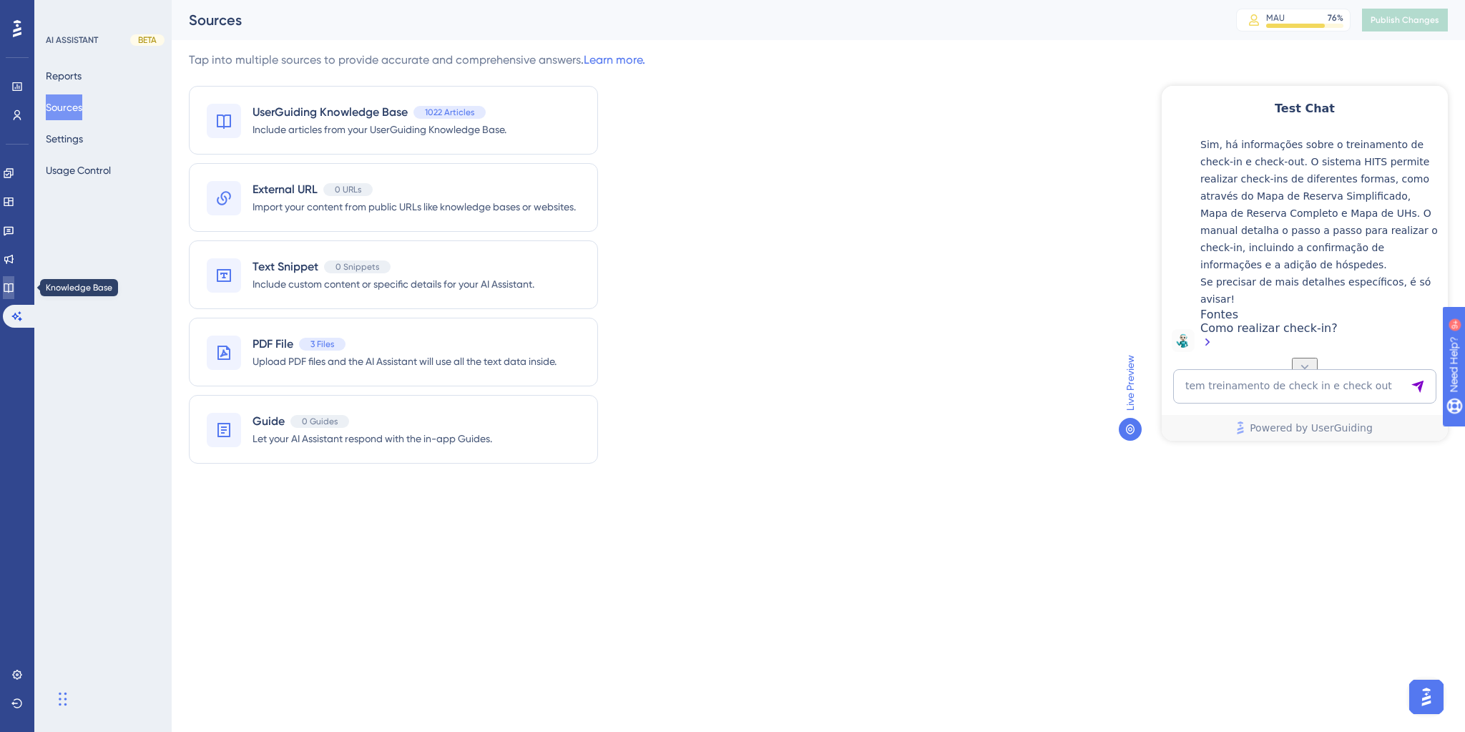
click at [14, 286] on icon at bounding box center [8, 287] width 11 height 11
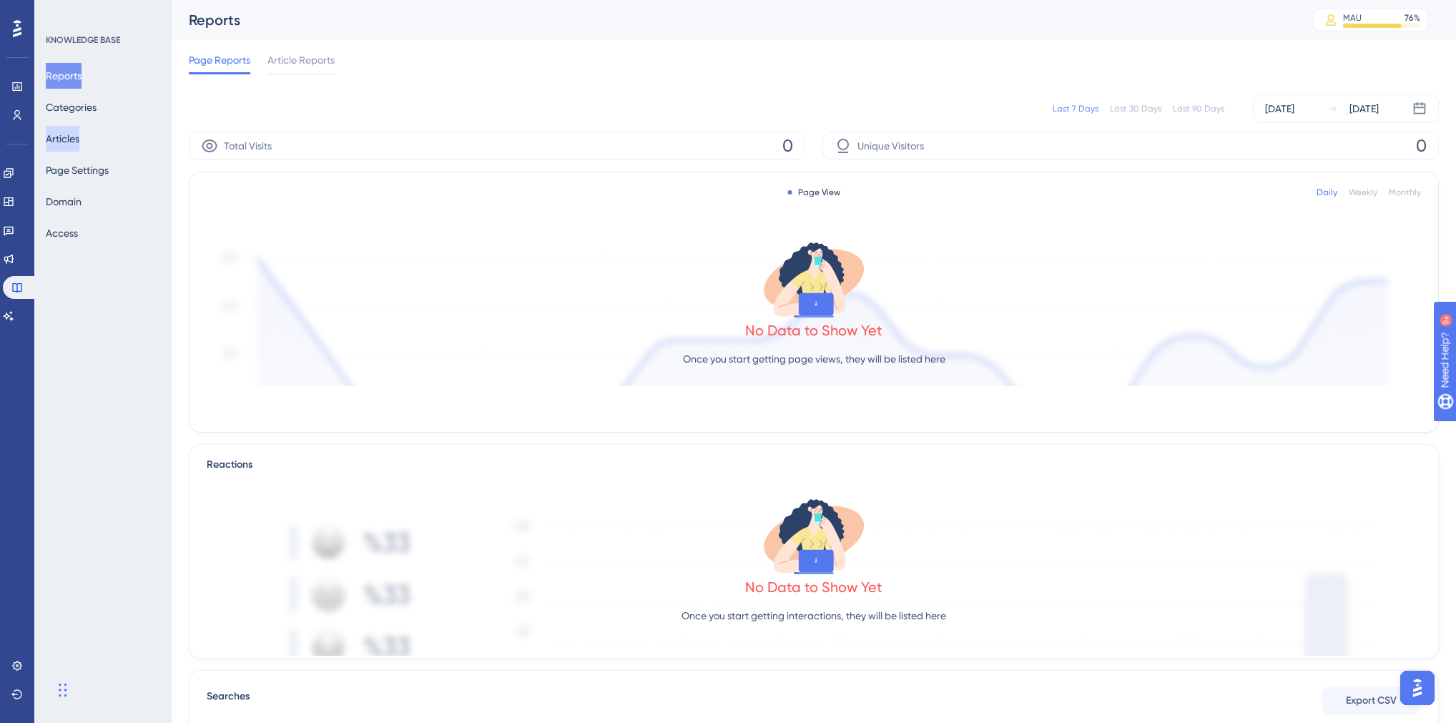
click at [79, 139] on button "Articles" at bounding box center [63, 139] width 34 height 26
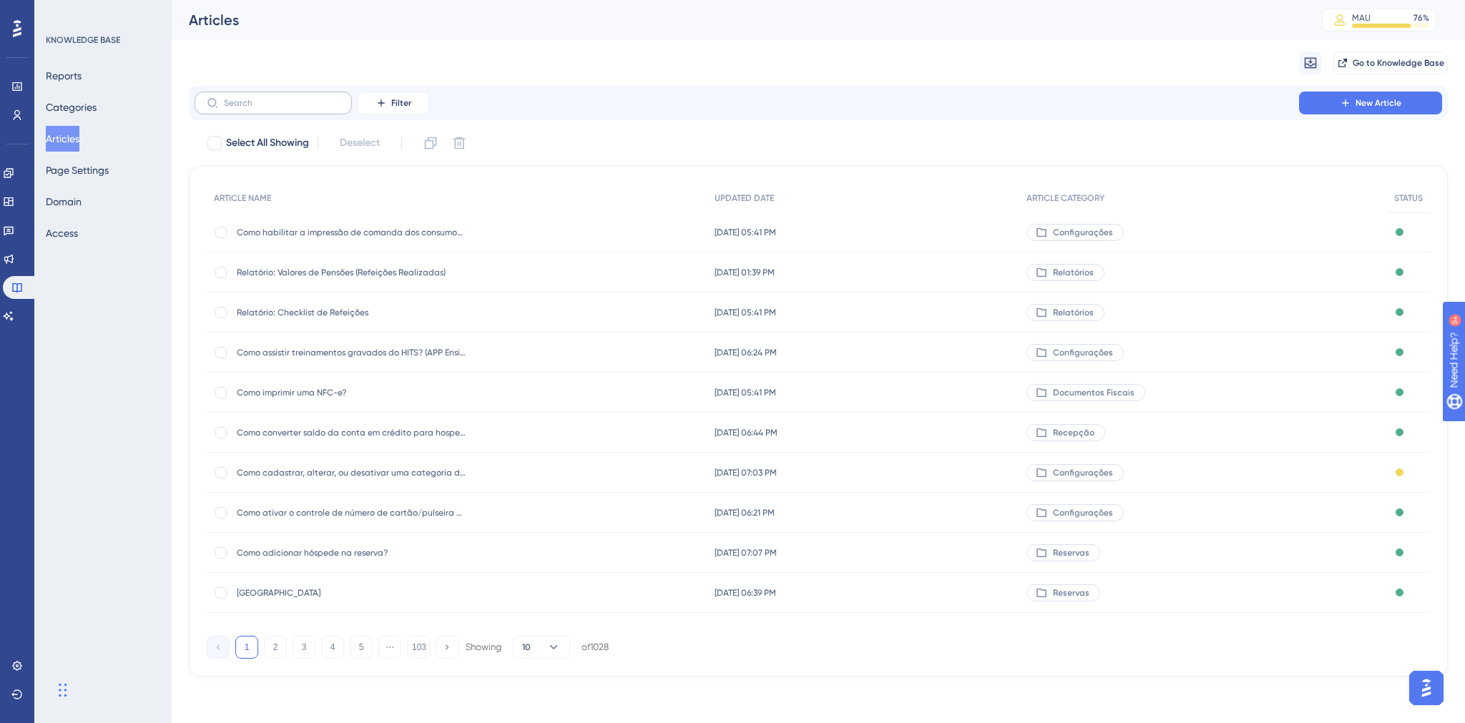
click at [282, 113] on label at bounding box center [273, 103] width 157 height 23
click at [282, 108] on input "text" at bounding box center [282, 103] width 116 height 10
type input "asss"
checkbox input "true"
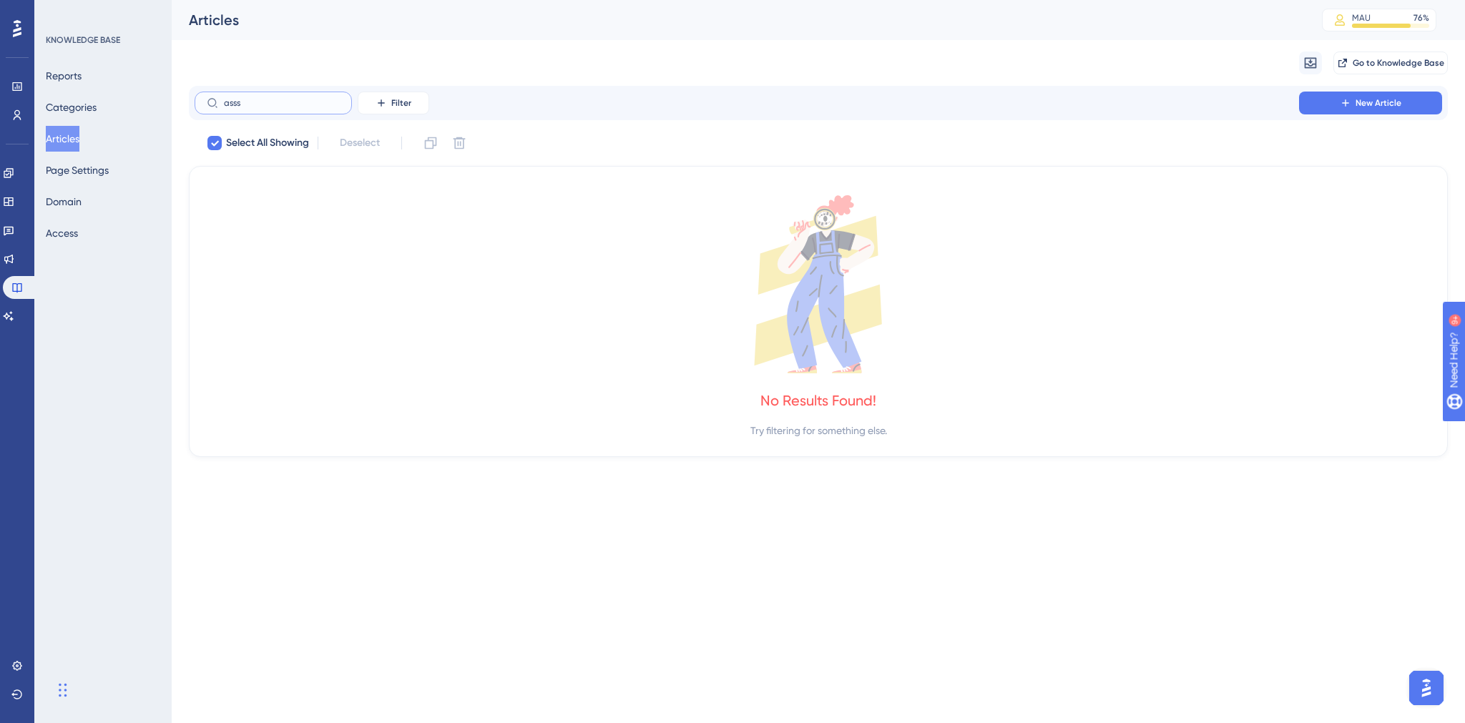
type input "ass"
checkbox input "false"
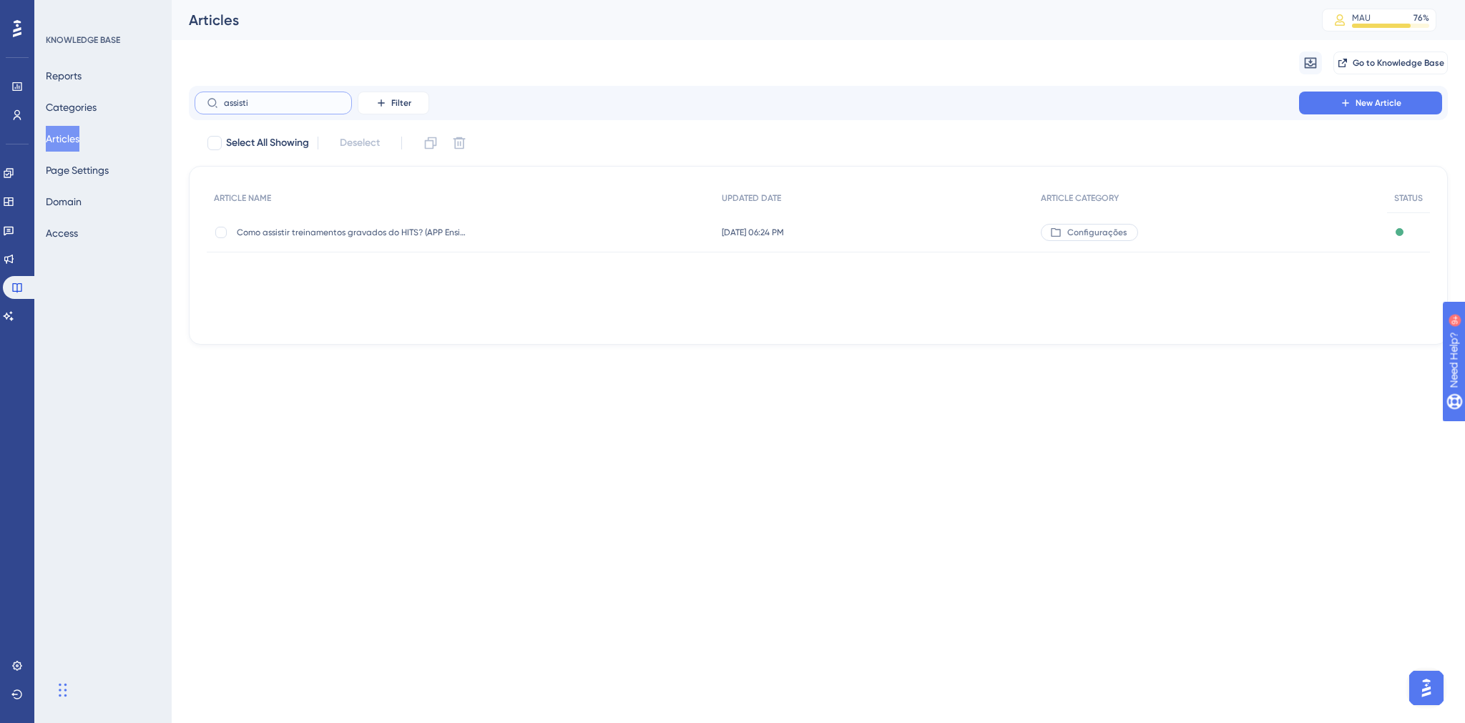
type input "assisti"
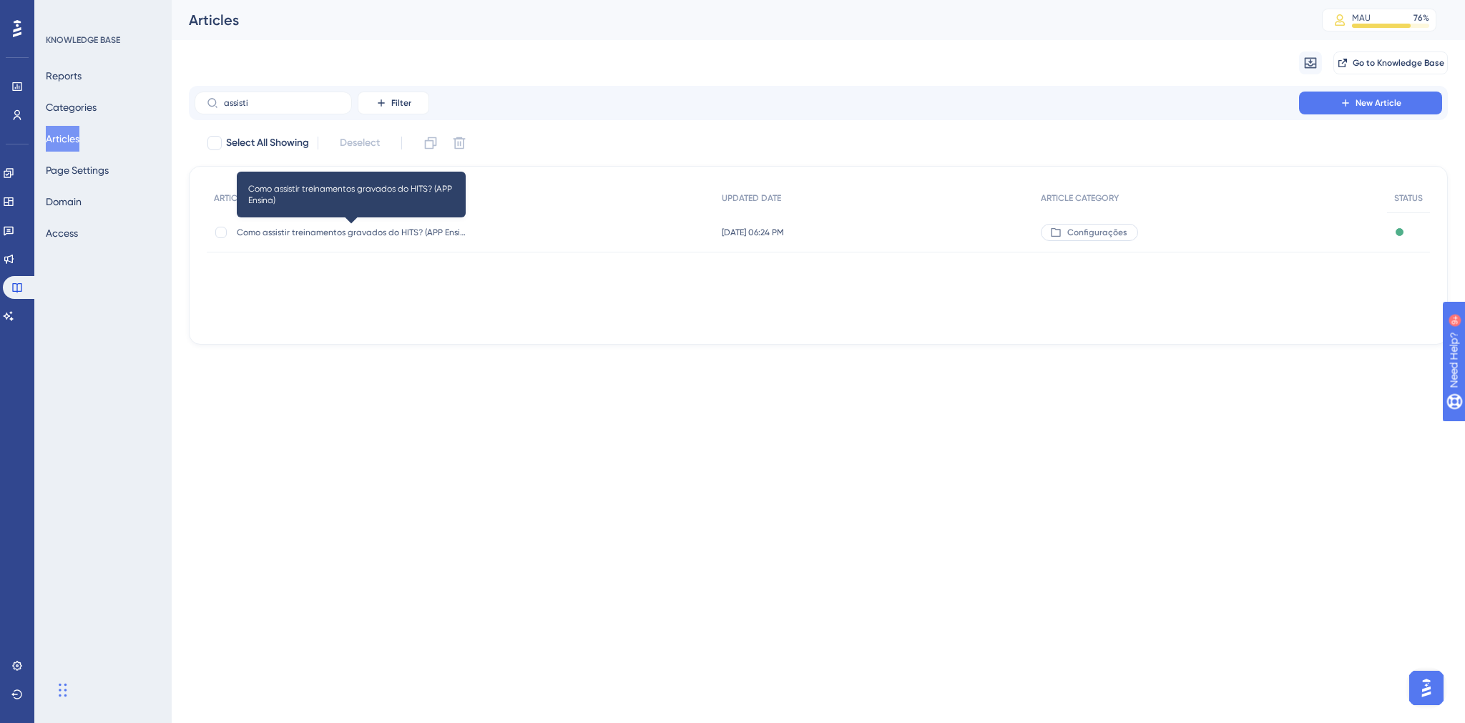
click at [321, 233] on span "Como assistir treinamentos gravados do HITS? (APP Ensina)" at bounding box center [351, 232] width 229 height 11
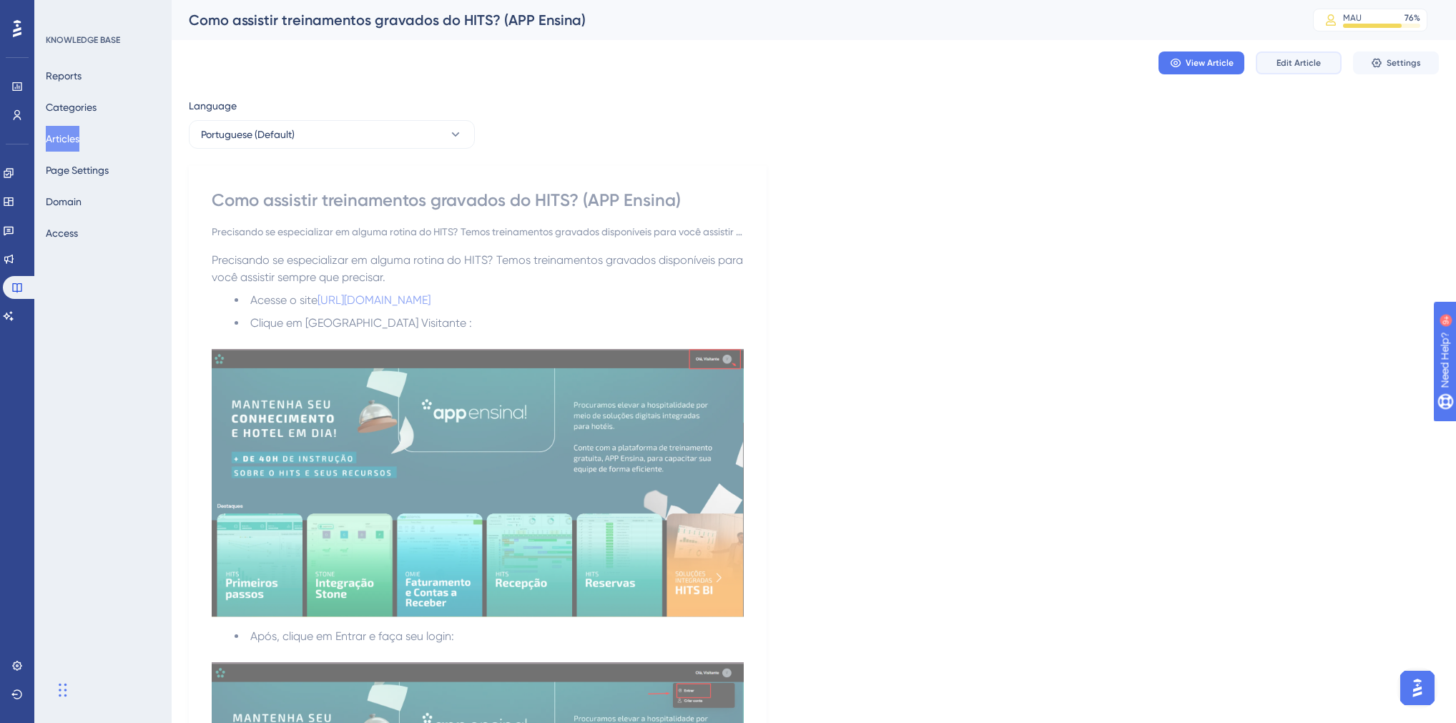
click at [1311, 69] on button "Edit Article" at bounding box center [1299, 62] width 86 height 23
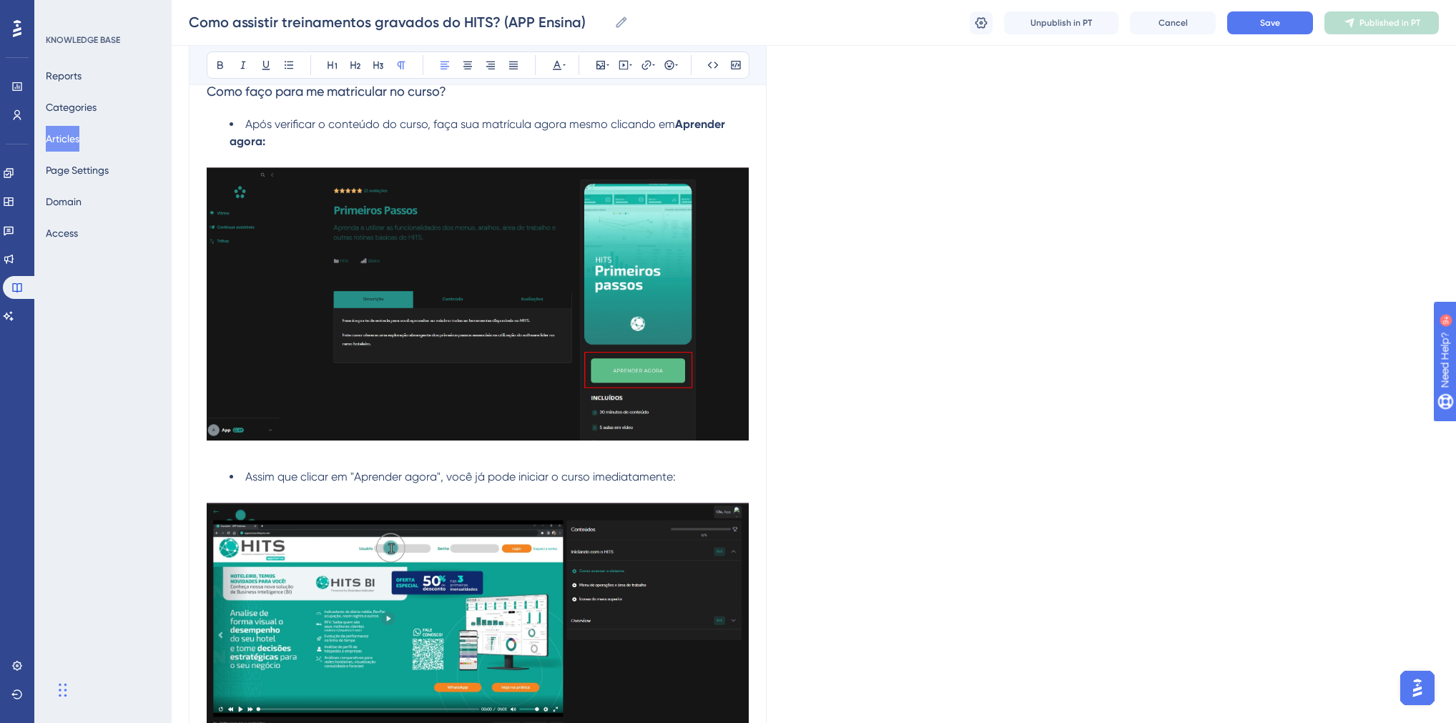
scroll to position [2772, 0]
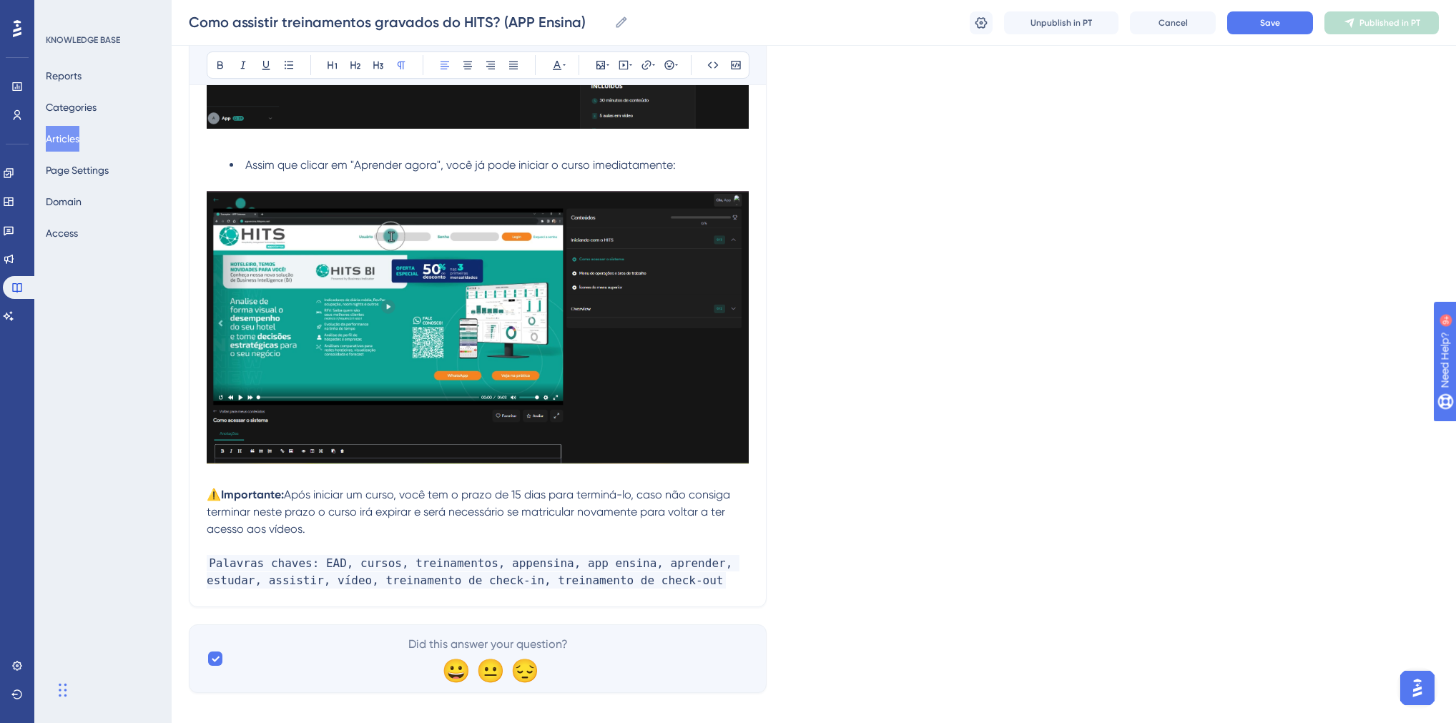
click at [355, 535] on p "⚠️ Importante: Após iniciar um curso, você tem o prazo de 15 dias para terminá-…" at bounding box center [478, 511] width 542 height 51
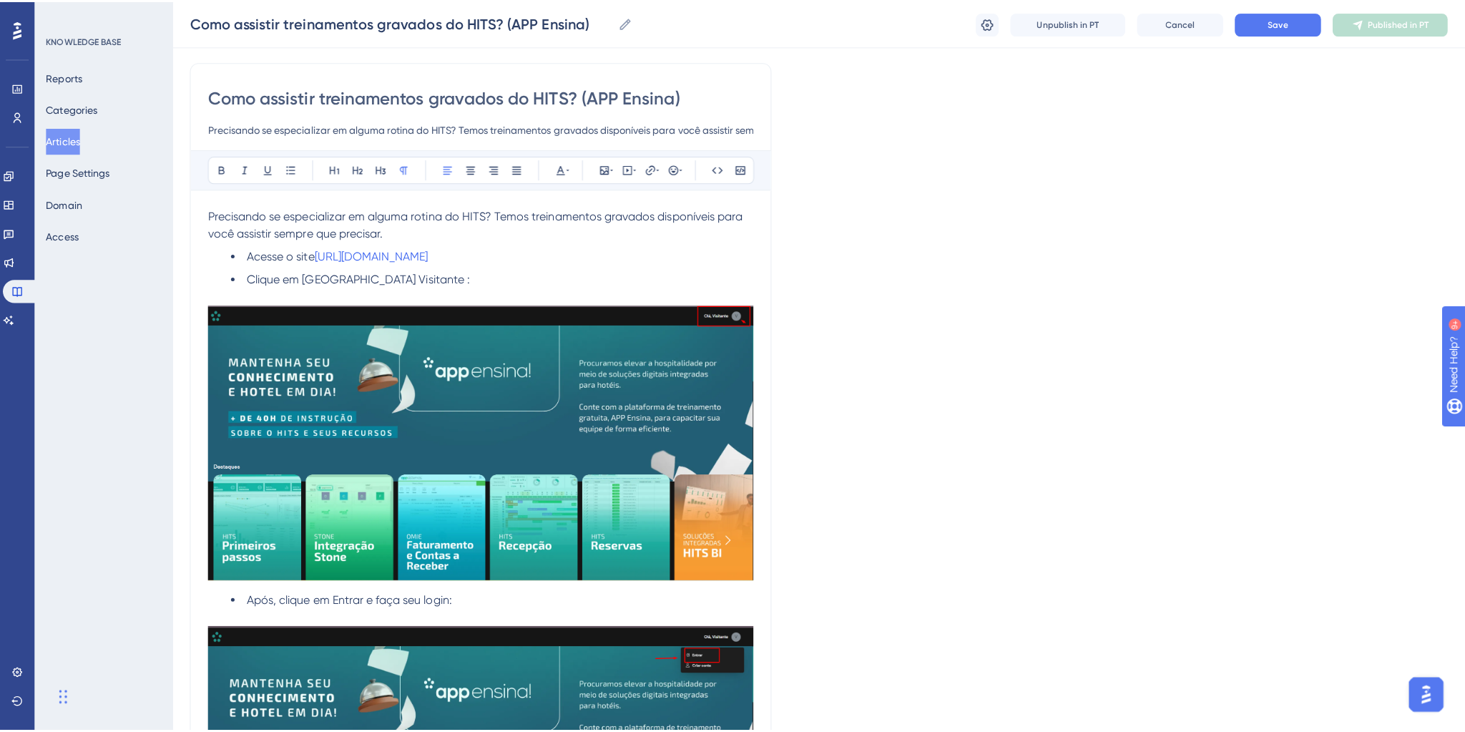
scroll to position [0, 0]
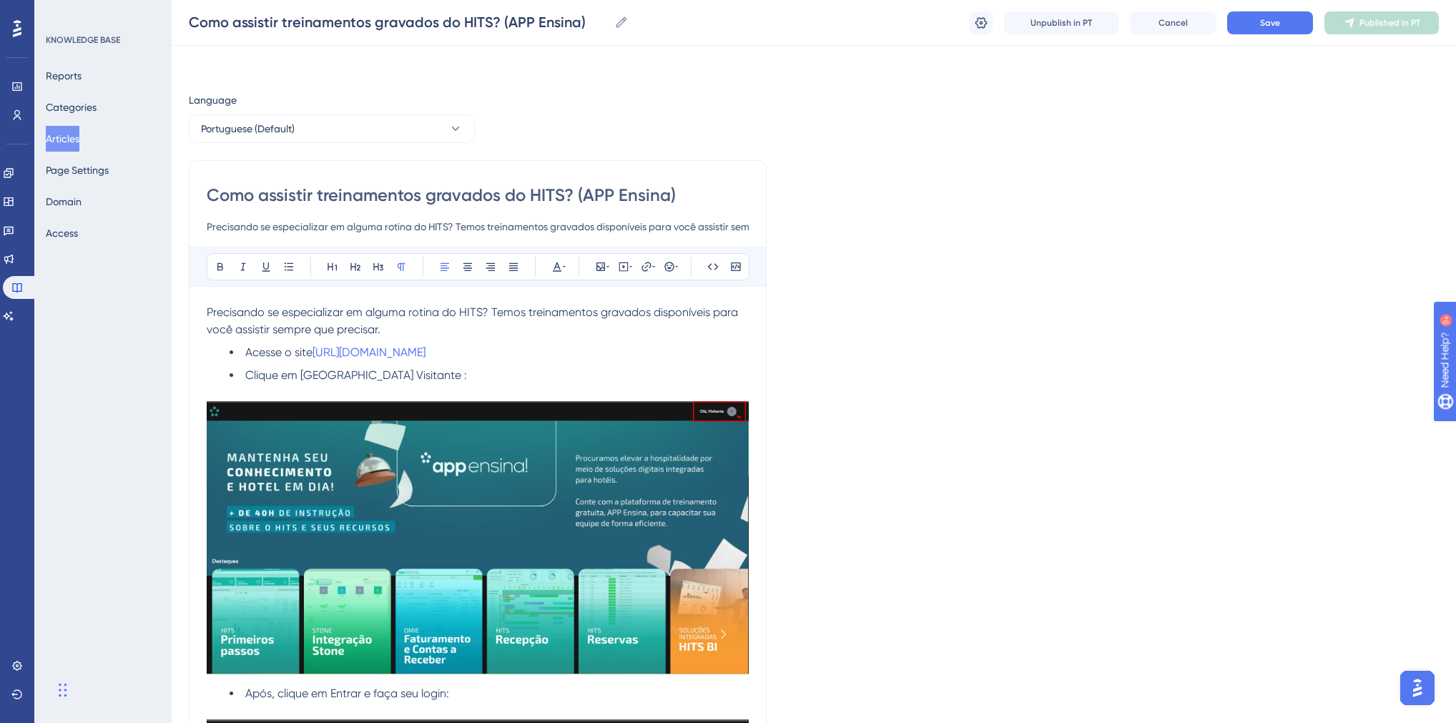
drag, startPoint x: 874, startPoint y: 511, endPoint x: 692, endPoint y: 331, distance: 256.4
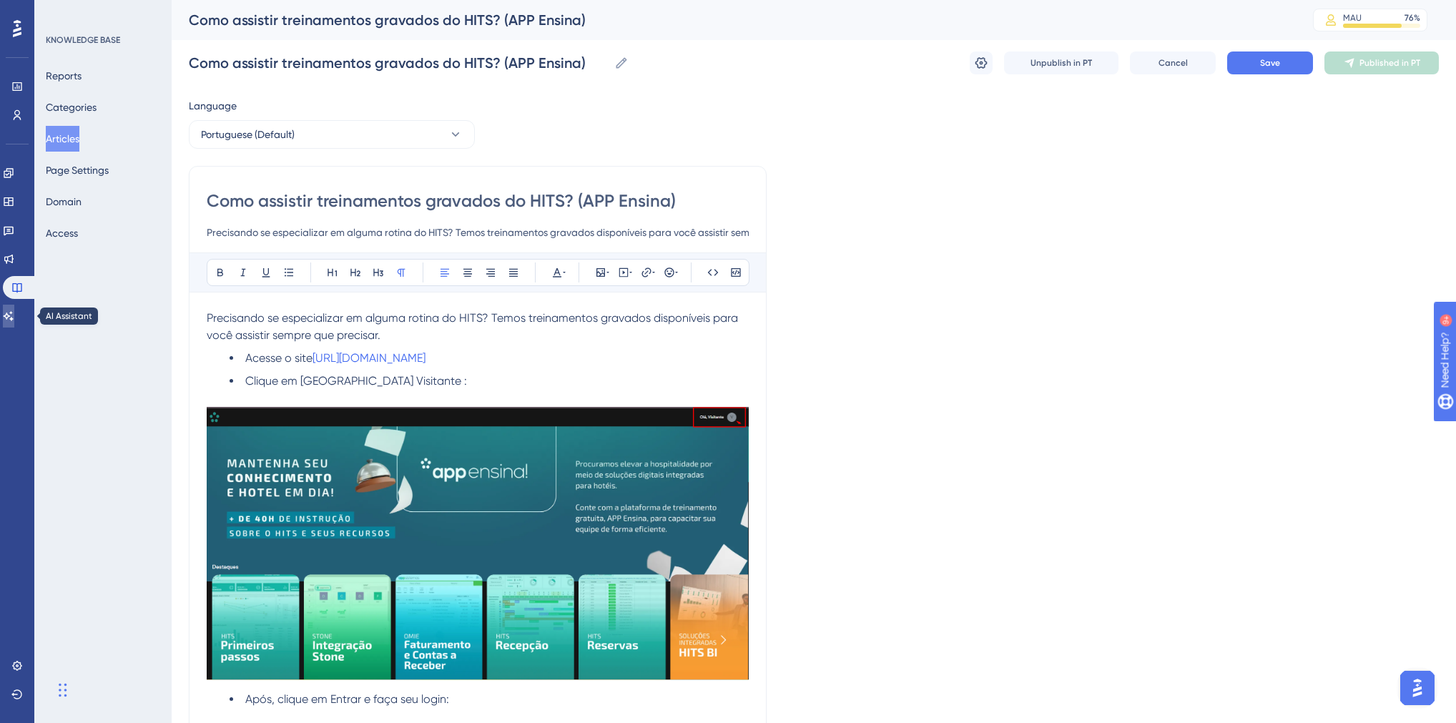
click at [14, 313] on icon at bounding box center [8, 315] width 11 height 11
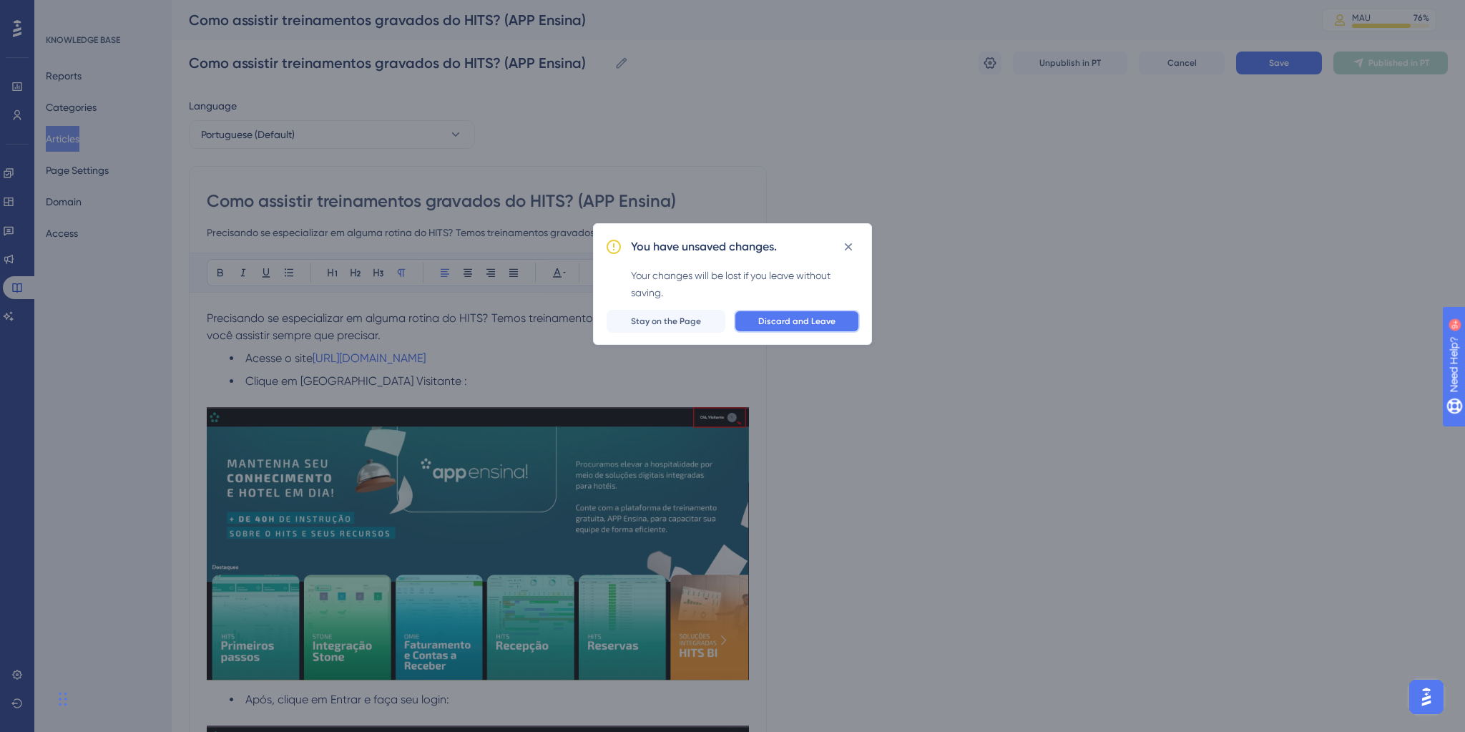
click at [801, 323] on span "Discard and Leave" at bounding box center [796, 320] width 77 height 11
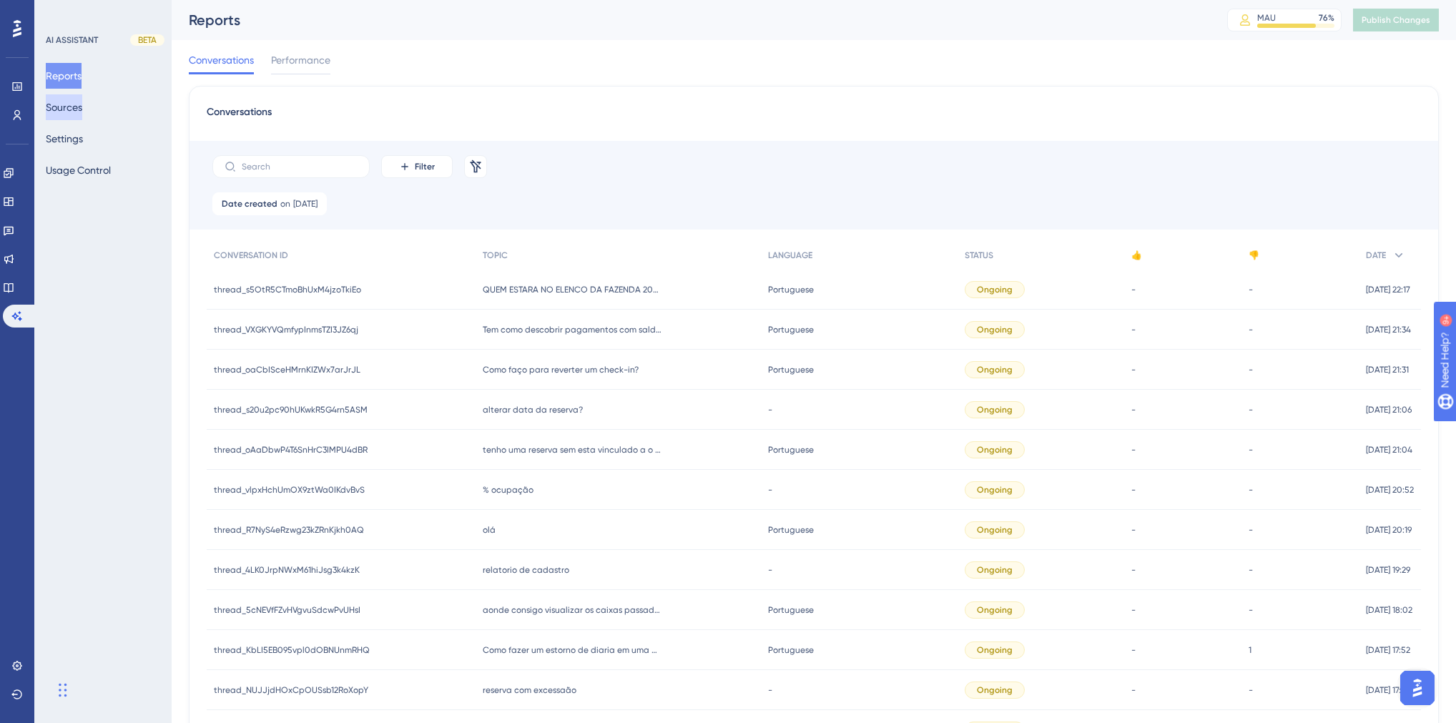
click at [64, 106] on button "Sources" at bounding box center [64, 107] width 36 height 26
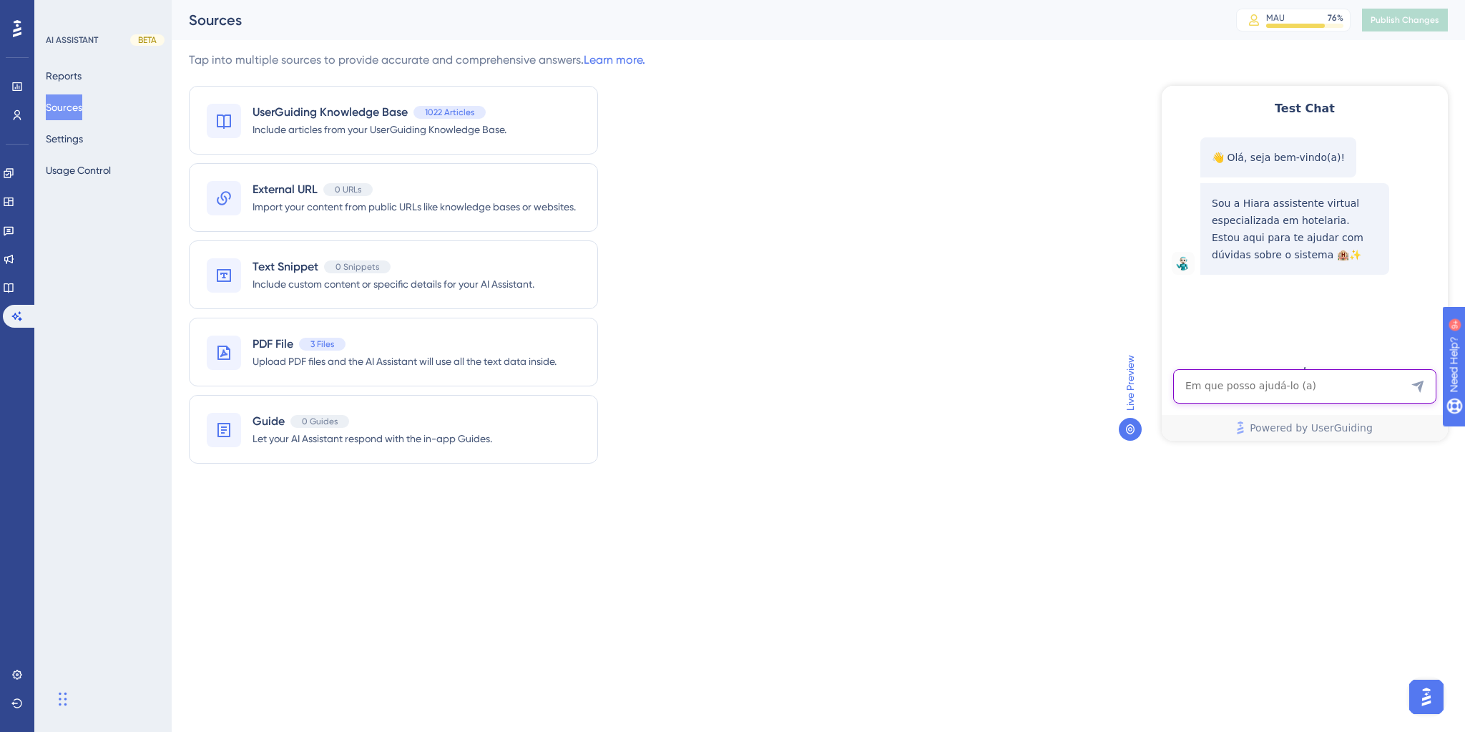
click at [1272, 390] on textarea "AI Assistant Text Input" at bounding box center [1304, 386] width 263 height 34
type textarea "treinamento"
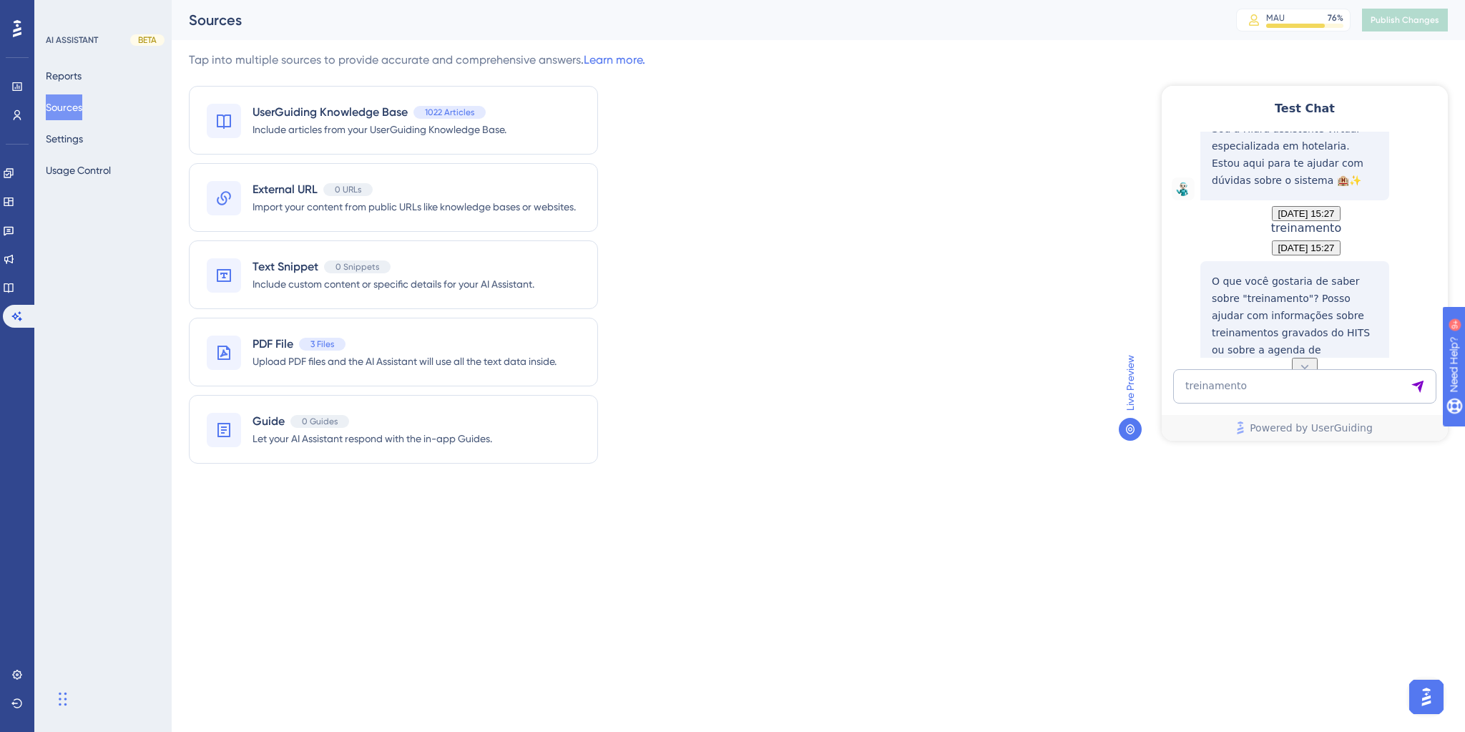
scroll to position [152, 0]
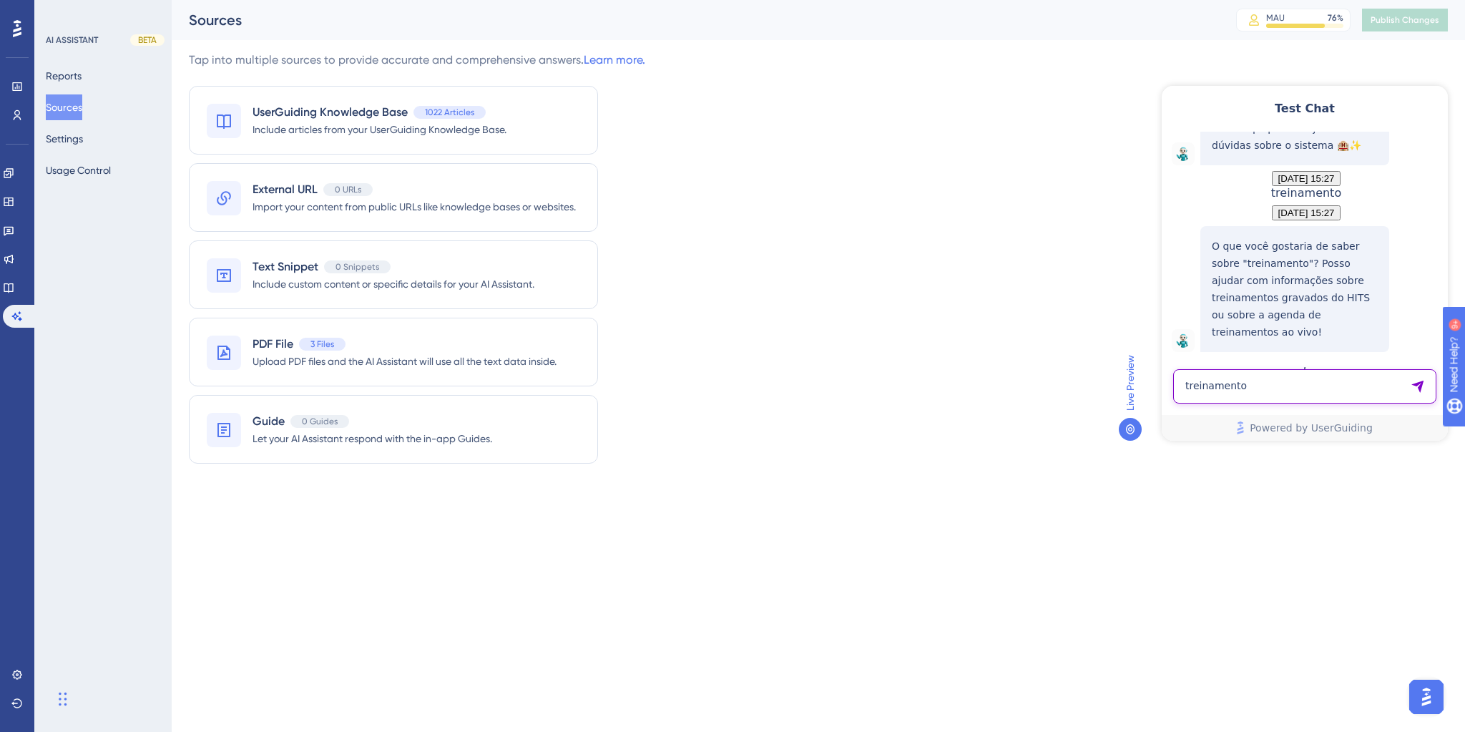
click at [1247, 386] on textarea "treinamento" at bounding box center [1304, 386] width 263 height 34
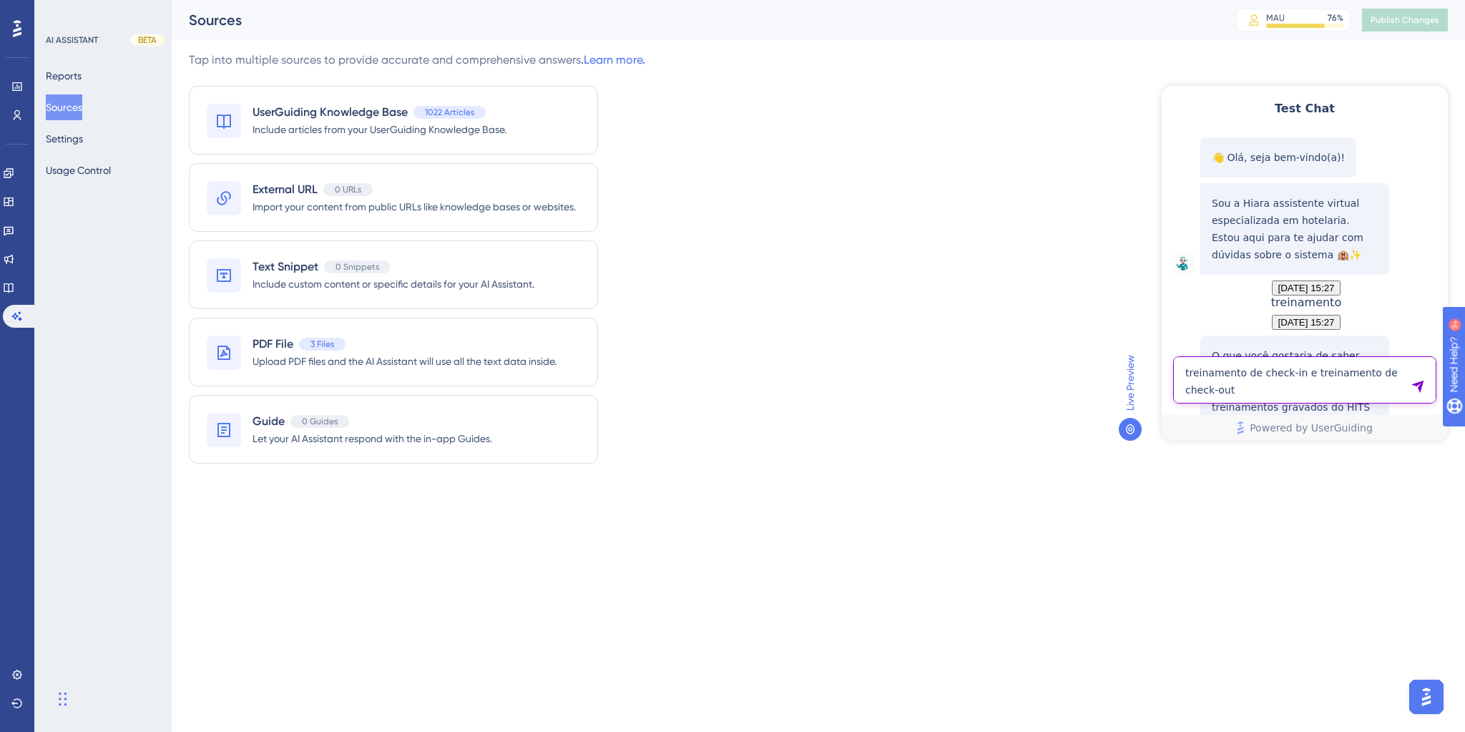
type textarea "treinamento de check-in e treinamento de check-out"
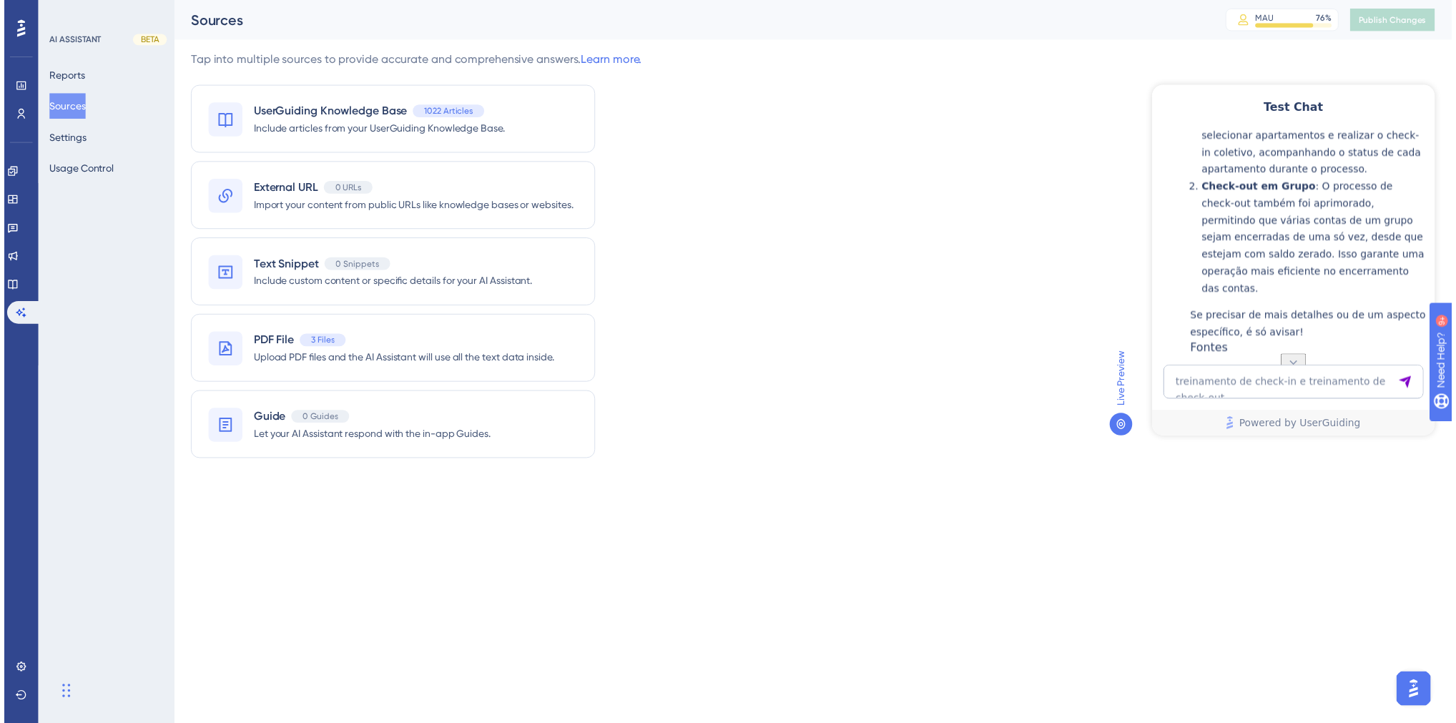
scroll to position [722, 0]
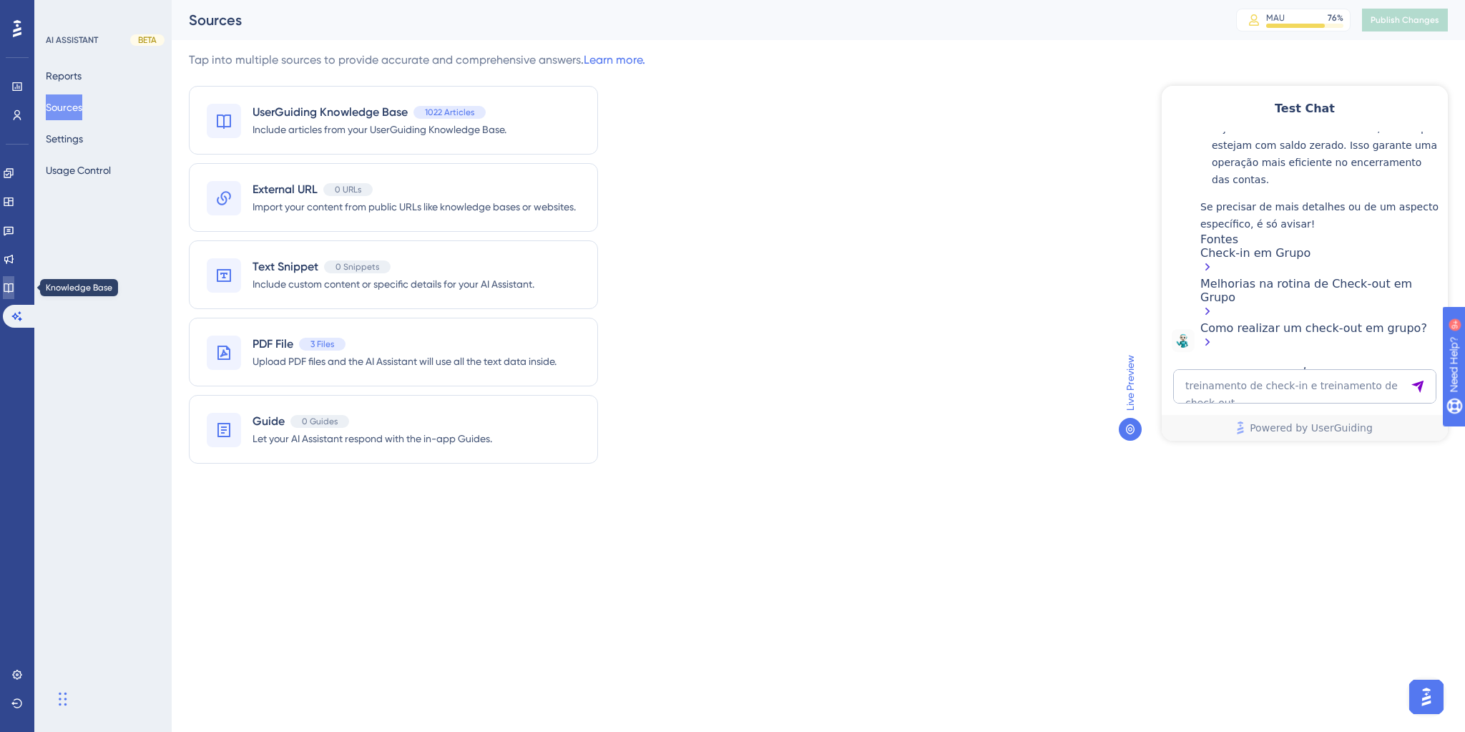
click at [14, 279] on link at bounding box center [8, 287] width 11 height 23
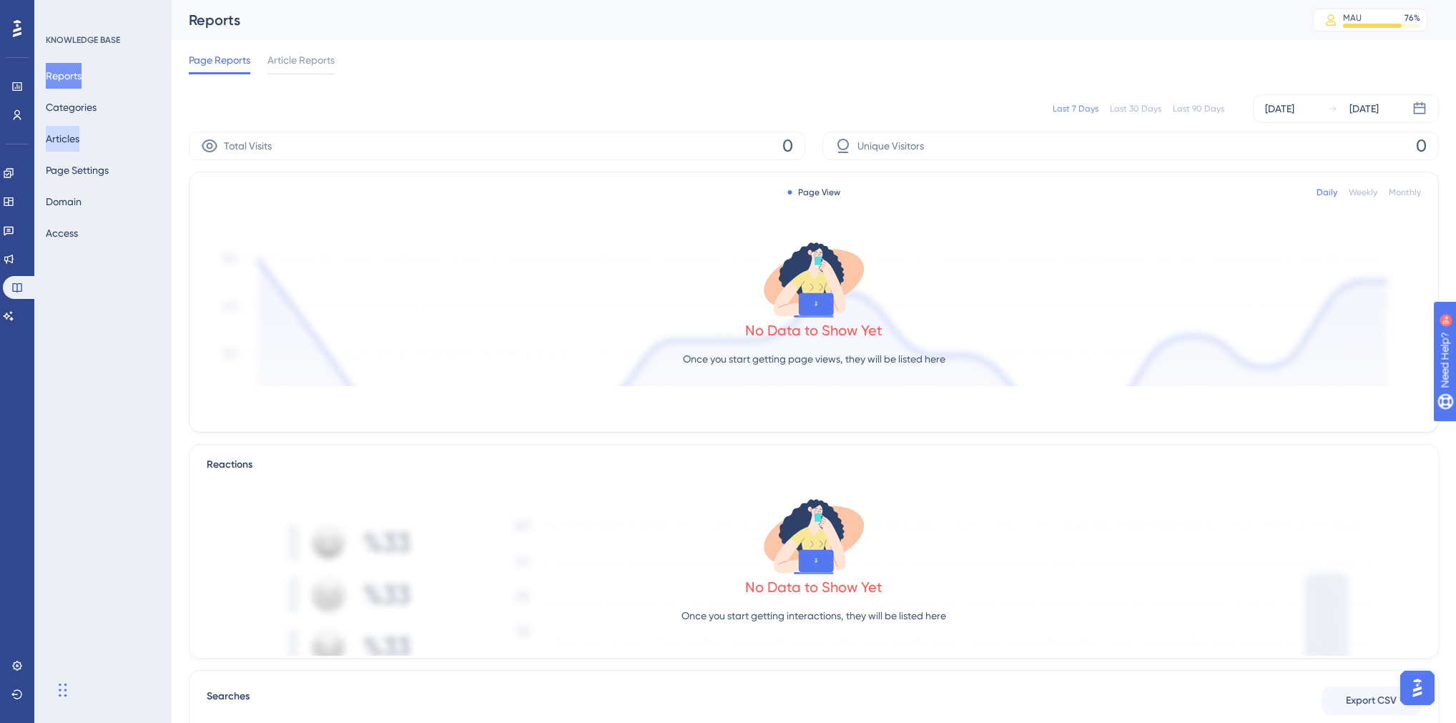
click at [74, 141] on button "Articles" at bounding box center [63, 139] width 34 height 26
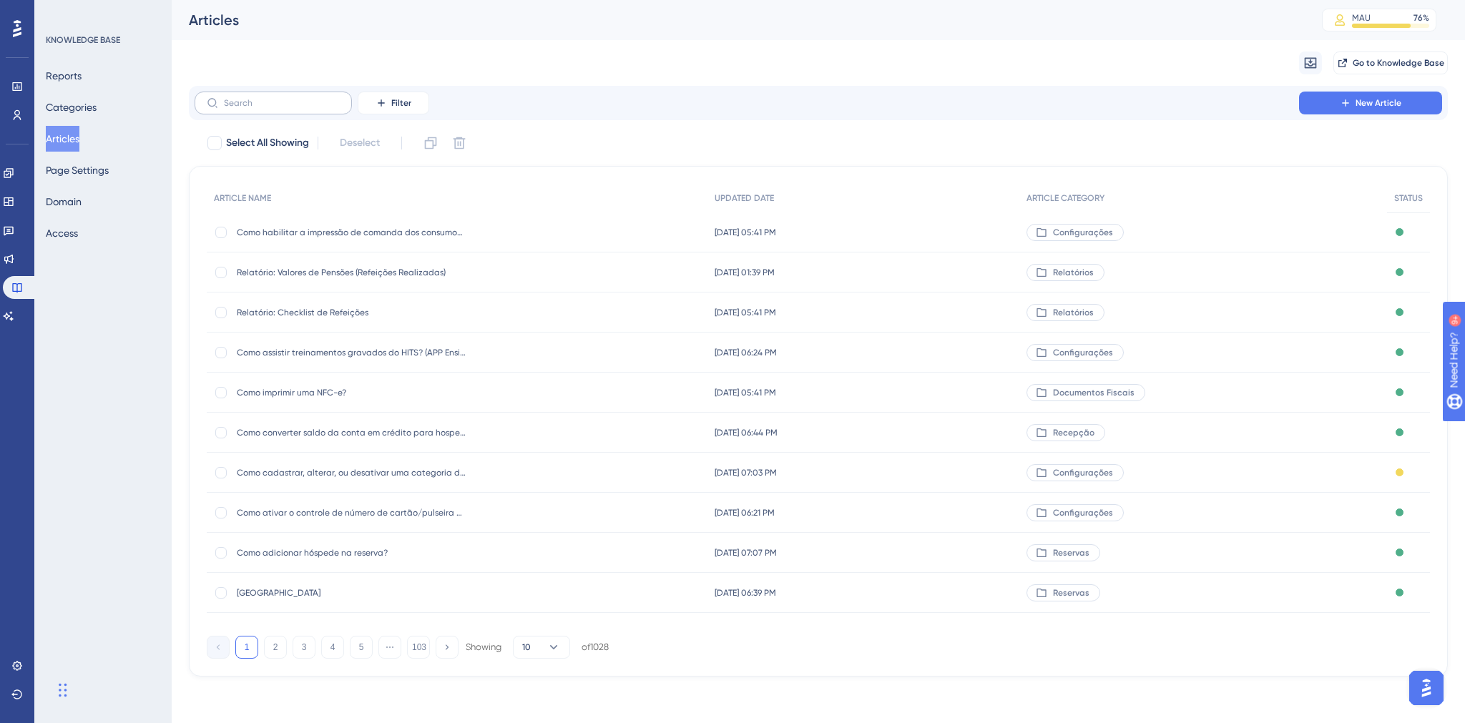
click at [261, 109] on label at bounding box center [273, 103] width 157 height 23
click at [261, 108] on input "text" at bounding box center [282, 103] width 116 height 10
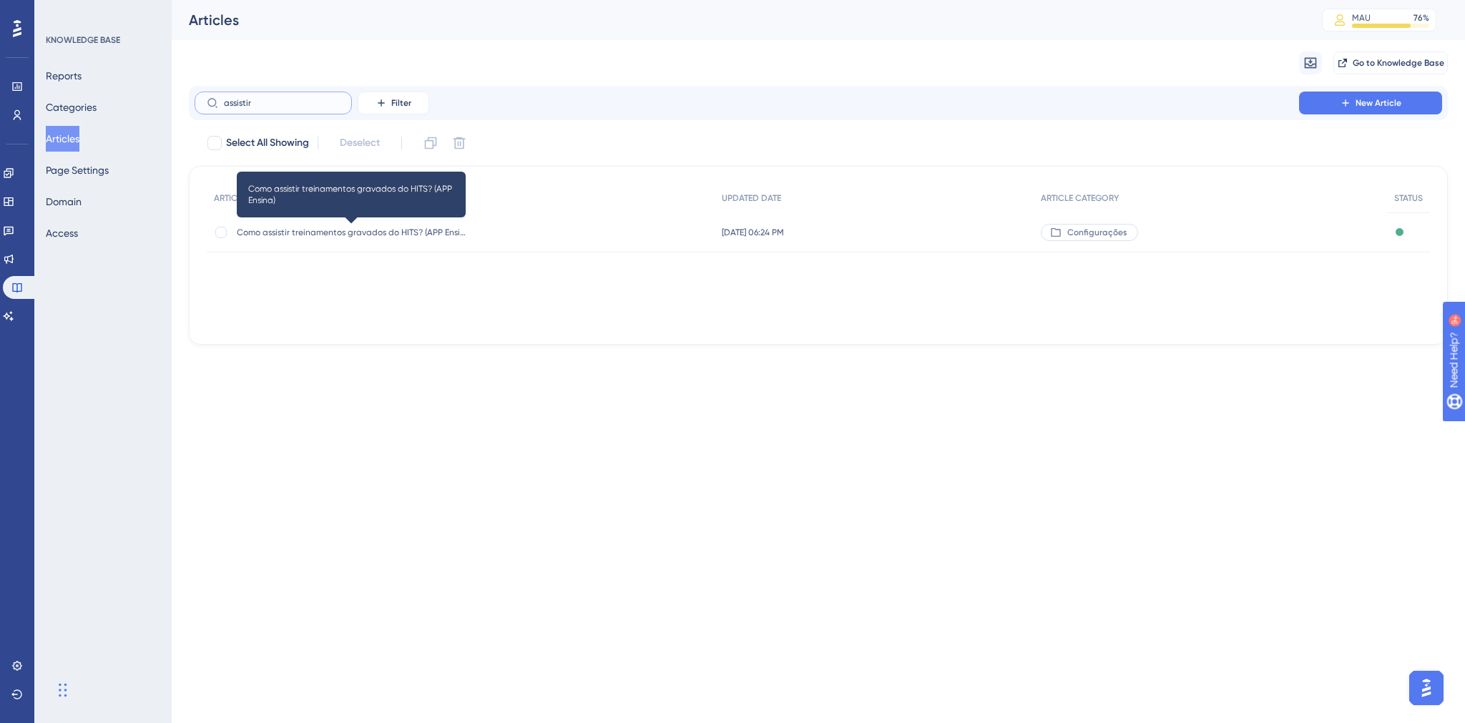
type input "assistir"
click at [390, 232] on span "Como assistir treinamentos gravados do HITS? (APP Ensina)" at bounding box center [351, 232] width 229 height 11
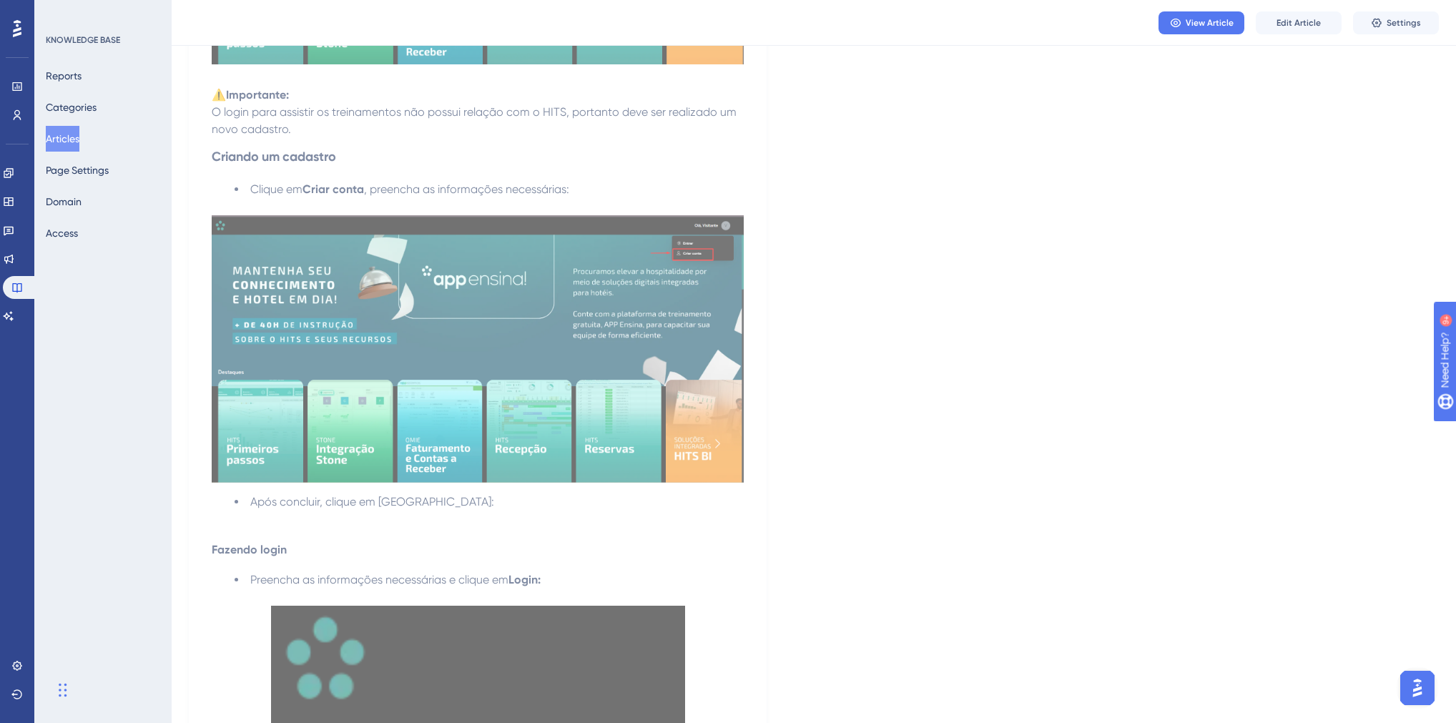
click at [683, 333] on img at bounding box center [478, 348] width 532 height 267
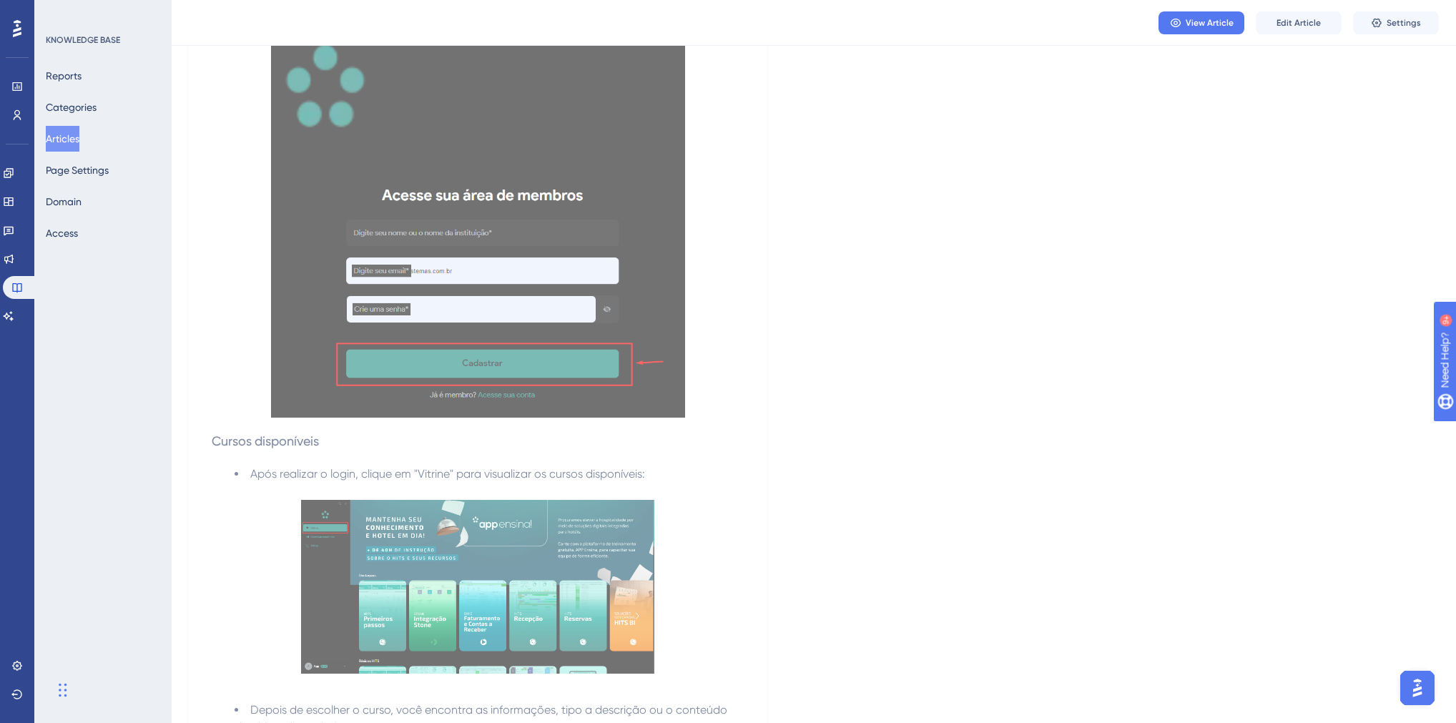
click at [1322, 16] on button "Edit Article" at bounding box center [1299, 22] width 86 height 23
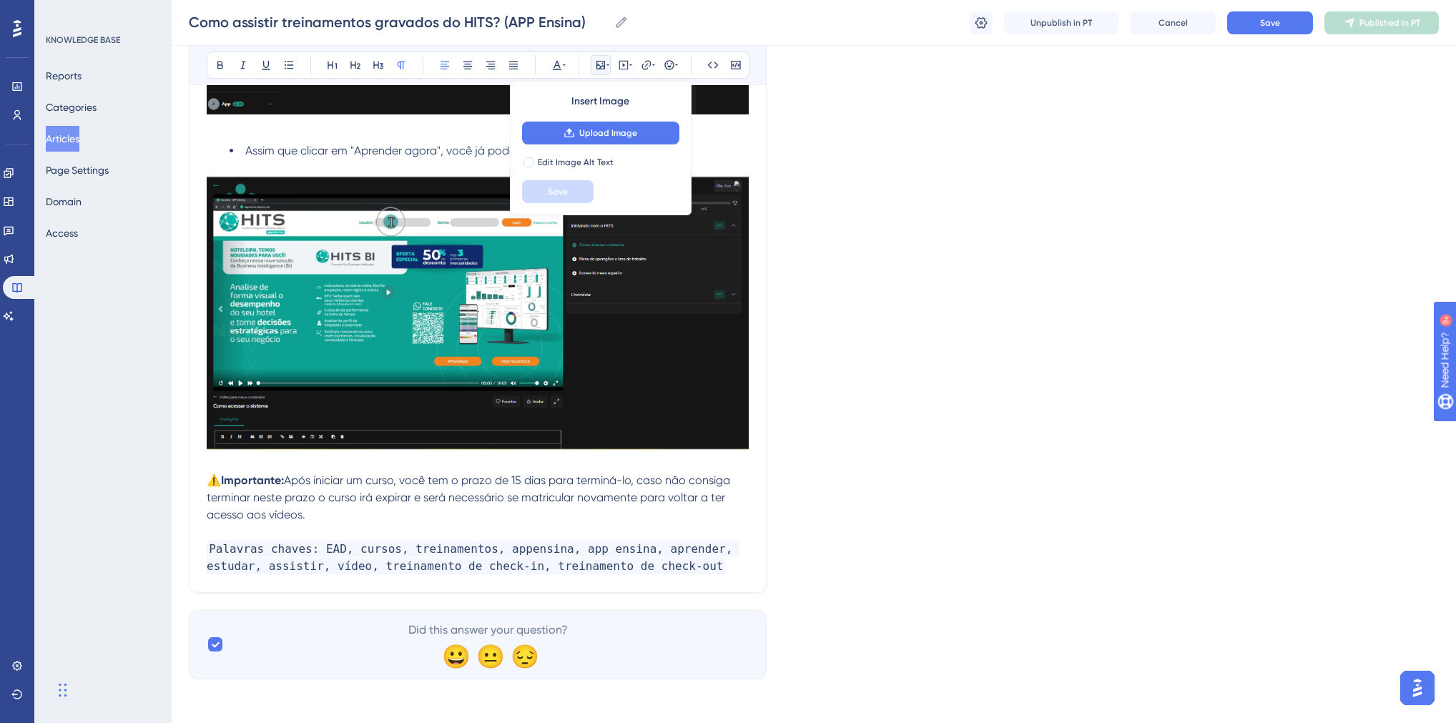
scroll to position [2791, 0]
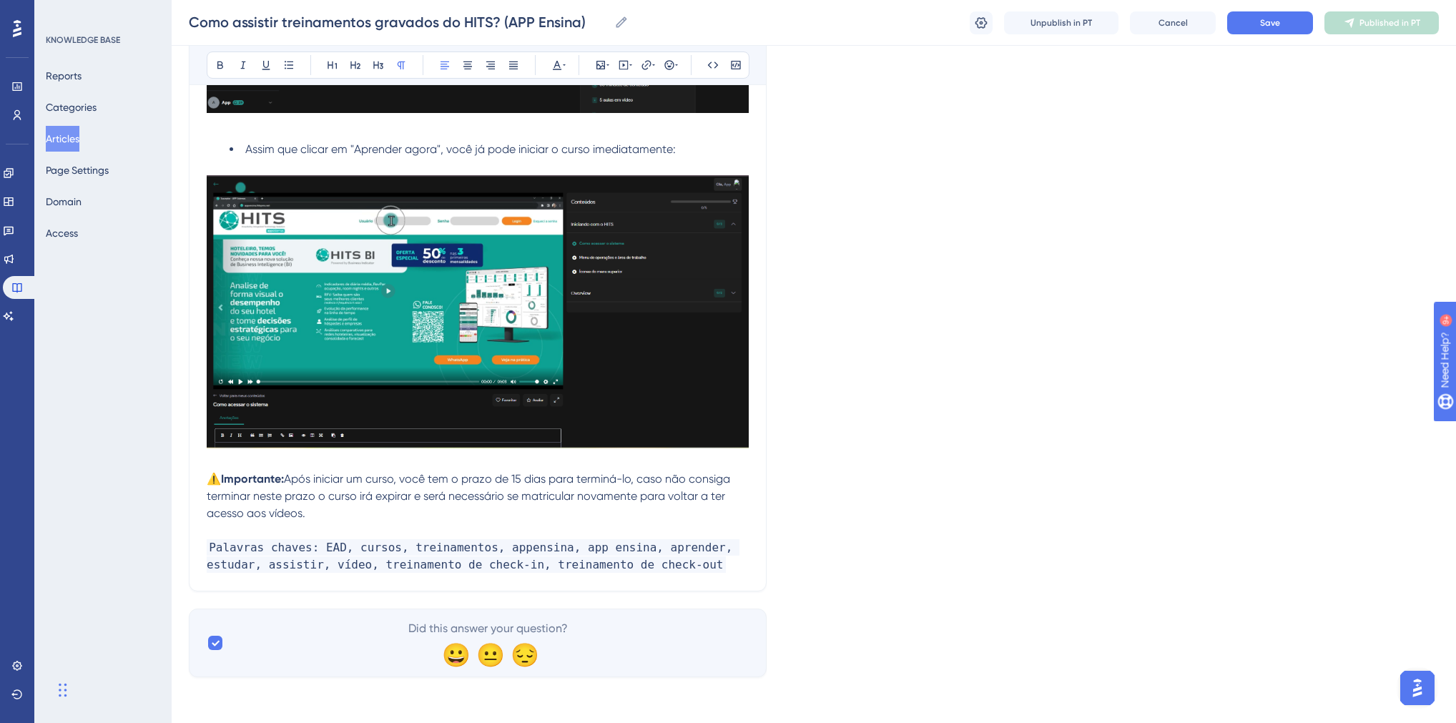
click at [626, 567] on p "Palavras chaves: EAD, cursos, treinamentos, appensina, app ensina, aprender, es…" at bounding box center [478, 556] width 542 height 34
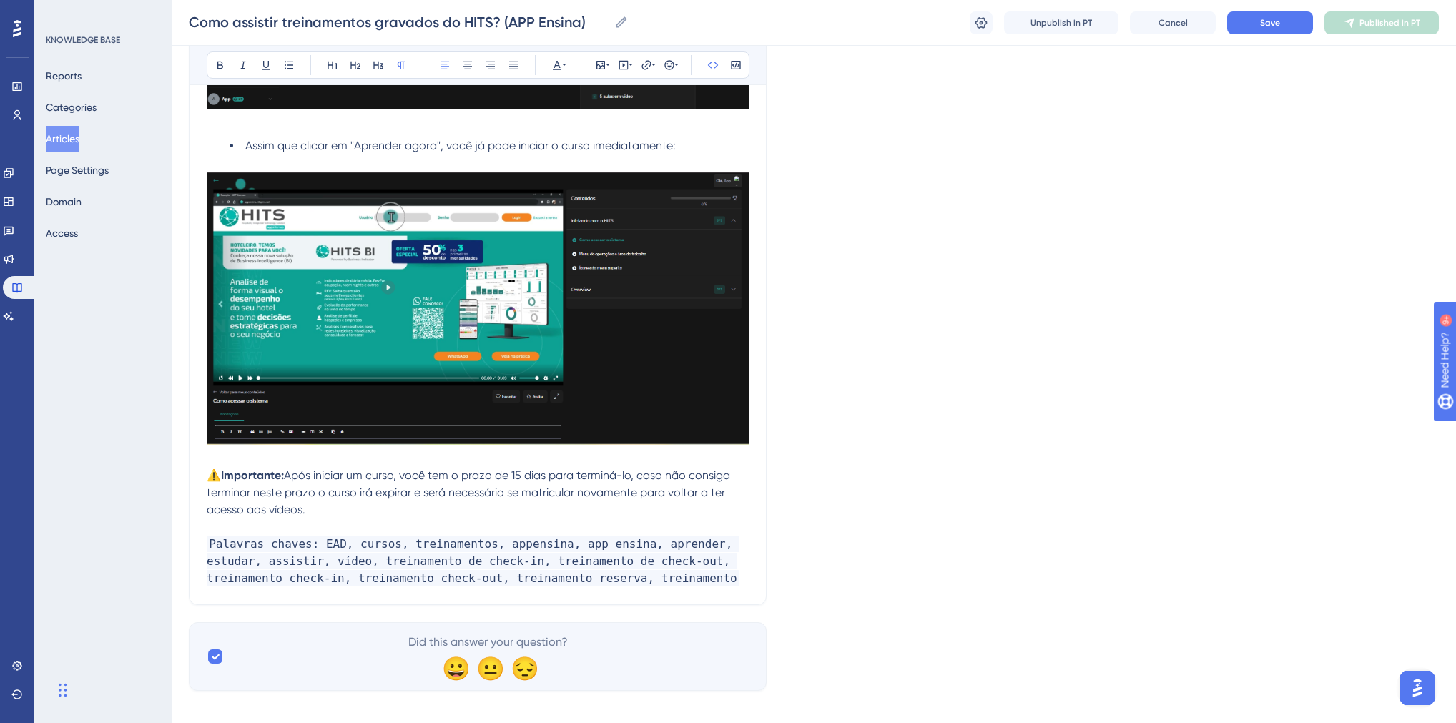
click at [1263, 27] on span "Save" at bounding box center [1270, 22] width 20 height 11
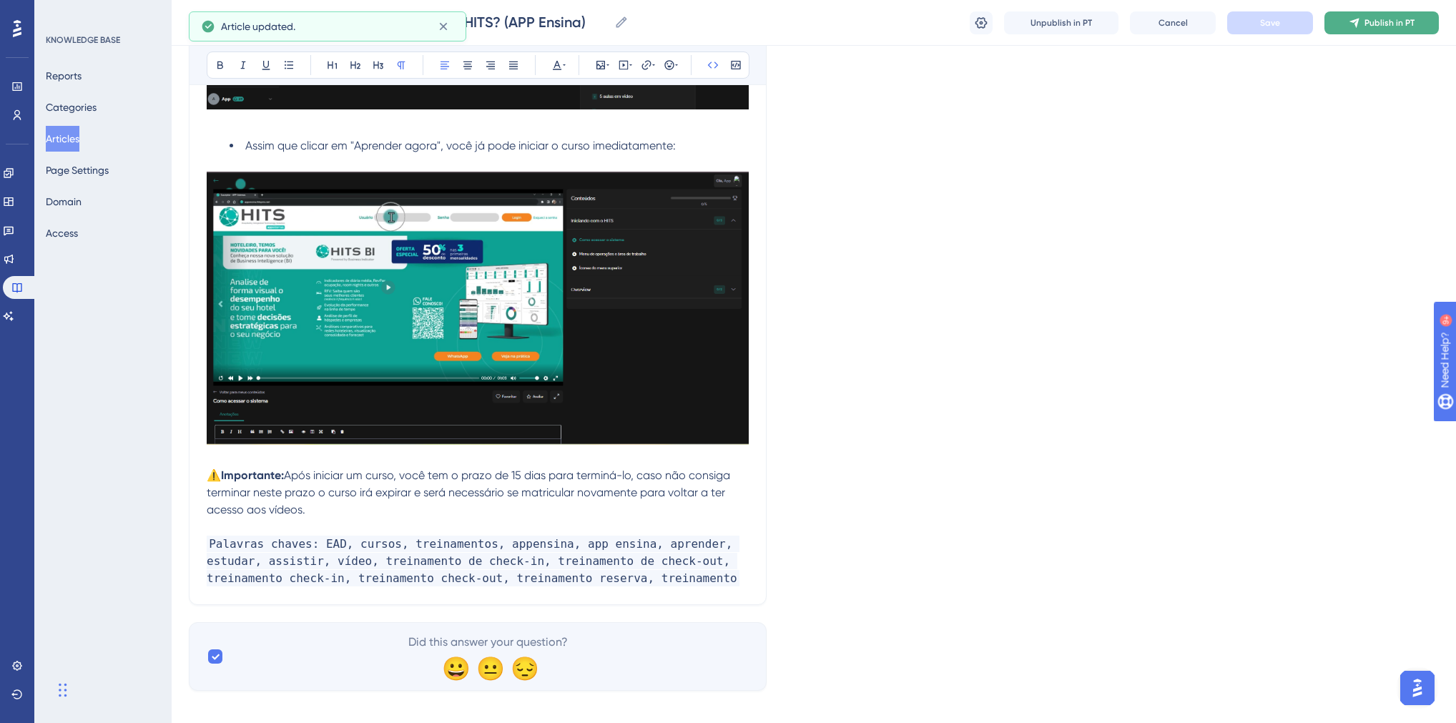
click at [1358, 27] on icon at bounding box center [1354, 22] width 11 height 11
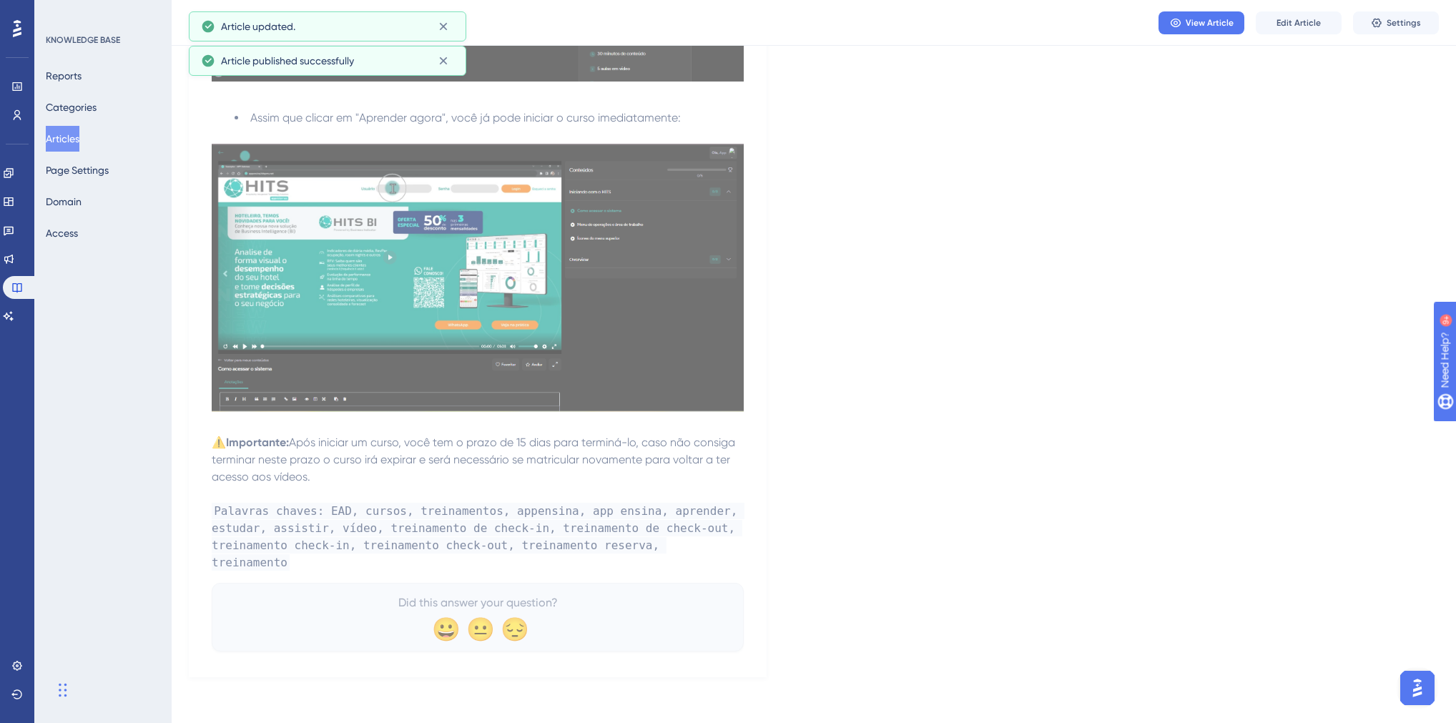
scroll to position [2723, 0]
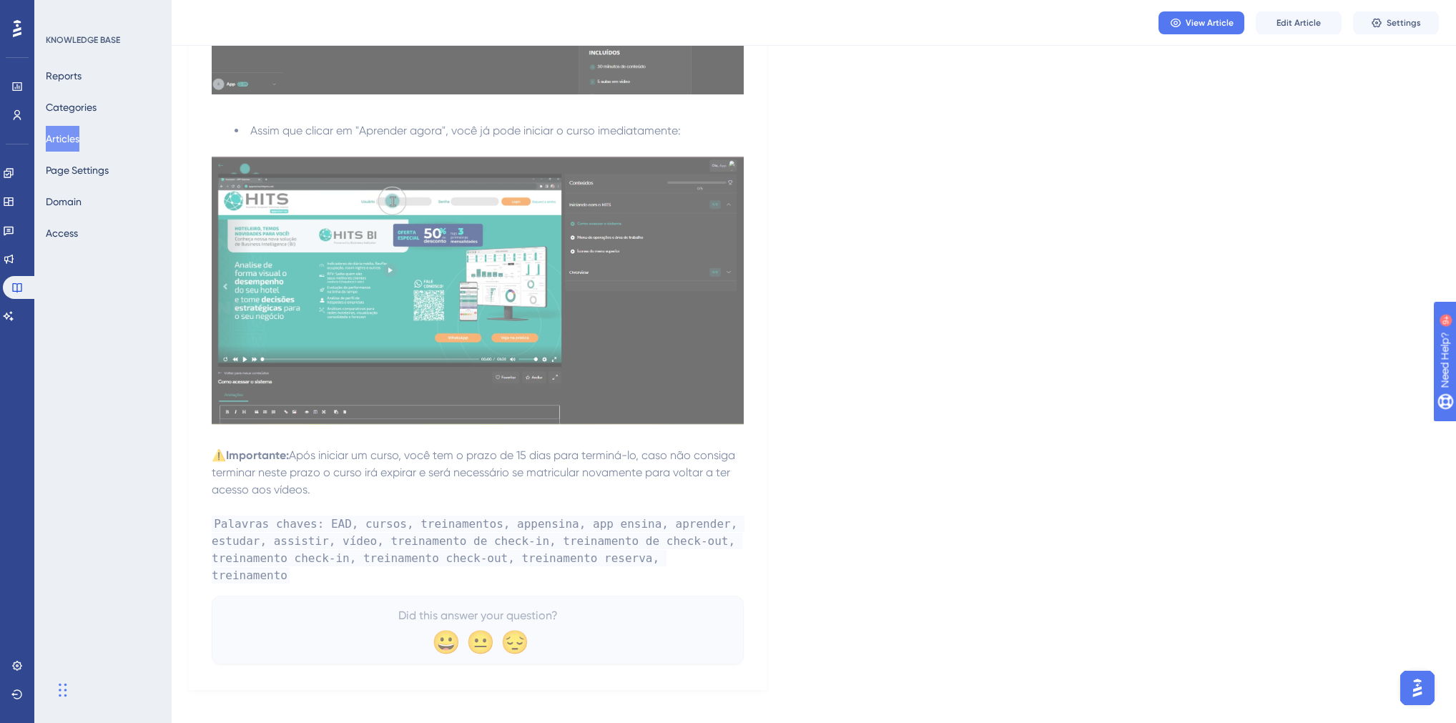
click at [76, 140] on button "Articles" at bounding box center [63, 139] width 34 height 26
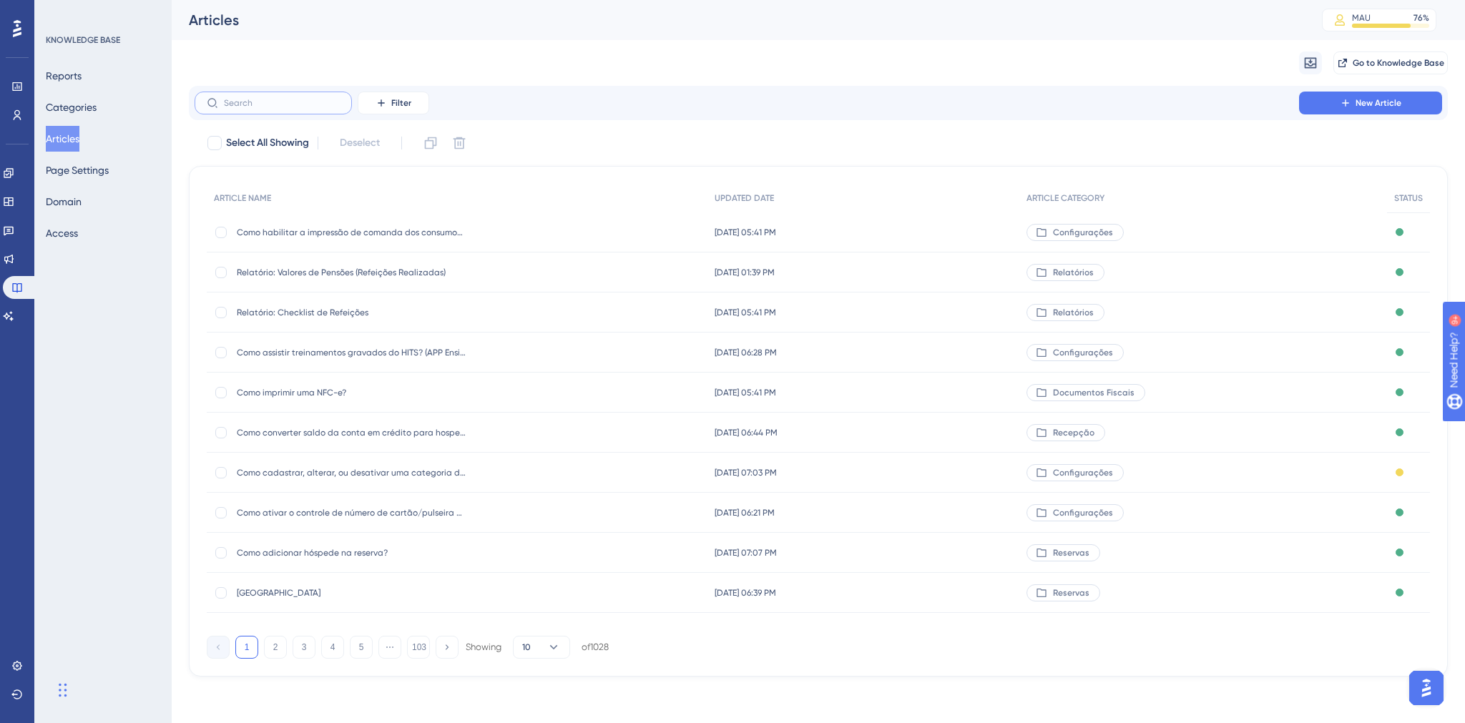
click at [246, 104] on input "text" at bounding box center [282, 103] width 116 height 10
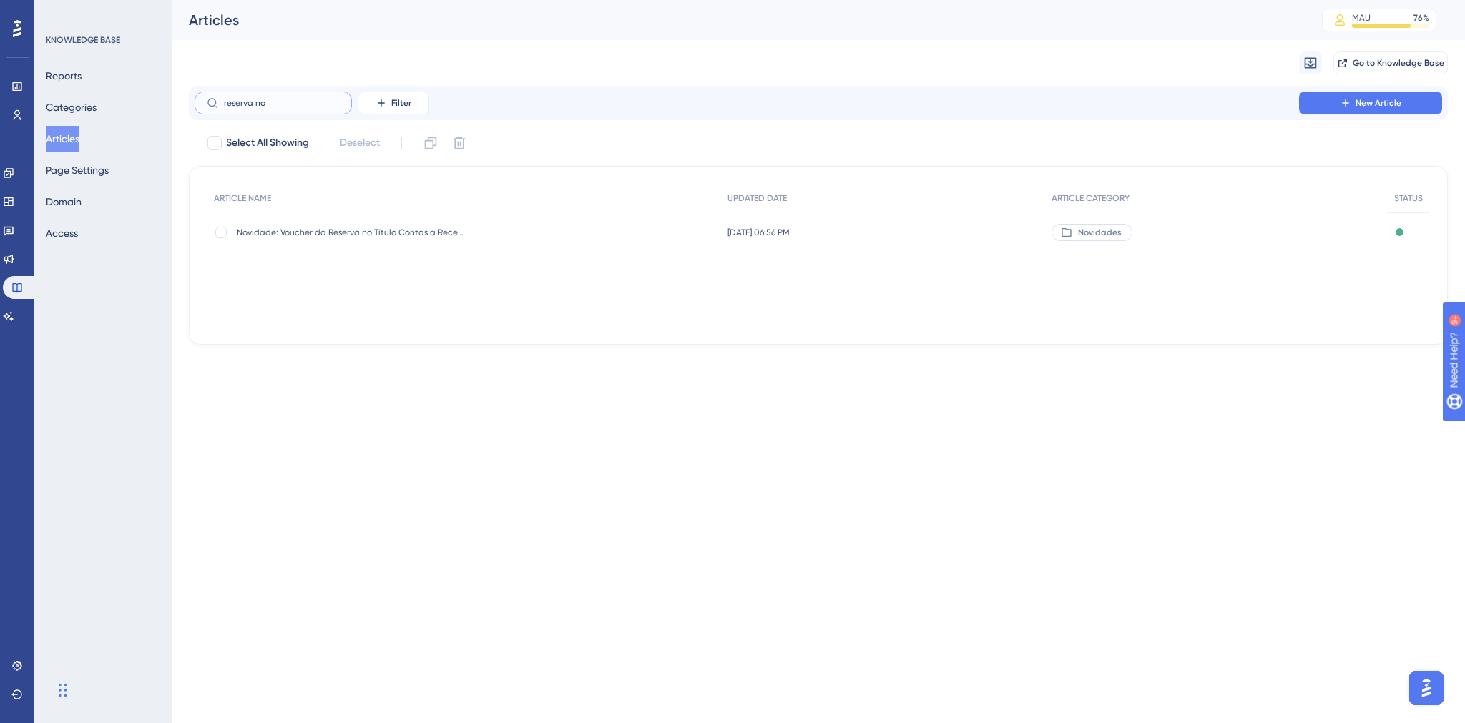
type input "reserva no p"
checkbox input "true"
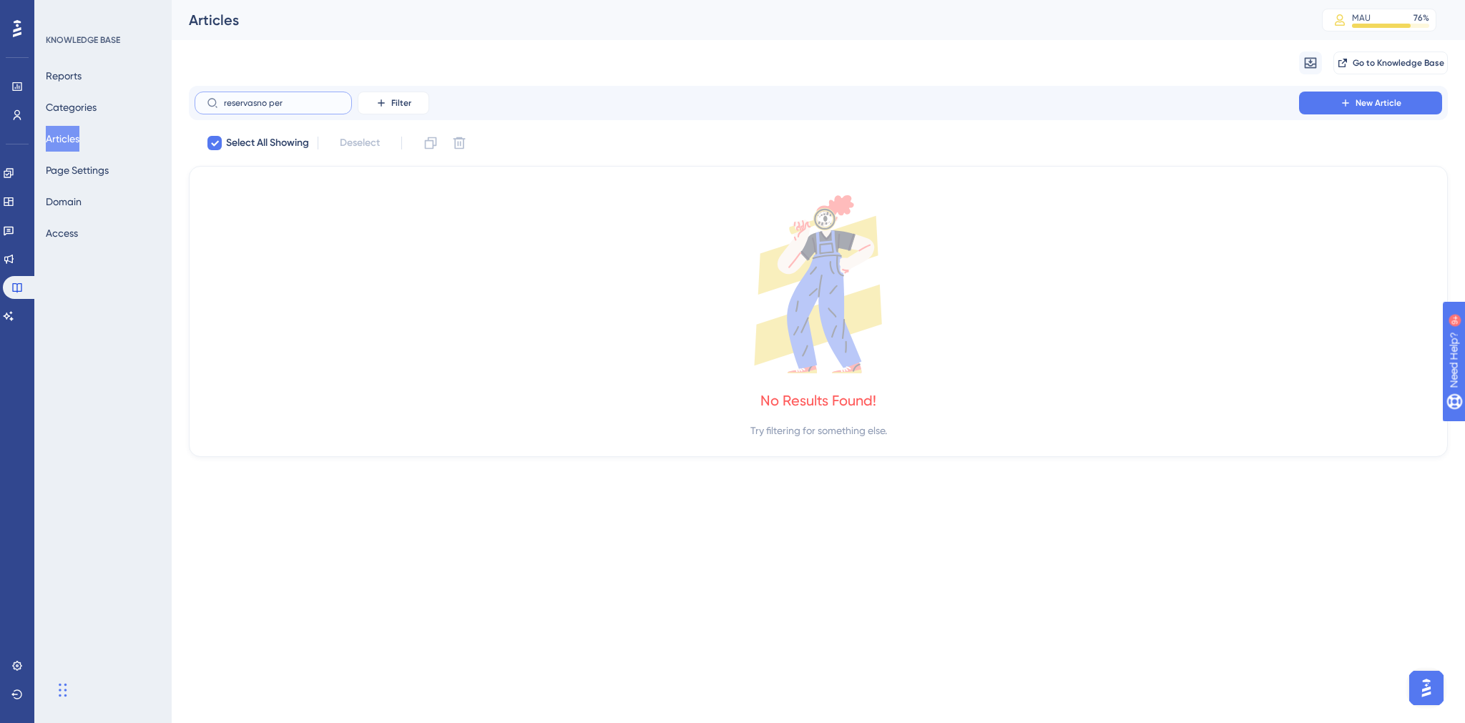
type input "reservas no per"
checkbox input "false"
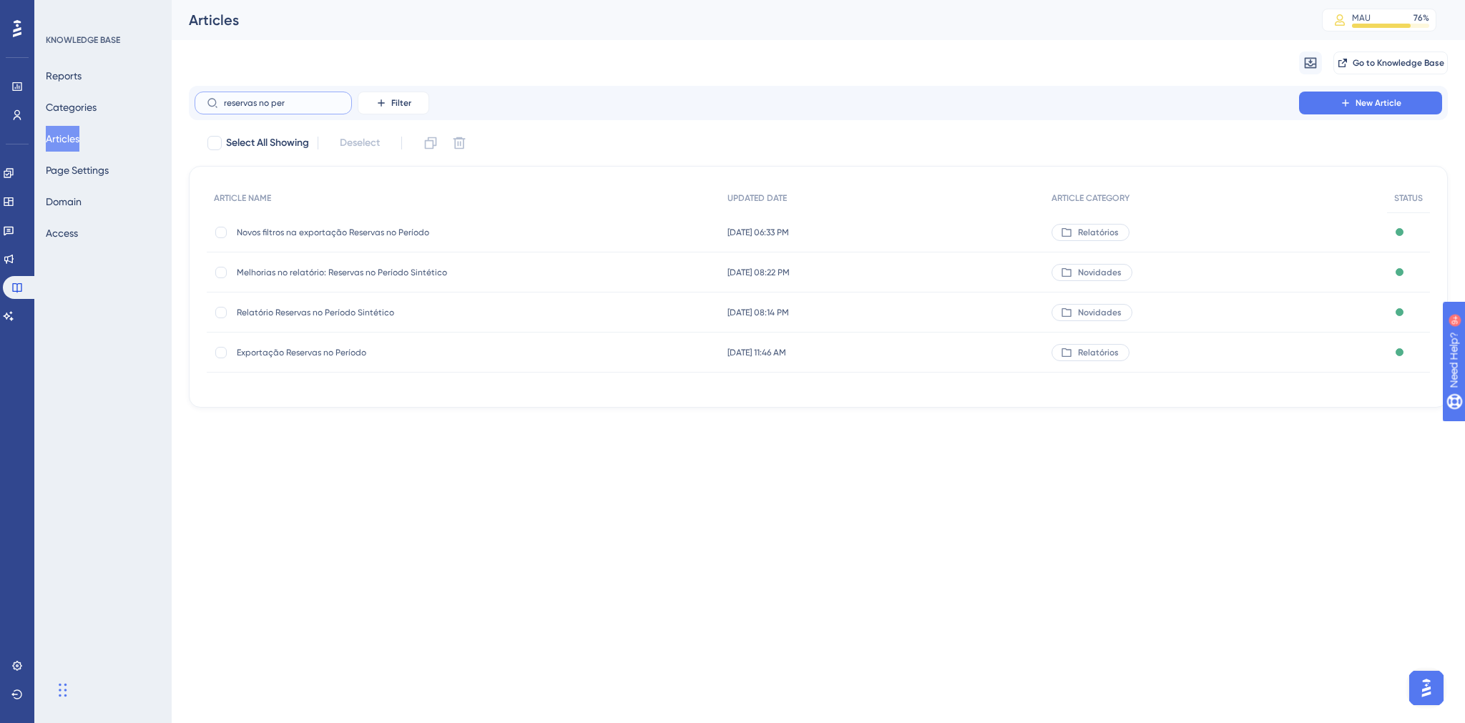
type input "reservas no per"
click at [310, 313] on span "Relatório Reservas no Período Sintético" at bounding box center [351, 312] width 229 height 11
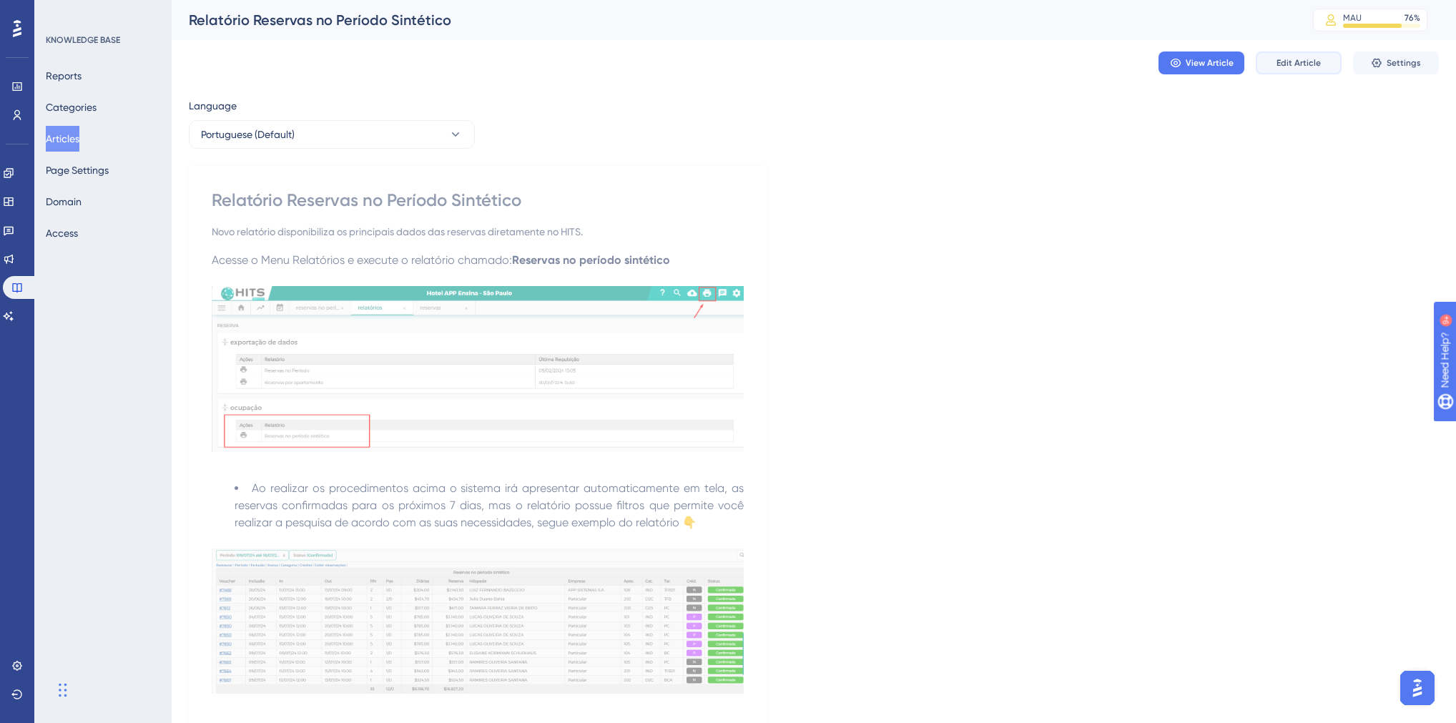
click at [1279, 58] on span "Edit Article" at bounding box center [1299, 62] width 44 height 11
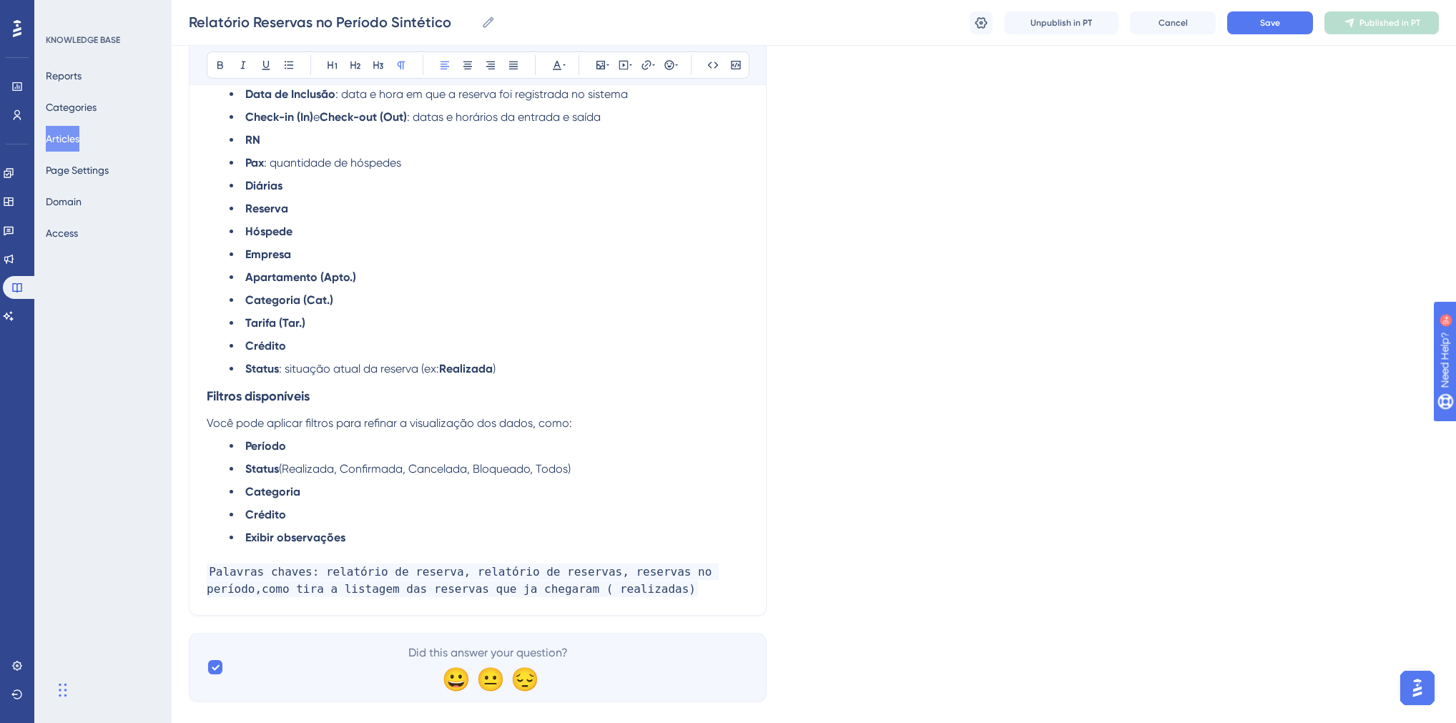
scroll to position [823, 0]
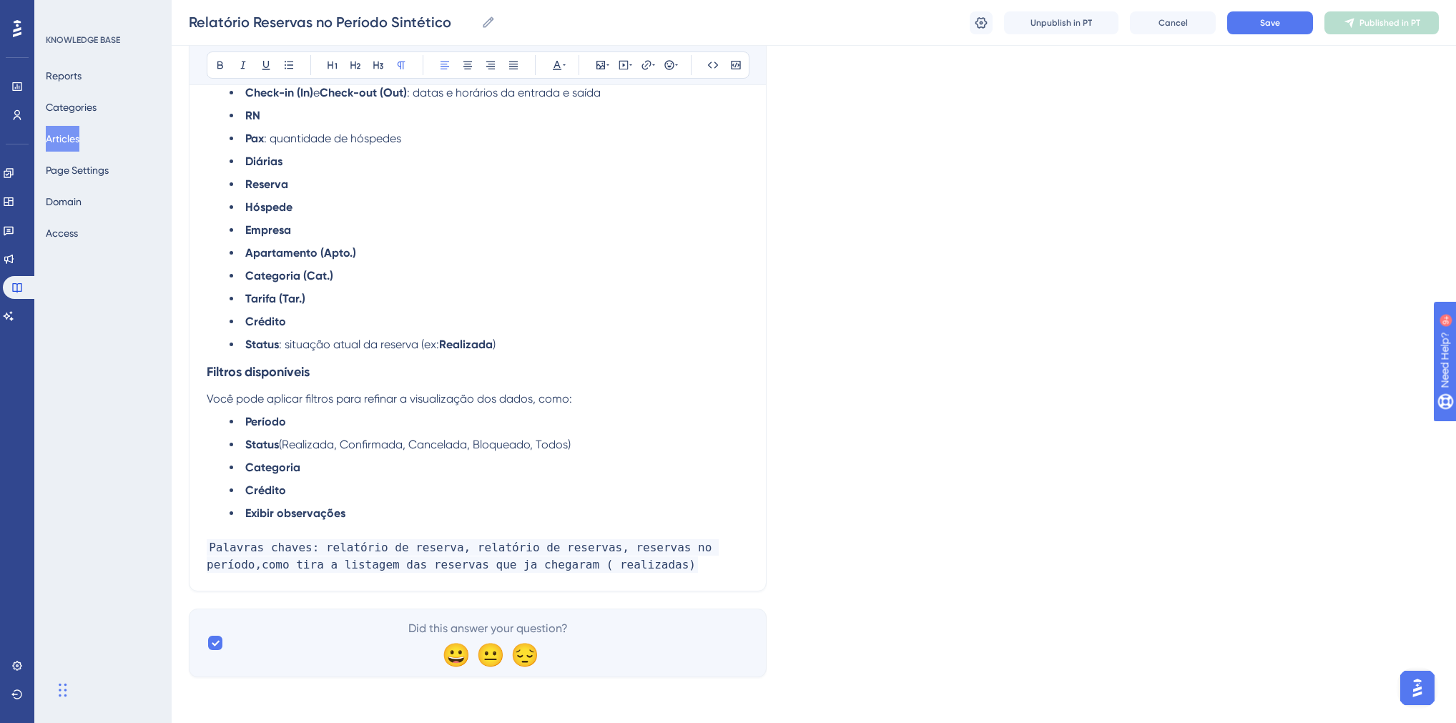
click at [659, 568] on p "Palavras chaves: relatório de reserva, relatório de reservas, reservas no perío…" at bounding box center [478, 556] width 542 height 34
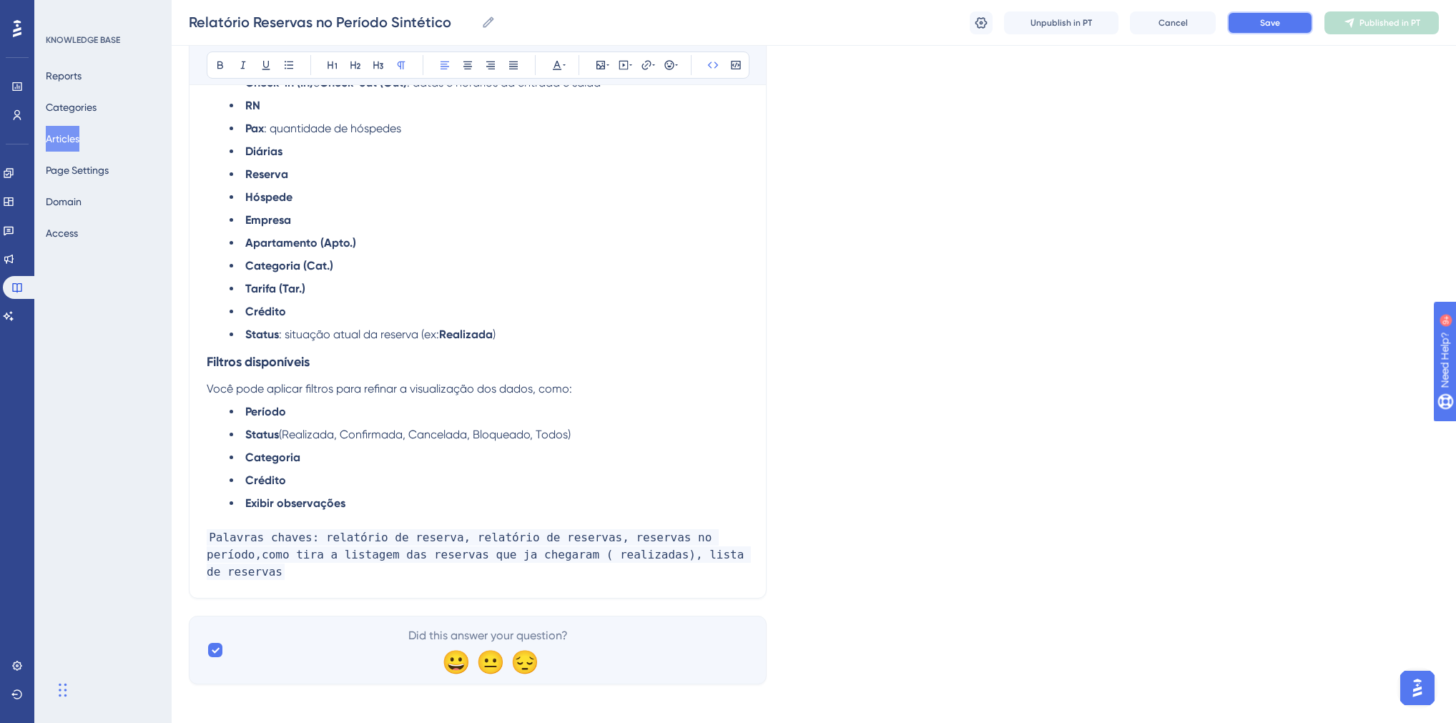
click at [1267, 29] on button "Save" at bounding box center [1270, 22] width 86 height 23
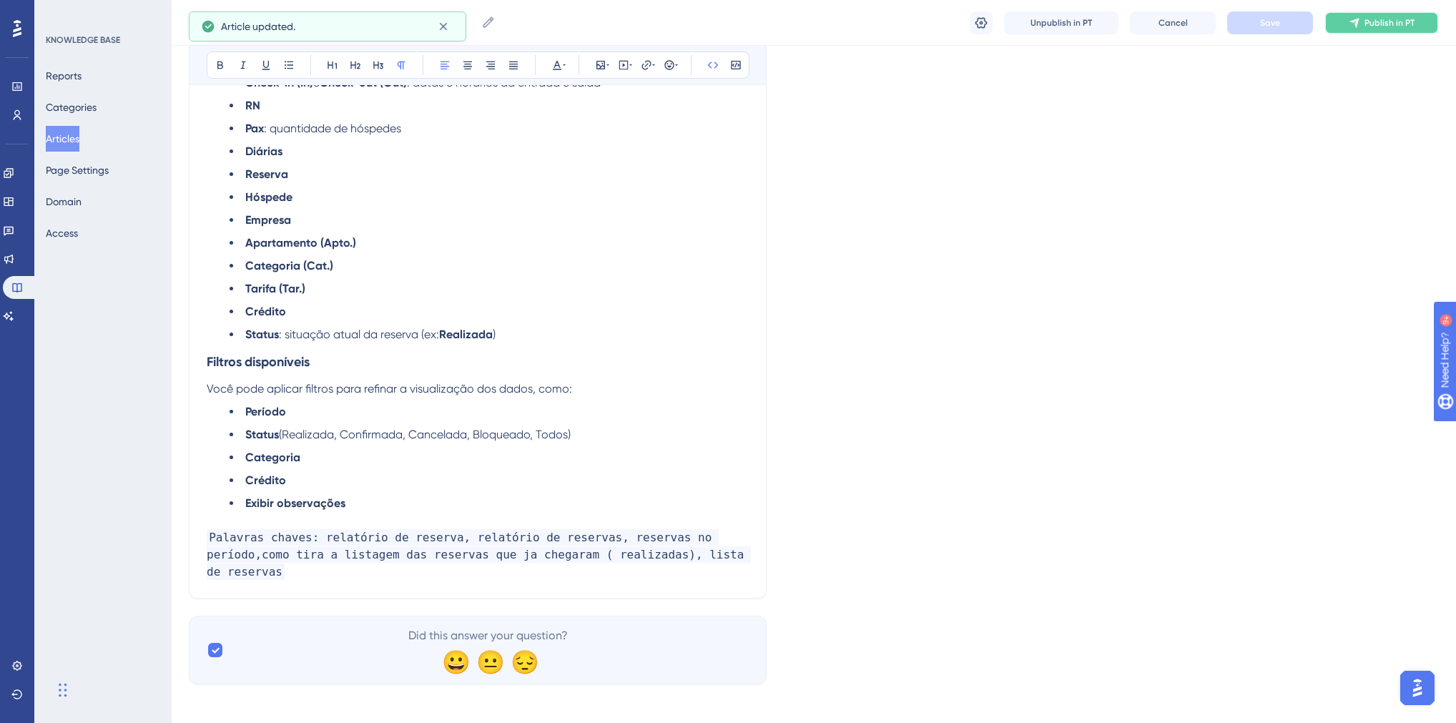
click at [1369, 24] on span "Publish in PT" at bounding box center [1390, 22] width 50 height 11
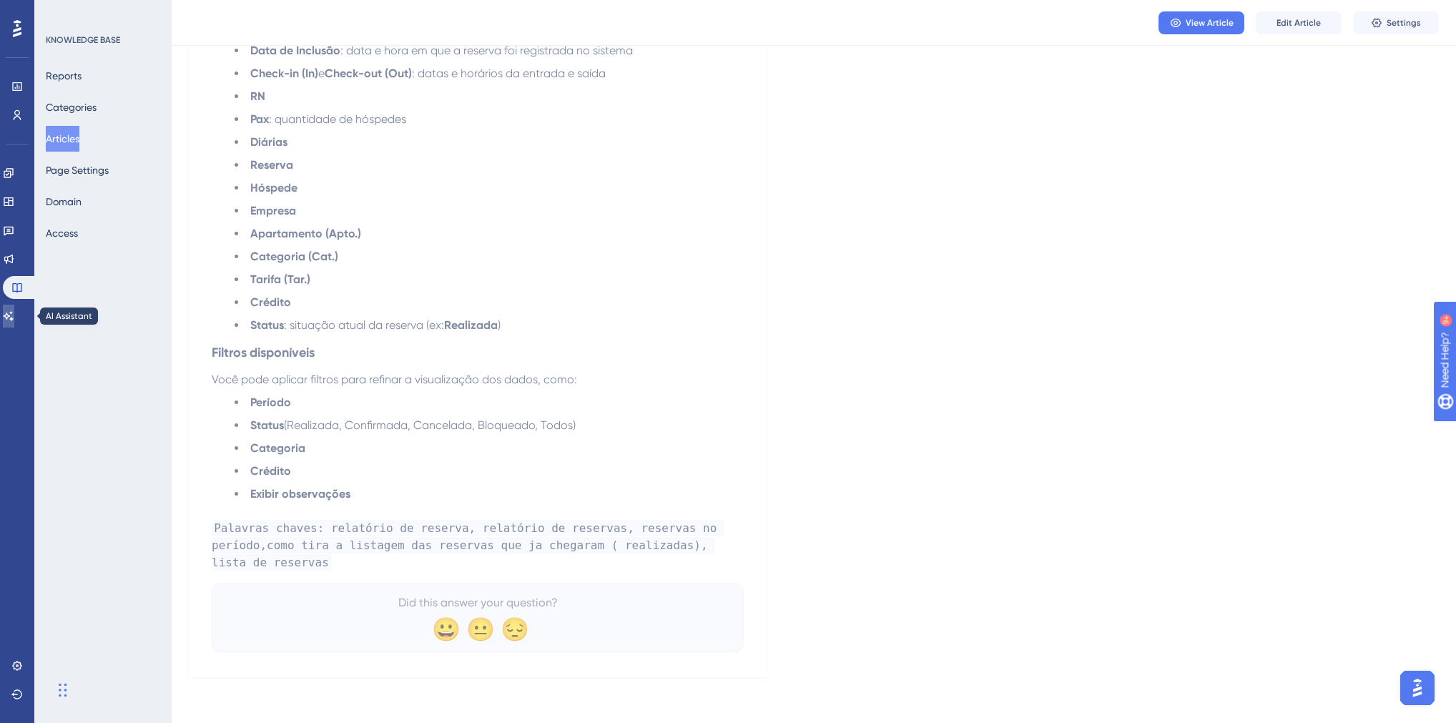
click at [14, 317] on icon at bounding box center [8, 315] width 11 height 11
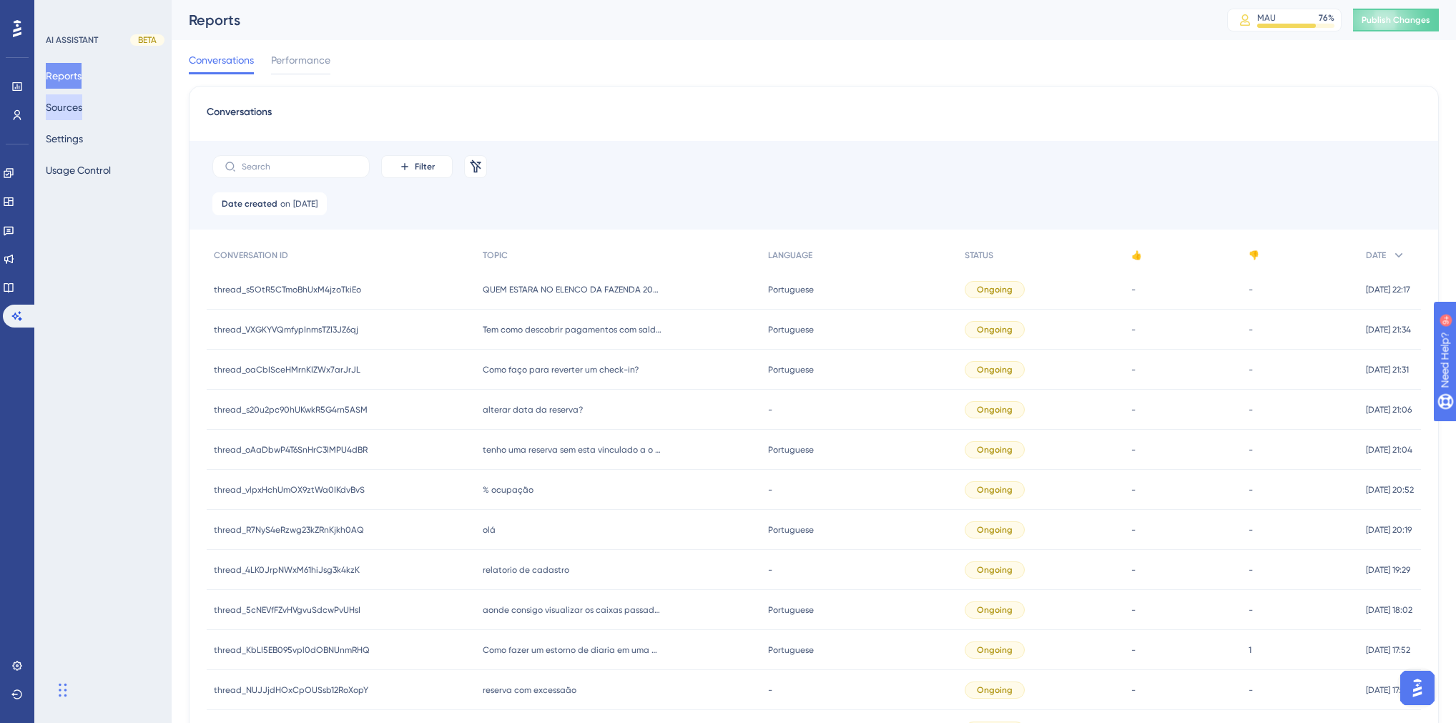
click at [68, 103] on button "Sources" at bounding box center [64, 107] width 36 height 26
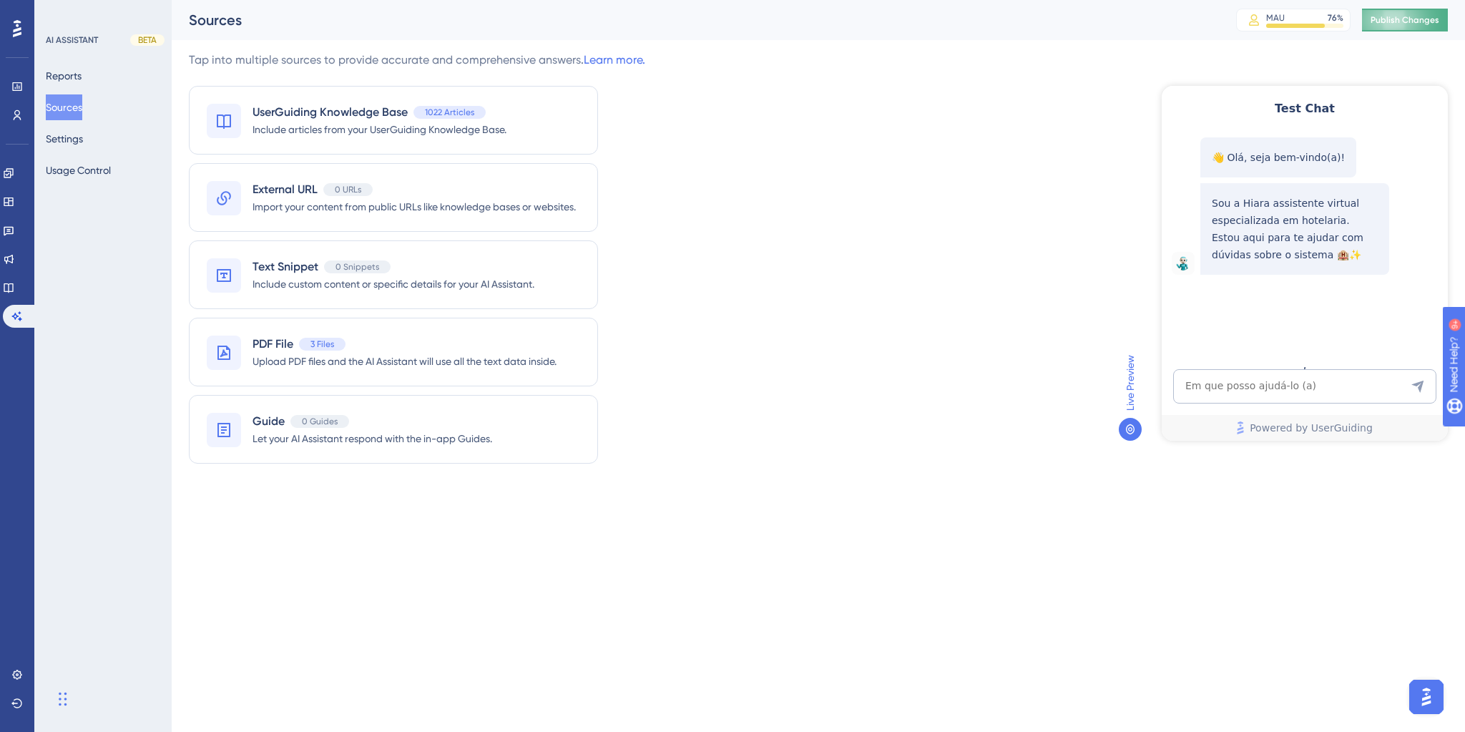
click at [1405, 19] on span "Publish Changes" at bounding box center [1404, 19] width 69 height 11
click at [1287, 395] on textarea "AI Assistant Text Input" at bounding box center [1304, 386] width 263 height 34
paste textarea "hiara voces tem treinamento de check in e check out aqui em pdf?"
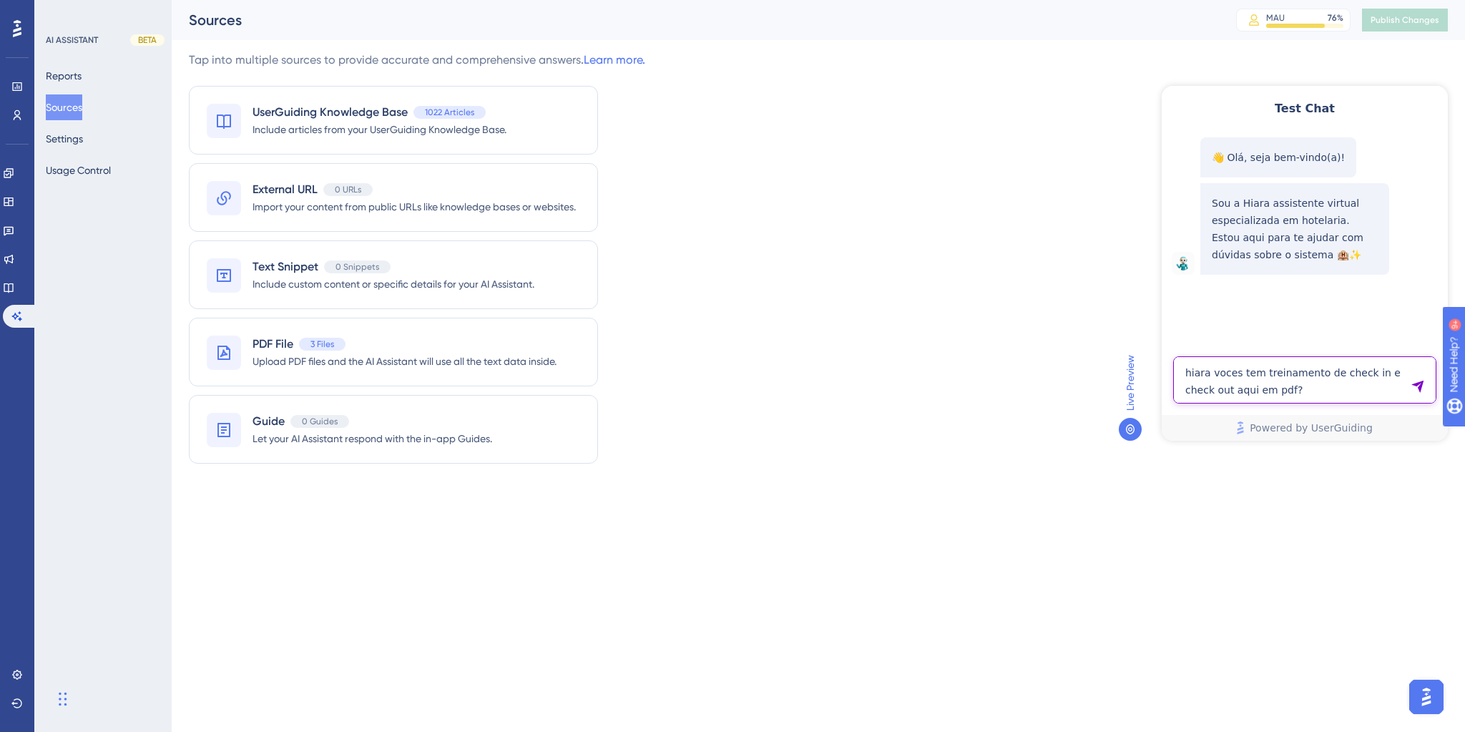
type textarea "hiara voces tem treinamento de check in e check out aqui em pdf?"
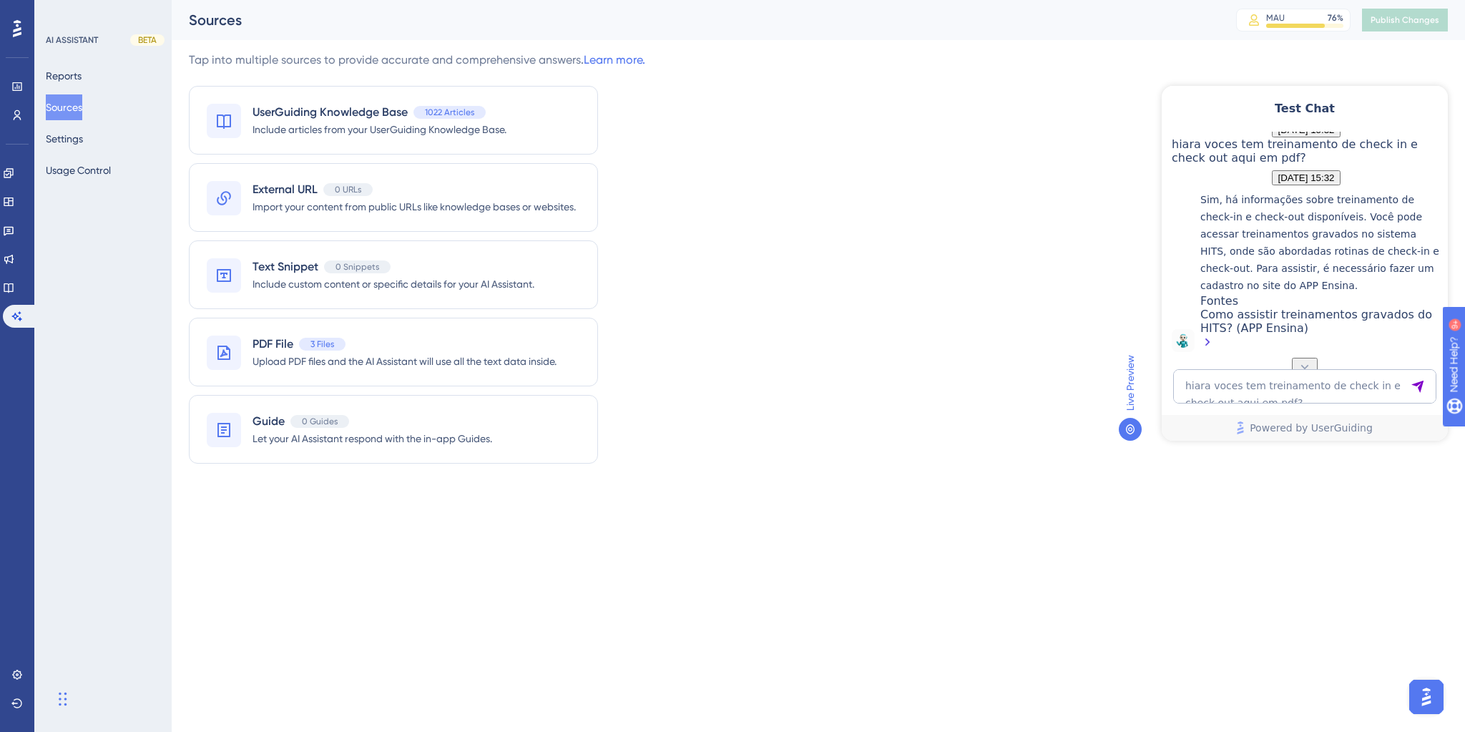
scroll to position [250, 0]
click at [1333, 375] on textarea "hiara voces tem treinamento de check in e check out aqui em pdf?" at bounding box center [1304, 386] width 263 height 34
paste textarea "tem treinamento de check in e check out"
type textarea "tem treinamento de check in e check out"
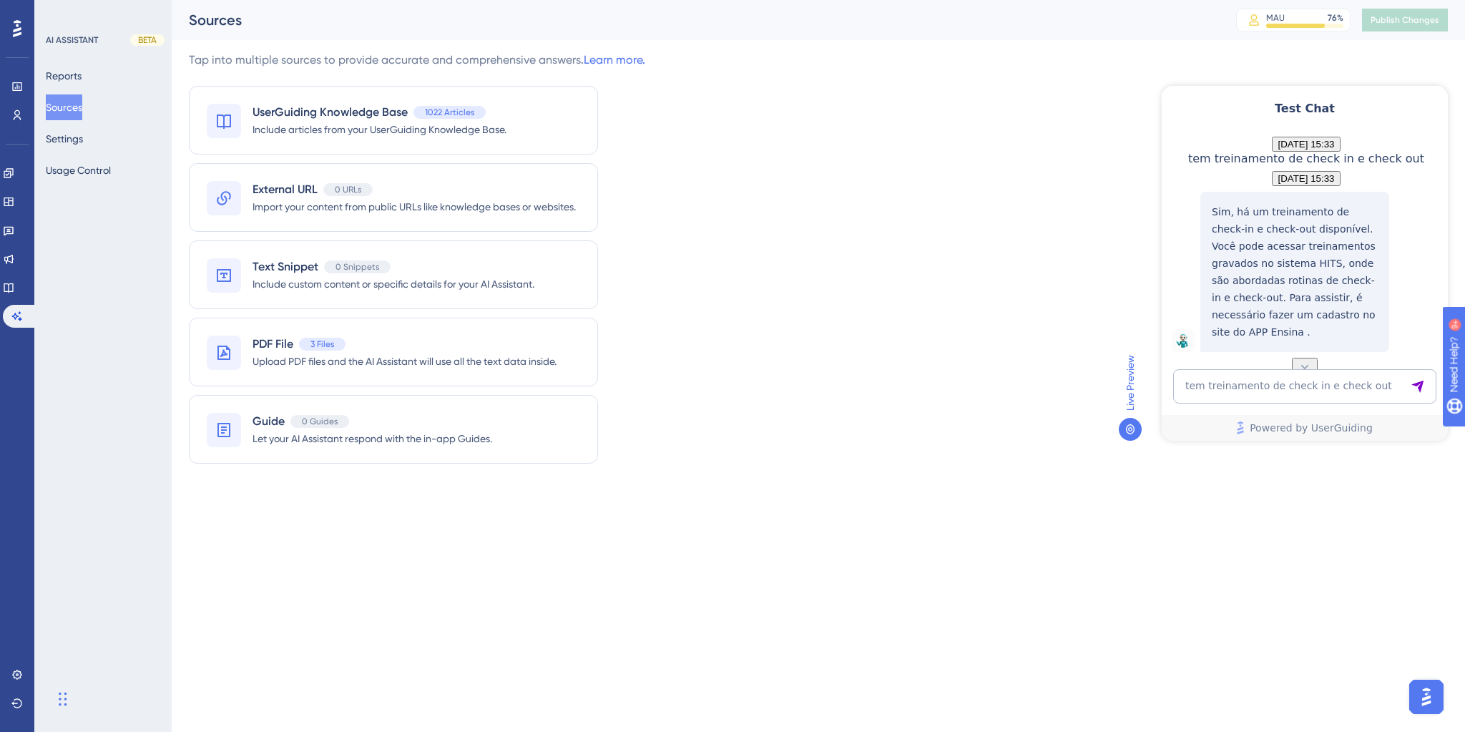
scroll to position [531, 0]
click at [1228, 386] on textarea "tem treinamento de check in e check out" at bounding box center [1304, 386] width 263 height 34
paste textarea "lista de reservas de setembro adicionada pela usuaria pontes wilma"
type textarea "lista de reservas de setembro adicionada pela usuaria pontes wilma"
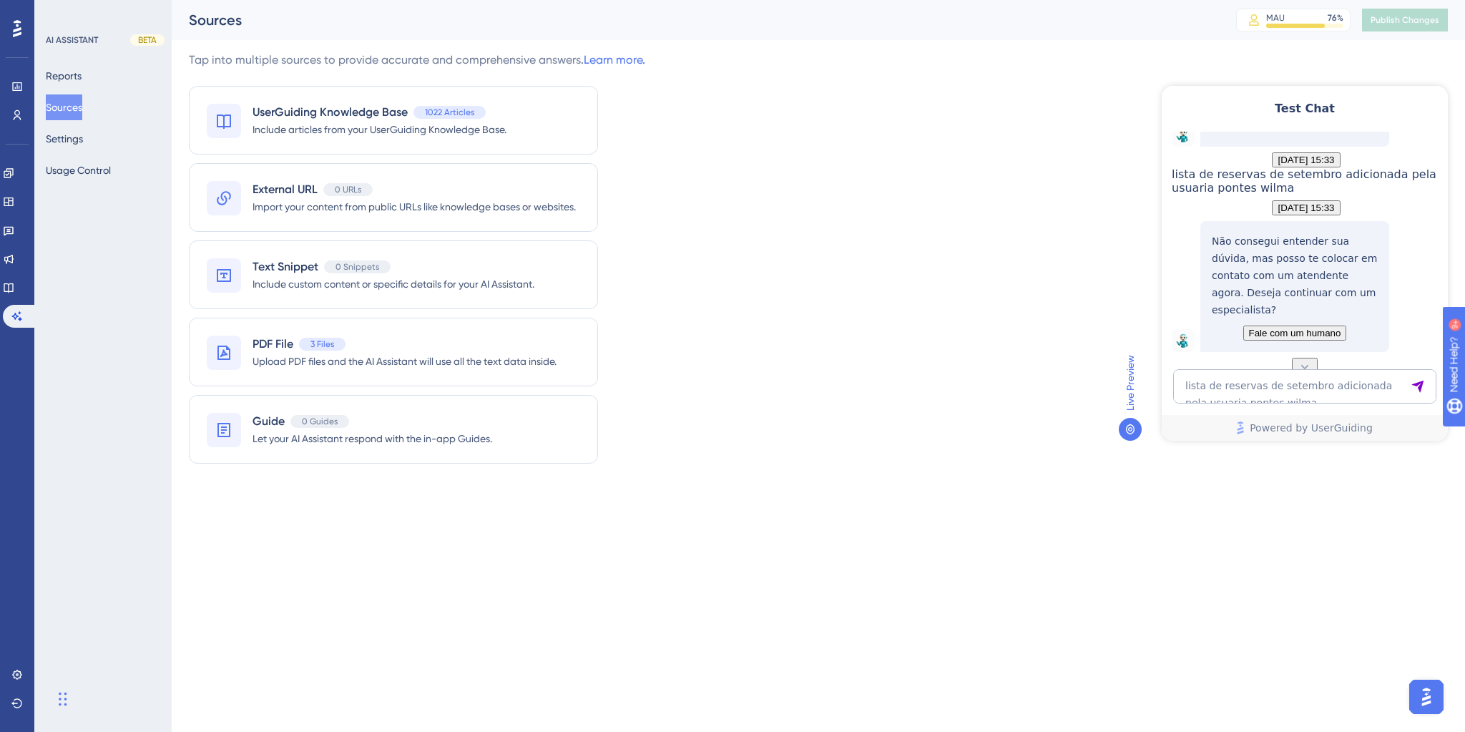
scroll to position [795, 0]
click at [1296, 389] on textarea "lista de reservas de setembro adicionada pela usuaria pontes wilma" at bounding box center [1304, 386] width 263 height 34
type textarea "lista de reservas"
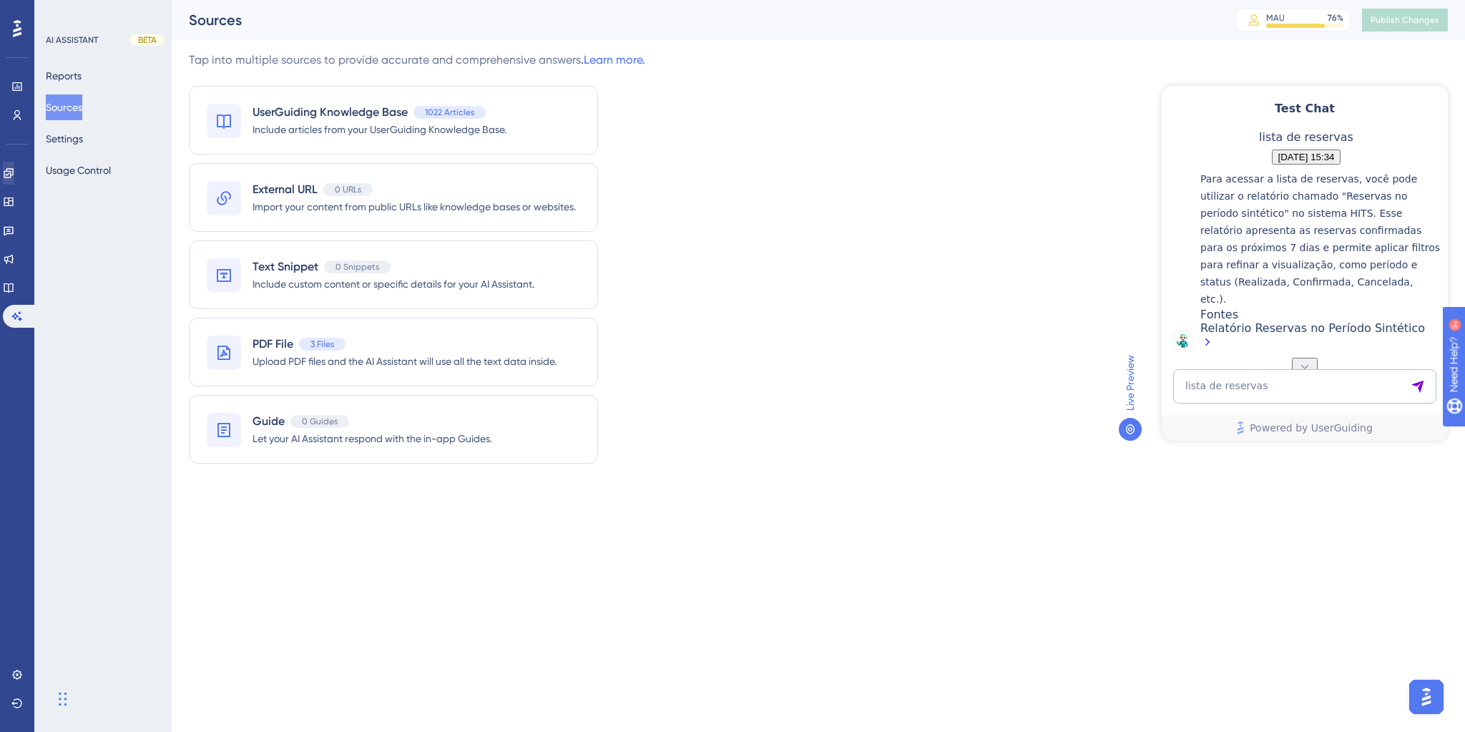
scroll to position [1106, 0]
click at [366, 384] on div "PDF File 3 Files Upload PDF files and the AI Assistant will use all the text da…" at bounding box center [393, 352] width 409 height 69
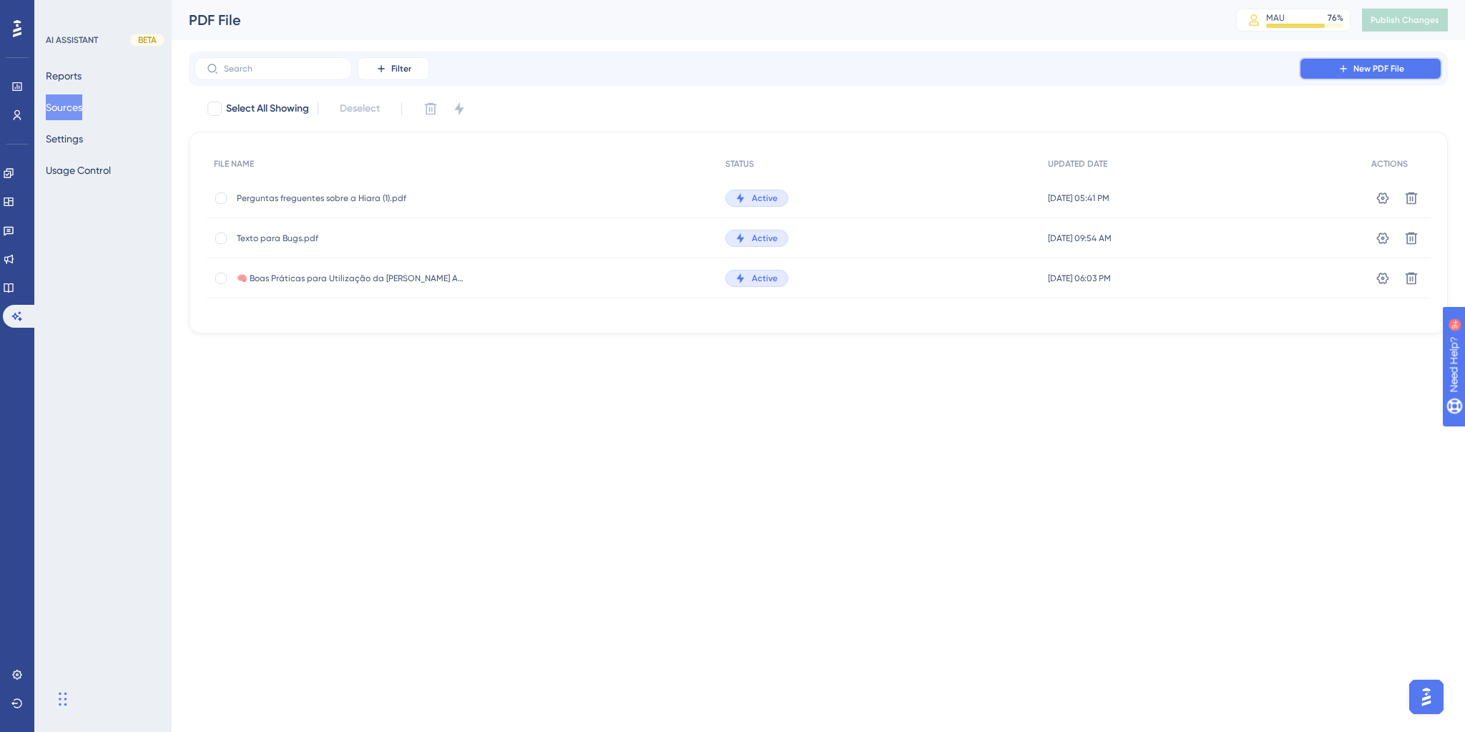
click at [1347, 72] on icon at bounding box center [1342, 68] width 11 height 11
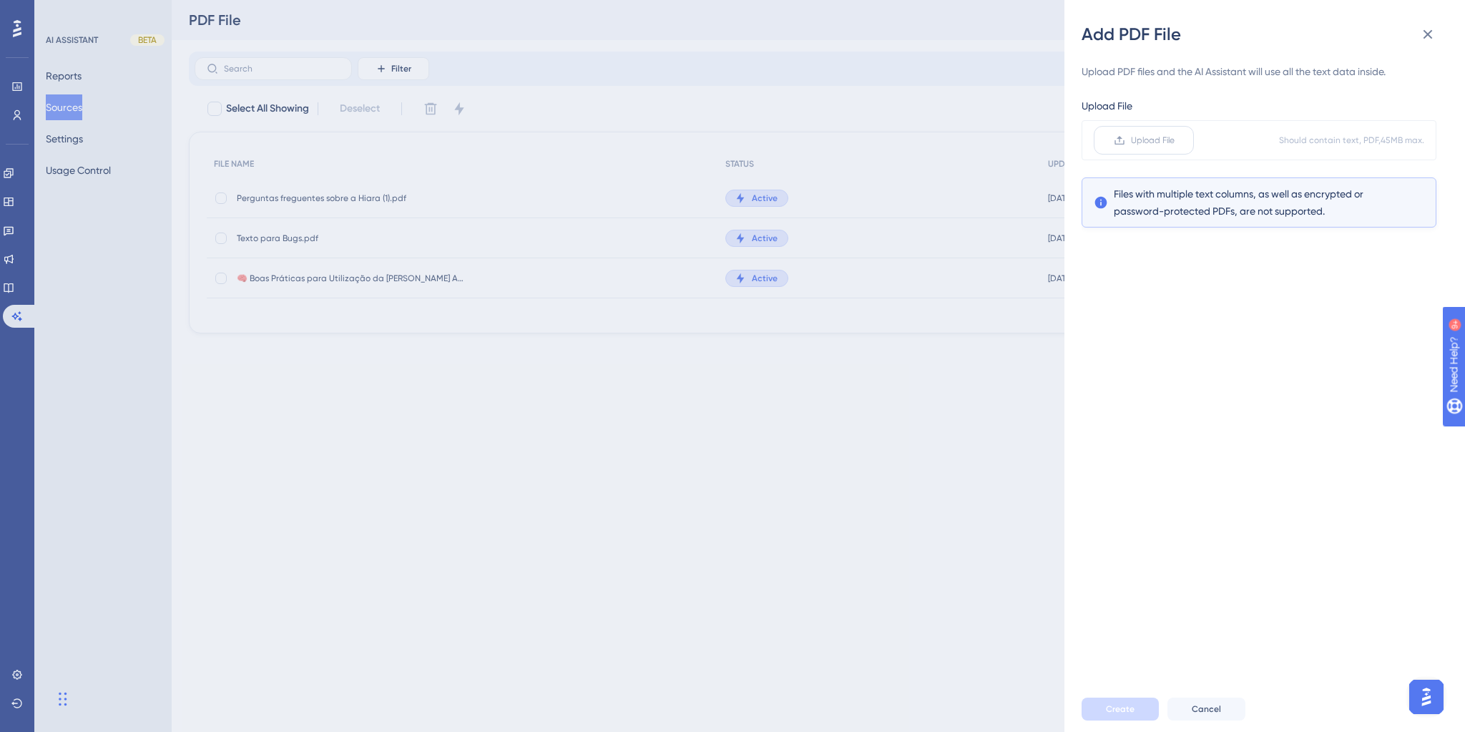
click at [1146, 139] on span "Upload File" at bounding box center [1153, 139] width 44 height 11
click at [1174, 140] on input "Upload File" at bounding box center [1174, 140] width 0 height 0
click at [1134, 714] on button "Create" at bounding box center [1119, 708] width 77 height 23
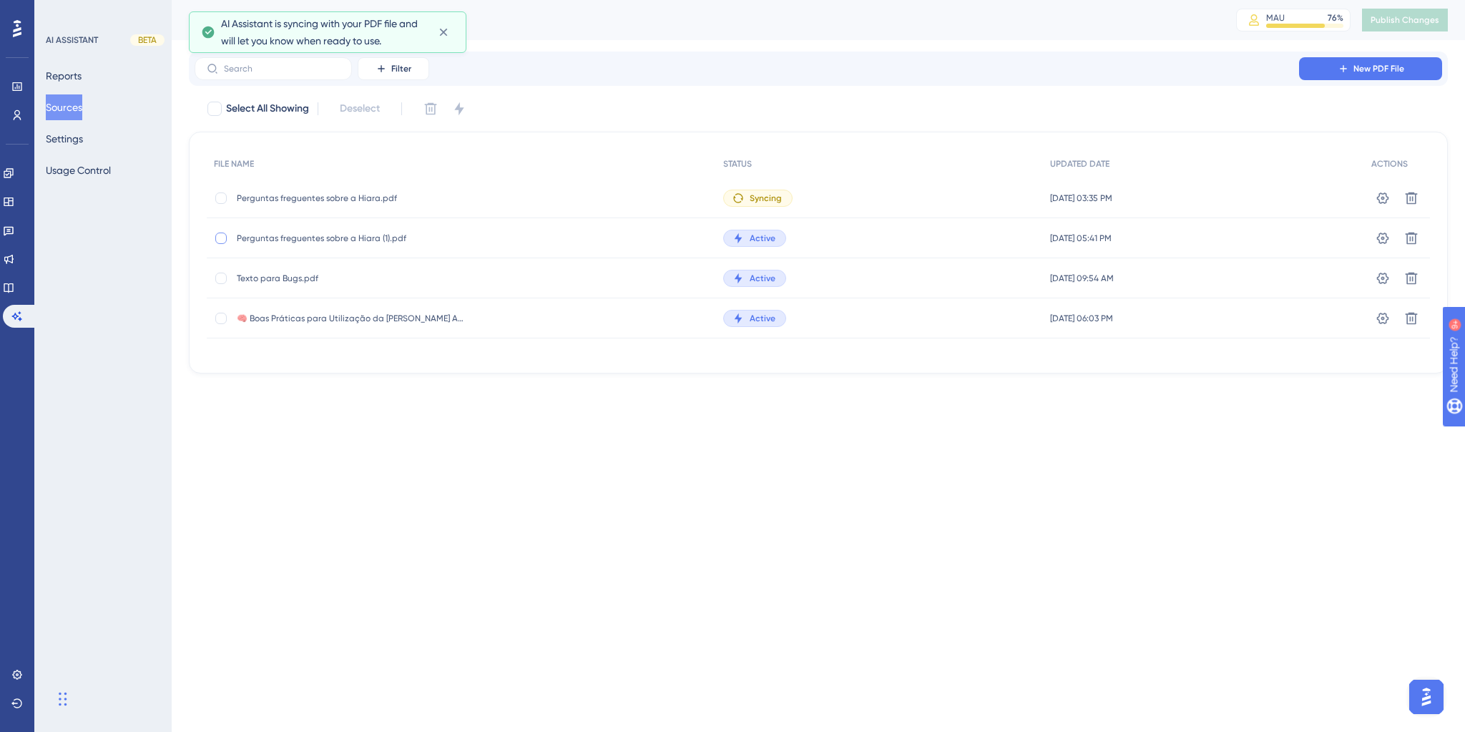
click at [219, 237] on div at bounding box center [220, 237] width 11 height 11
checkbox input "true"
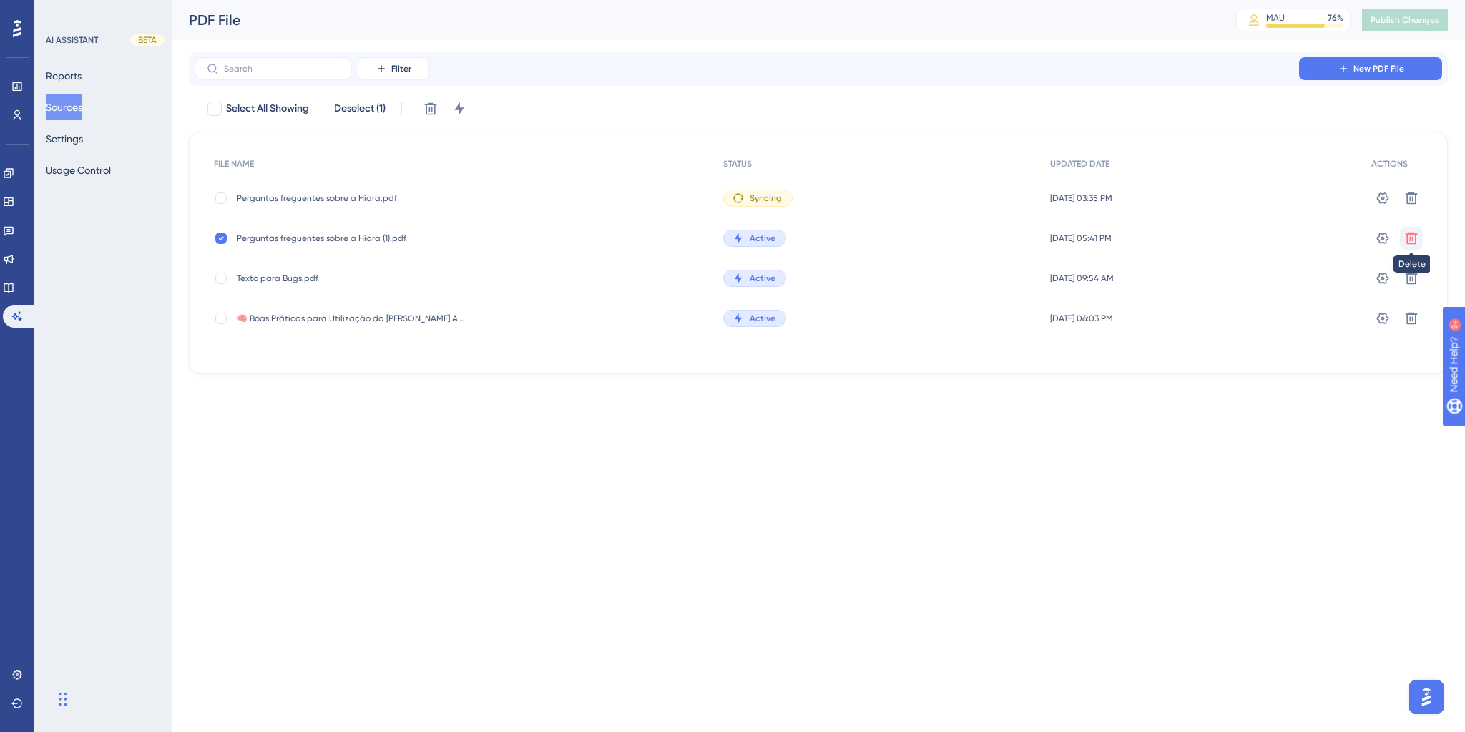
click at [1412, 204] on icon at bounding box center [1411, 198] width 12 height 12
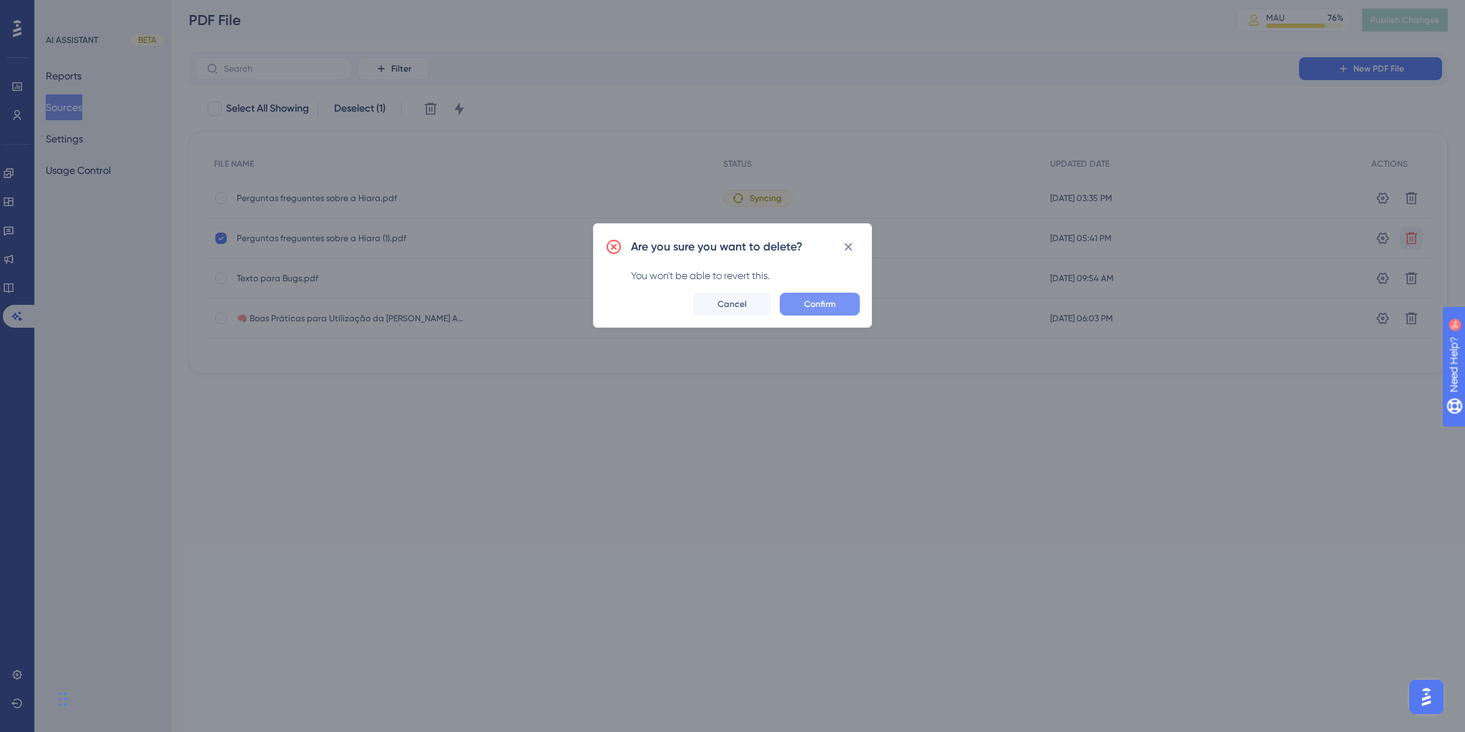
click at [834, 305] on span "Confirm" at bounding box center [819, 303] width 31 height 11
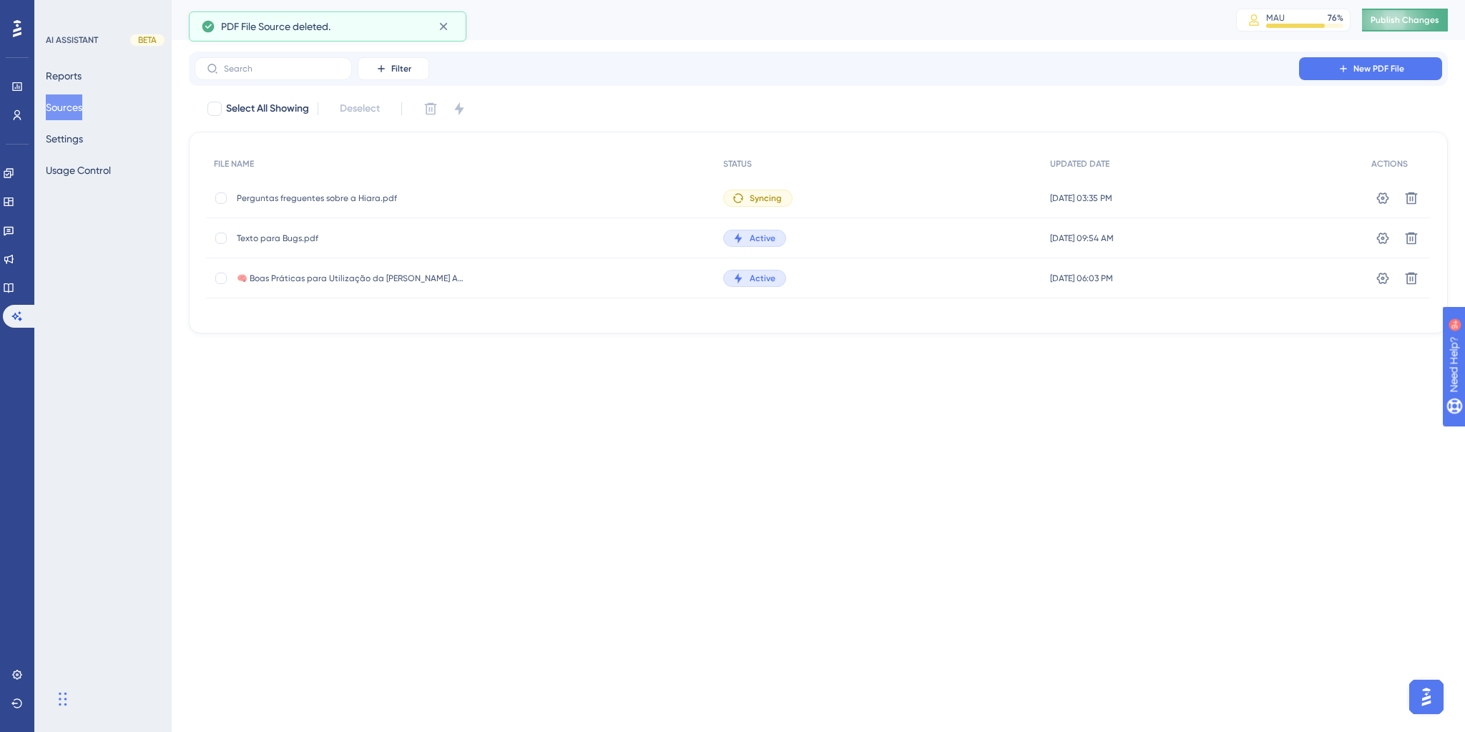
click at [1432, 17] on span "Publish Changes" at bounding box center [1404, 19] width 69 height 11
click at [731, 200] on div "Syncing" at bounding box center [757, 198] width 69 height 17
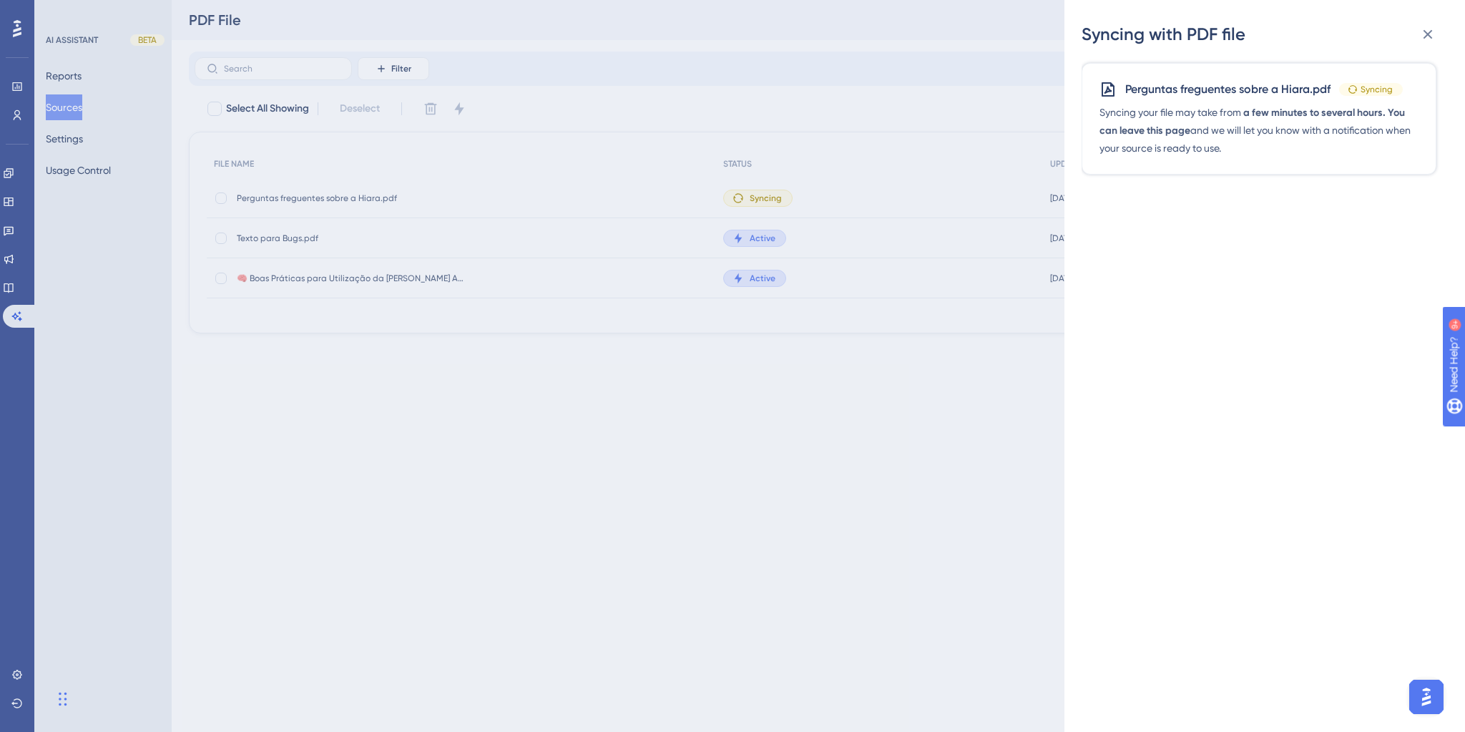
click at [639, 394] on div "Syncing with PDF file Perguntas freguentes sobre a Hiara.pdf Syncing Syncing yo…" at bounding box center [732, 366] width 1465 height 732
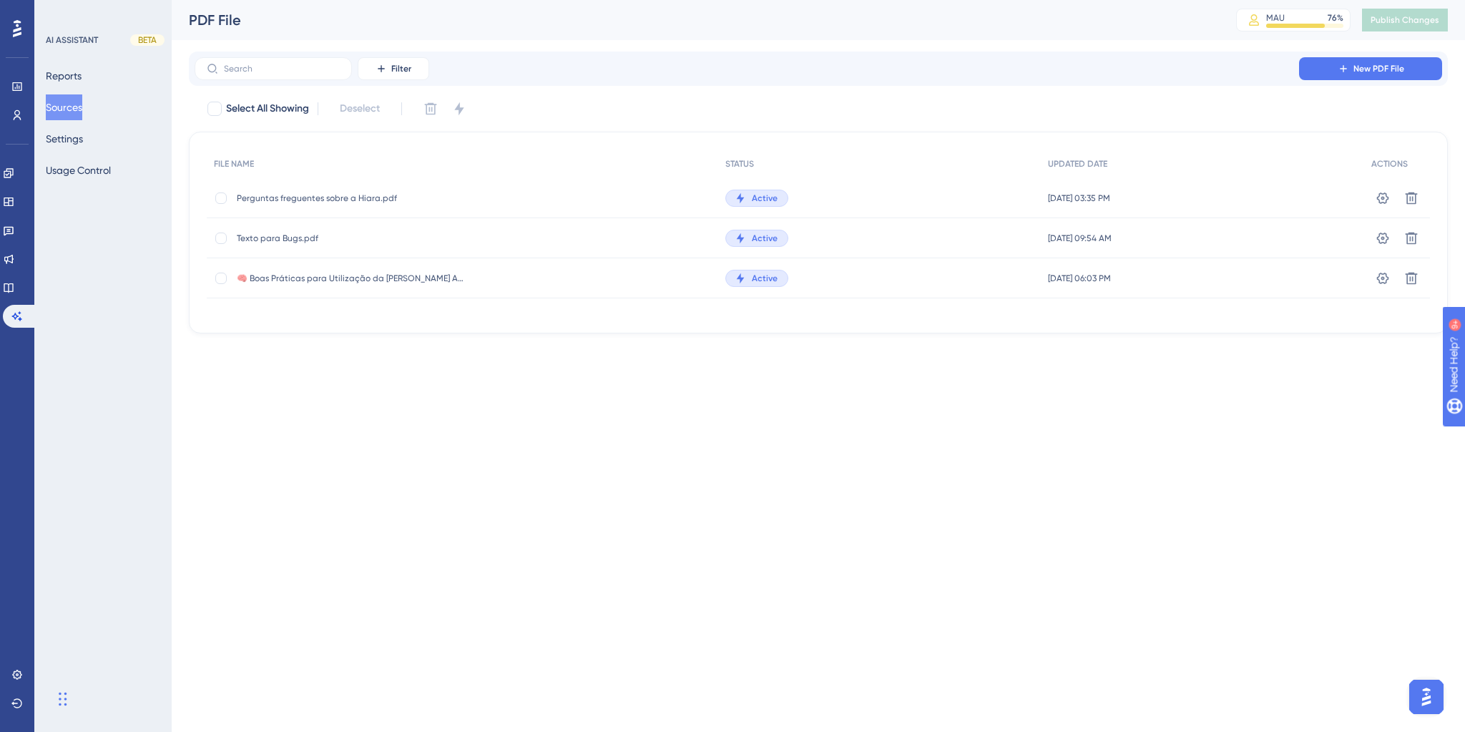
click at [82, 109] on button "Sources" at bounding box center [64, 107] width 36 height 26
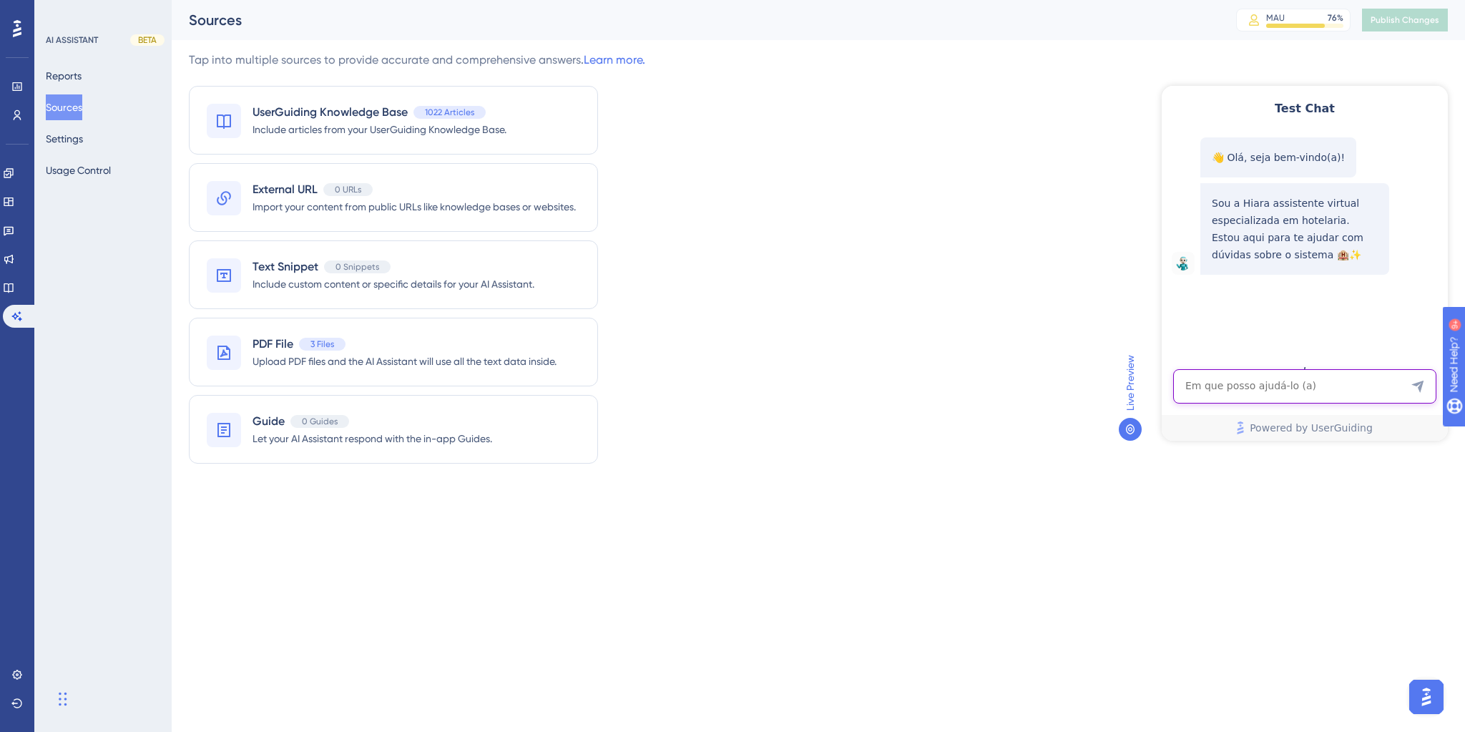
click at [1201, 392] on textarea "AI Assistant Text Input" at bounding box center [1304, 386] width 263 height 34
paste textarea ""O que eu posso te perguntar? ""
type textarea "O que eu posso te perguntar?"
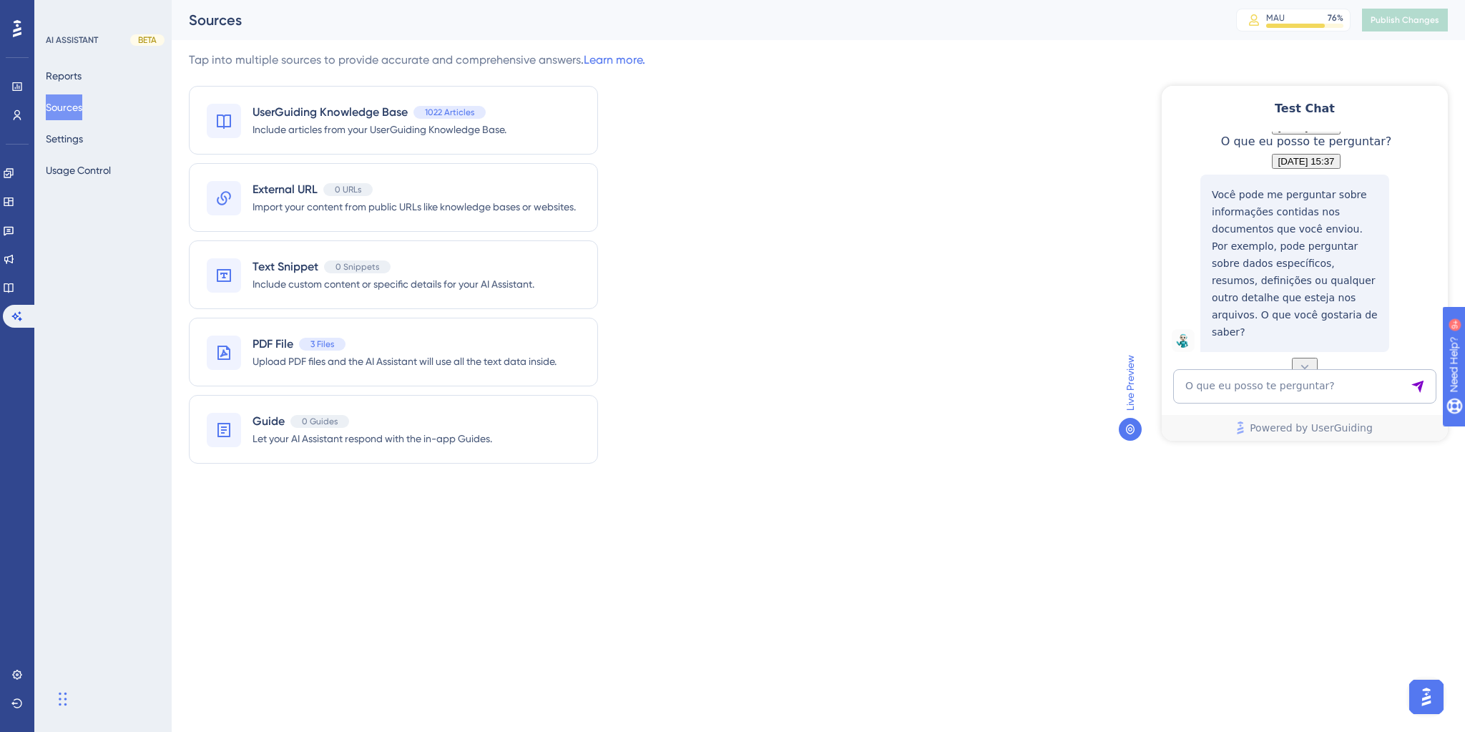
scroll to position [203, 0]
click at [1262, 406] on div "O que eu posso te perguntar? Powered by UserGuiding" at bounding box center [1304, 405] width 286 height 72
paste textarea ""O que eu posso te perguntar? ""
type textarea "O que eu posso te perguntar?"
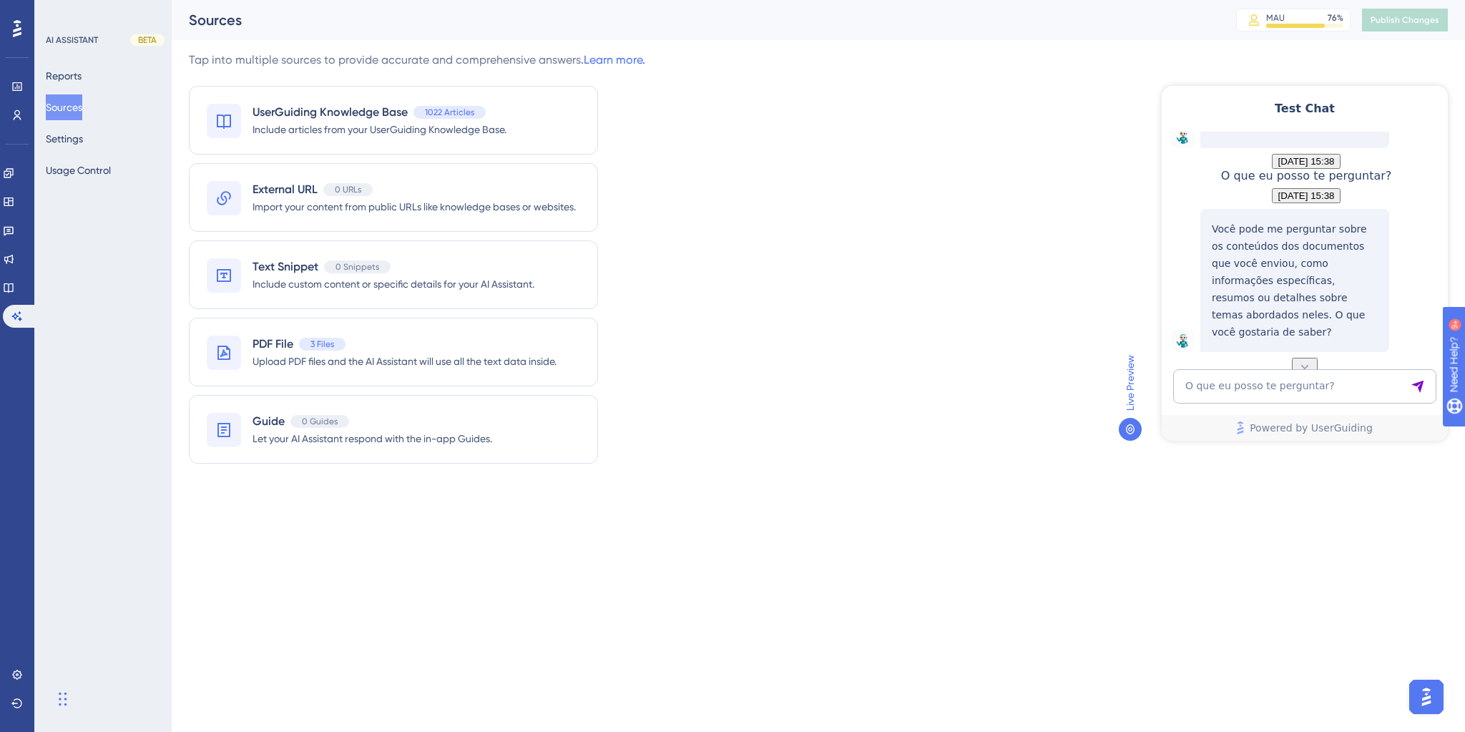
scroll to position [449, 0]
click at [352, 345] on div "PDF File 3 Files" at bounding box center [404, 343] width 304 height 17
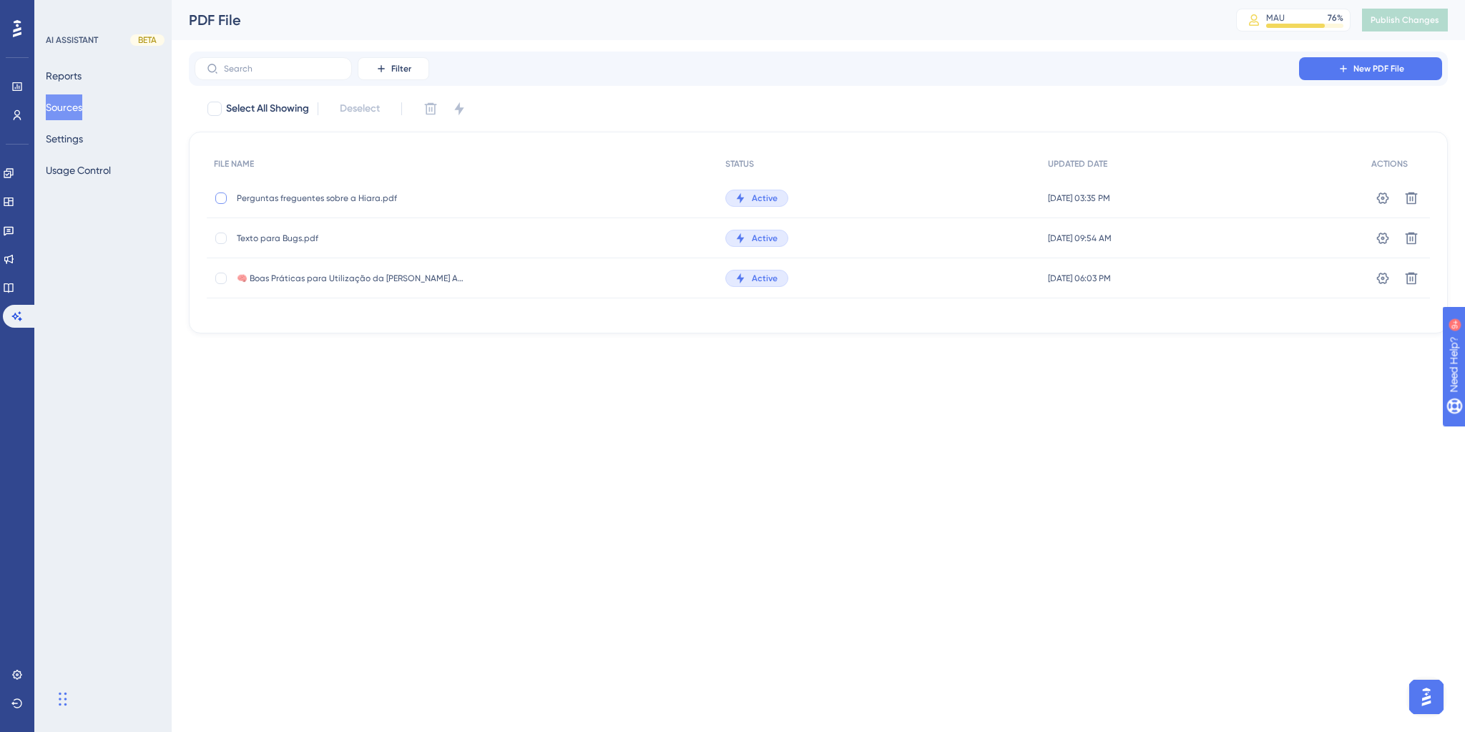
click at [220, 200] on div at bounding box center [220, 197] width 11 height 11
checkbox input "true"
click at [1410, 203] on icon at bounding box center [1411, 198] width 14 height 14
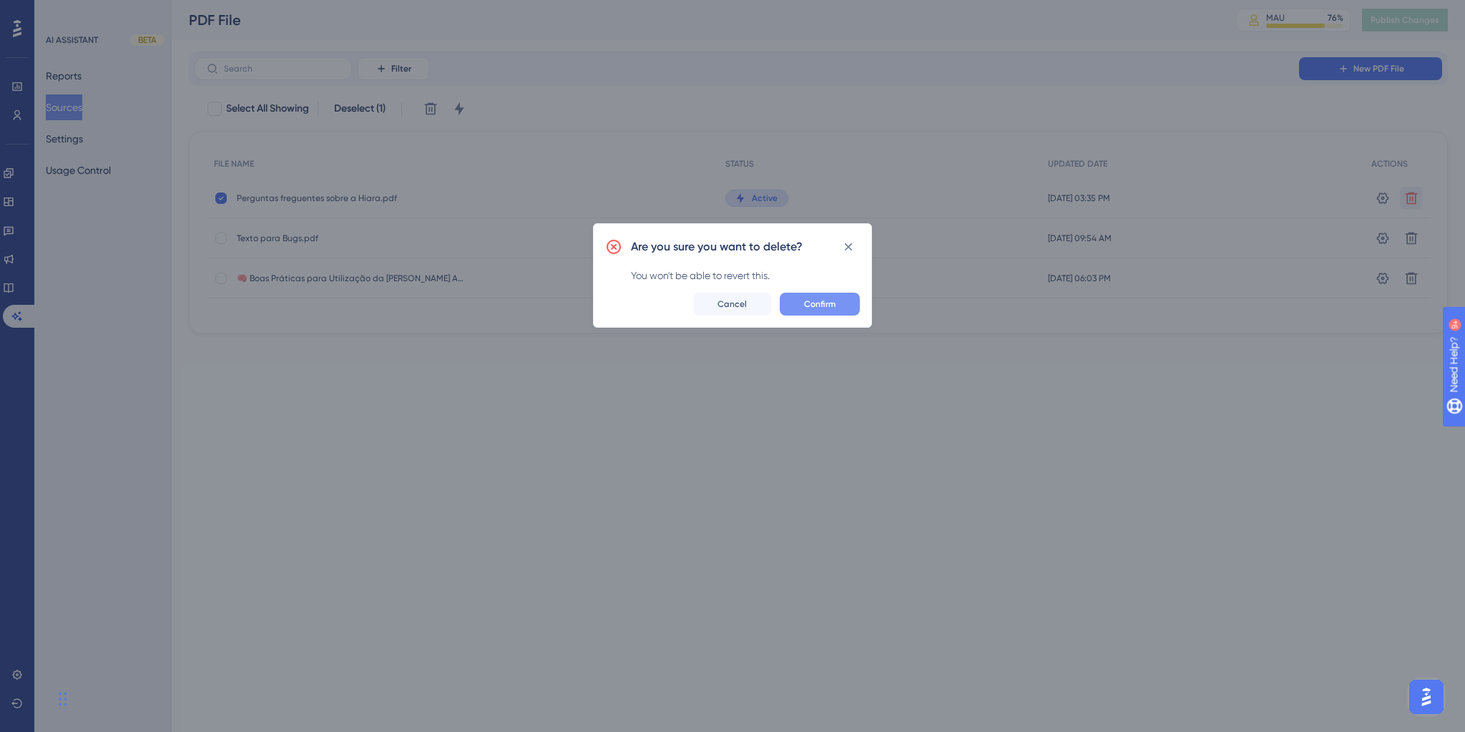
click at [824, 305] on span "Confirm" at bounding box center [819, 303] width 31 height 11
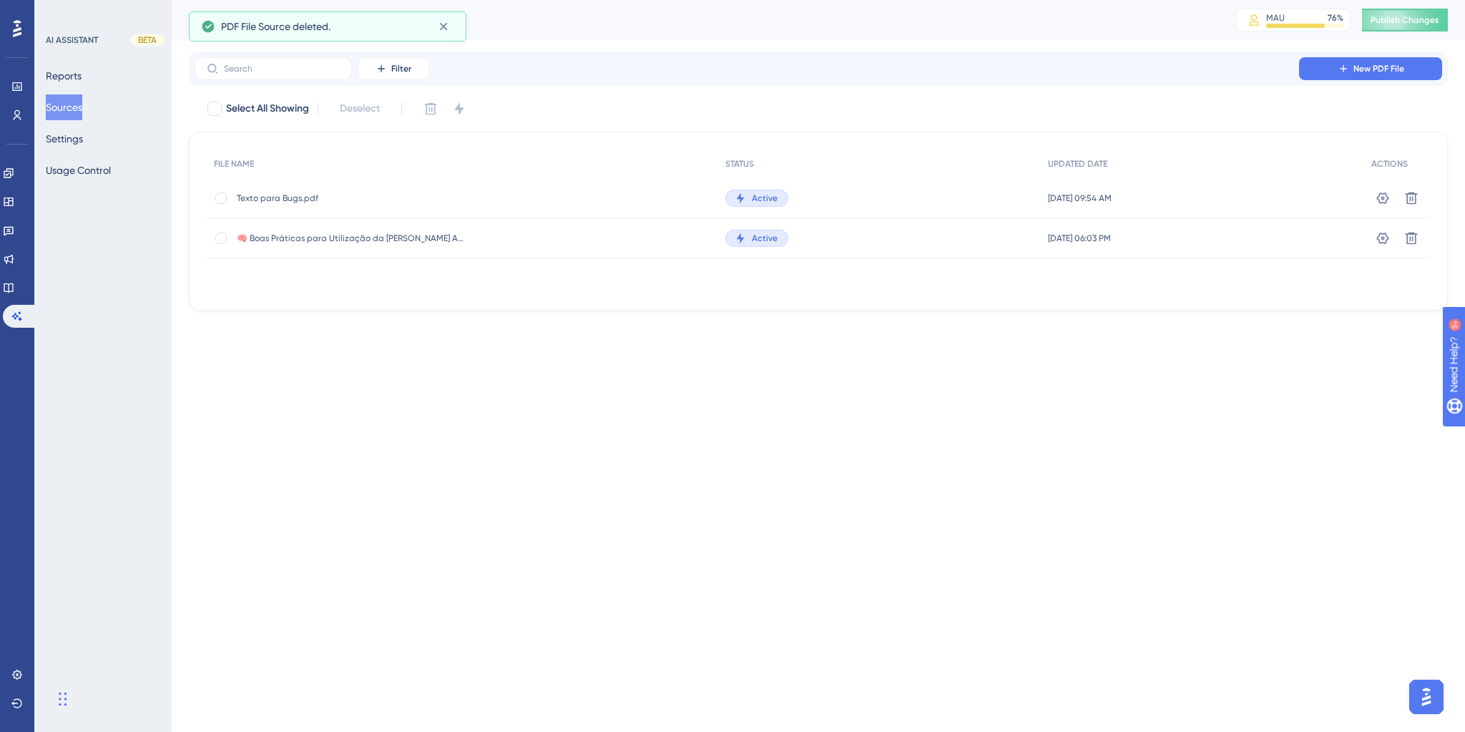
click at [1339, 72] on icon at bounding box center [1342, 68] width 11 height 11
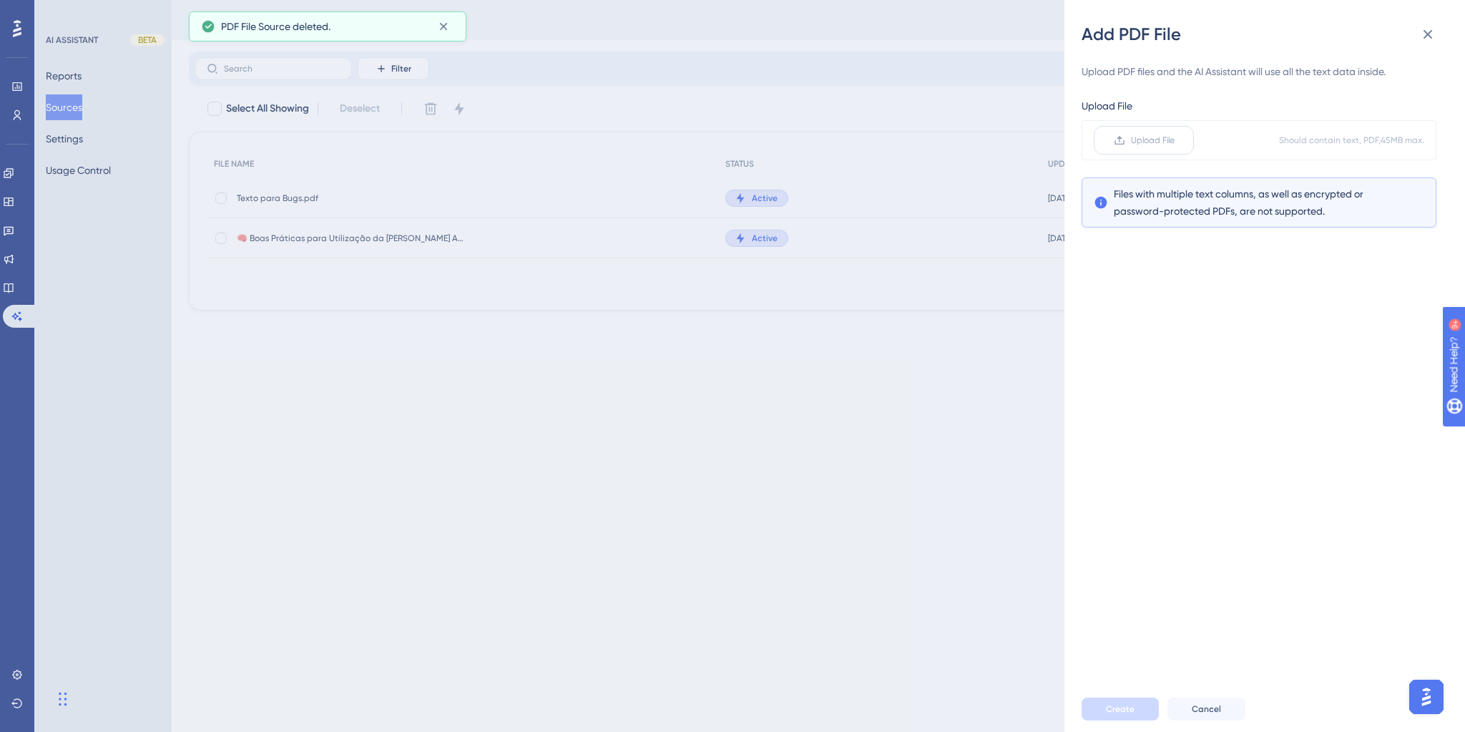
click at [1135, 137] on span "Upload File" at bounding box center [1153, 139] width 44 height 11
click at [1174, 140] on input "Upload File" at bounding box center [1174, 140] width 0 height 0
click at [1133, 707] on button "Create" at bounding box center [1119, 708] width 77 height 23
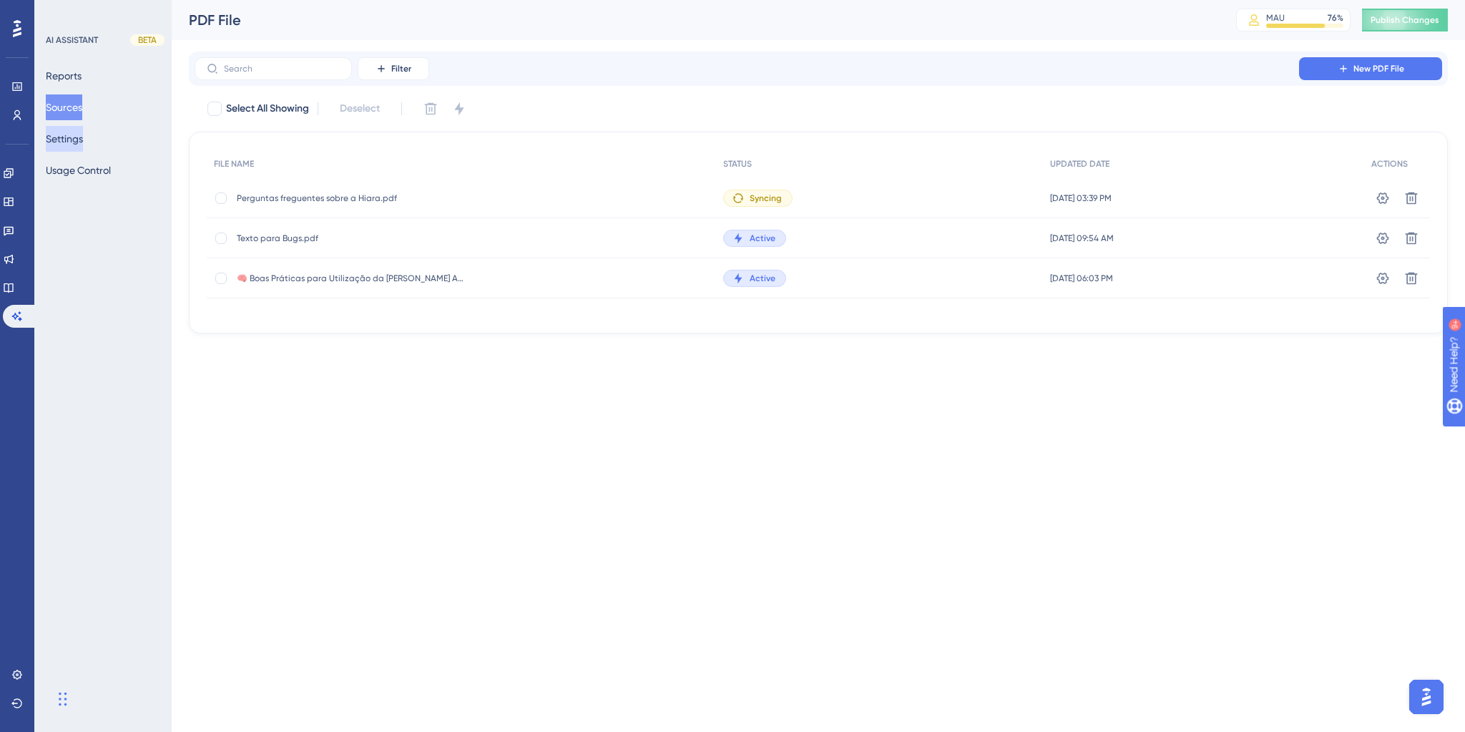
drag, startPoint x: 79, startPoint y: 141, endPoint x: 69, endPoint y: 109, distance: 33.9
click at [79, 141] on button "Settings" at bounding box center [64, 139] width 37 height 26
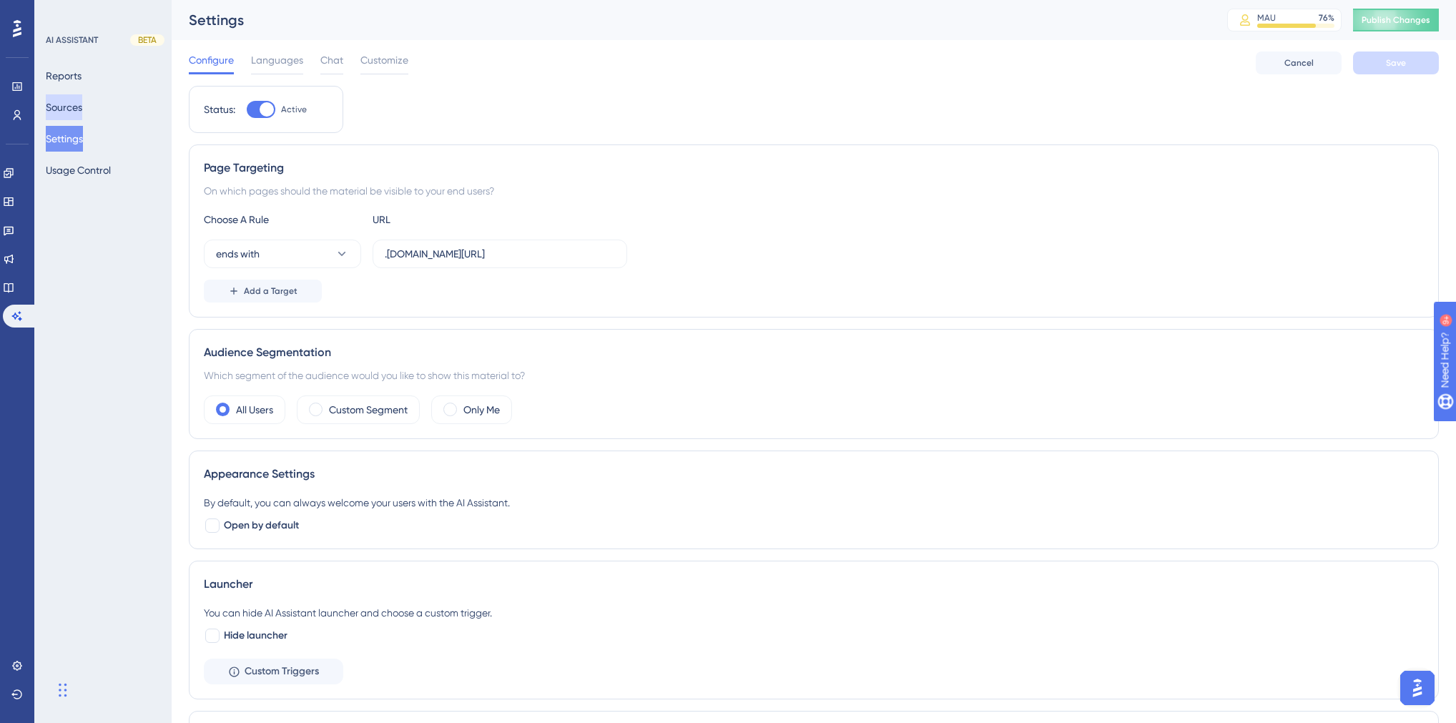
click at [69, 109] on button "Sources" at bounding box center [64, 107] width 36 height 26
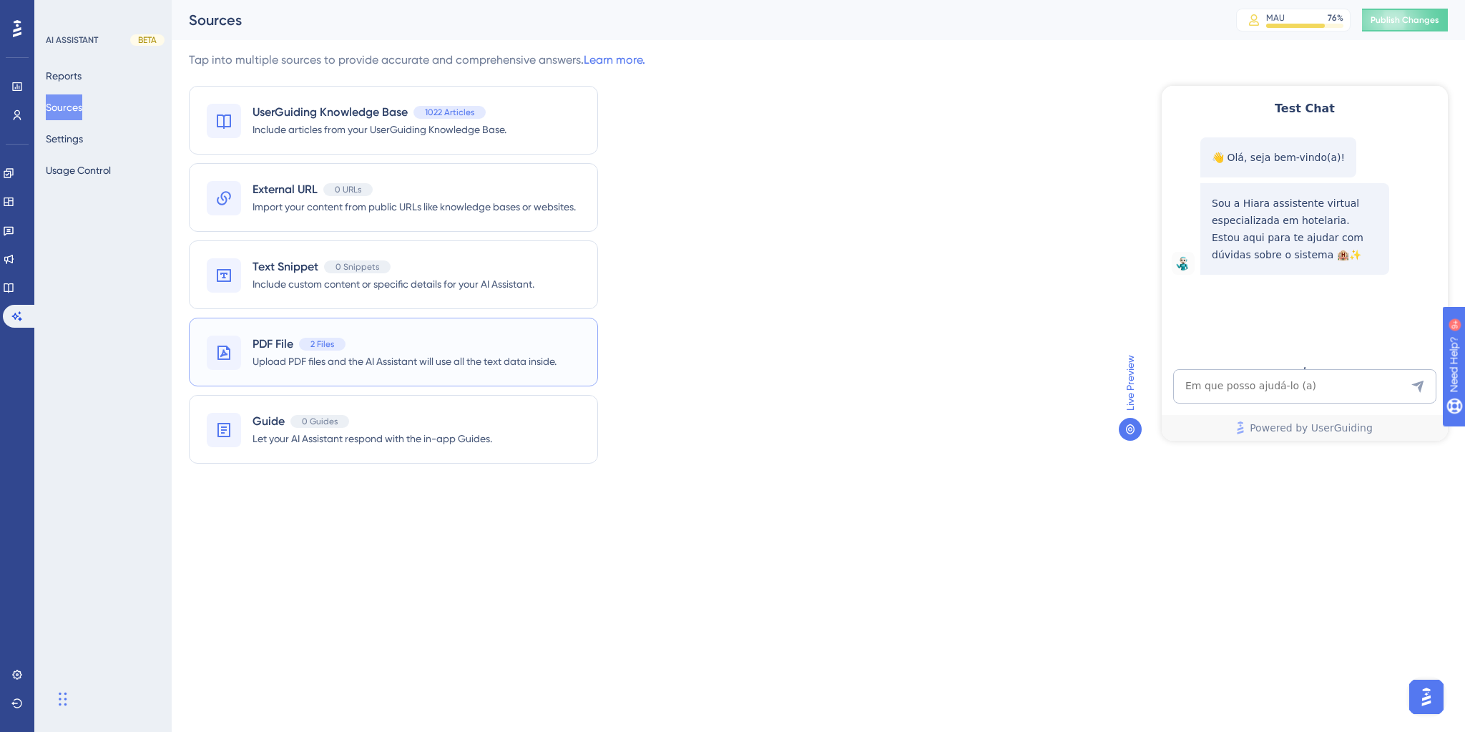
click at [366, 374] on div "PDF File 2 Files Upload PDF files and the AI Assistant will use all the text da…" at bounding box center [393, 352] width 409 height 69
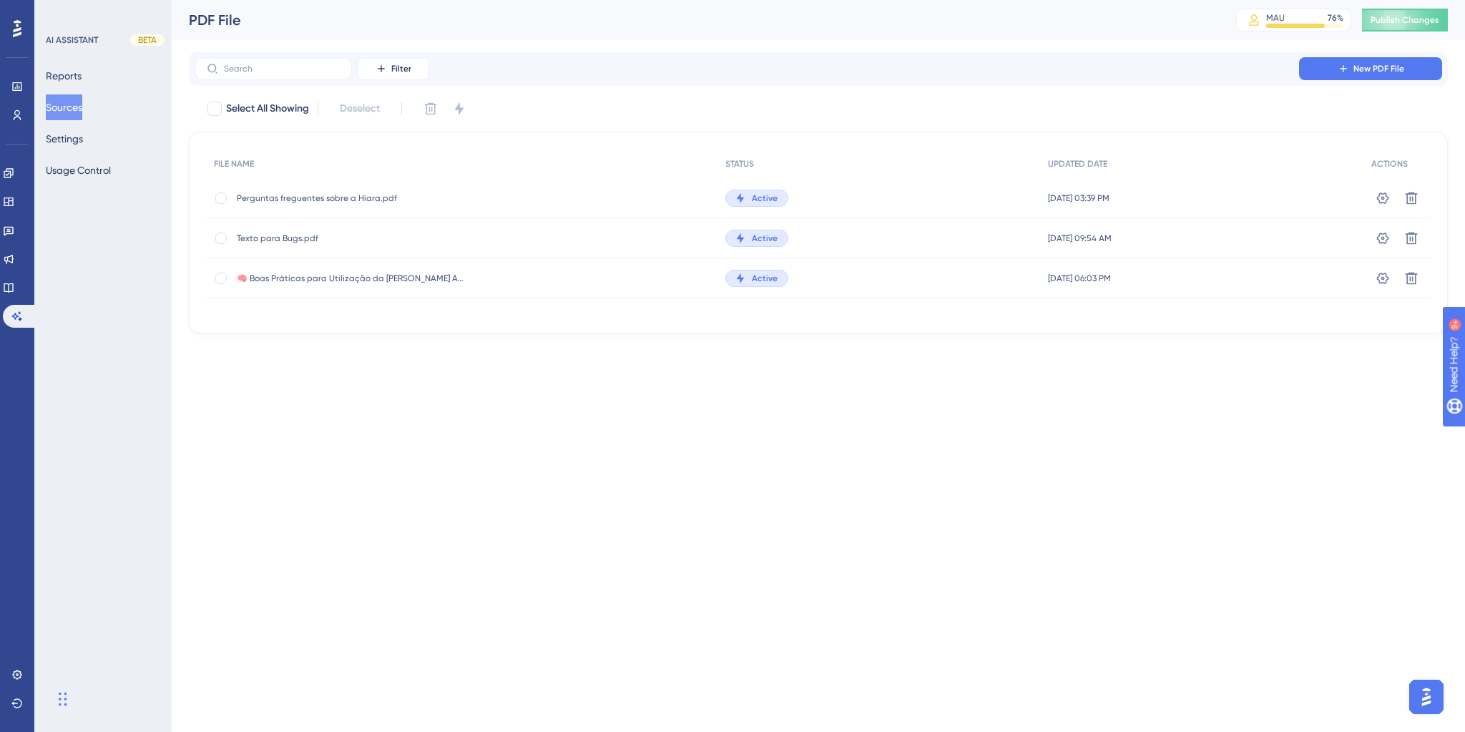
drag, startPoint x: 66, startPoint y: 106, endPoint x: 110, endPoint y: 135, distance: 53.2
click at [66, 106] on button "Sources" at bounding box center [64, 107] width 36 height 26
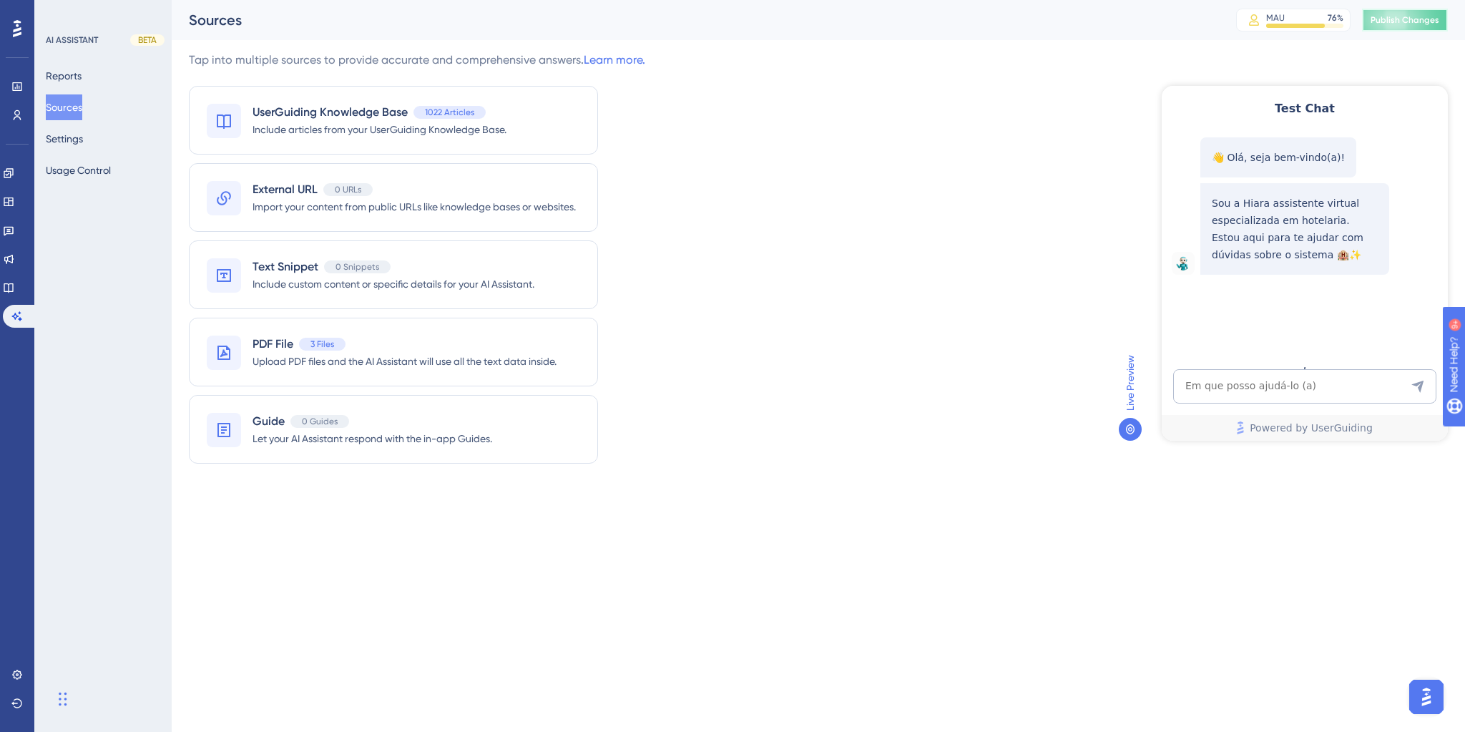
drag, startPoint x: 1377, startPoint y: 23, endPoint x: 31, endPoint y: 44, distance: 1346.1
click at [1377, 23] on span "Publish Changes" at bounding box center [1404, 19] width 69 height 11
click at [1215, 373] on textarea "AI Assistant Text Input" at bounding box center [1304, 386] width 263 height 34
click at [1216, 390] on textarea "AI Assistant Text Input" at bounding box center [1304, 386] width 263 height 34
paste textarea ""O que eu posso te perguntar? ""
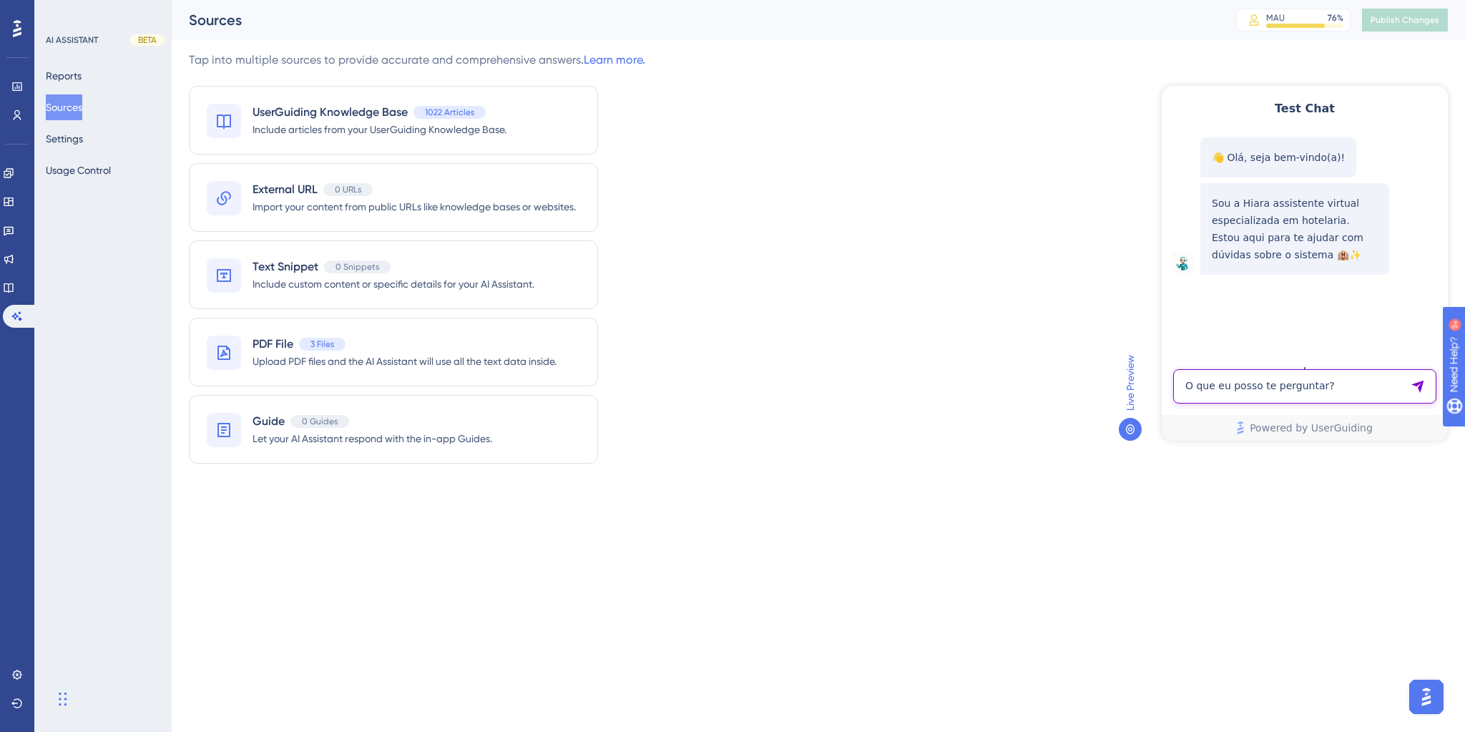
type textarea "O que eu posso te perguntar?"
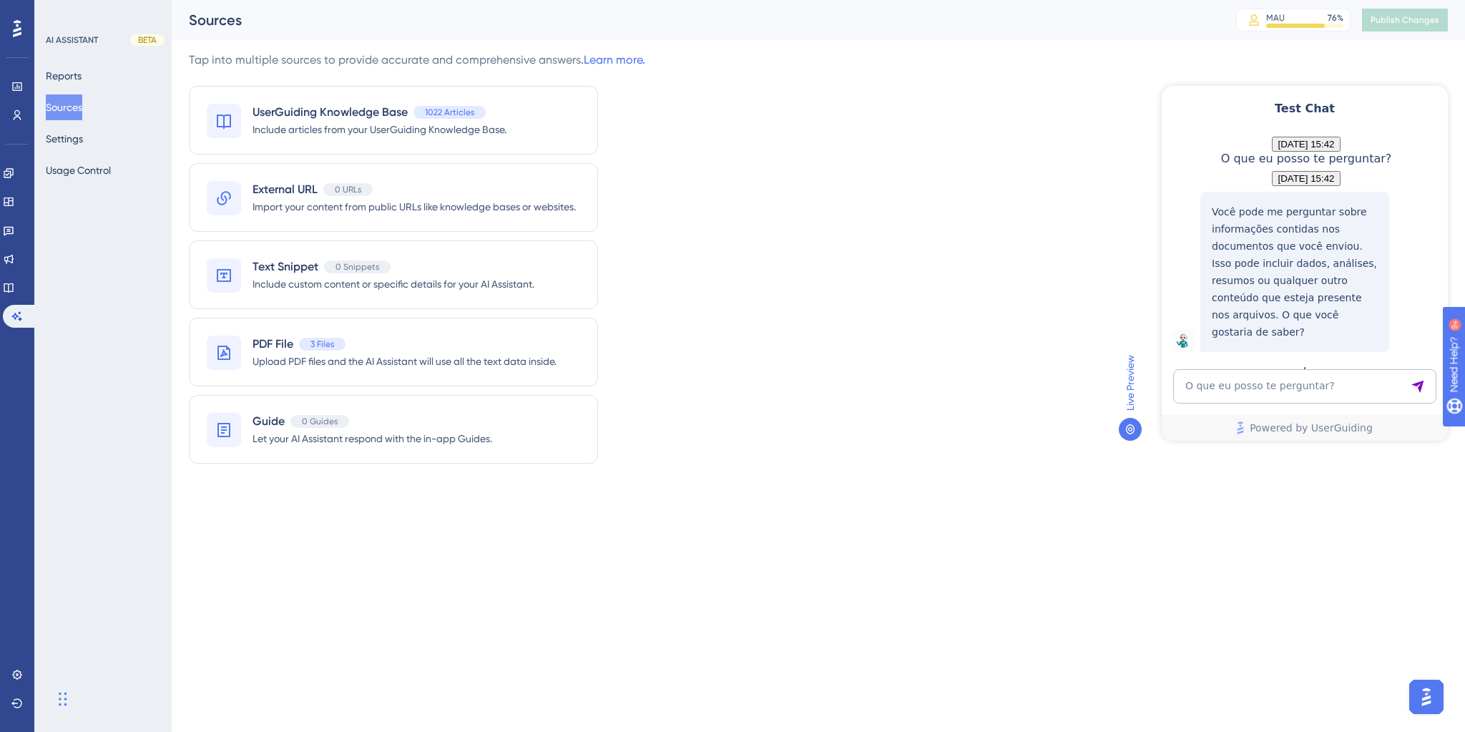
scroll to position [186, 0]
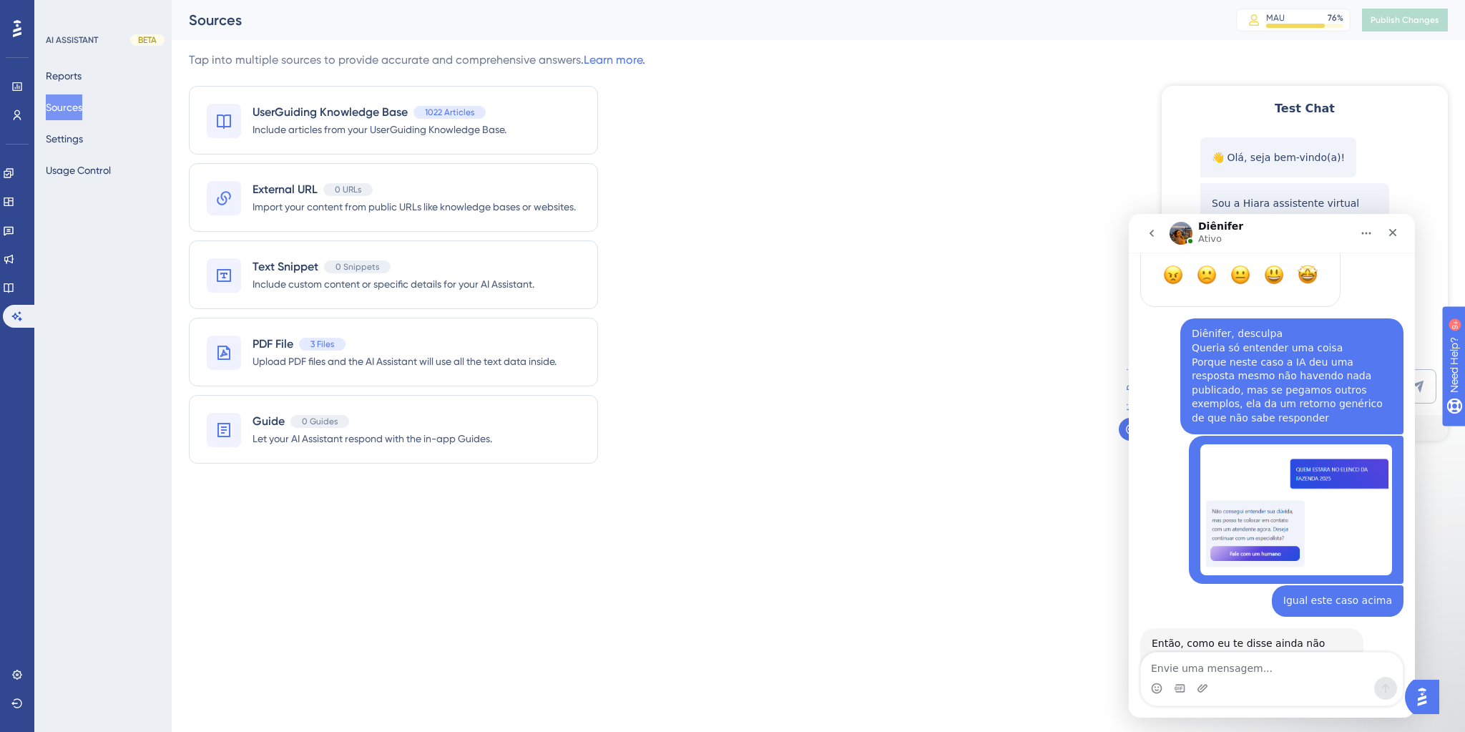
scroll to position [1150, 0]
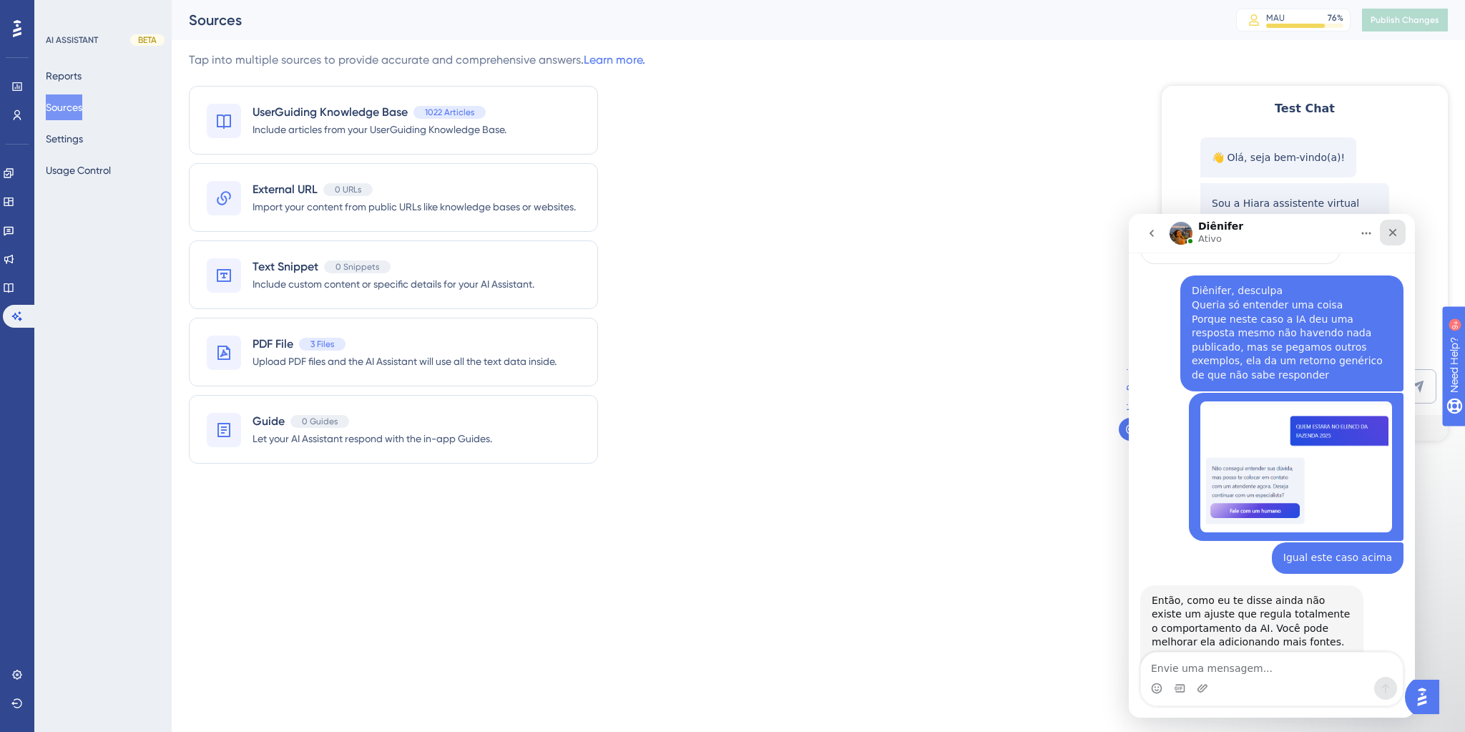
click at [1398, 235] on div "Fechar" at bounding box center [1393, 233] width 26 height 26
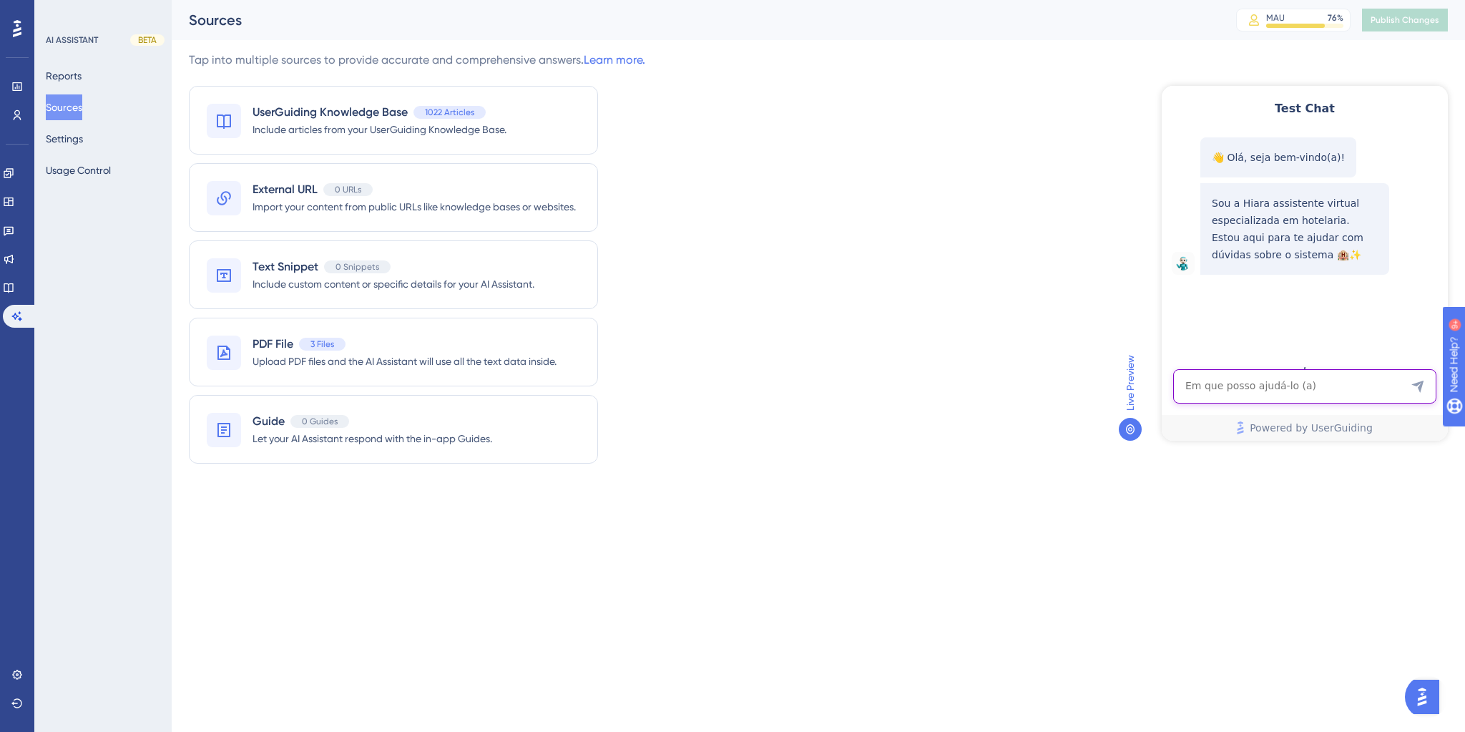
click at [1238, 387] on textarea "AI Assistant Text Input" at bounding box center [1304, 386] width 263 height 34
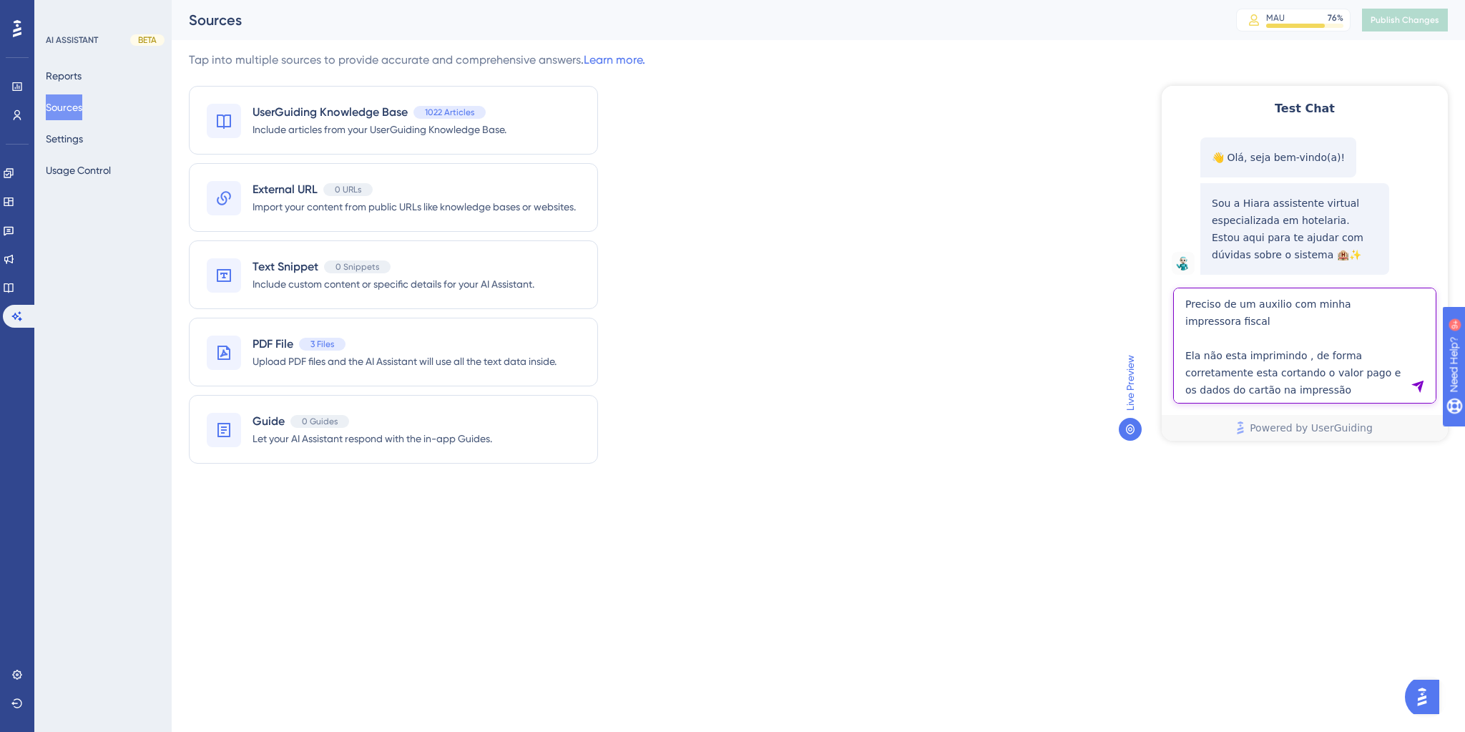
type textarea "Preciso de um auxilio com minha impressora fiscal Ela não esta imprimindo , de …"
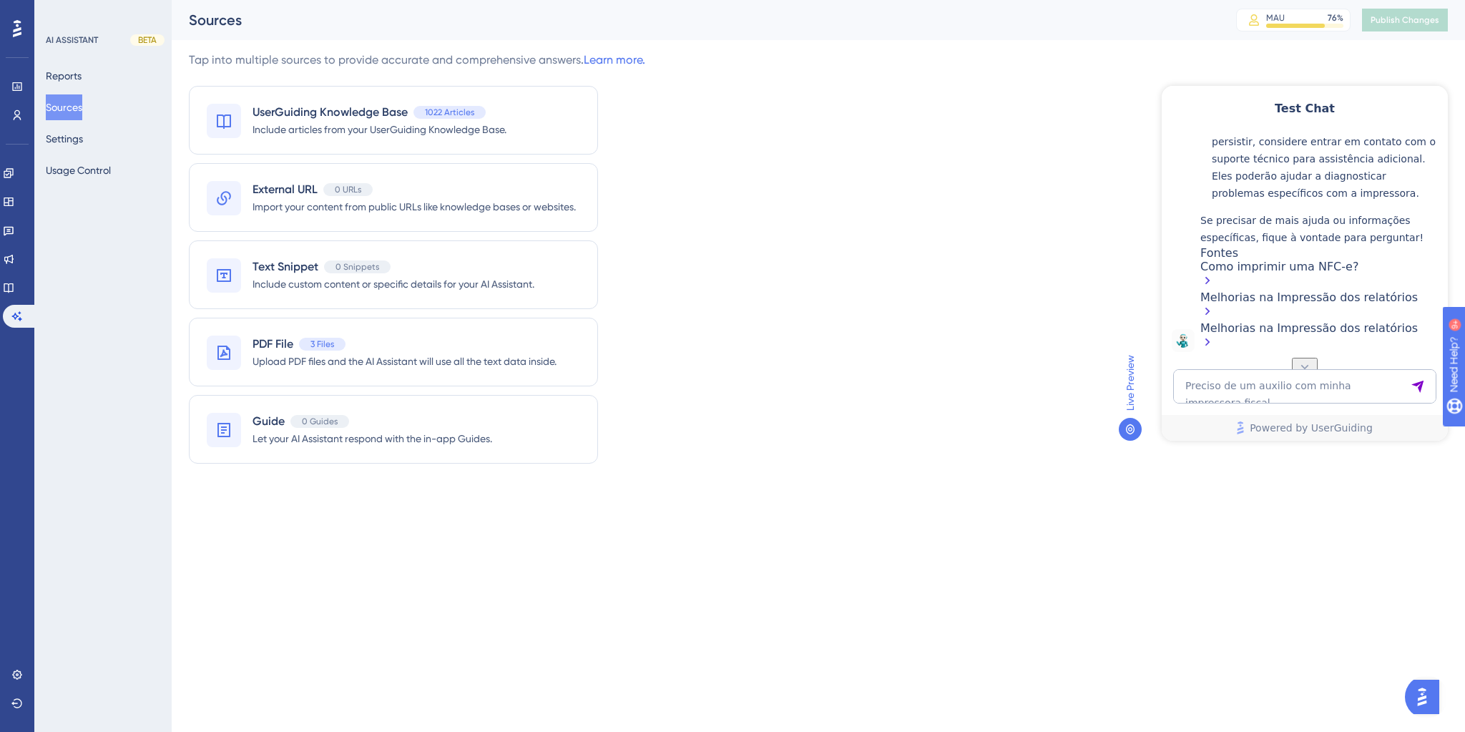
scroll to position [631, 0]
click at [1201, 383] on textarea "Preciso de um auxilio com minha impressora fiscal Ela não esta imprimindo , de …" at bounding box center [1304, 386] width 263 height 34
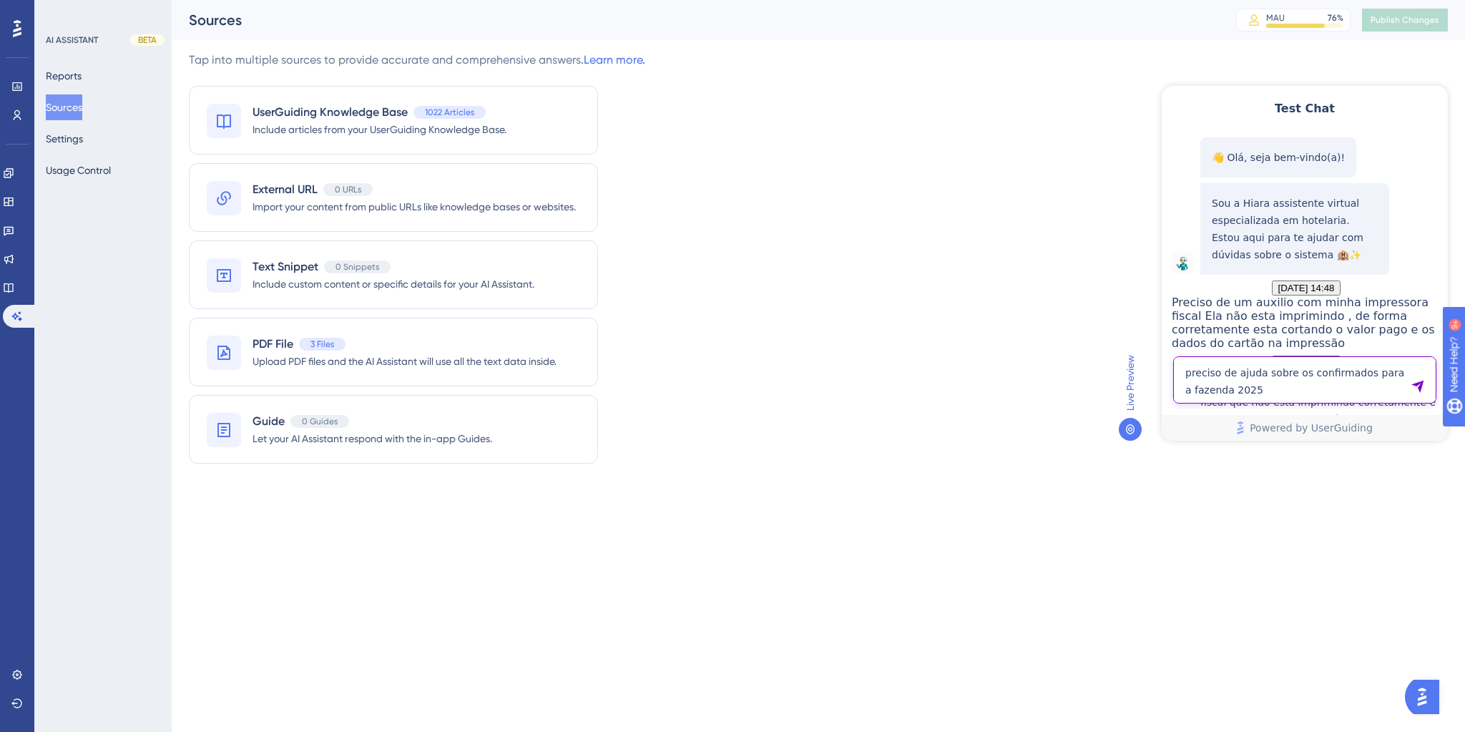
type textarea "preciso de ajuda sobre os confirmados para a fazenda 2025"
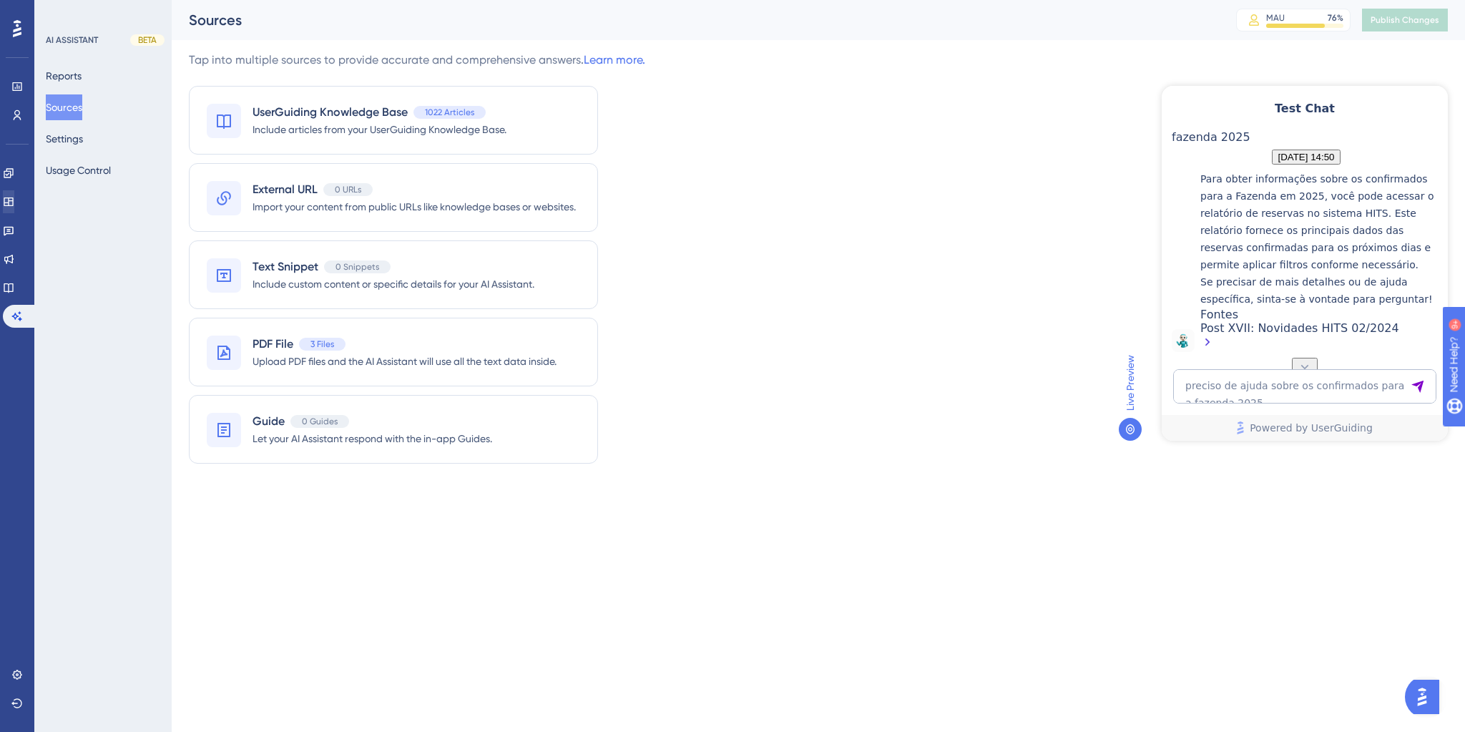
scroll to position [975, 0]
click at [1418, 700] on img "Open AI Assistant Launcher" at bounding box center [1422, 697] width 26 height 26
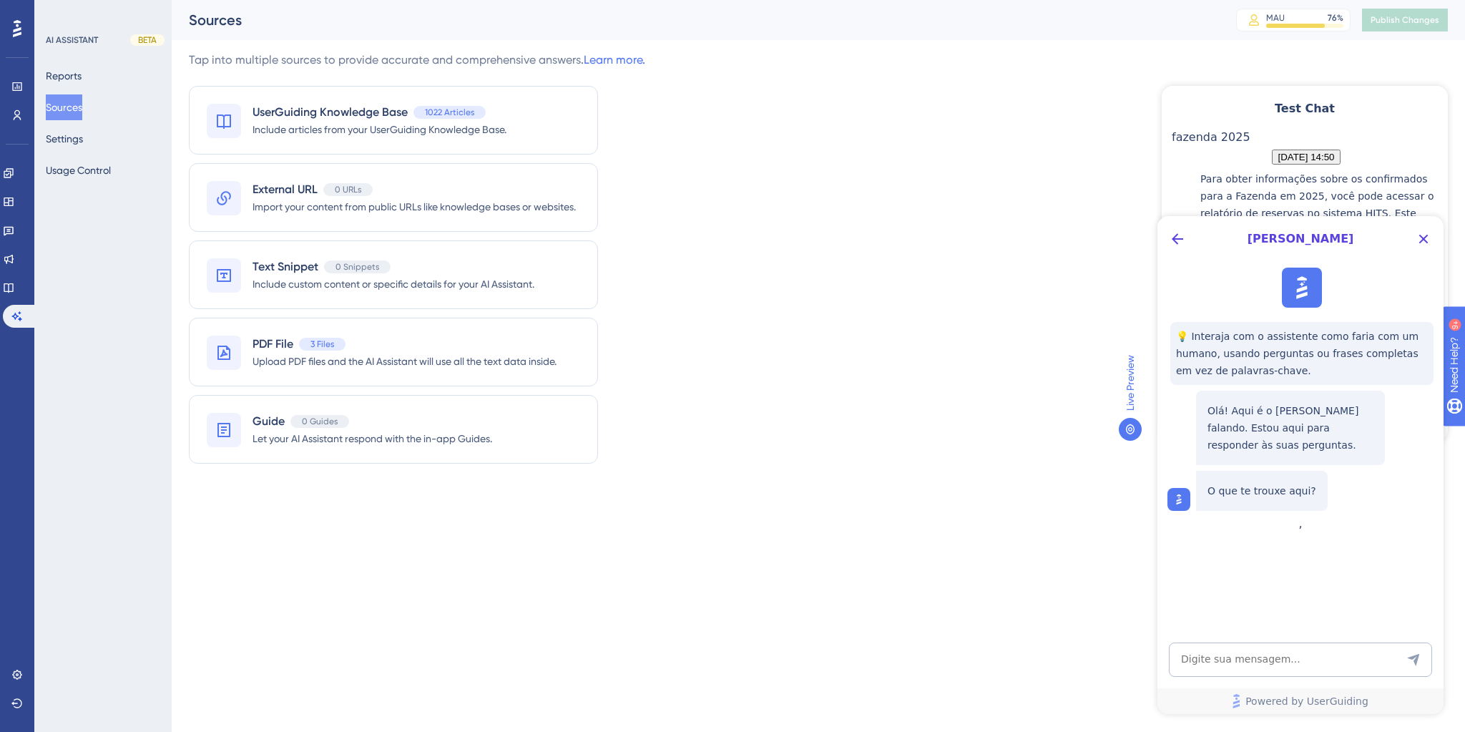
scroll to position [0, 0]
click at [1188, 247] on div "[PERSON_NAME]" at bounding box center [1300, 239] width 286 height 46
click at [1182, 244] on icon "Back Button" at bounding box center [1177, 238] width 17 height 17
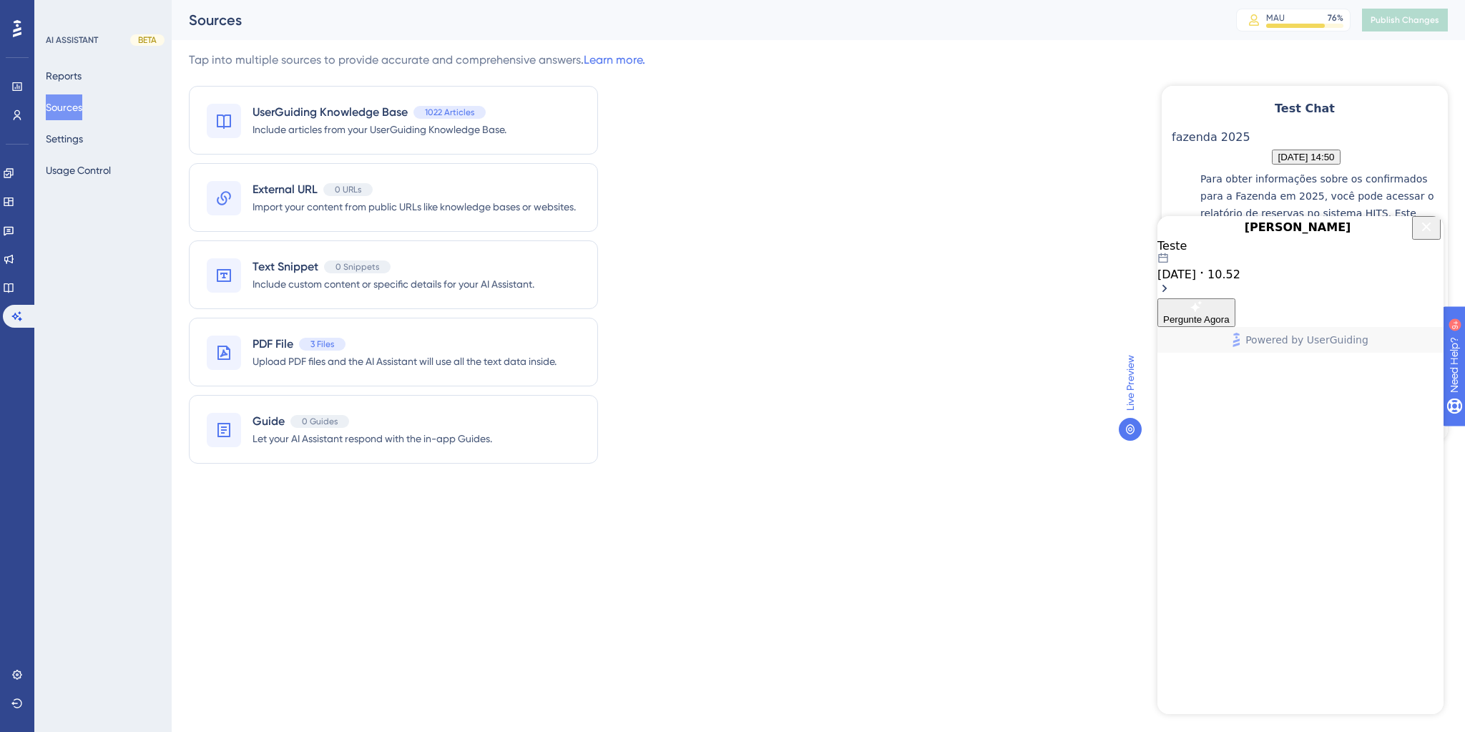
click at [1257, 252] on div "Teste" at bounding box center [1300, 246] width 286 height 14
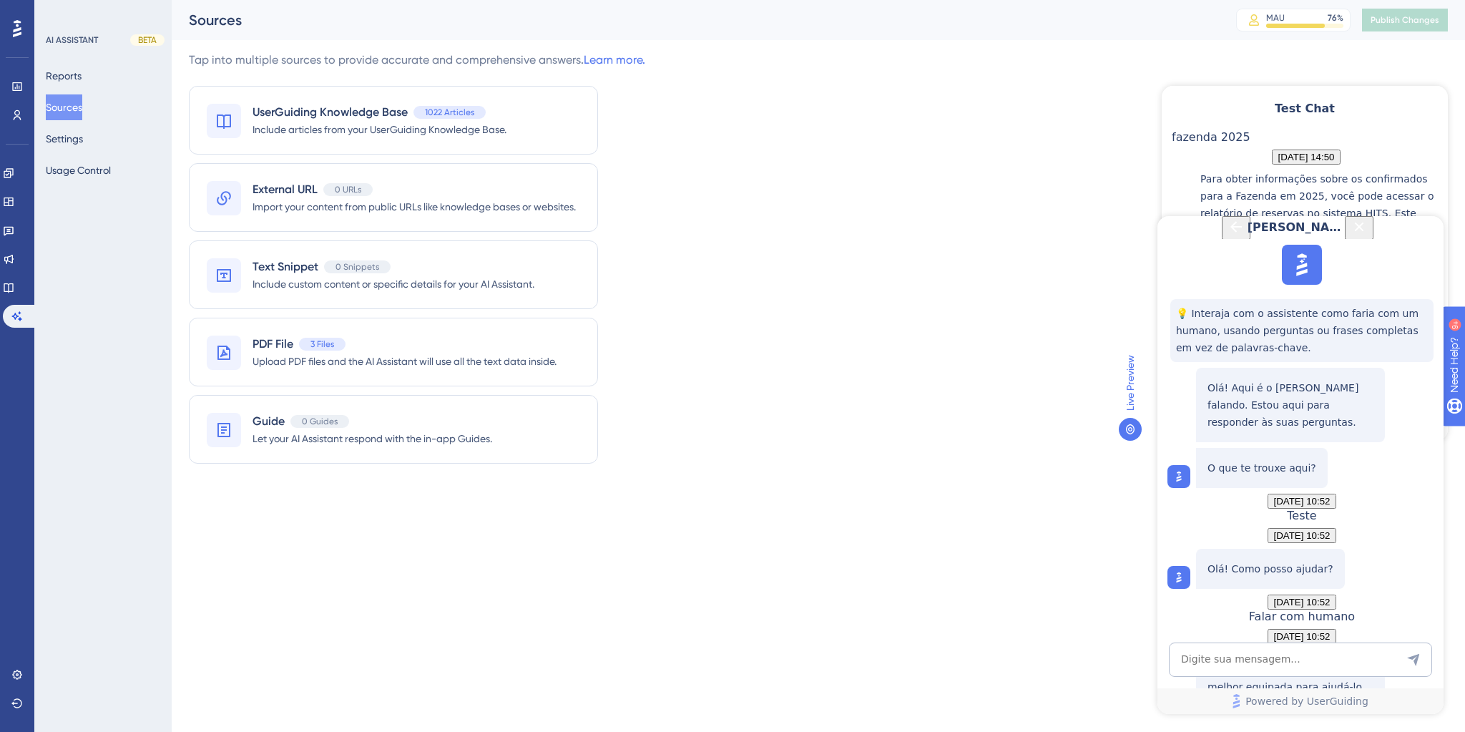
scroll to position [287, 0]
click at [1282, 722] on span "Fale com uma pessoa" at bounding box center [1290, 727] width 94 height 11
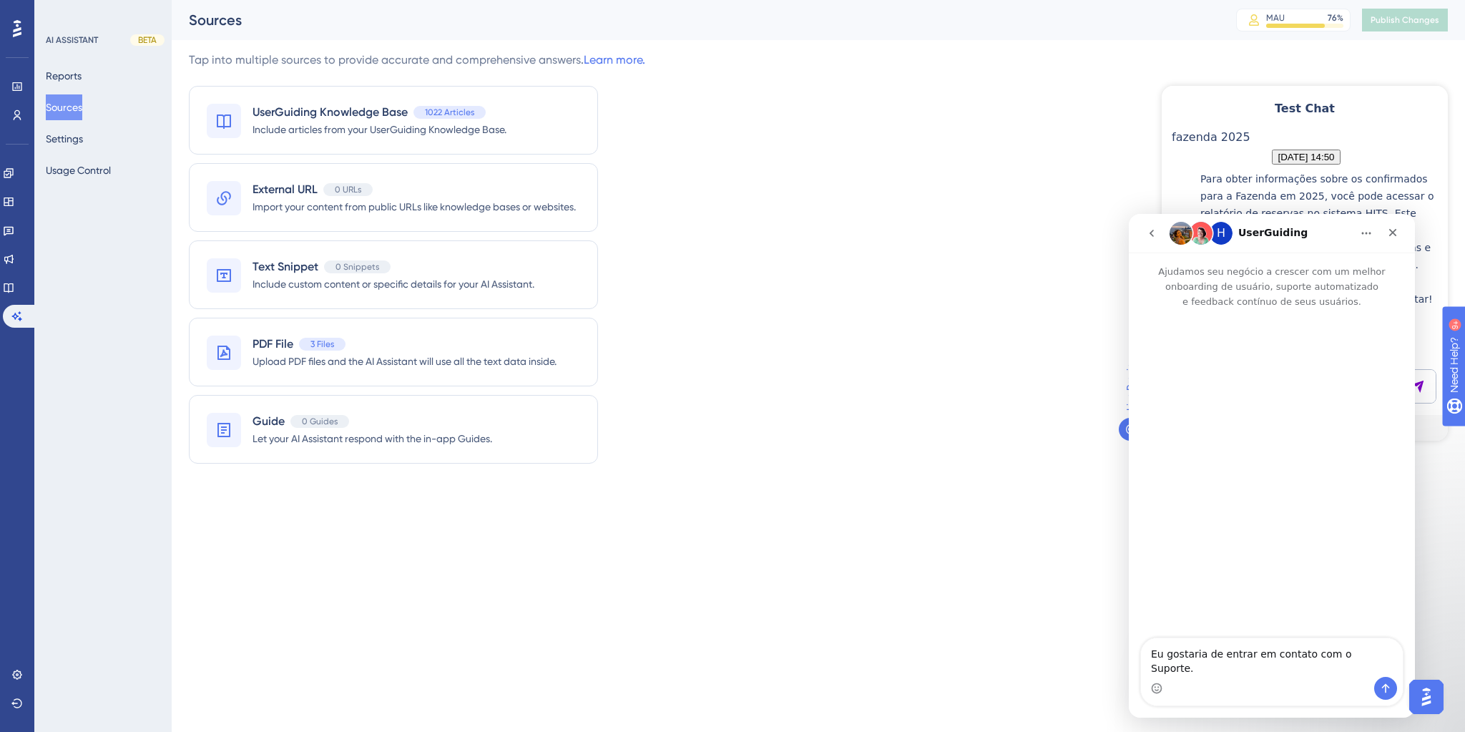
scroll to position [0, 0]
click at [1156, 245] on button "go back" at bounding box center [1151, 233] width 27 height 27
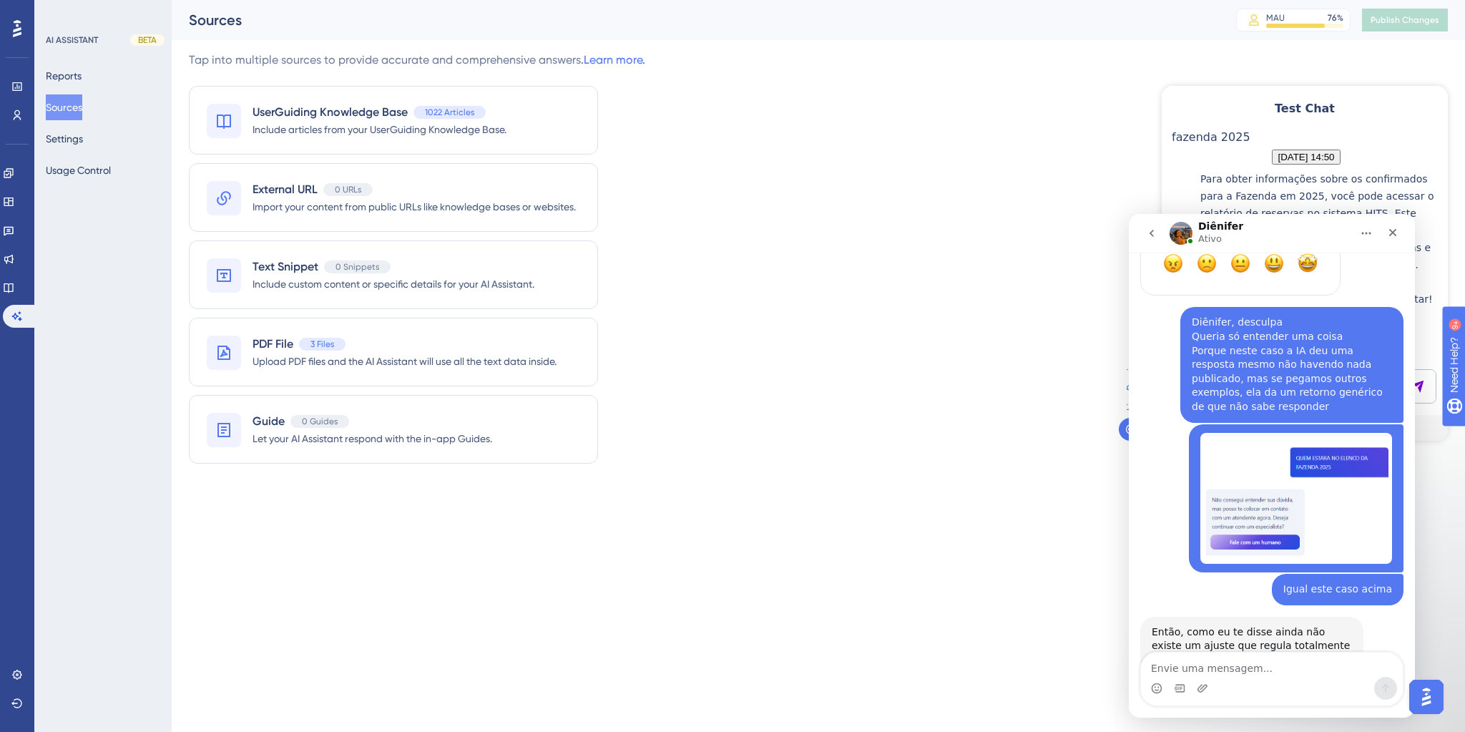
scroll to position [1150, 0]
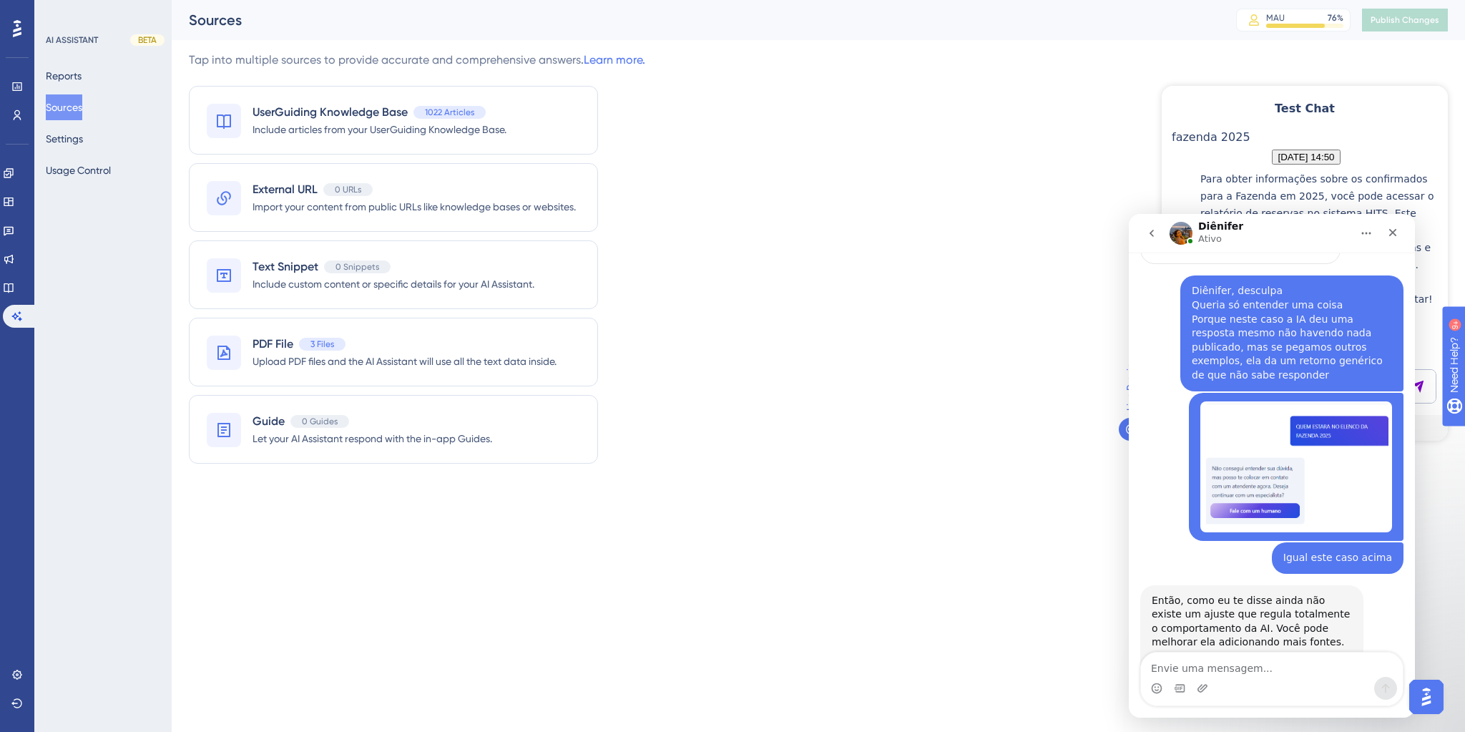
click at [1296, 657] on link "aqui" at bounding box center [1306, 662] width 21 height 11
click at [1212, 669] on textarea "Envie uma mensagem..." at bounding box center [1272, 664] width 262 height 24
click at [1199, 669] on textarea "Envie uma mensagem..." at bounding box center [1272, 664] width 262 height 24
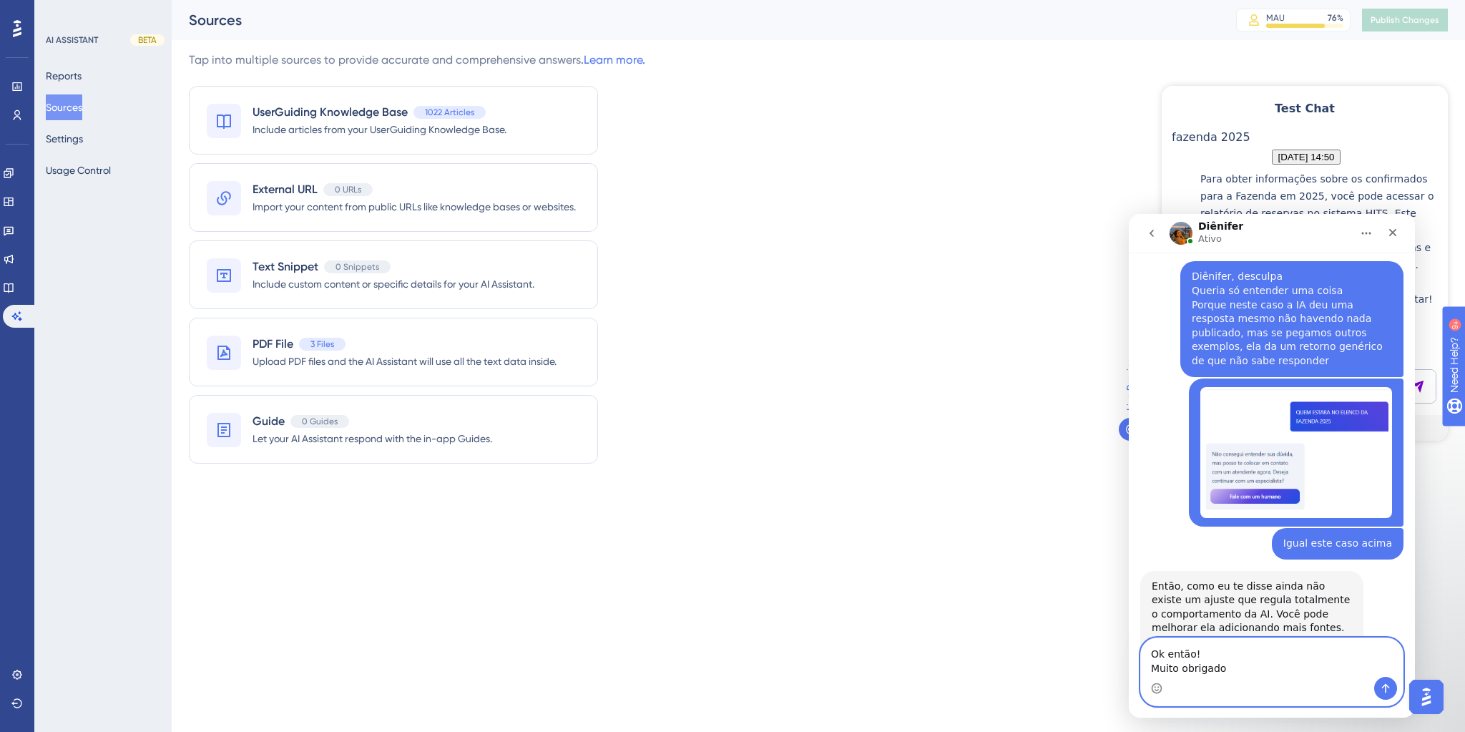
type textarea "Ok então! Muito obrigado!"
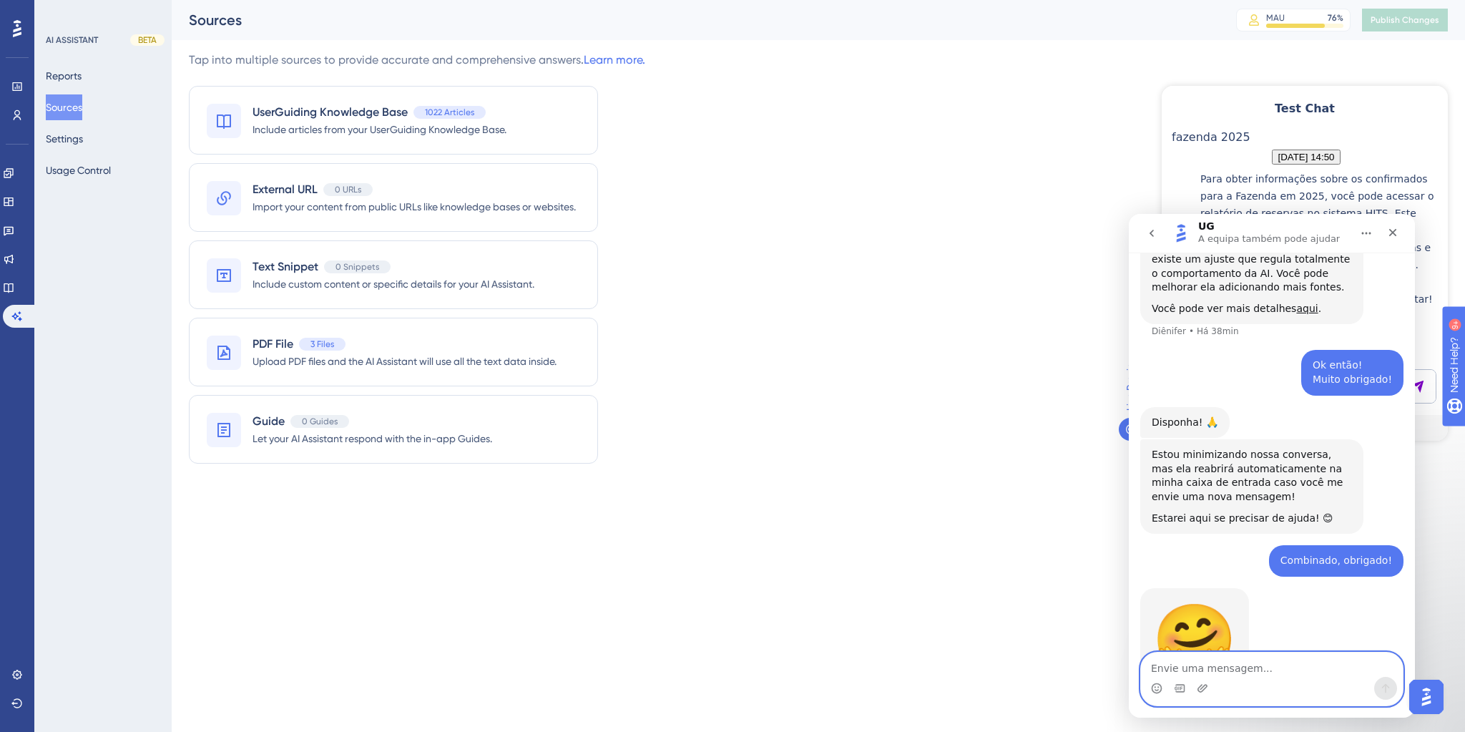
scroll to position [1508, 0]
